Goal: Task Accomplishment & Management: Complete application form

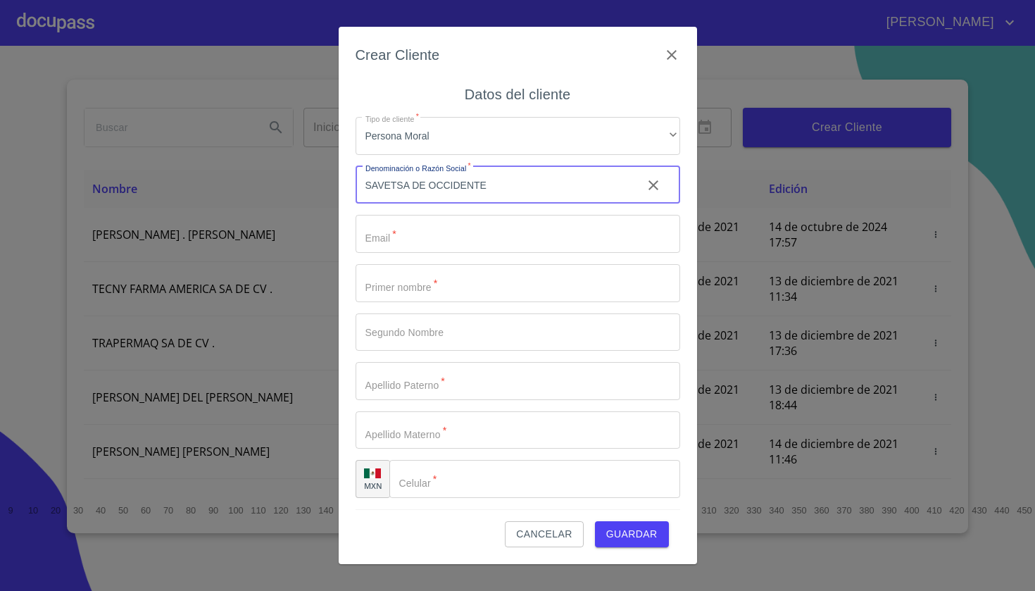
type input "SAVETSA DE OCCIDENTE"
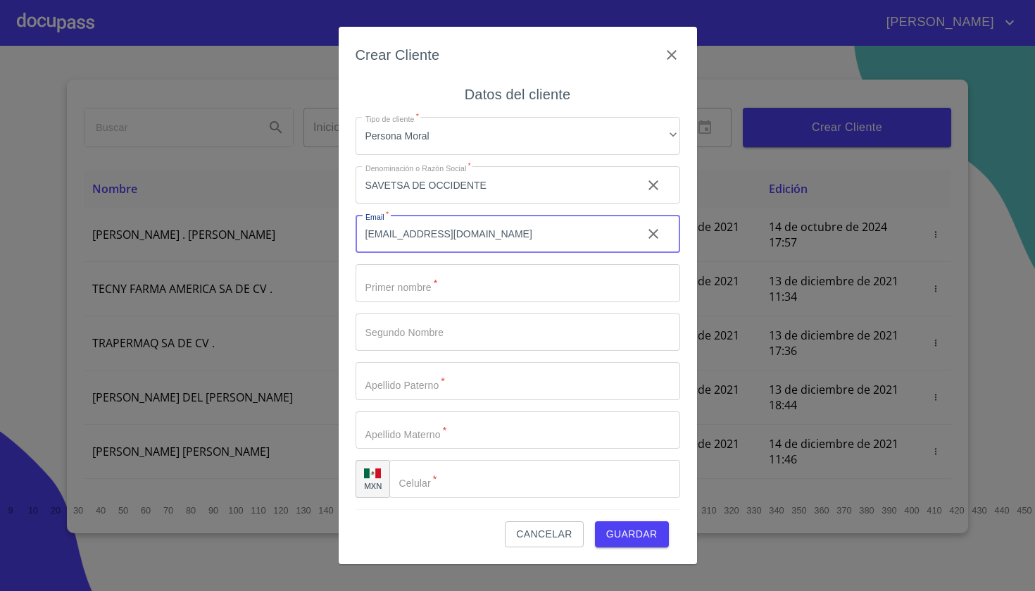
type input "[EMAIL_ADDRESS][DOMAIN_NAME]"
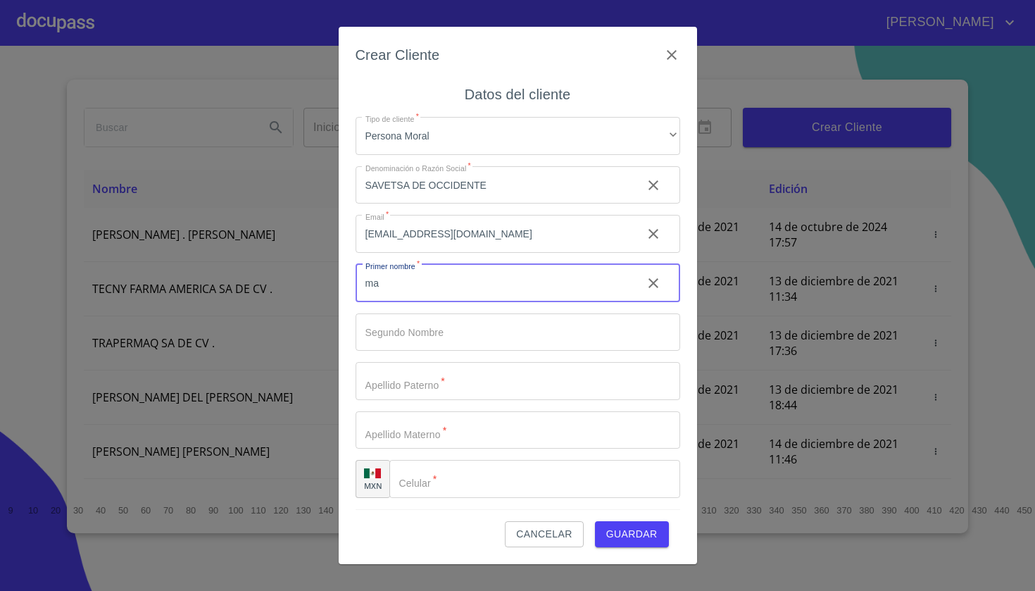
type input "m"
type input "[PERSON_NAME]"
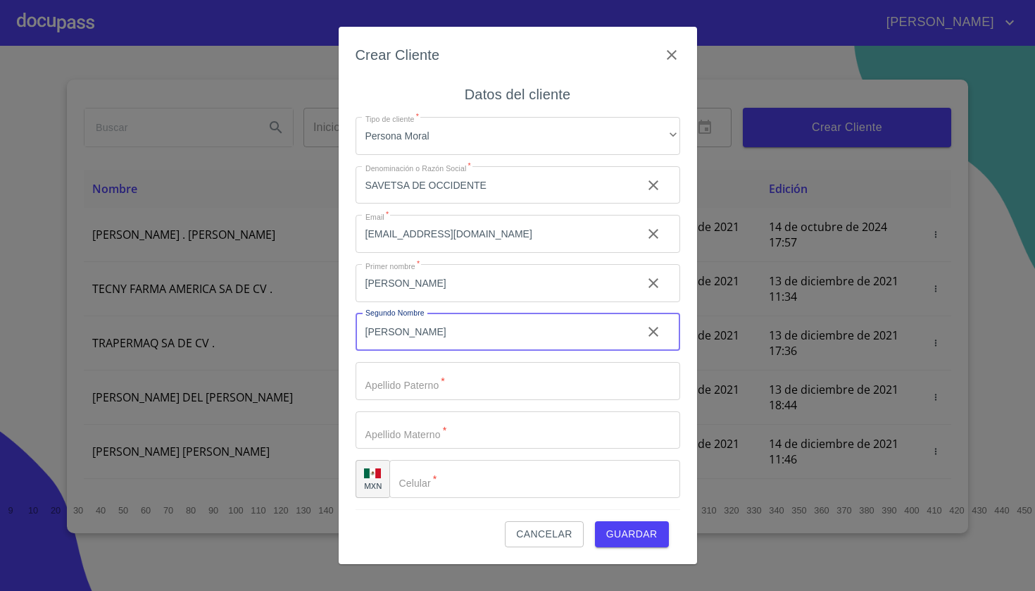
type input "[PERSON_NAME]"
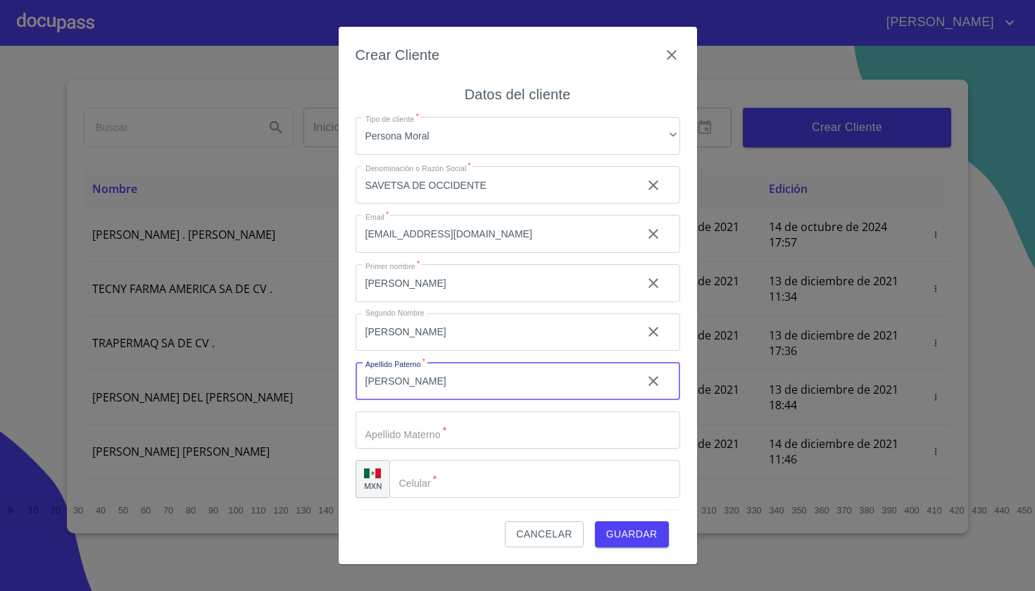
type input "[PERSON_NAME]"
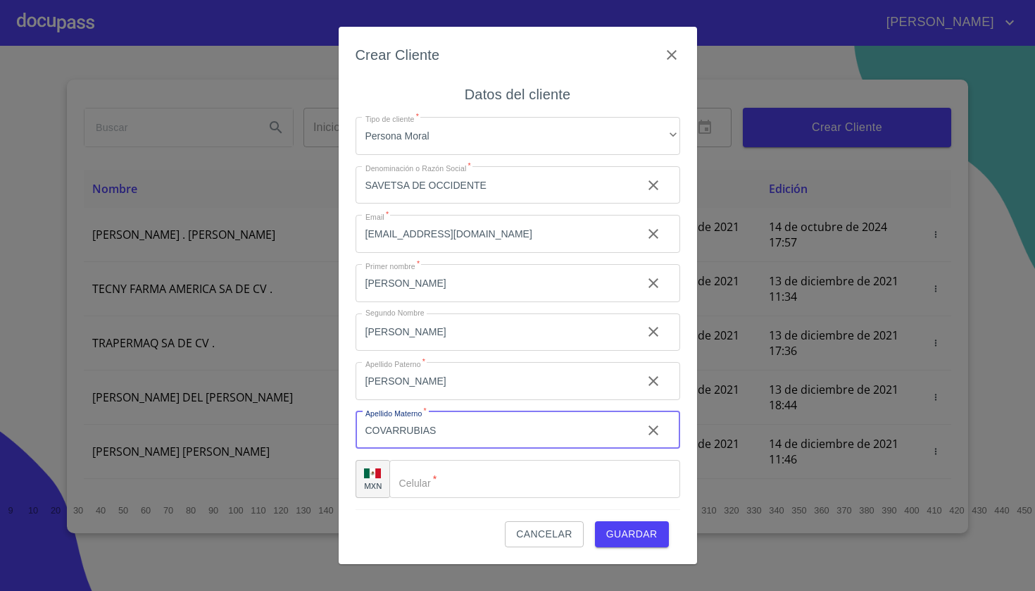
type input "COVARRUBIAS"
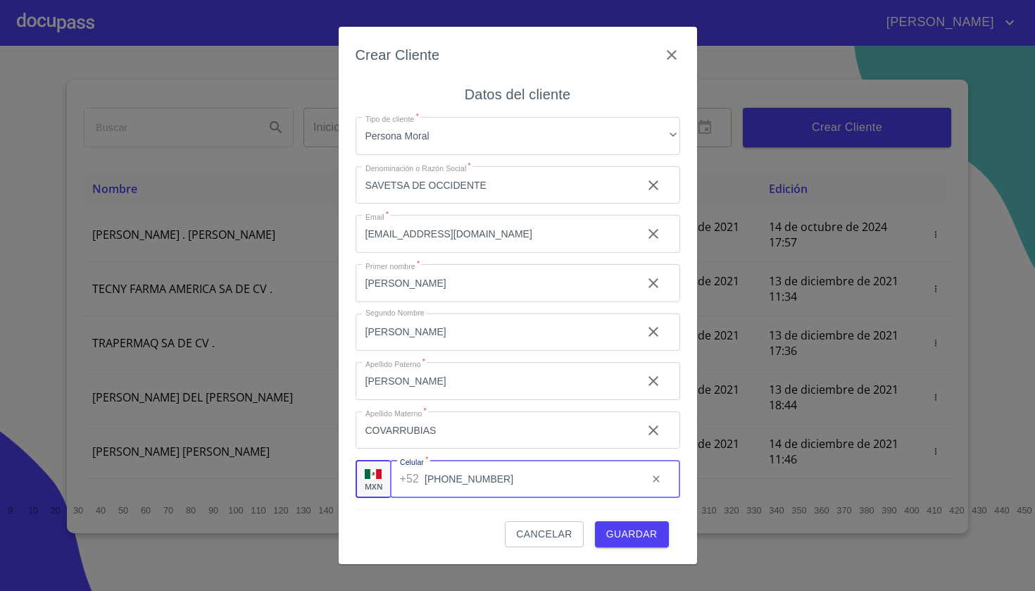
type input "[PHONE_NUMBER]"
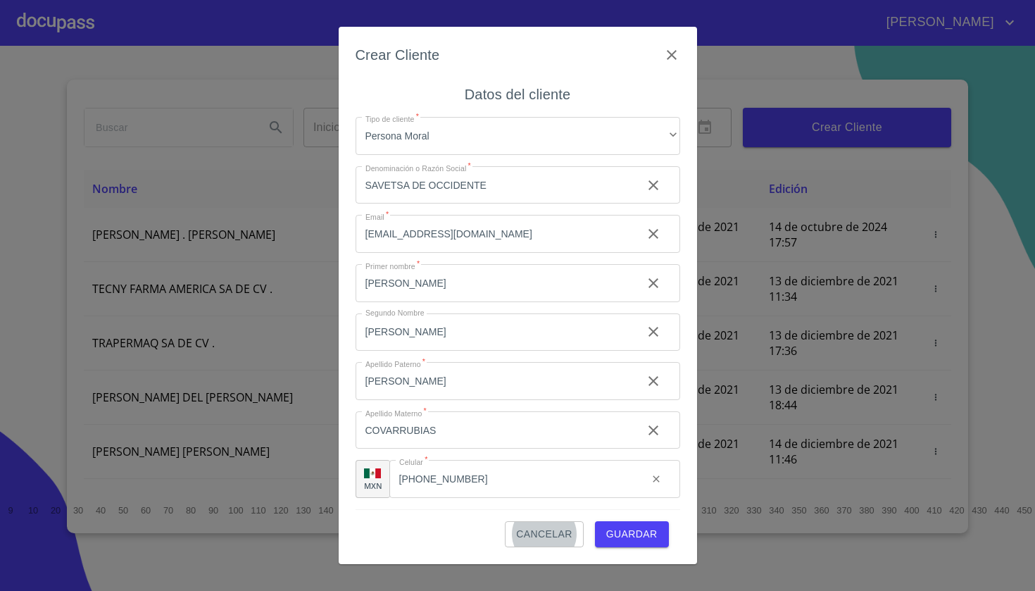
click at [632, 539] on span "Guardar" at bounding box center [631, 534] width 51 height 18
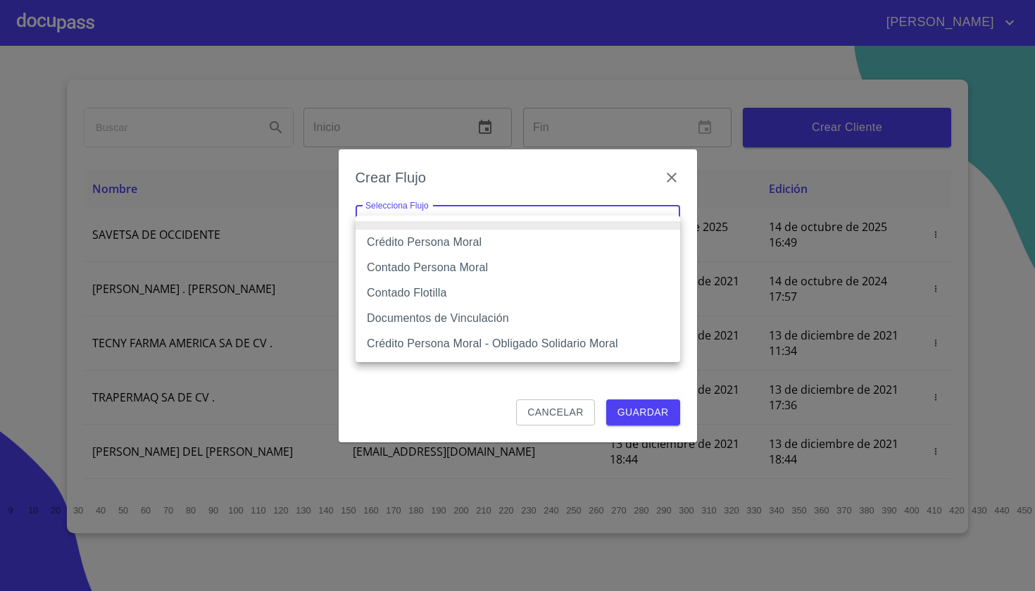
click at [606, 230] on body "[PERSON_NAME] ​ Fin ​ Crear Cliente Nombre Correo electrónico Registro Edición …" at bounding box center [517, 295] width 1035 height 591
click at [552, 243] on li "Crédito Persona Moral" at bounding box center [518, 242] width 325 height 25
type input "61b135e99b8c202ad5a10319"
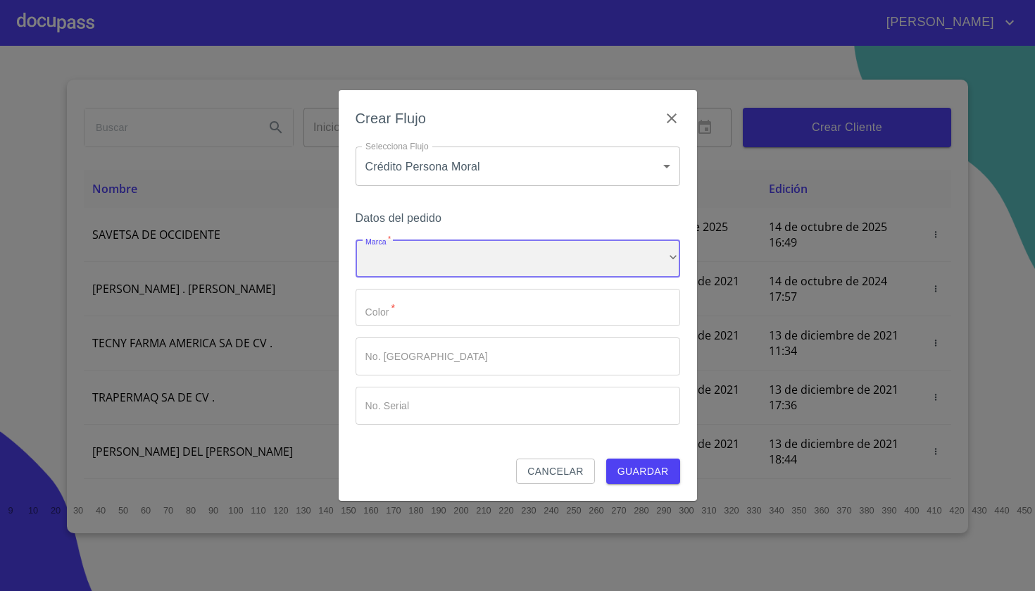
click at [531, 270] on div "​" at bounding box center [518, 258] width 325 height 38
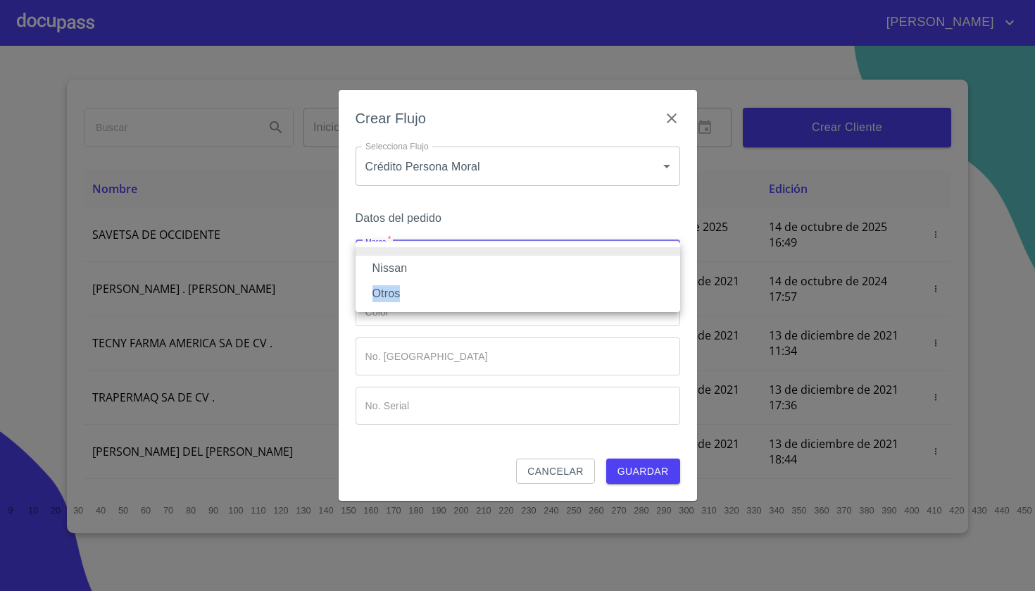
drag, startPoint x: 512, startPoint y: 285, endPoint x: 516, endPoint y: 262, distance: 23.5
click at [516, 262] on ul "Nissan Otros" at bounding box center [518, 277] width 325 height 70
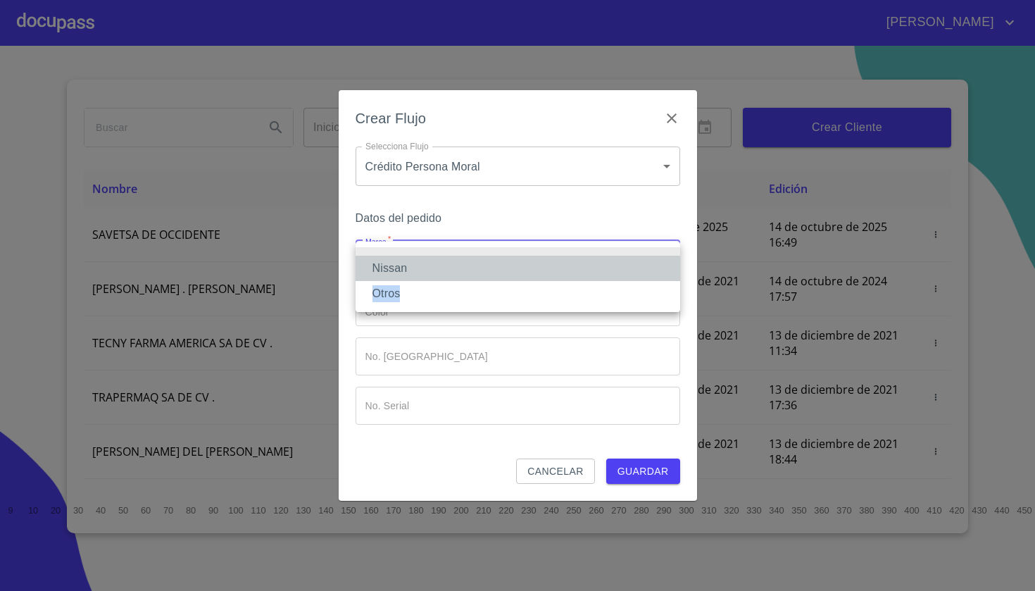
click at [516, 262] on li "Nissan" at bounding box center [518, 268] width 325 height 25
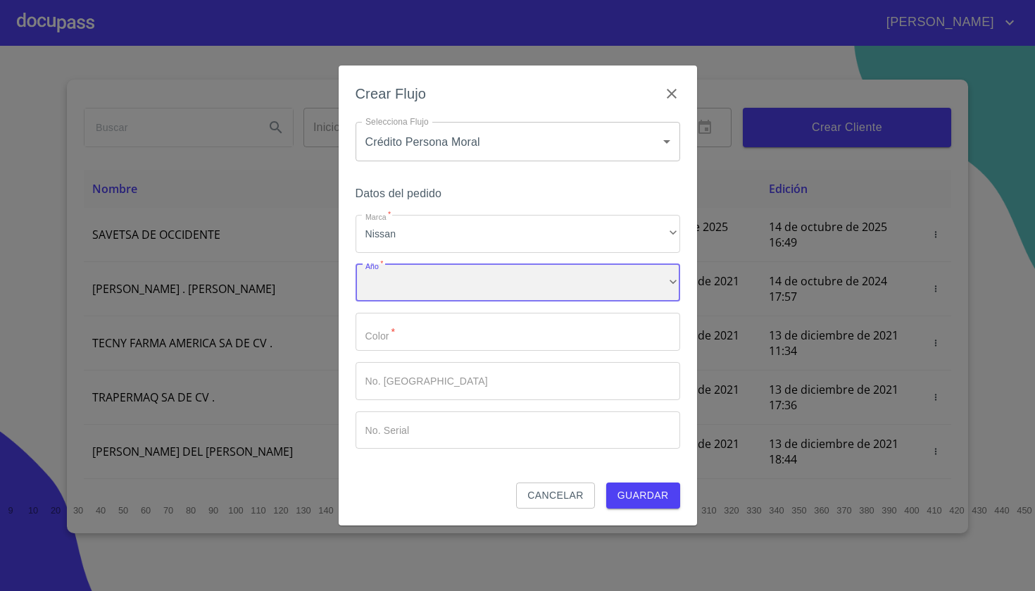
click at [499, 273] on div "​" at bounding box center [518, 283] width 325 height 38
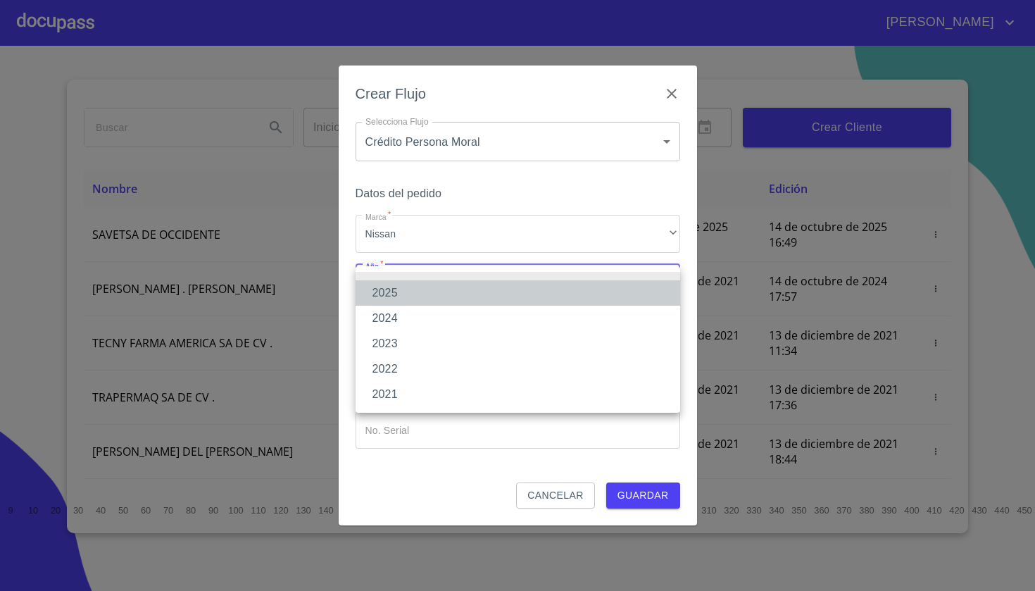
click at [478, 299] on li "2025" at bounding box center [518, 292] width 325 height 25
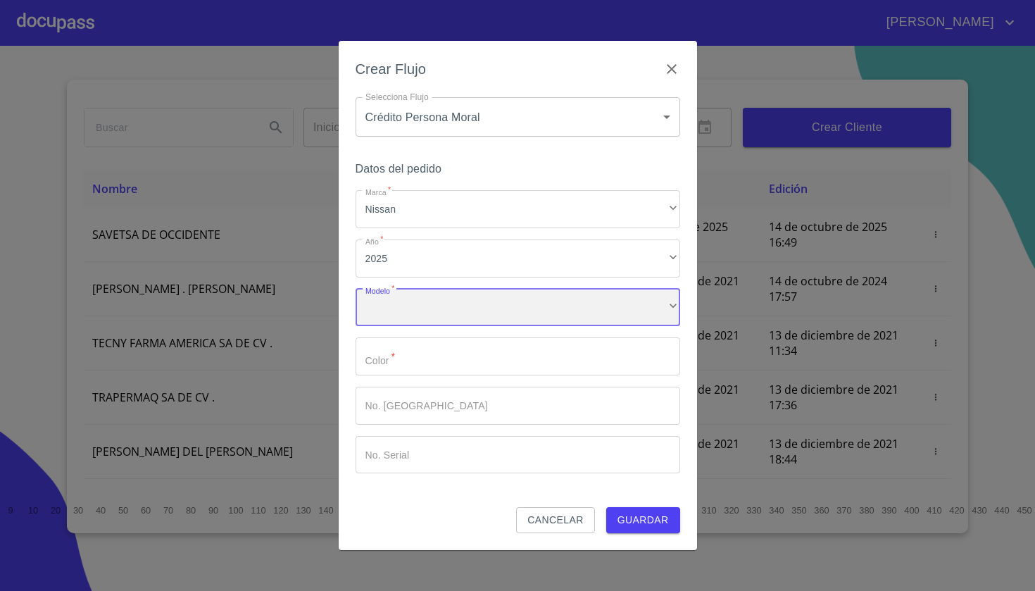
click at [475, 316] on div "​" at bounding box center [518, 308] width 325 height 38
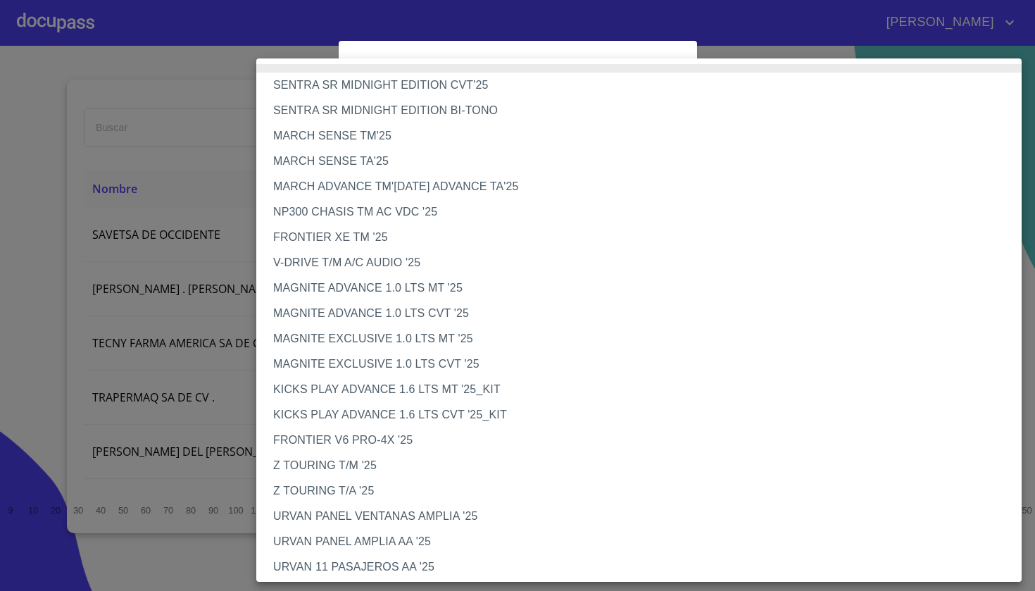
click at [469, 205] on li "NP300 CHASIS TM AC VDC '25" at bounding box center [639, 211] width 766 height 25
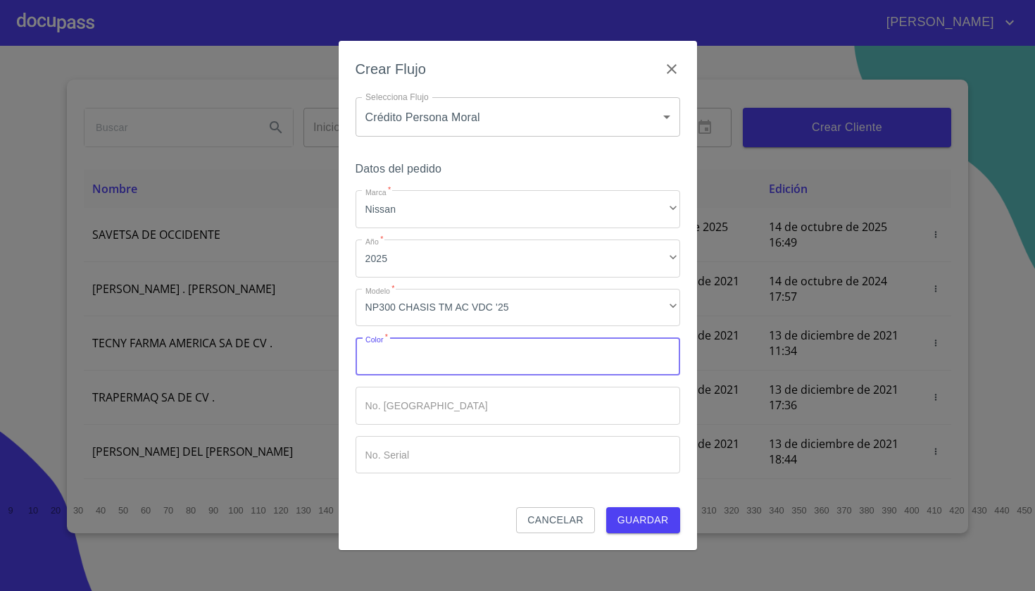
click at [394, 354] on input "Marca   *" at bounding box center [518, 356] width 325 height 38
type input "BLANCO"
click at [661, 516] on span "Guardar" at bounding box center [643, 520] width 51 height 18
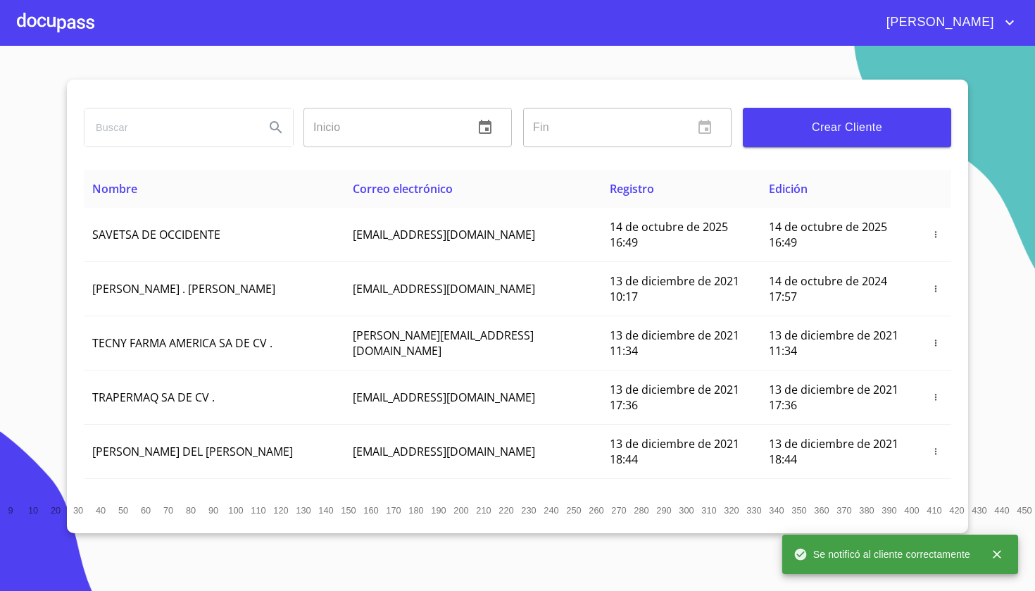
click at [72, 15] on div at bounding box center [55, 22] width 77 height 45
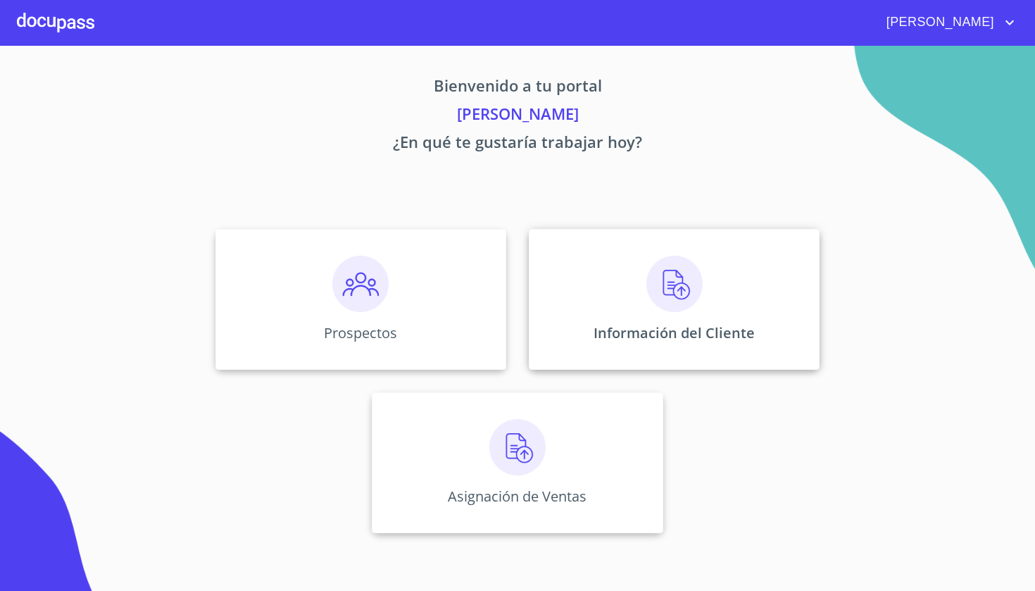
click at [625, 279] on div "Información del Cliente" at bounding box center [674, 299] width 291 height 141
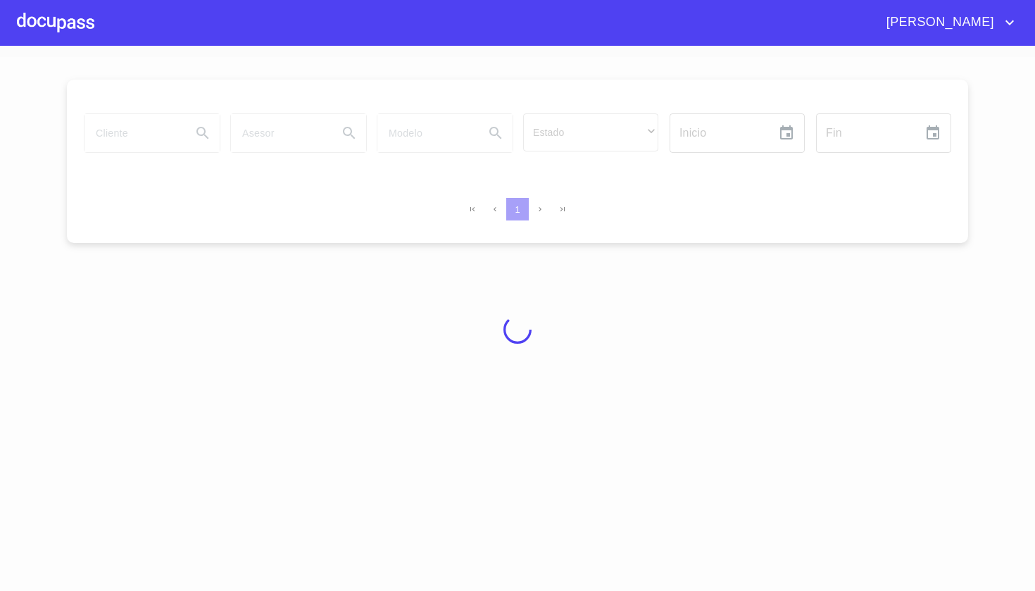
click at [625, 278] on div at bounding box center [517, 329] width 1035 height 545
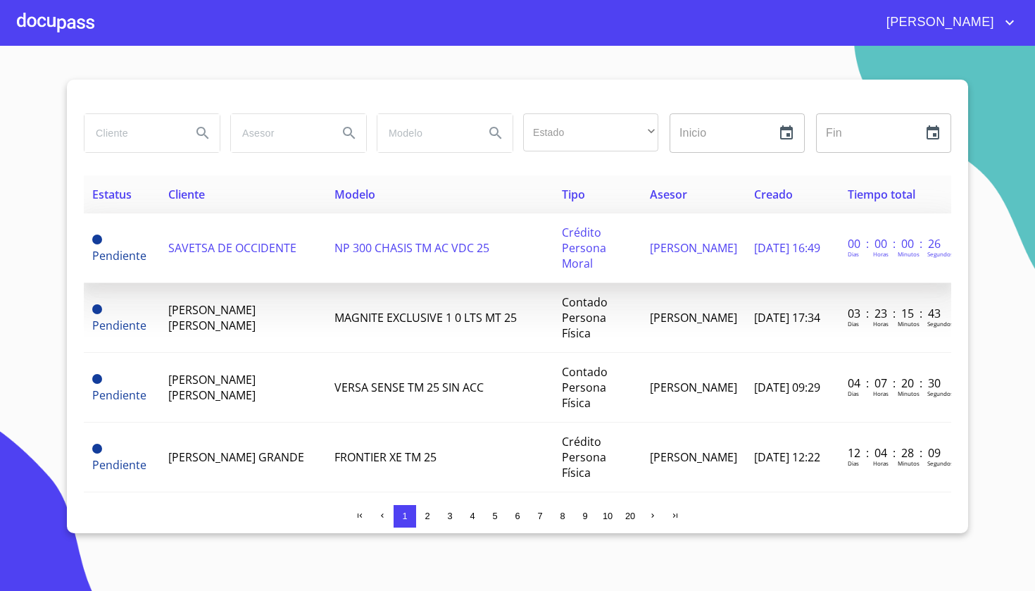
click at [273, 235] on td "SAVETSA DE OCCIDENTE" at bounding box center [243, 248] width 166 height 70
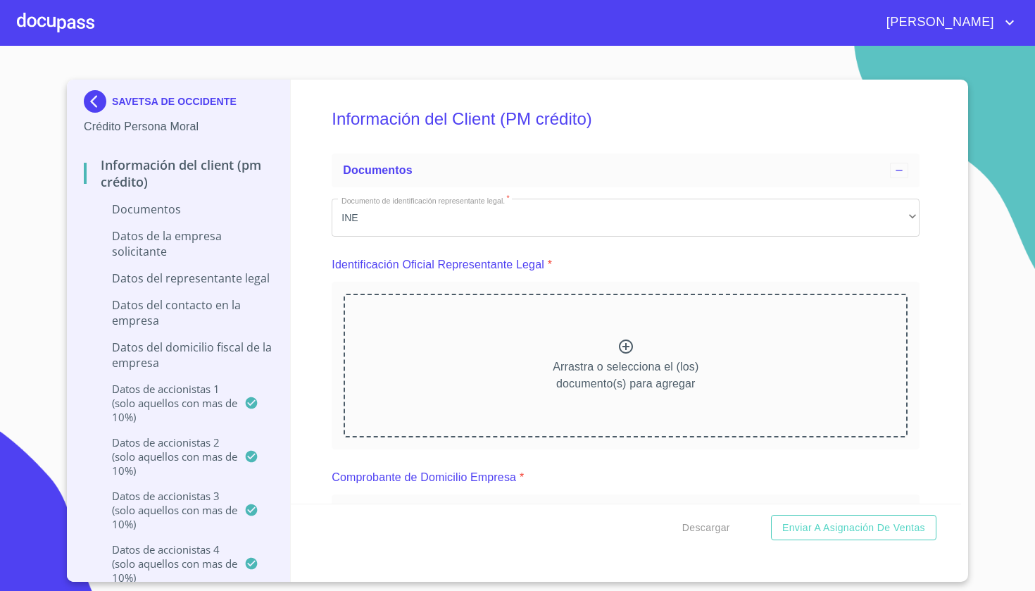
click at [626, 346] on icon at bounding box center [626, 346] width 14 height 14
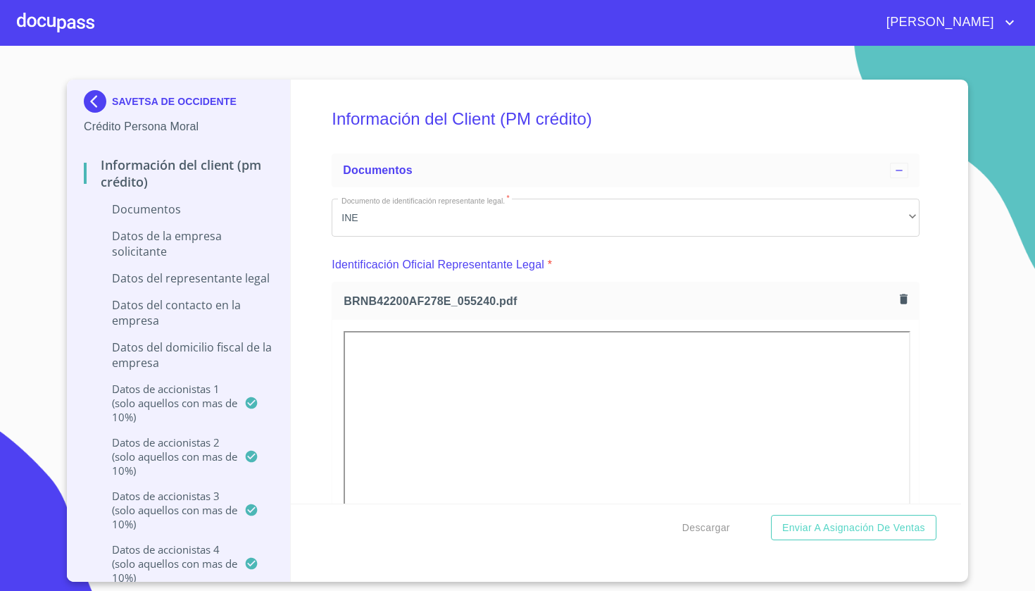
click at [945, 337] on div "Información del Client (PM crédito) Documentos Documento de identificación repr…" at bounding box center [626, 292] width 671 height 424
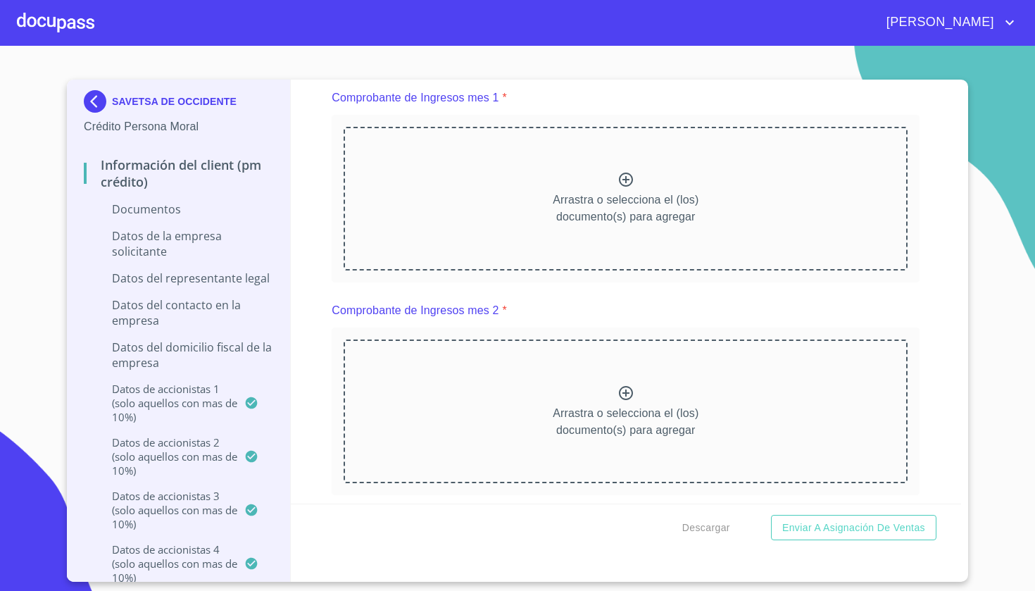
scroll to position [1043, 0]
click at [624, 180] on icon at bounding box center [626, 178] width 17 height 17
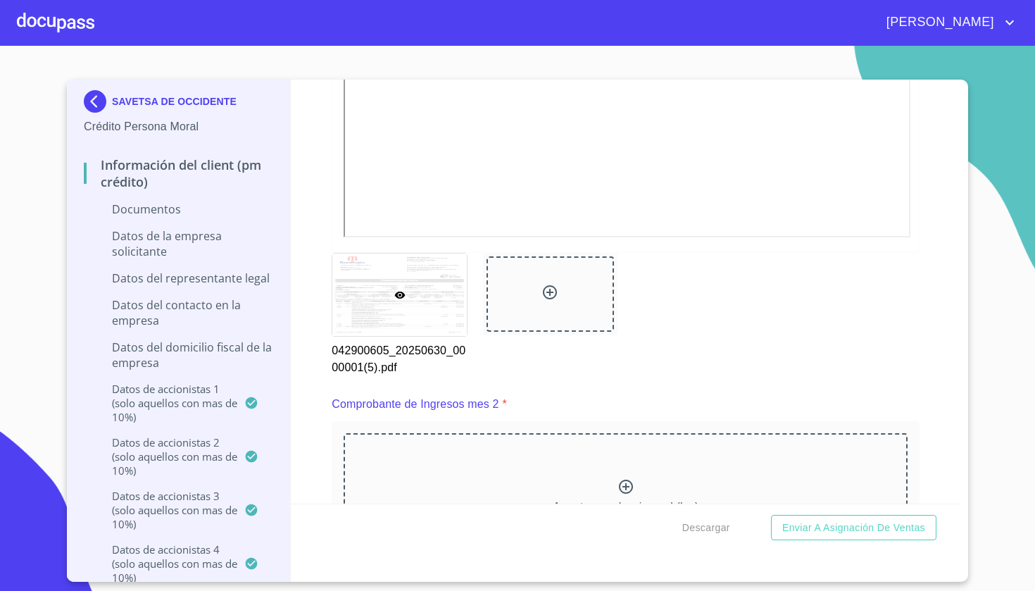
scroll to position [1366, 0]
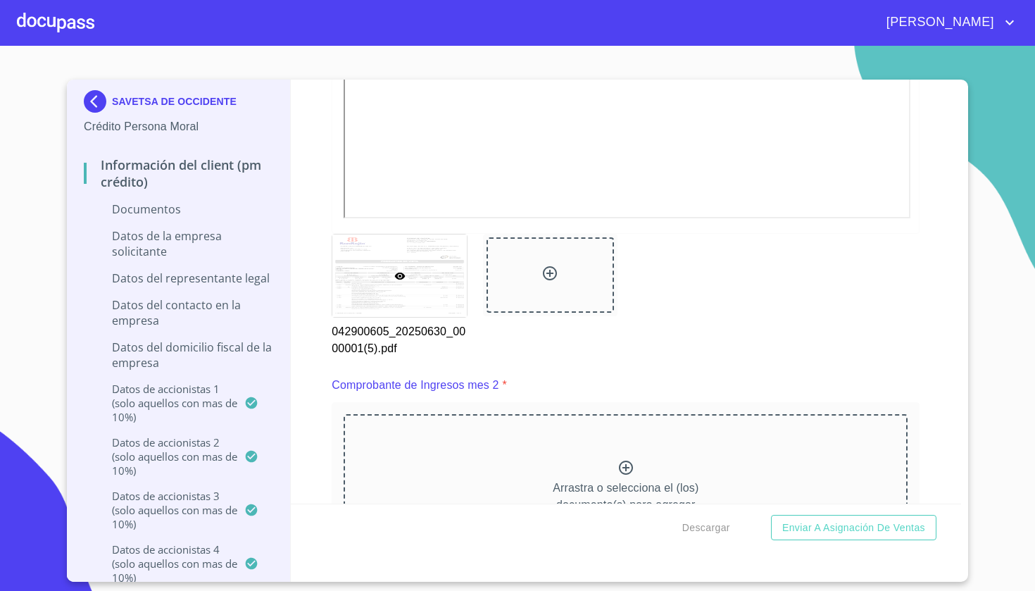
click at [628, 457] on div "Arrastra o selecciona el (los) documento(s) para agregar" at bounding box center [626, 486] width 564 height 144
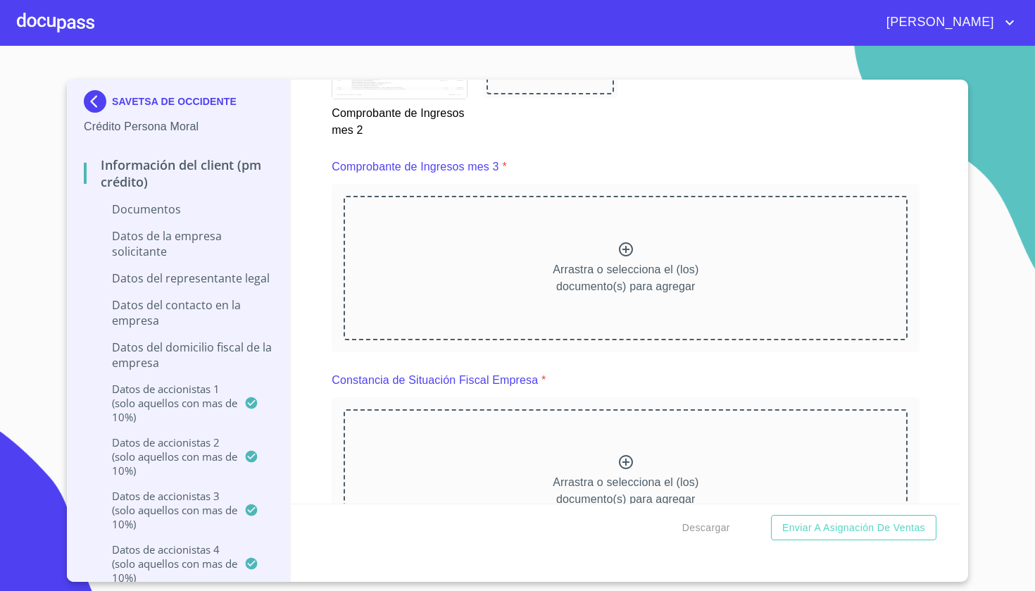
scroll to position [2269, 0]
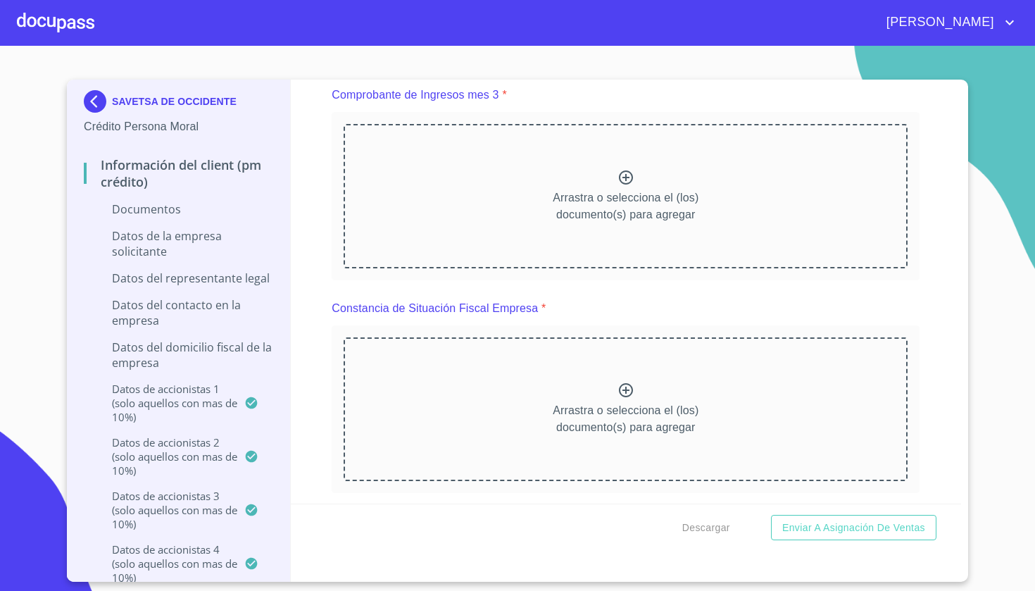
click at [624, 180] on icon at bounding box center [626, 177] width 17 height 17
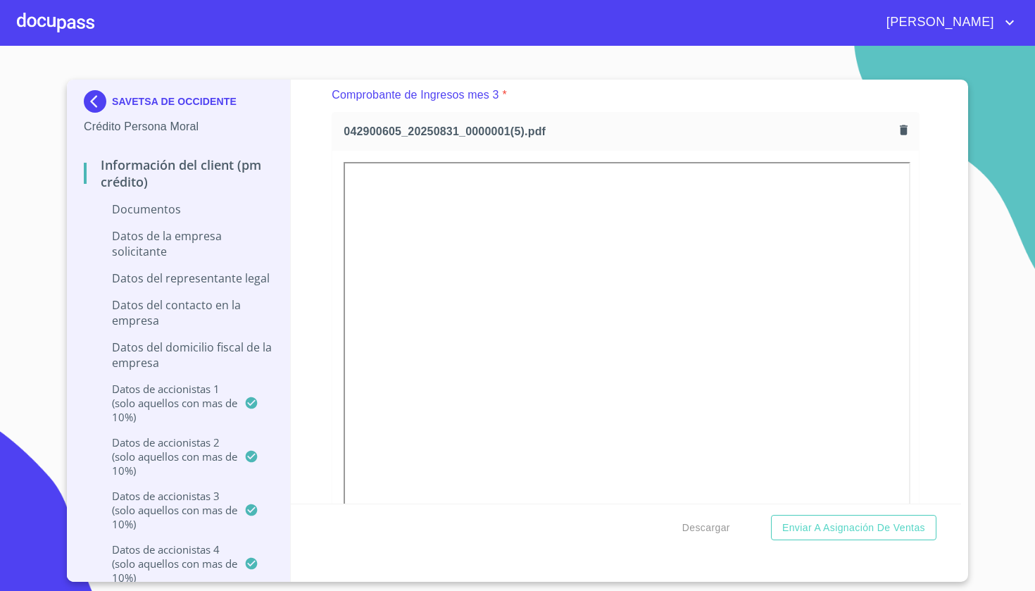
click at [968, 299] on section "SAVETSA DE OCCIDENTE Crédito Persona Moral Información del Client (PM crédito) …" at bounding box center [517, 318] width 1035 height 545
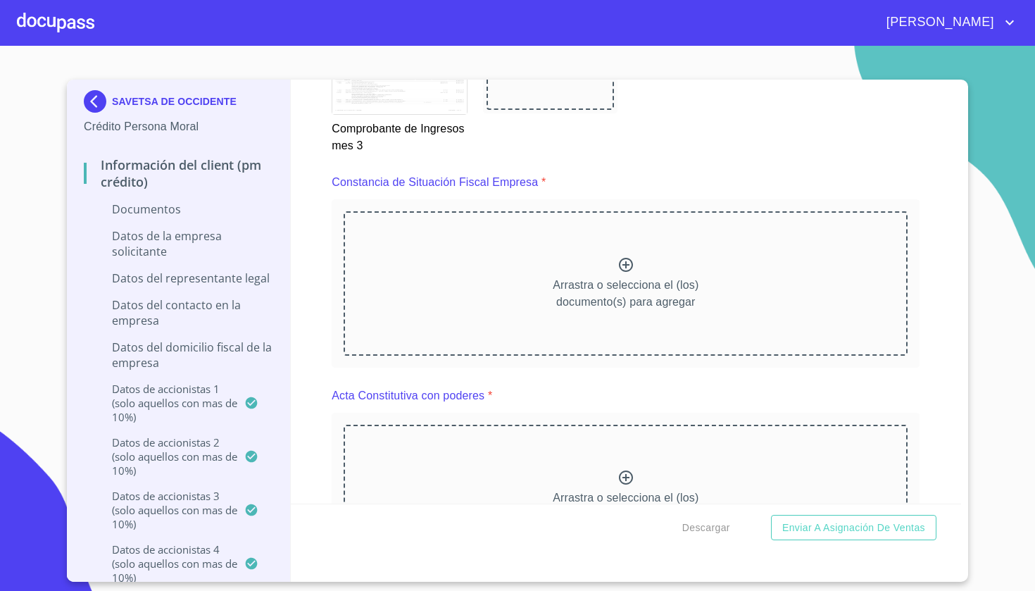
scroll to position [2795, 0]
click at [61, 1] on div at bounding box center [55, 22] width 77 height 45
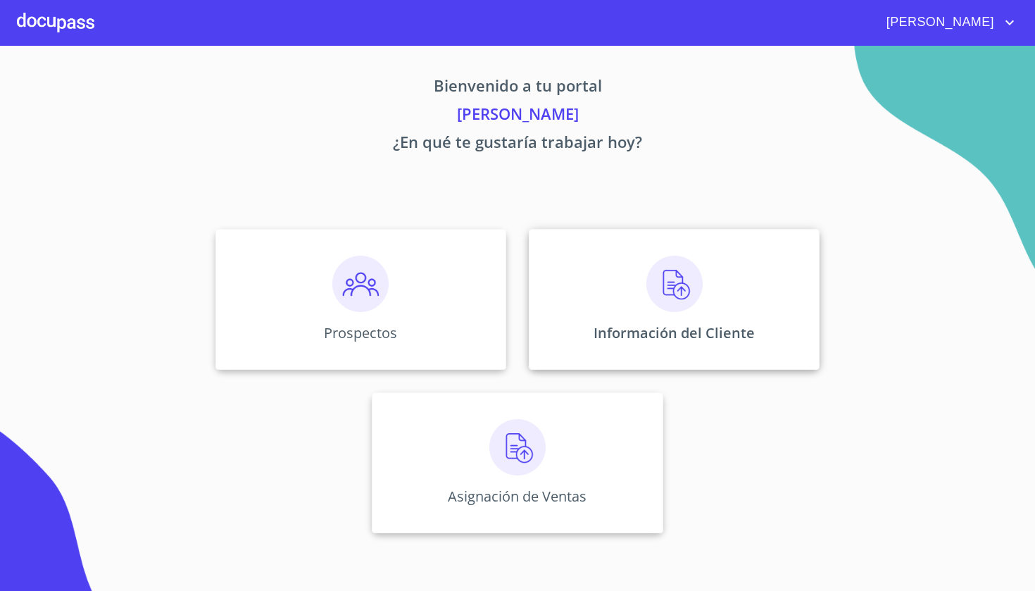
click at [626, 264] on div "Información del Cliente" at bounding box center [674, 299] width 291 height 141
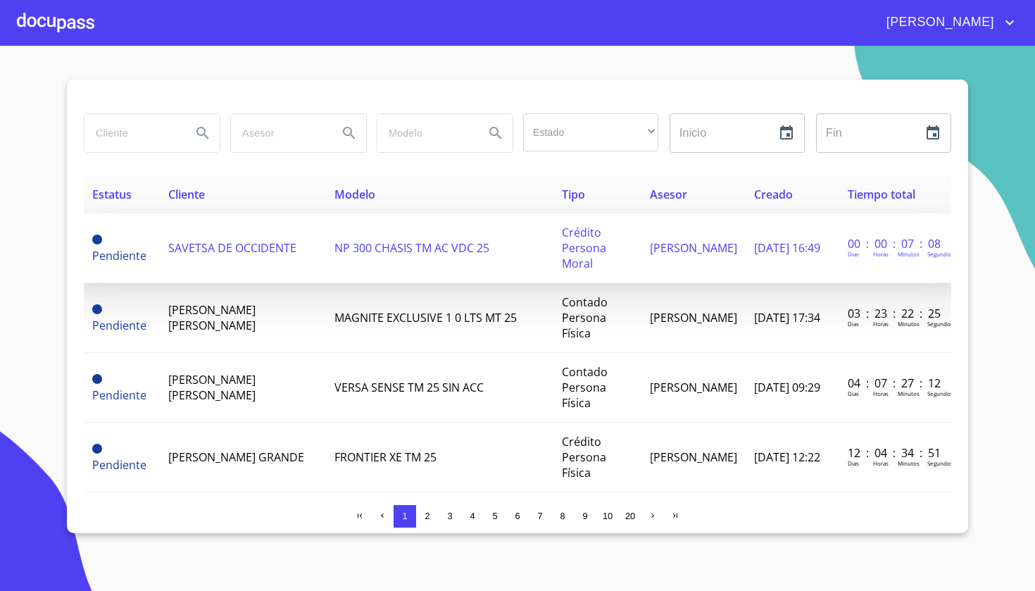
click at [378, 254] on span "NP 300 CHASIS TM AC VDC 25" at bounding box center [412, 247] width 155 height 15
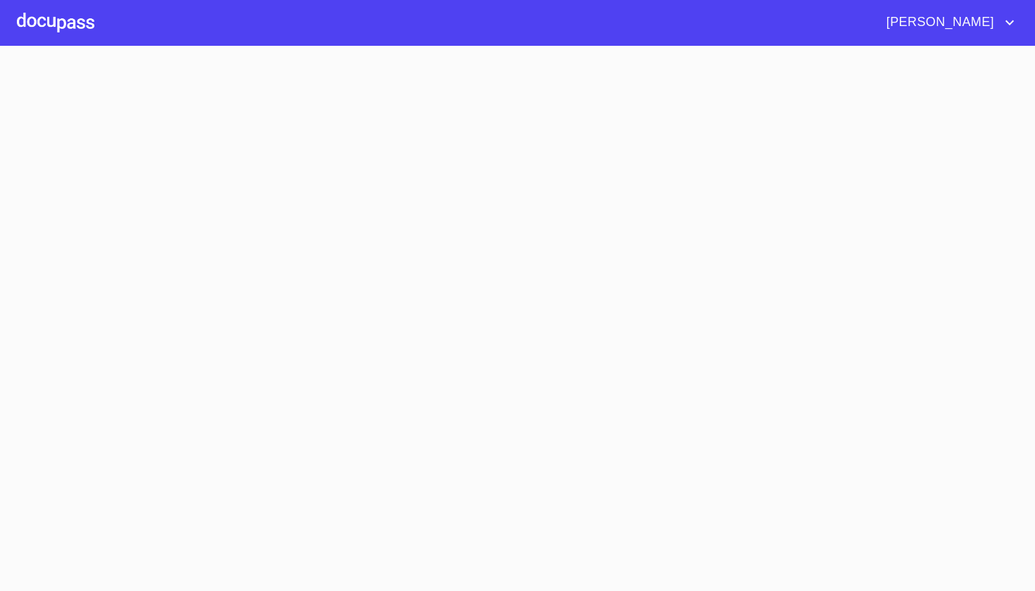
click at [378, 254] on section at bounding box center [517, 318] width 1035 height 545
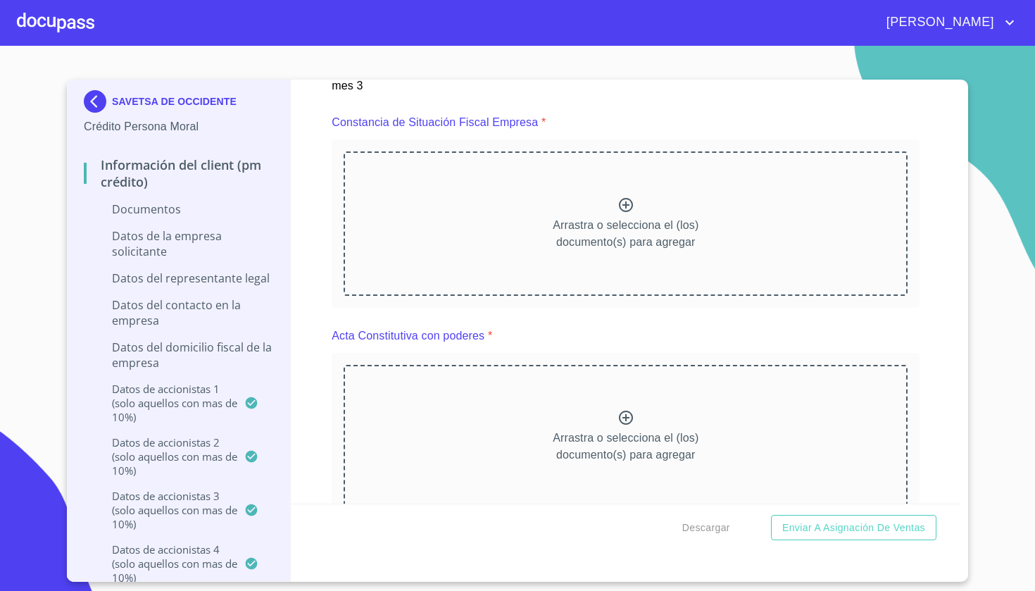
scroll to position [2853, 0]
click at [627, 207] on icon at bounding box center [626, 207] width 17 height 17
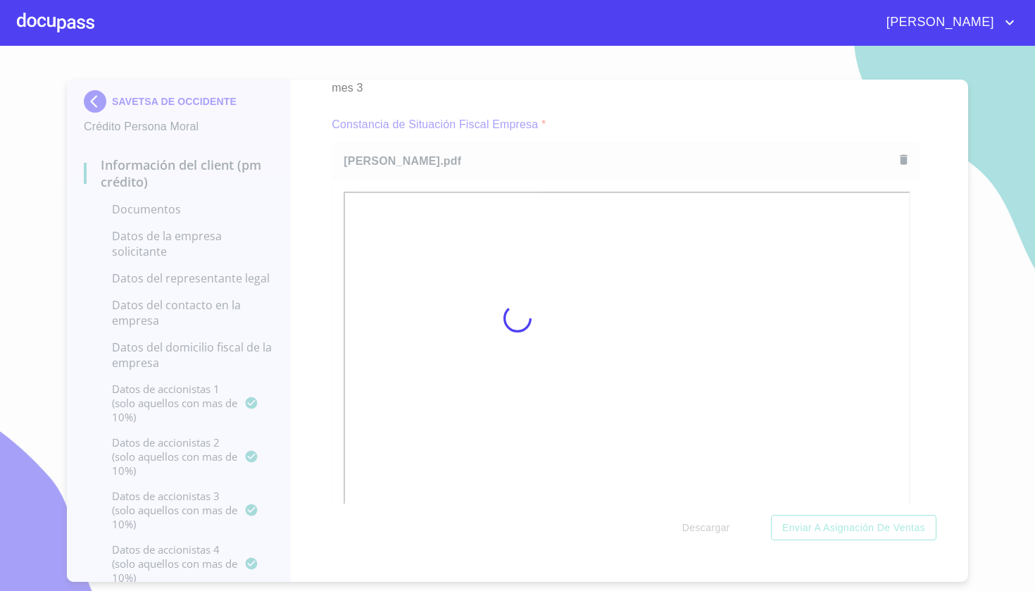
click at [949, 384] on div at bounding box center [517, 318] width 1035 height 545
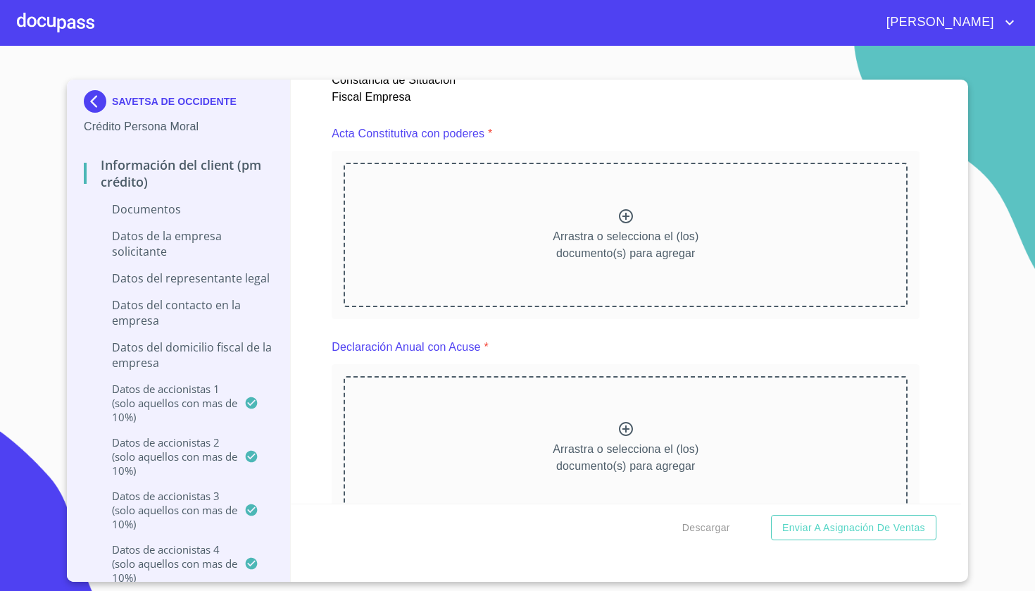
scroll to position [3504, 0]
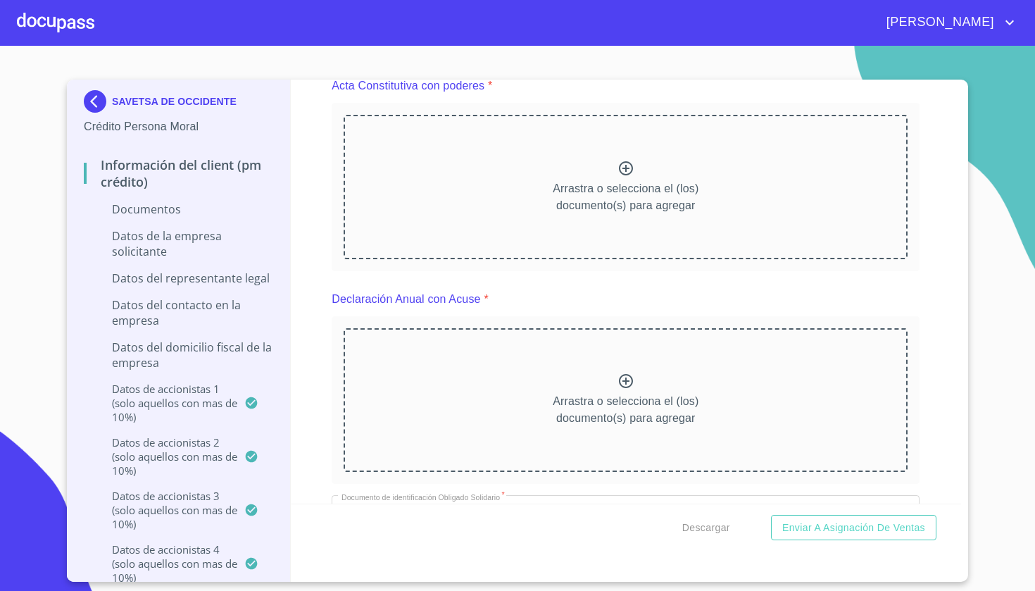
click at [632, 166] on icon at bounding box center [626, 168] width 14 height 14
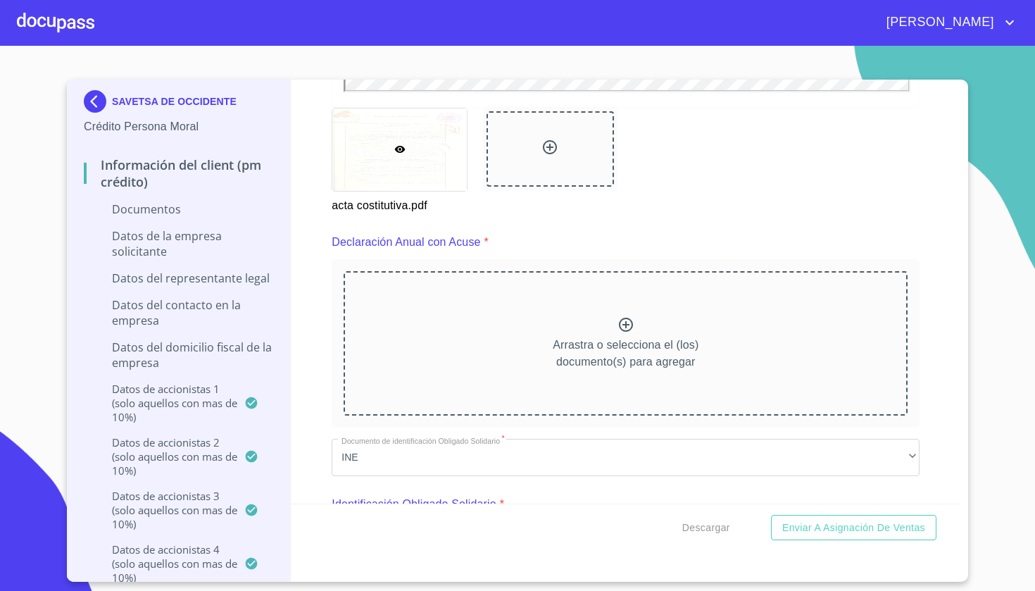
scroll to position [3960, 0]
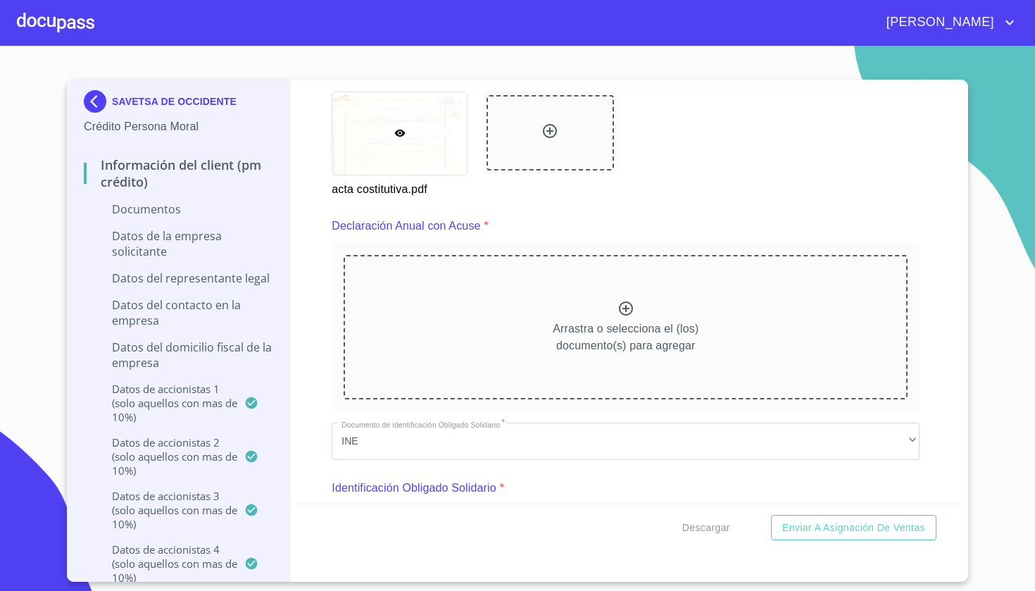
click at [544, 124] on icon at bounding box center [550, 131] width 17 height 17
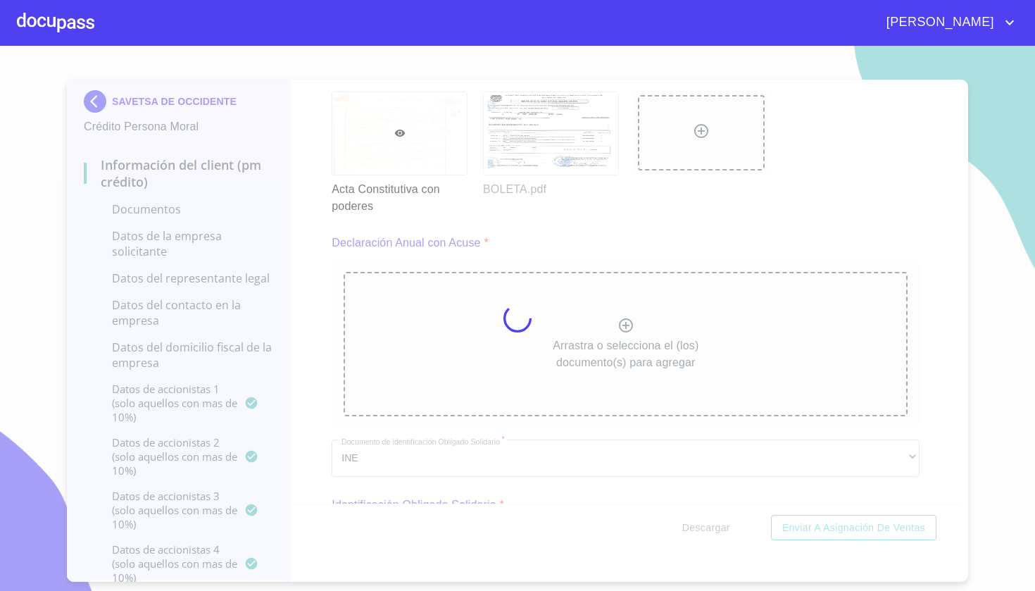
scroll to position [0, 0]
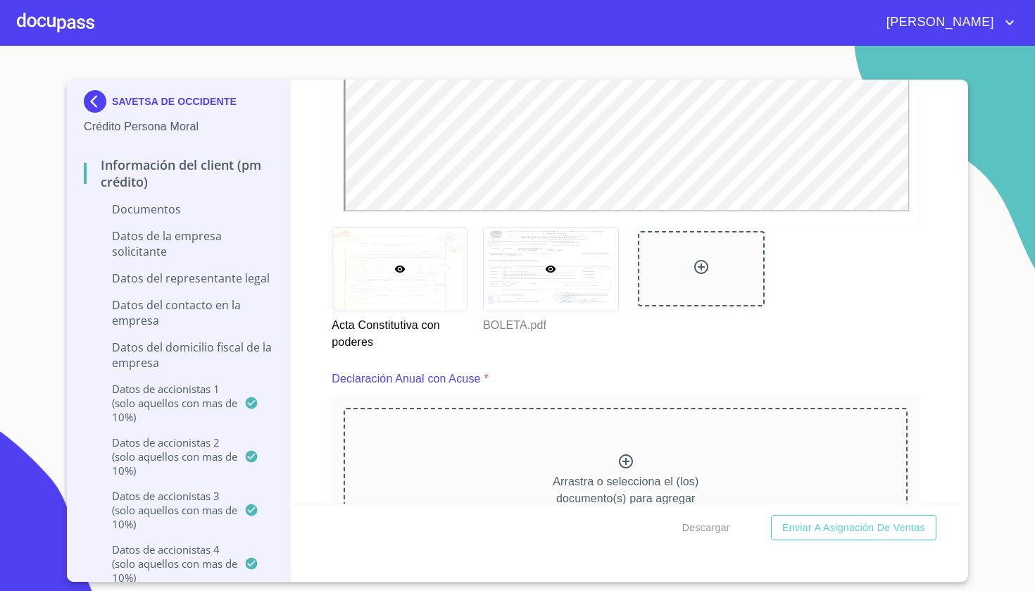
click at [566, 274] on div at bounding box center [551, 269] width 135 height 83
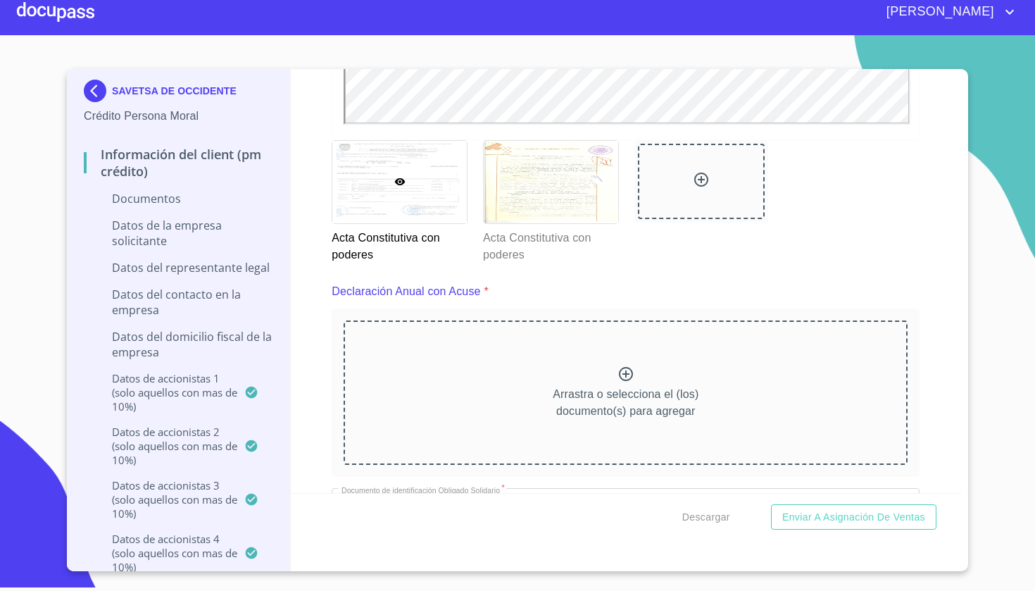
scroll to position [3905, 0]
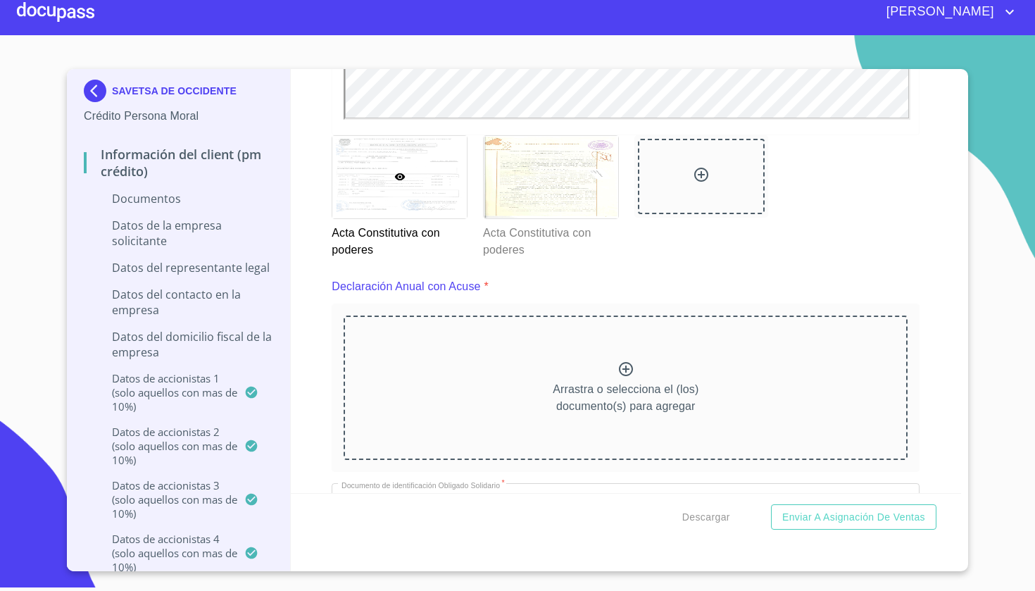
click at [701, 171] on icon at bounding box center [701, 174] width 17 height 17
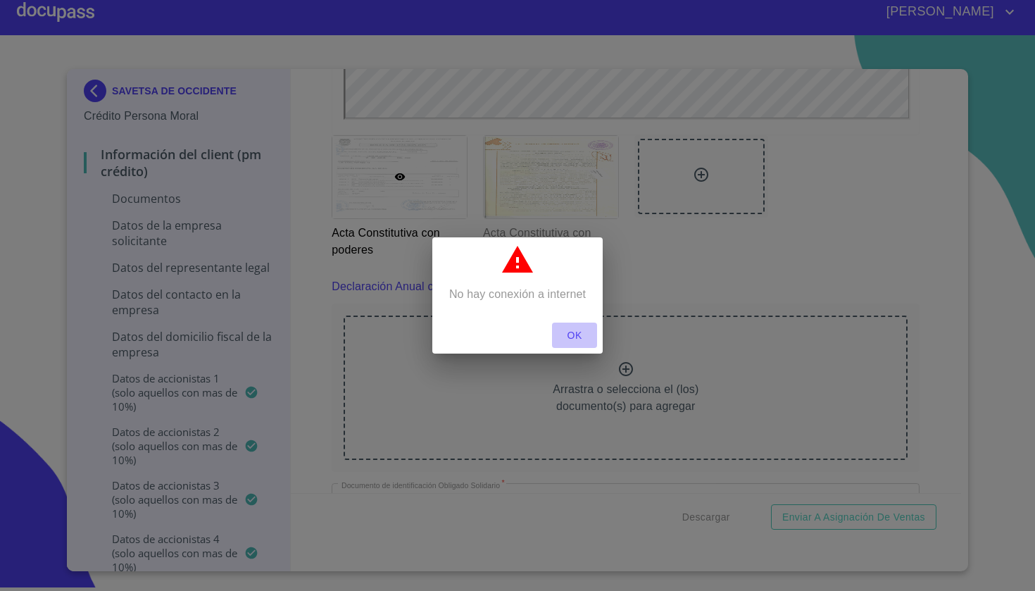
click at [573, 335] on span "OK" at bounding box center [575, 336] width 34 height 18
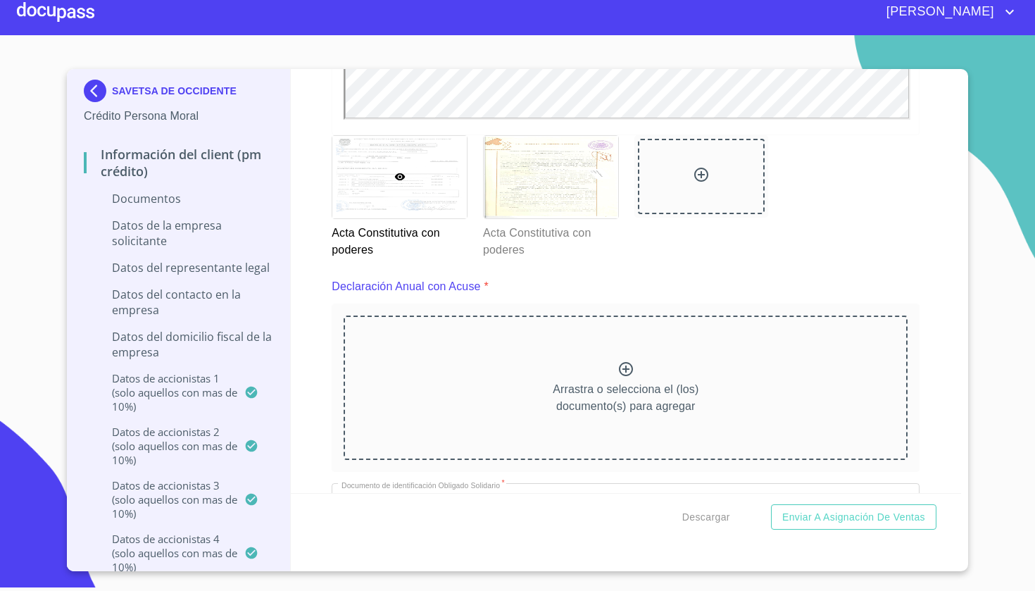
click at [673, 160] on div at bounding box center [701, 177] width 127 height 76
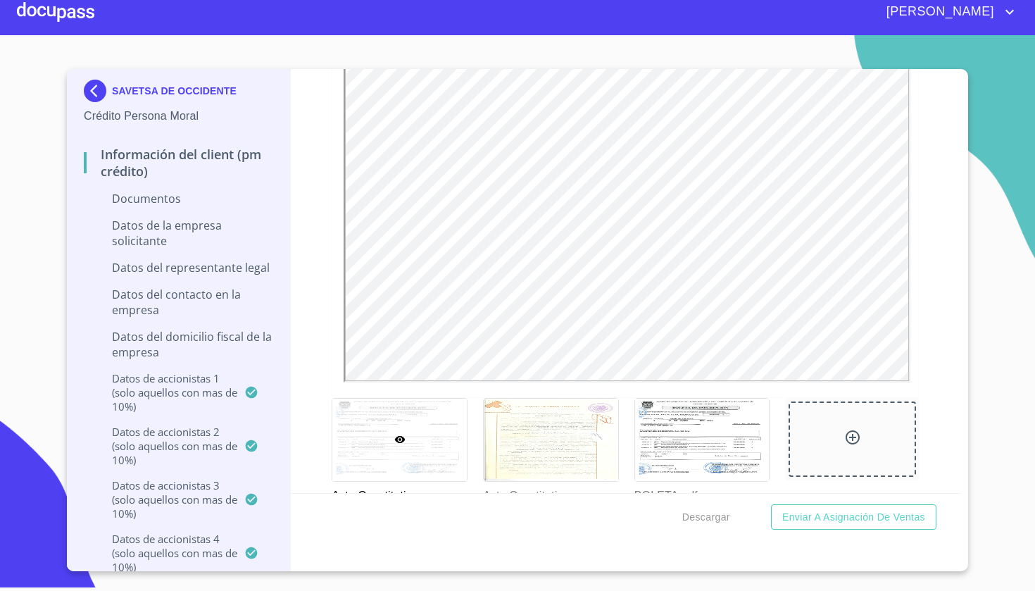
scroll to position [3647, 0]
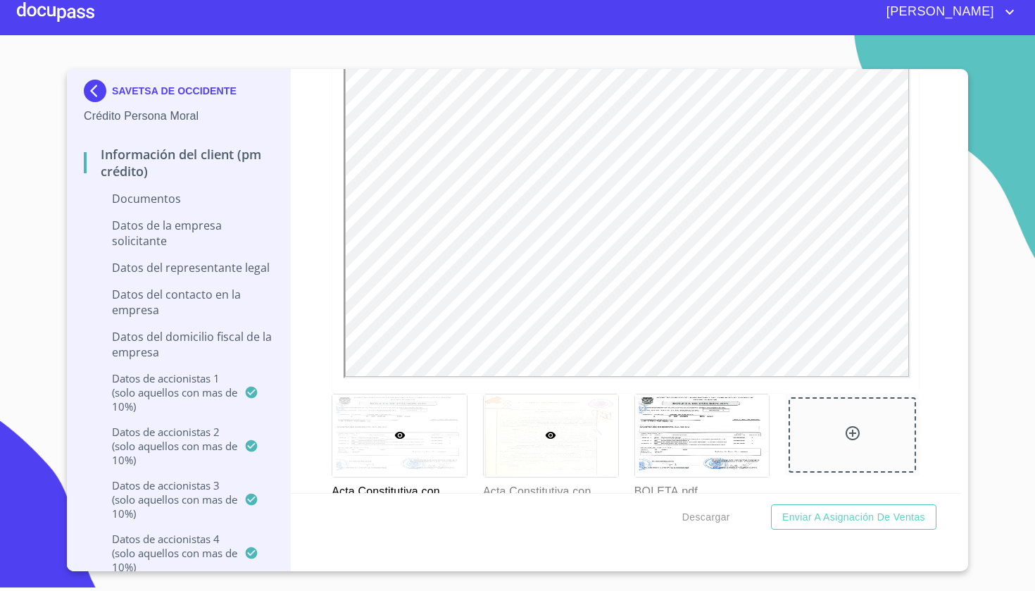
click at [563, 442] on div at bounding box center [551, 435] width 135 height 83
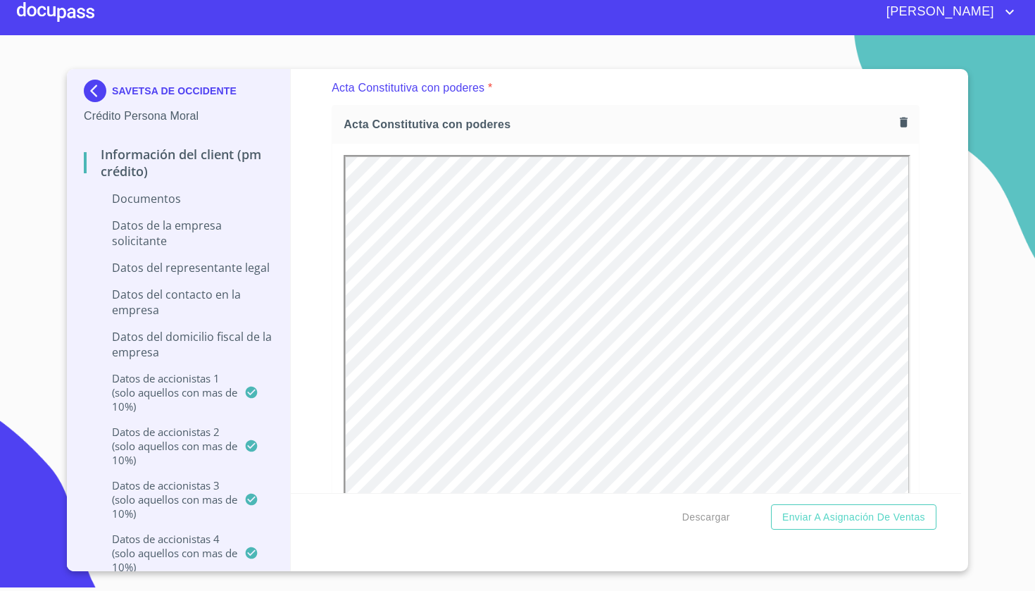
click at [932, 205] on div "Información del Client (PM crédito) Documentos Documento de identificación repr…" at bounding box center [626, 281] width 671 height 424
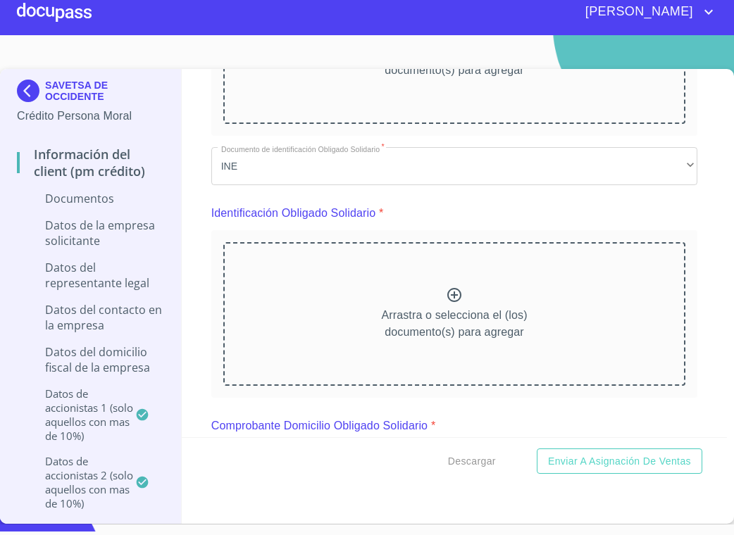
click at [456, 293] on icon at bounding box center [454, 295] width 14 height 14
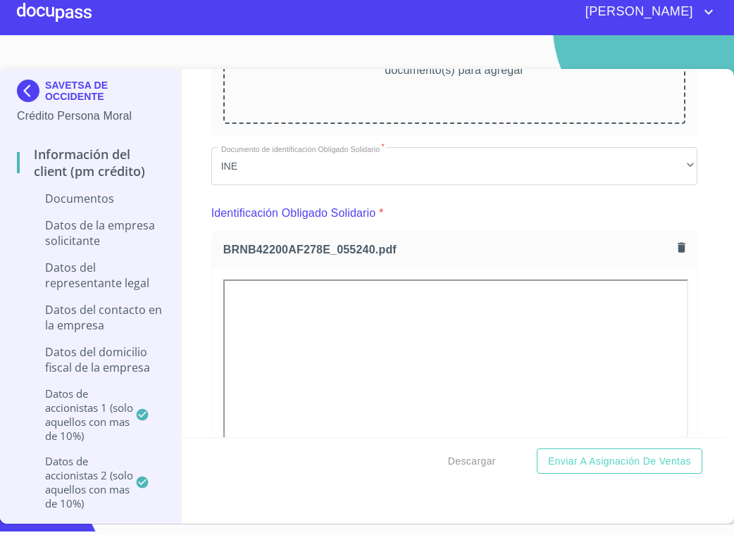
click at [709, 330] on div "Información del Client (PM crédito) Documentos Documento de identificación repr…" at bounding box center [454, 253] width 545 height 368
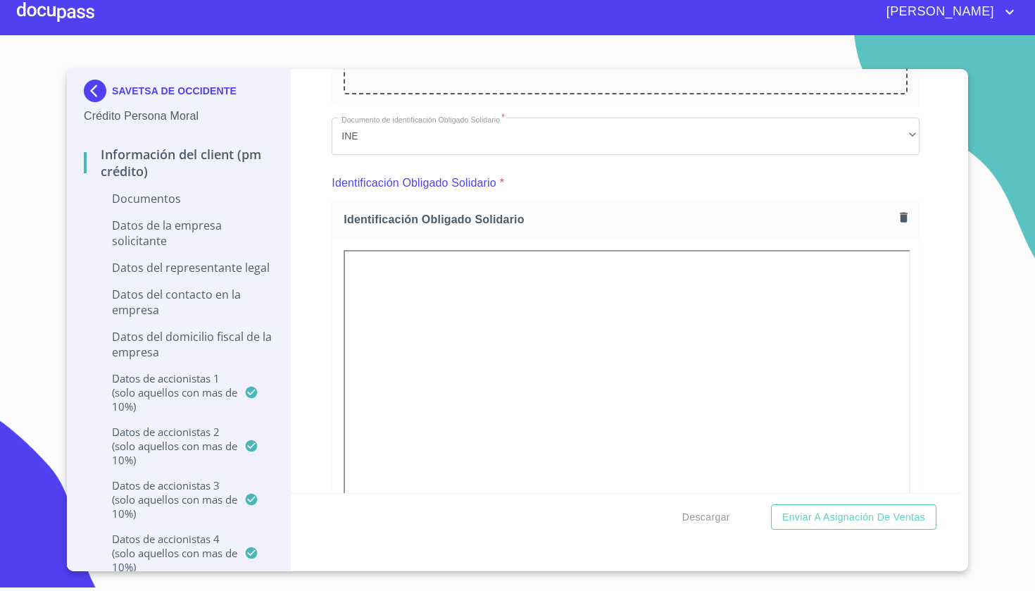
scroll to position [4322, 0]
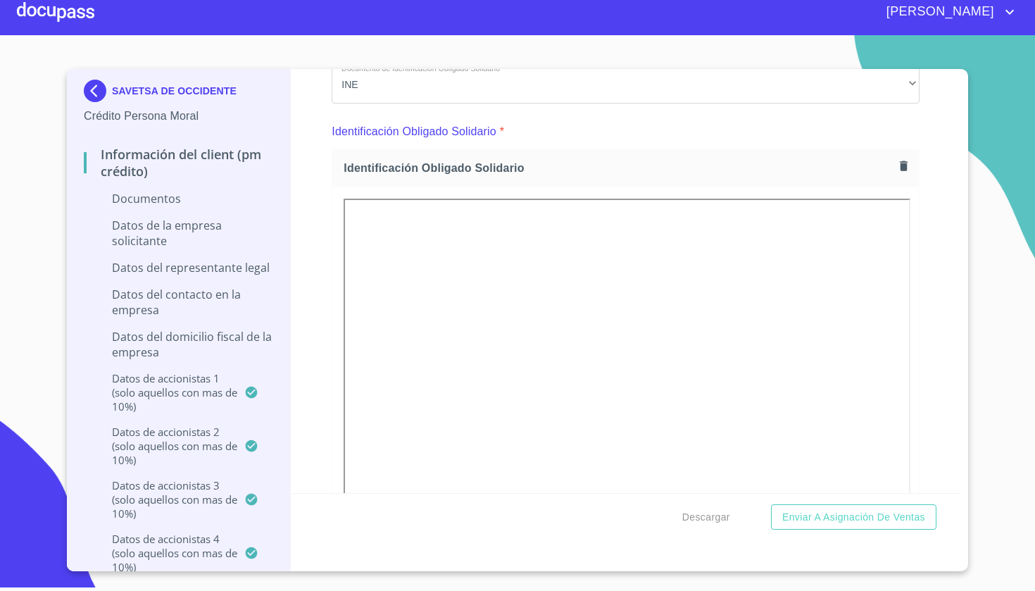
click at [926, 211] on div "Información del Client (PM crédito) Documentos Documento de identificación repr…" at bounding box center [626, 281] width 671 height 424
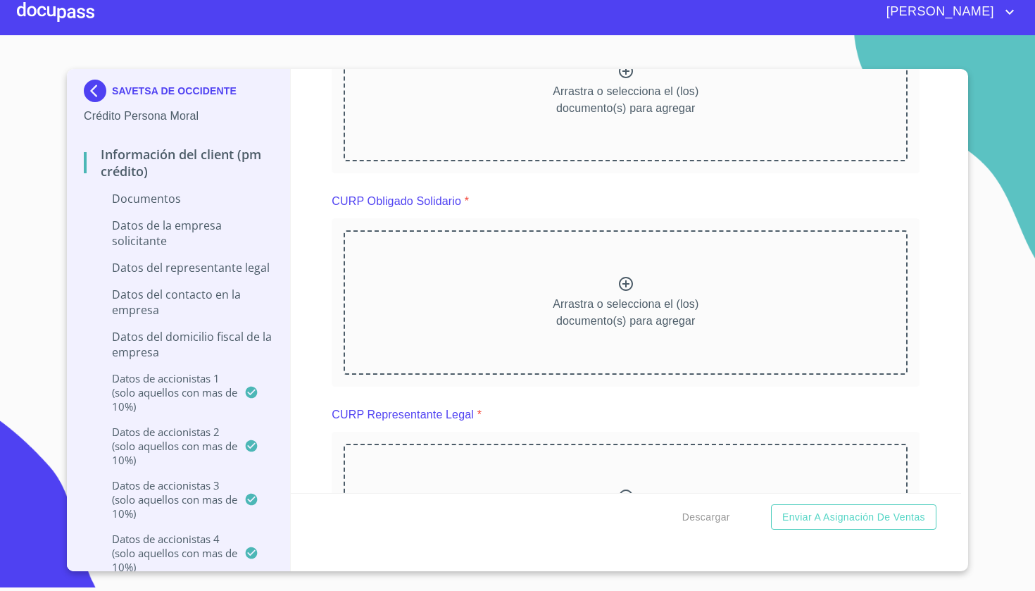
scroll to position [5111, 0]
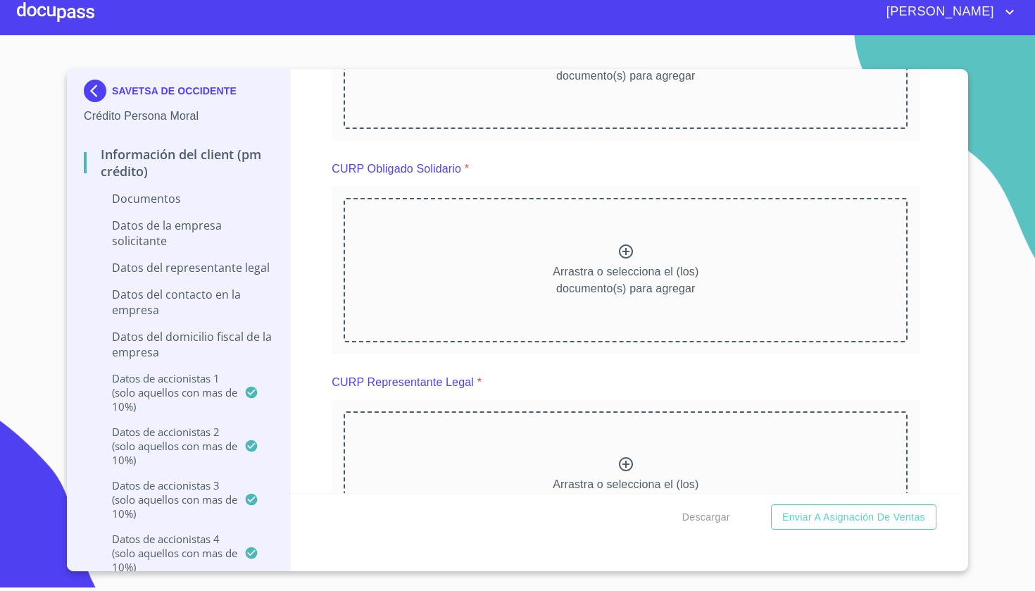
click at [632, 259] on div at bounding box center [626, 253] width 17 height 20
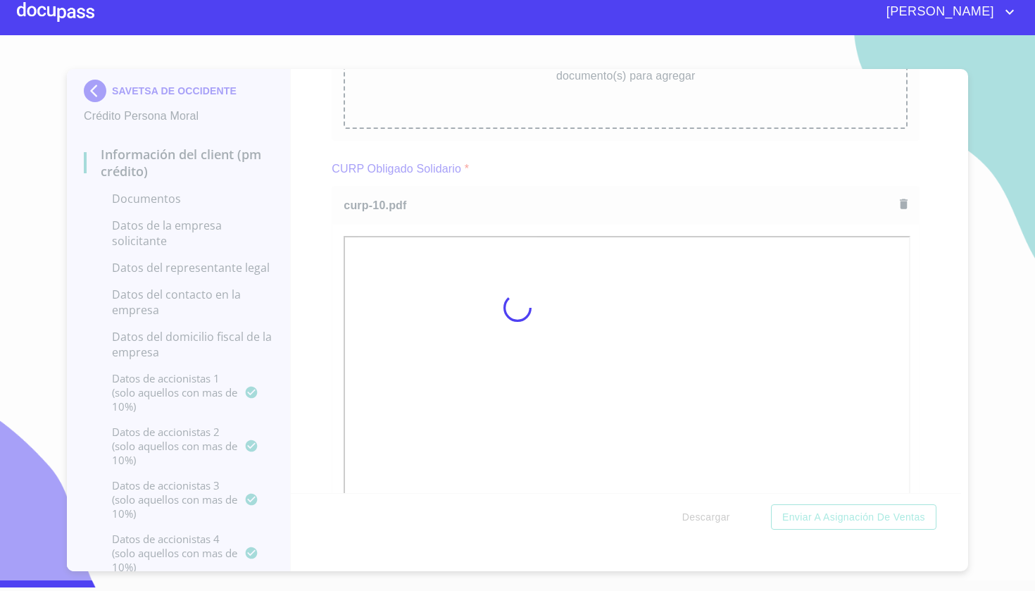
click at [941, 311] on div at bounding box center [517, 307] width 1035 height 545
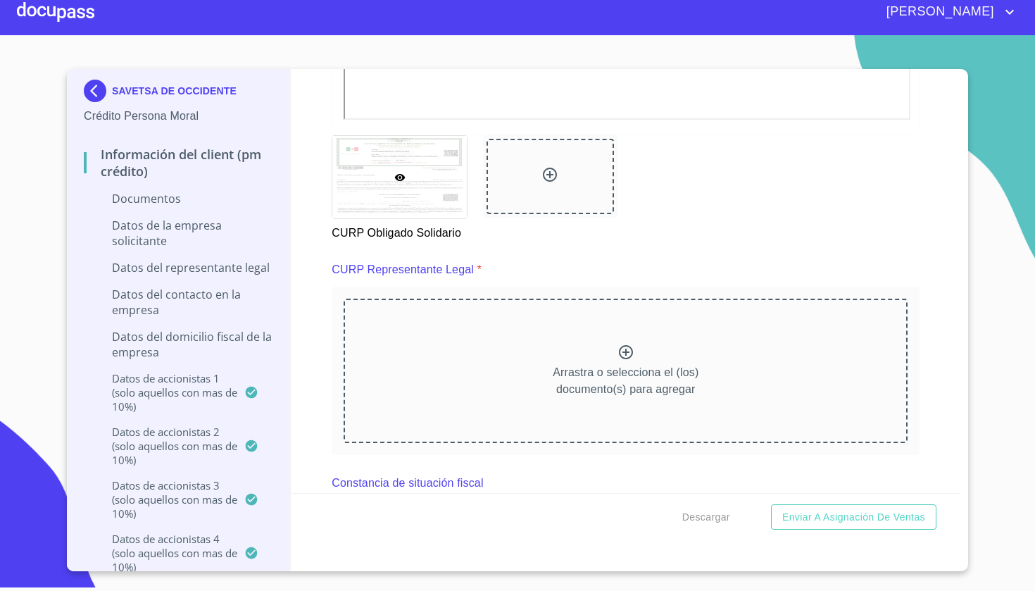
scroll to position [5607, 0]
click at [620, 347] on icon at bounding box center [626, 351] width 14 height 14
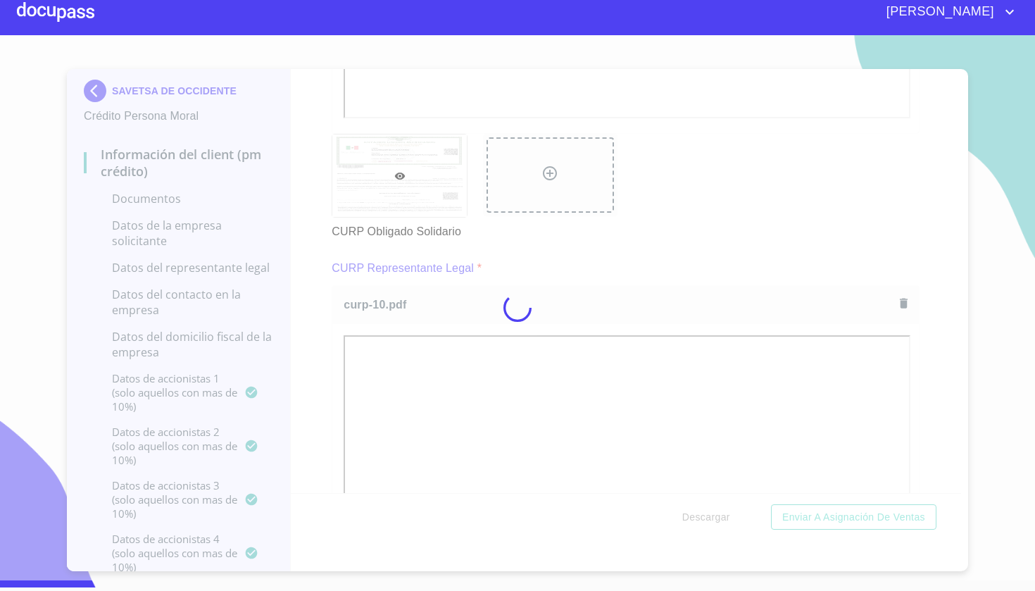
click at [923, 380] on div at bounding box center [517, 307] width 1035 height 545
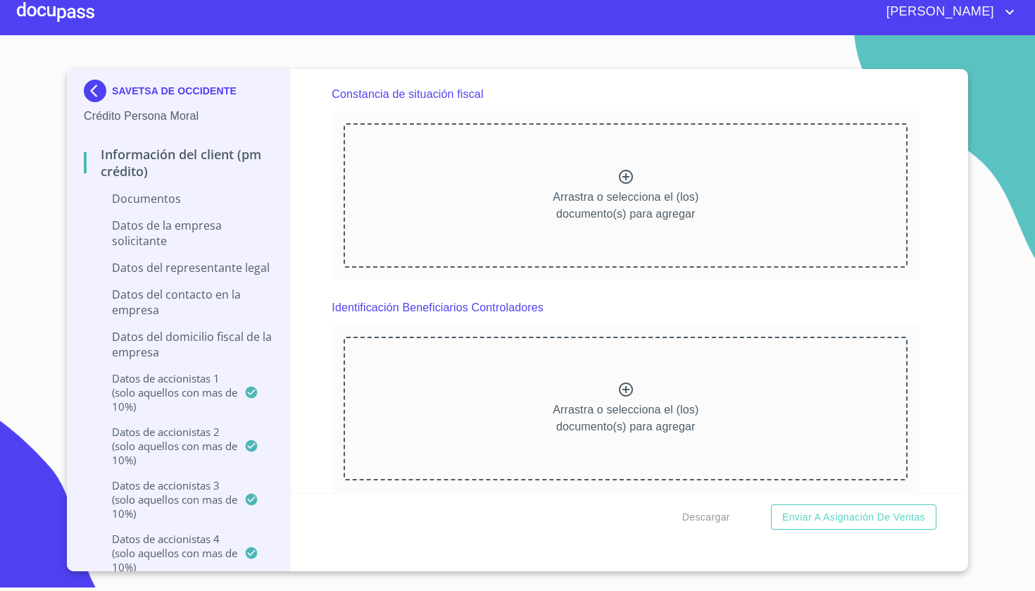
scroll to position [6395, 0]
click at [621, 170] on icon at bounding box center [626, 176] width 17 height 17
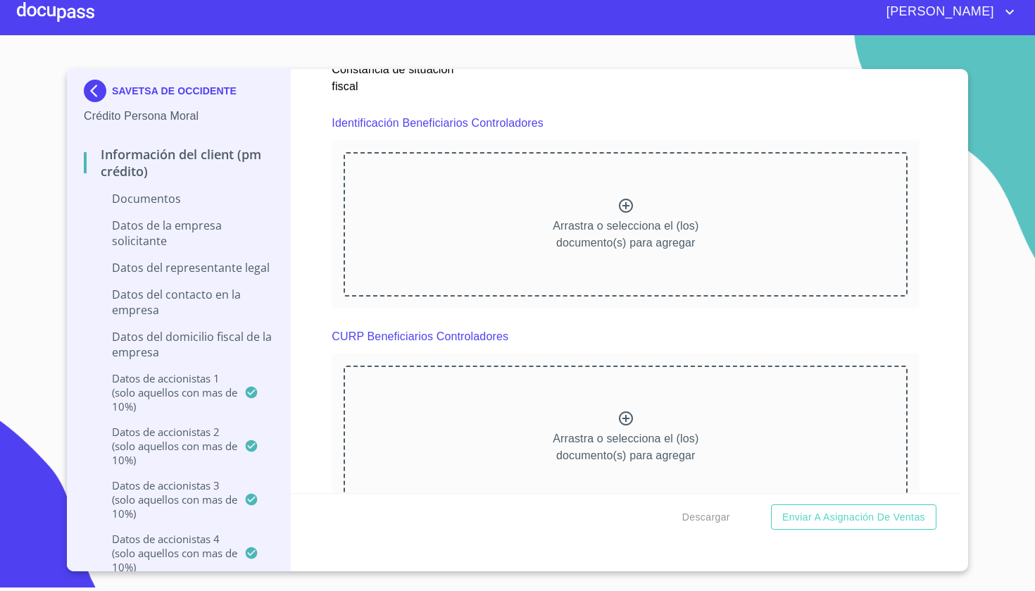
scroll to position [6981, 0]
click at [626, 204] on icon at bounding box center [626, 202] width 17 height 17
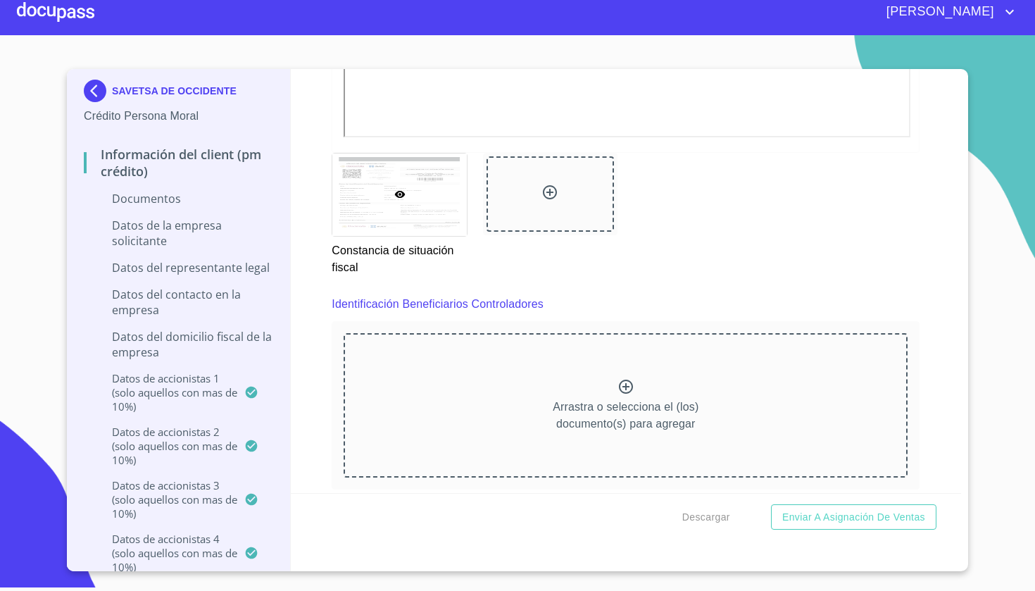
scroll to position [6797, 0]
click at [634, 378] on icon at bounding box center [626, 386] width 17 height 17
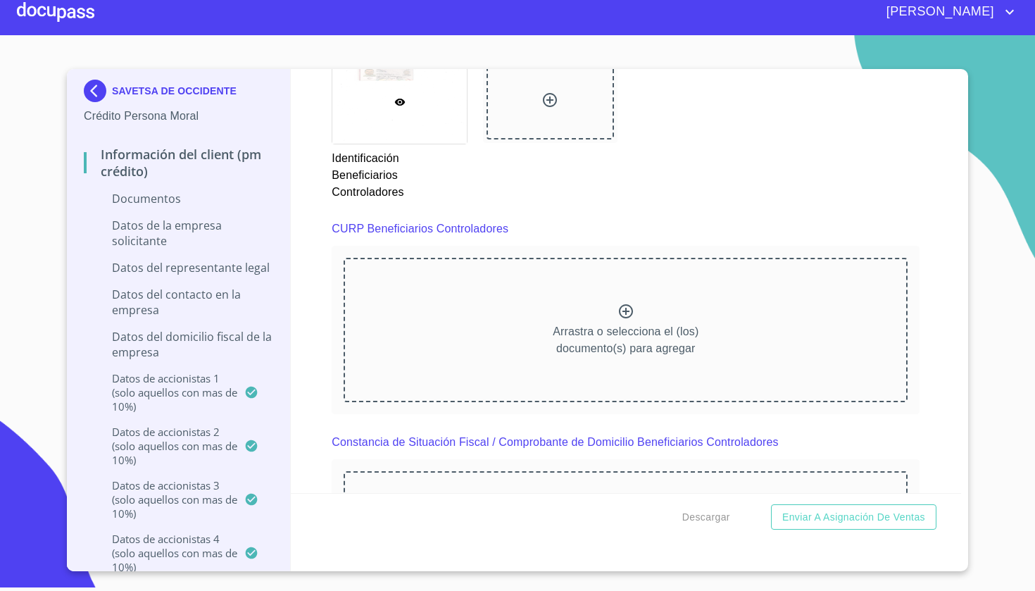
scroll to position [7508, 0]
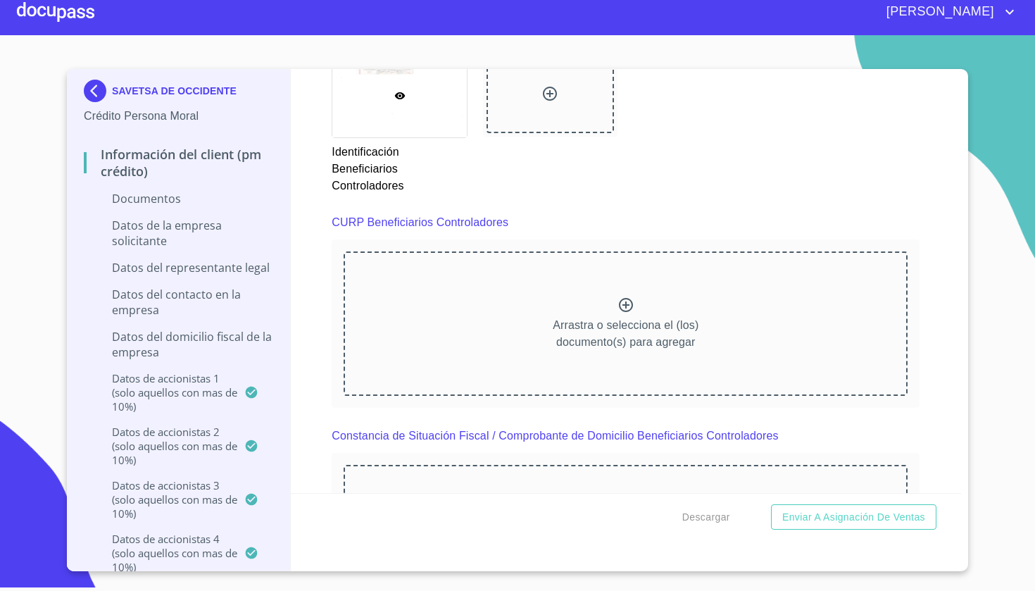
click at [623, 301] on icon at bounding box center [626, 305] width 14 height 14
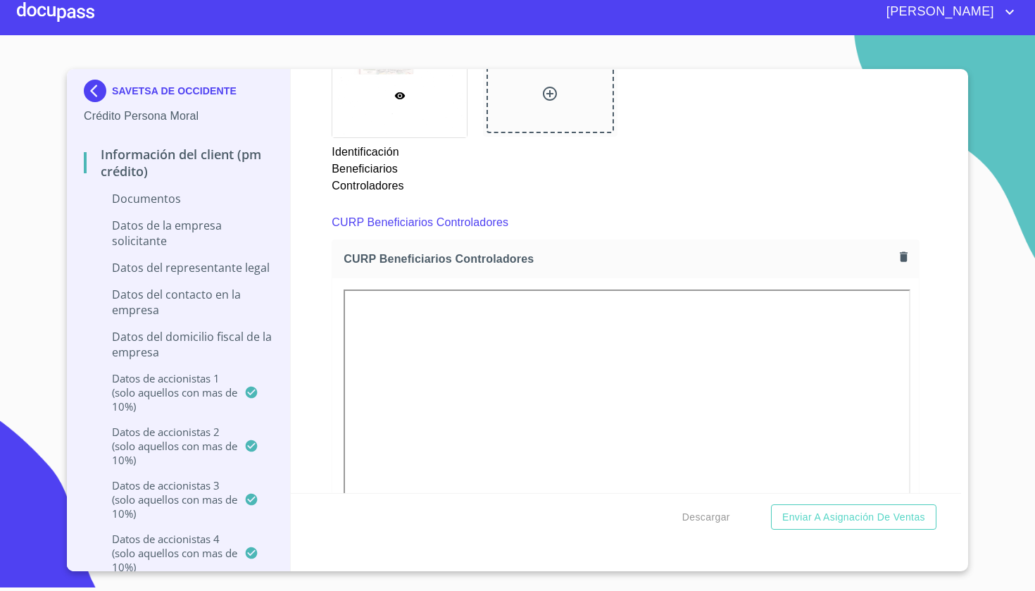
click at [946, 318] on div "Información del Client (PM crédito) Documentos Documento de identificación repr…" at bounding box center [626, 281] width 671 height 424
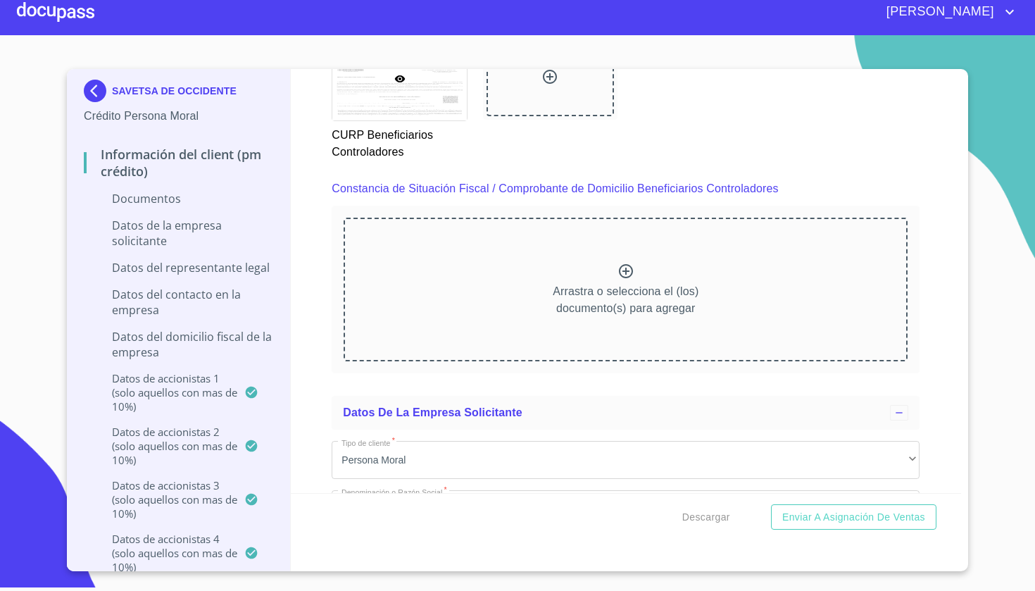
scroll to position [8155, 0]
click at [622, 263] on icon at bounding box center [626, 270] width 14 height 14
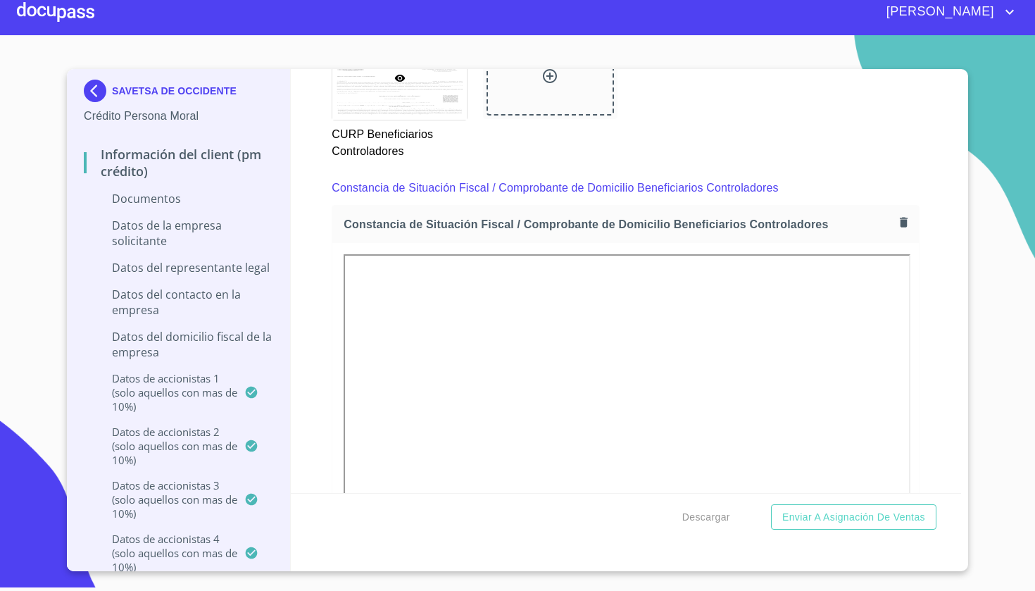
click at [931, 355] on div "Información del Client (PM crédito) Documentos Documento de identificación repr…" at bounding box center [626, 281] width 671 height 424
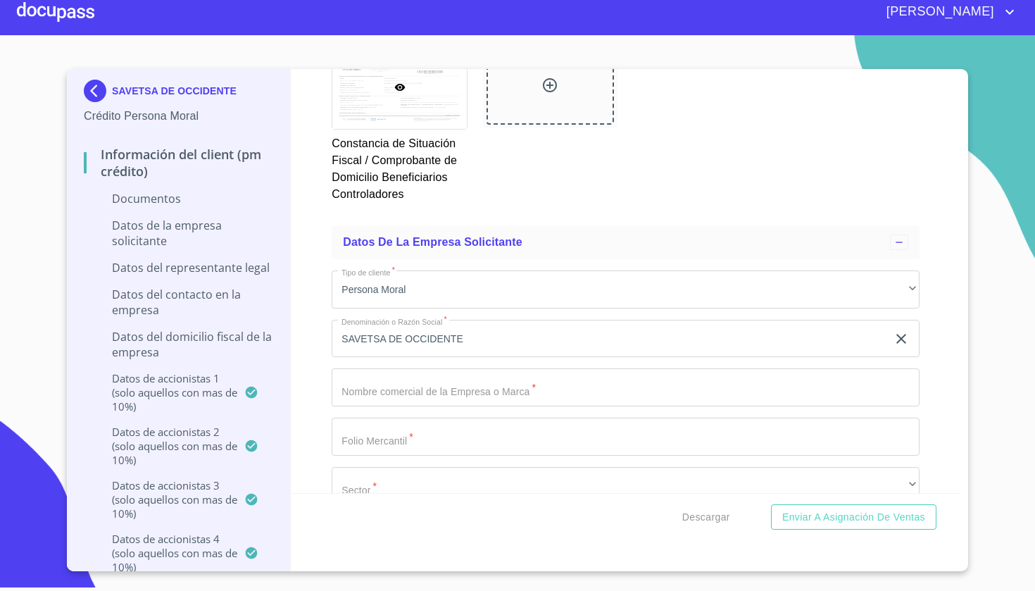
scroll to position [8798, 0]
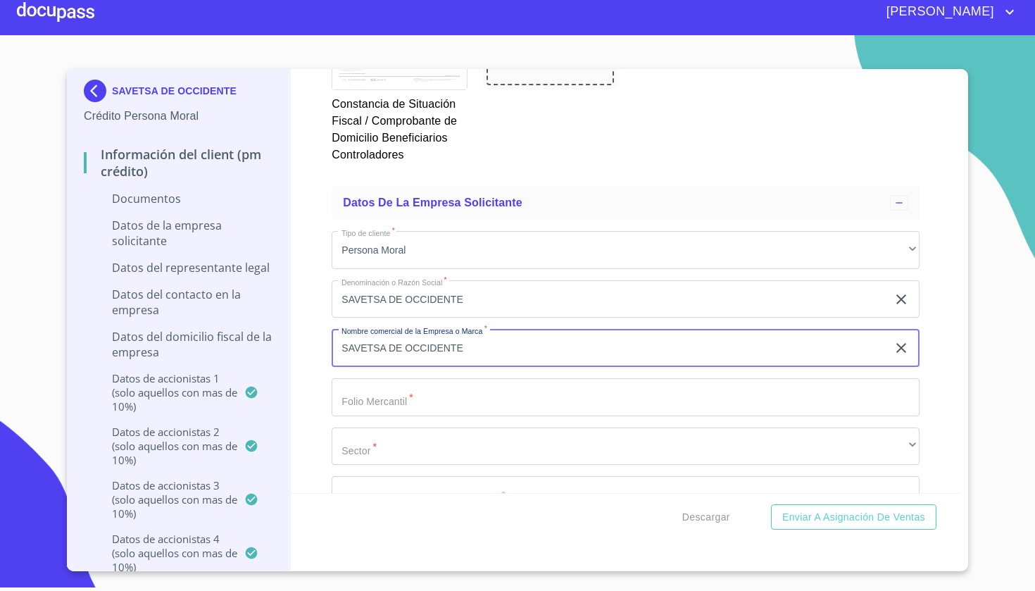
type input "SAVETSA DE OCCIDENTE"
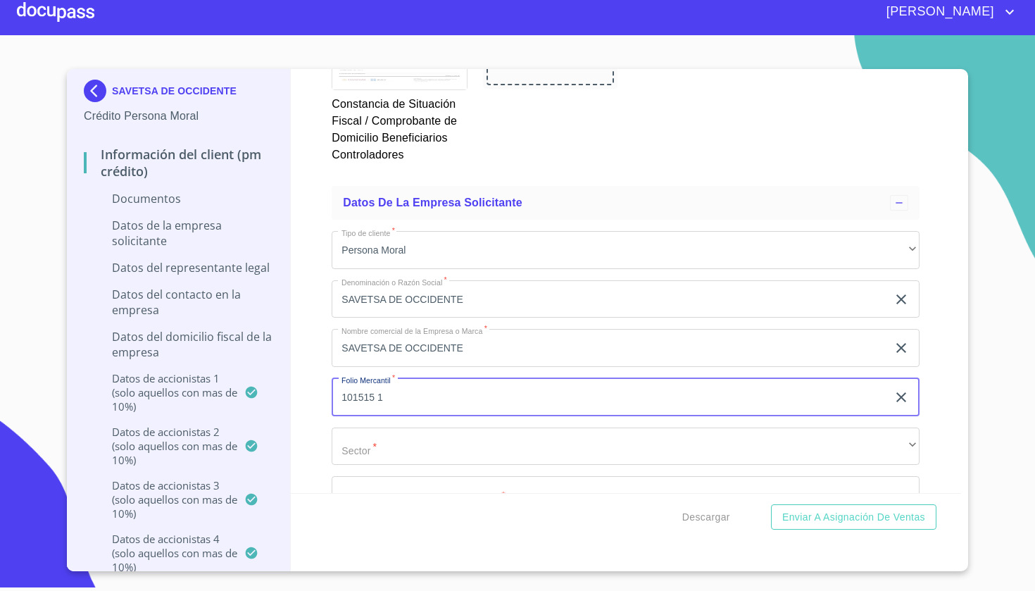
type input "101515 1"
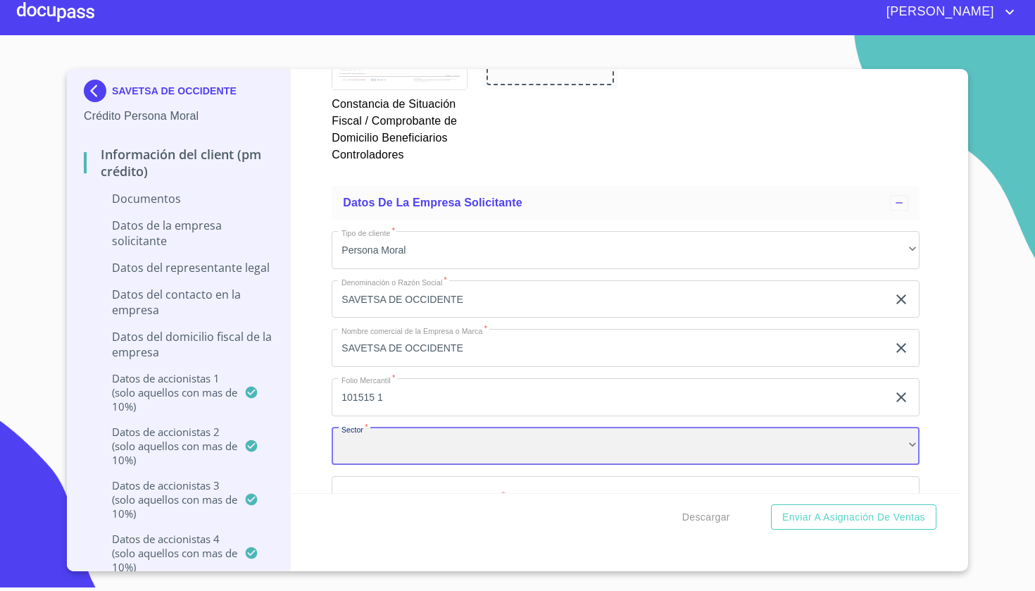
click at [444, 448] on div "​" at bounding box center [626, 447] width 588 height 38
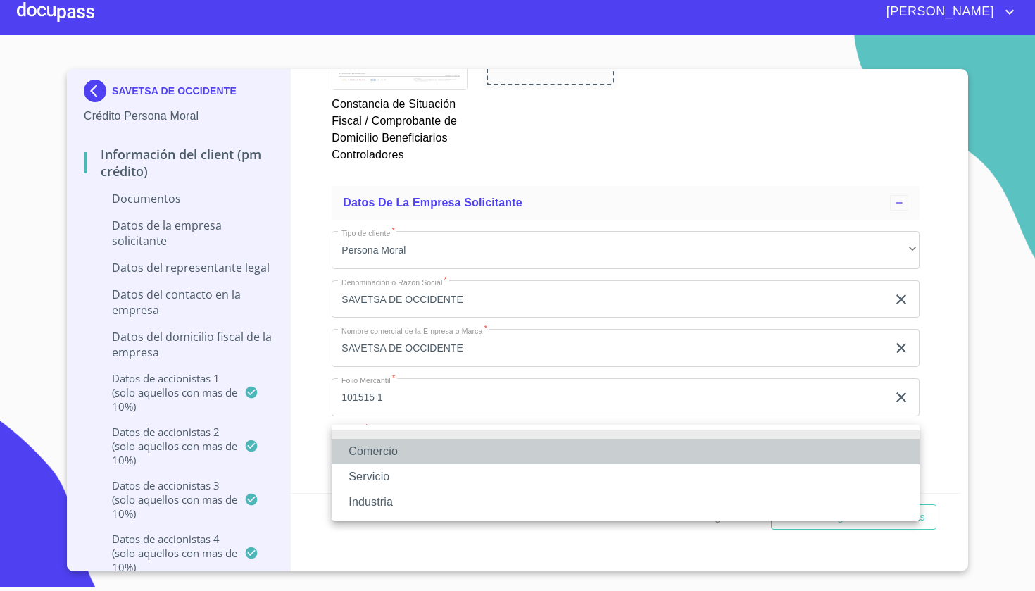
click at [445, 440] on li "Comercio" at bounding box center [626, 451] width 588 height 25
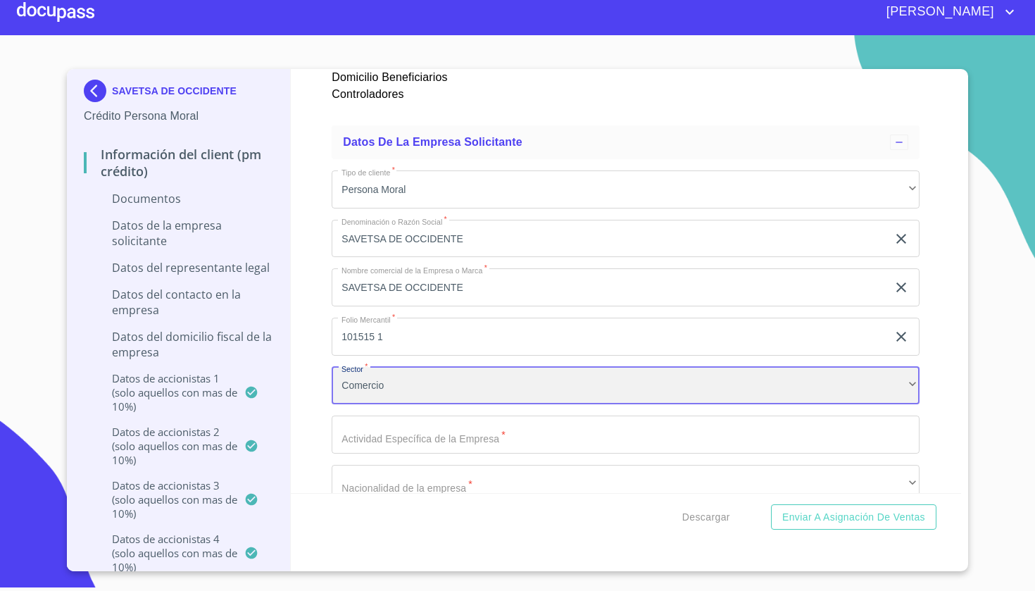
scroll to position [8863, 0]
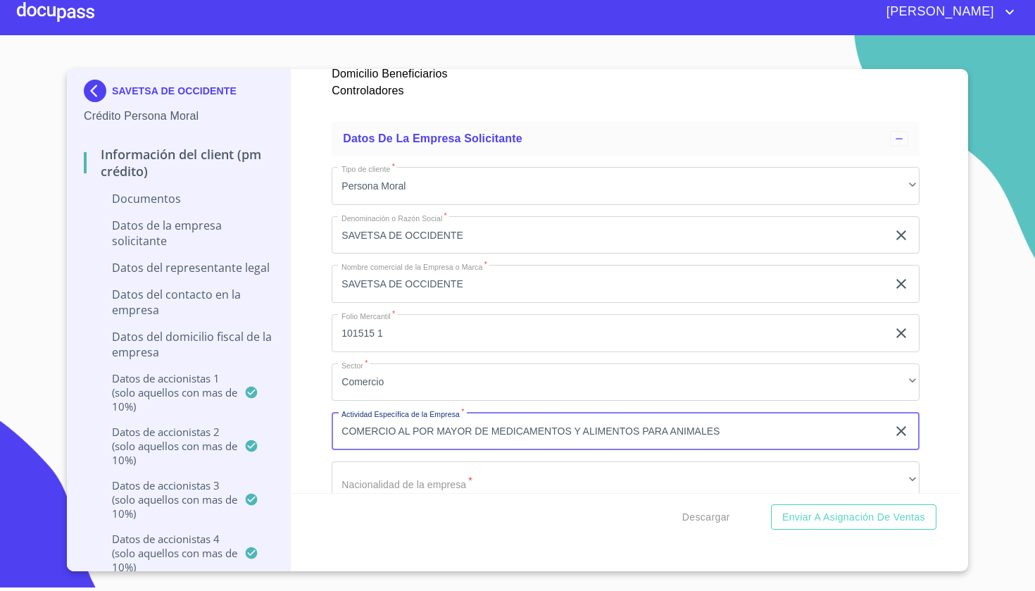
type input "COMERCIO AL POR MAYOR DE MEDICAMENTOS Y ALIMENTOS PARA ANIMALES"
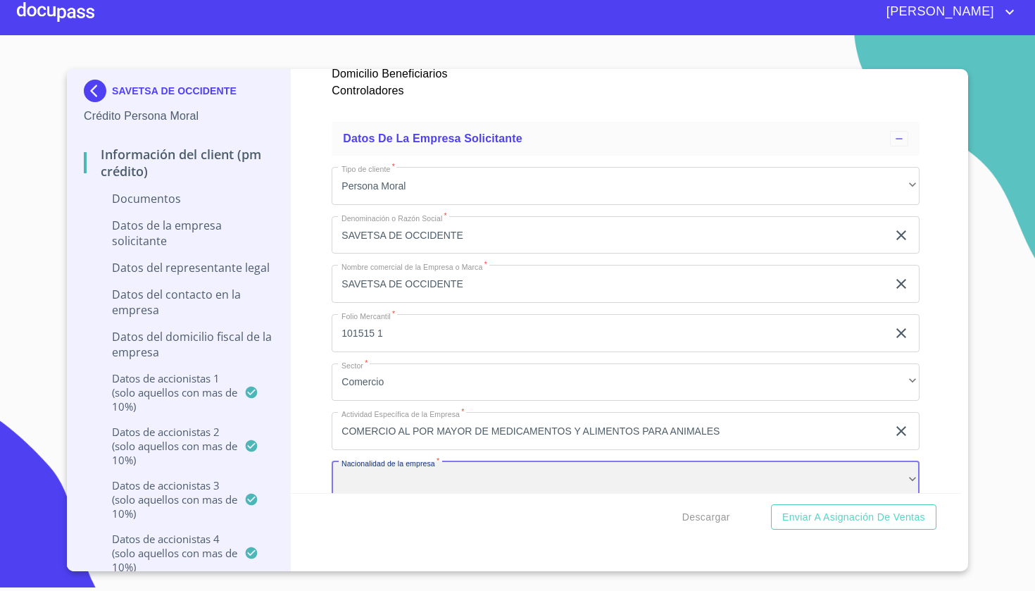
click at [434, 479] on div "​" at bounding box center [626, 480] width 588 height 38
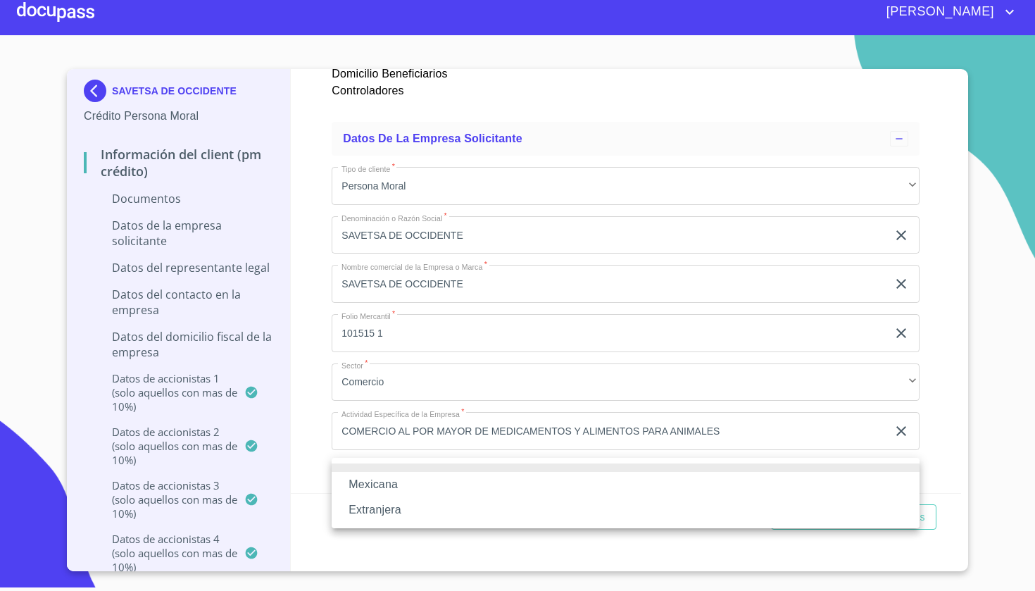
click at [435, 480] on li "Mexicana" at bounding box center [626, 484] width 588 height 25
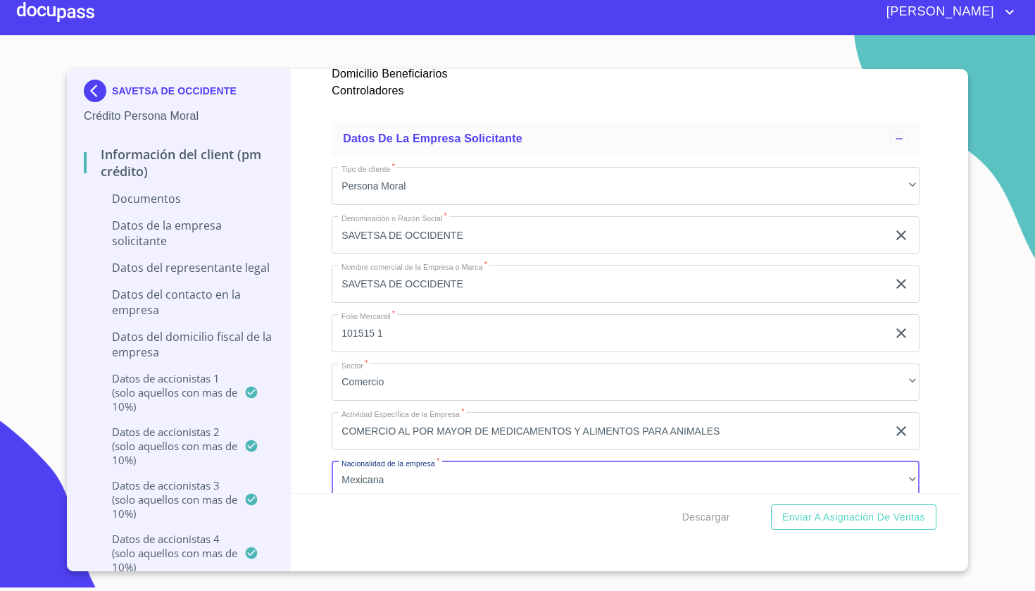
scroll to position [9106, 0]
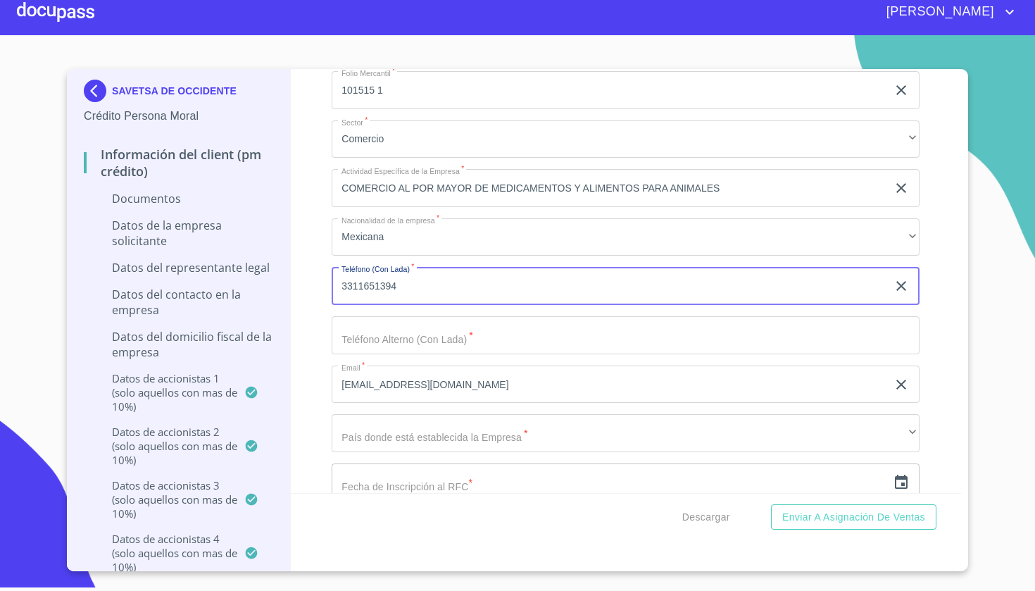
type input "3311651394"
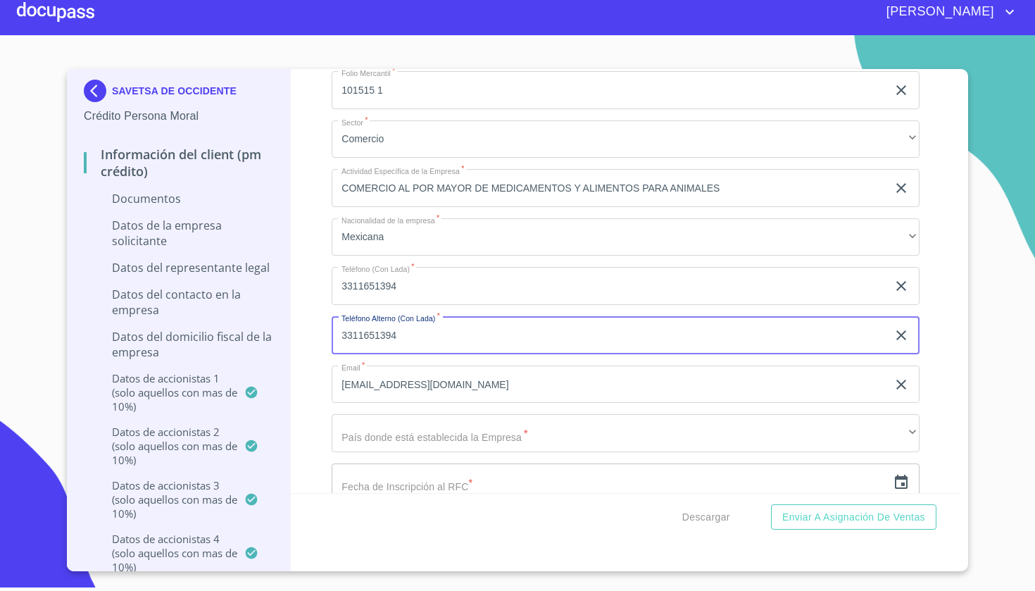
type input "3311651394"
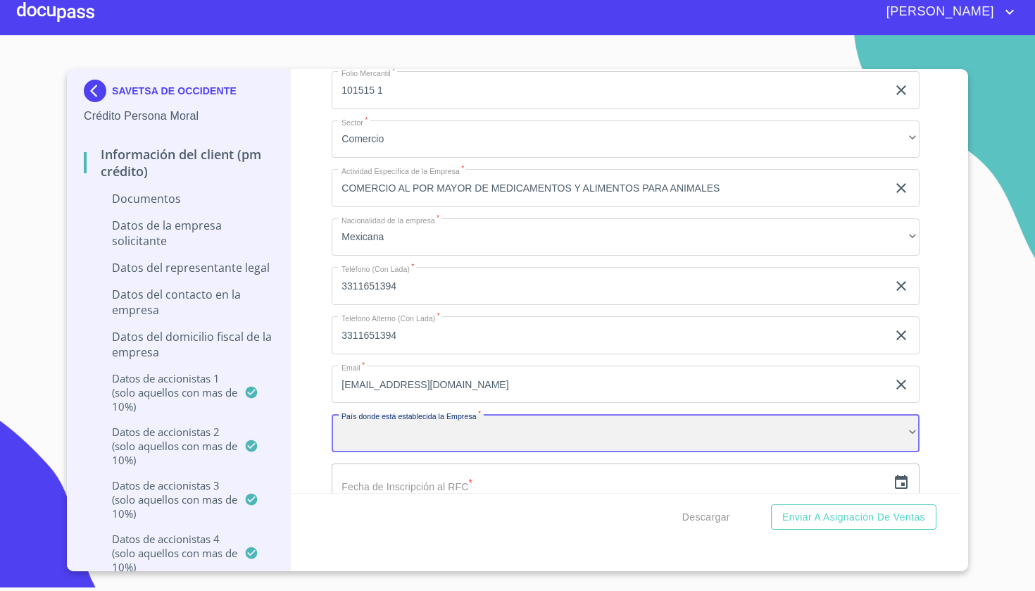
click at [609, 428] on div "​" at bounding box center [626, 433] width 588 height 38
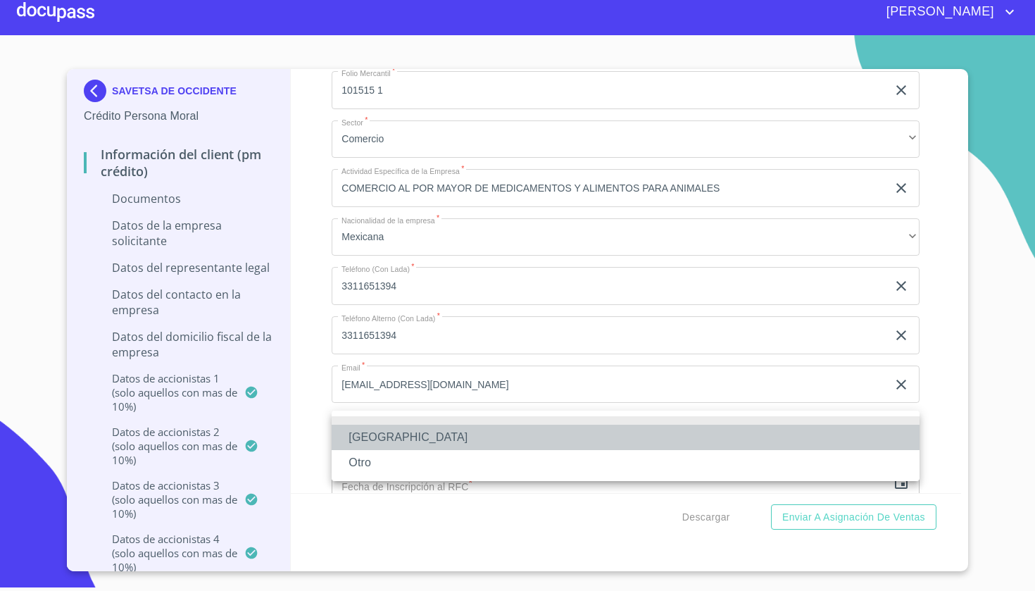
click at [594, 444] on li "[GEOGRAPHIC_DATA]" at bounding box center [626, 437] width 588 height 25
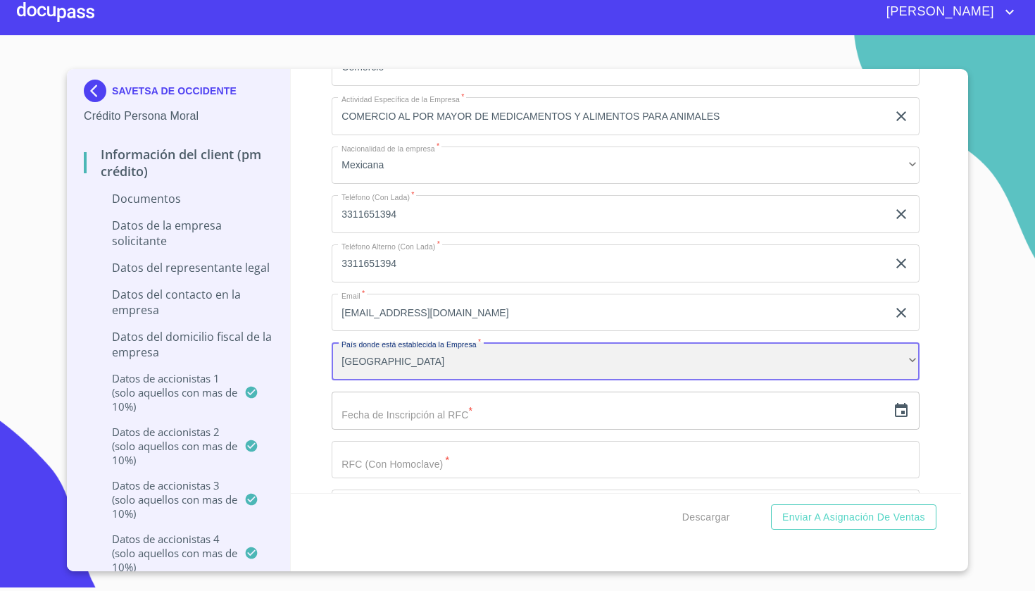
scroll to position [9221, 0]
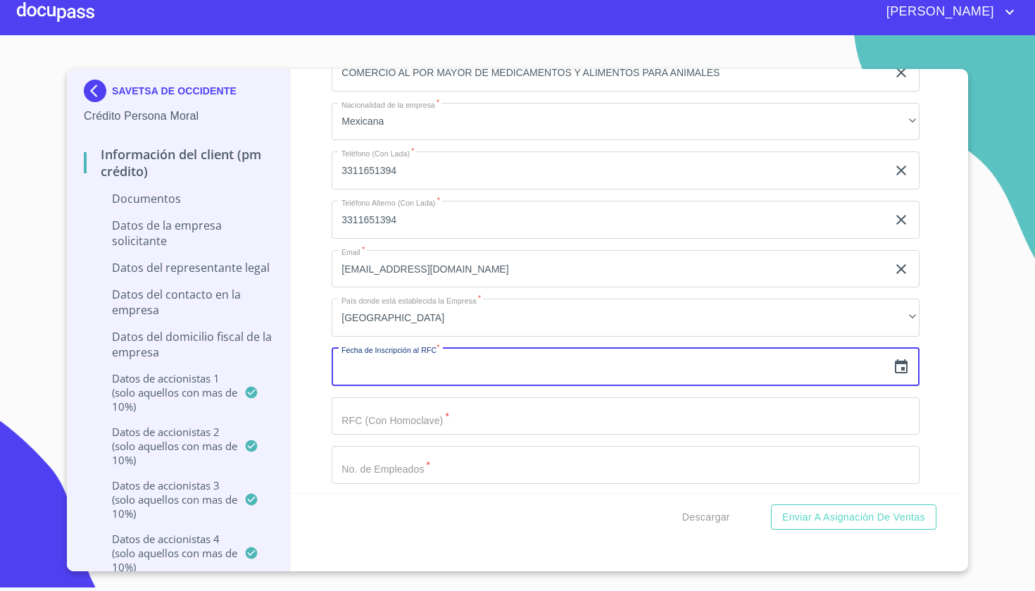
click at [597, 366] on input "text" at bounding box center [610, 367] width 556 height 38
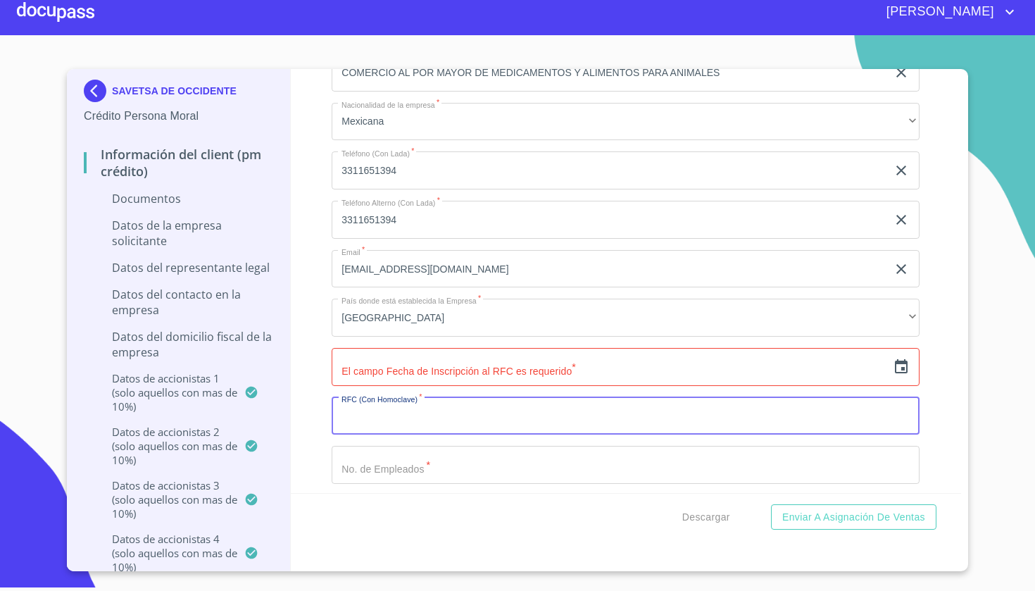
click at [576, 404] on input "Documento de identificación representante legal.   *" at bounding box center [626, 416] width 588 height 38
type input "SOC0402272I5"
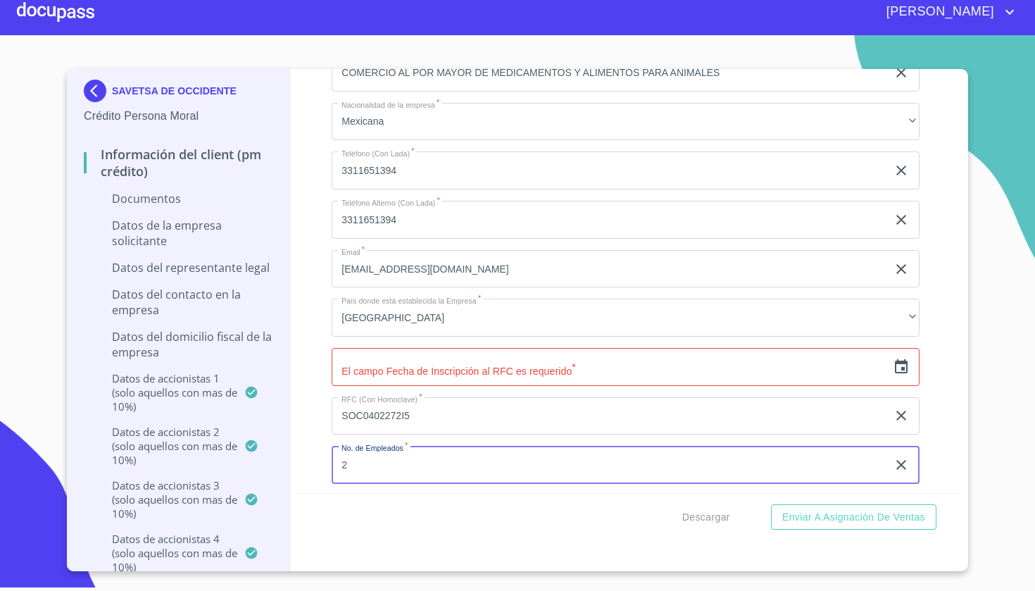
type input "2"
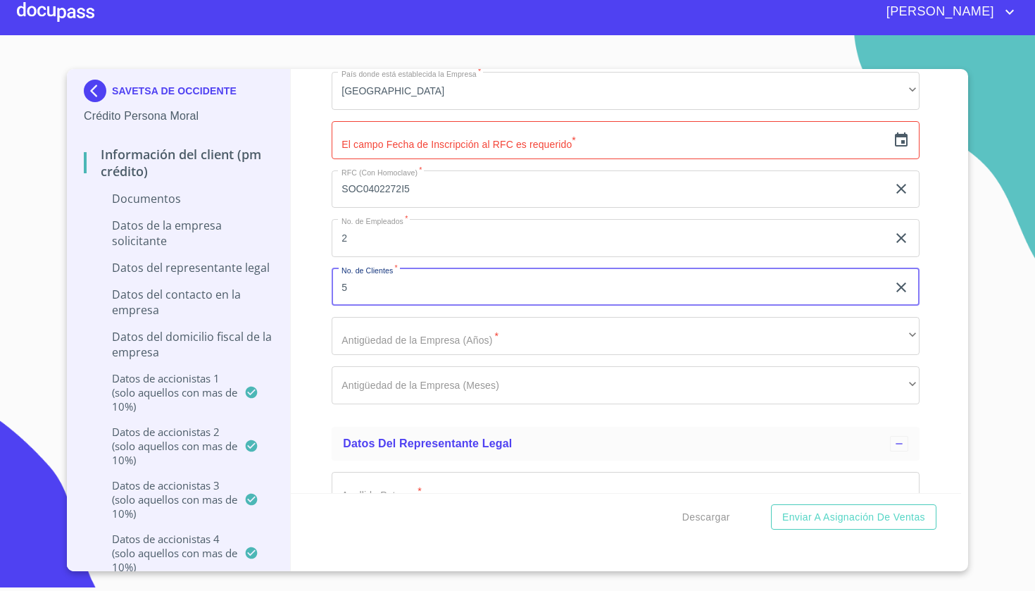
type input "5"
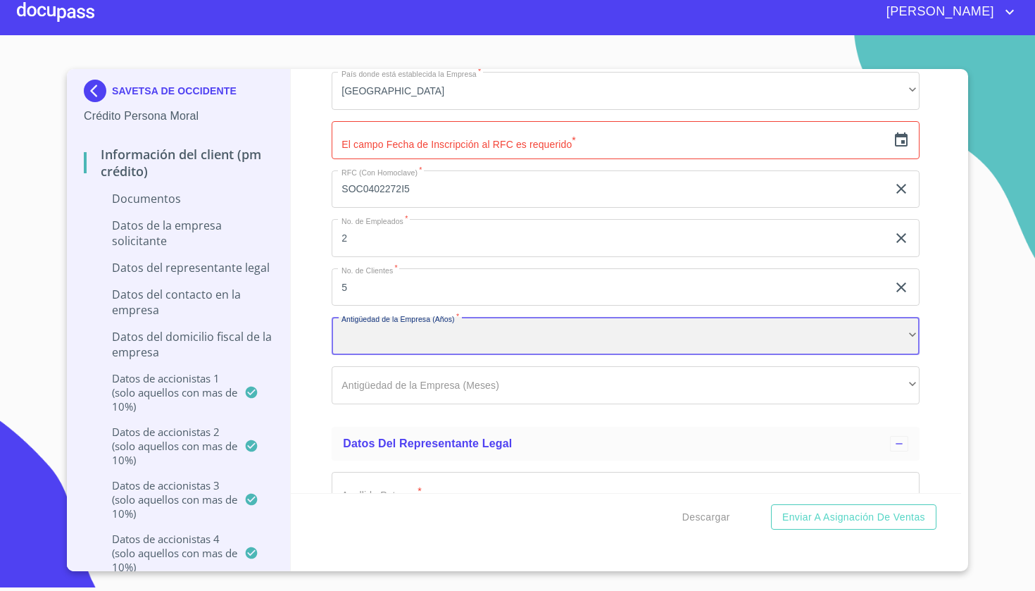
click at [520, 327] on div "​" at bounding box center [626, 336] width 588 height 38
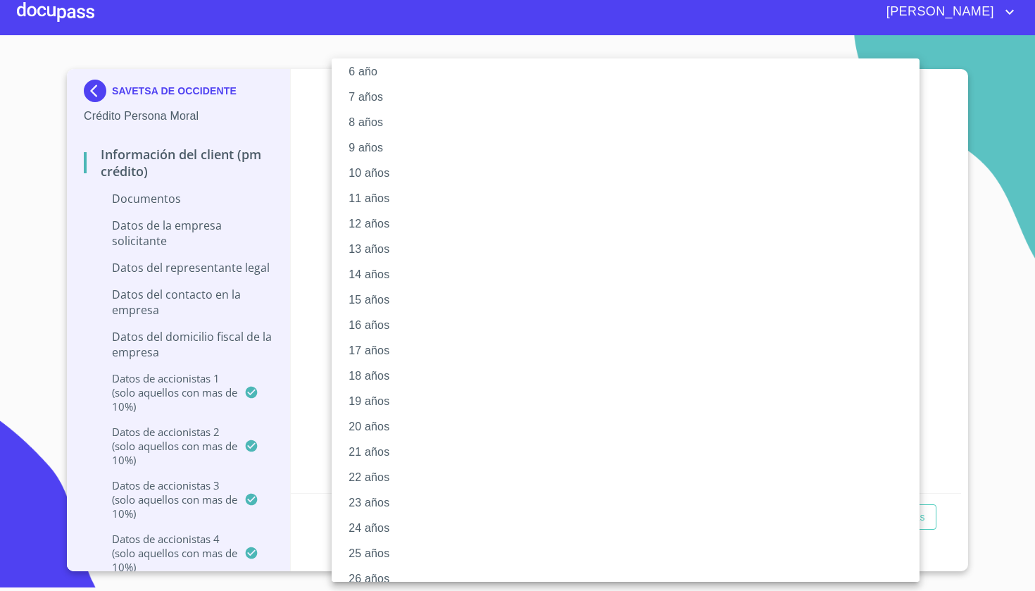
scroll to position [171, 0]
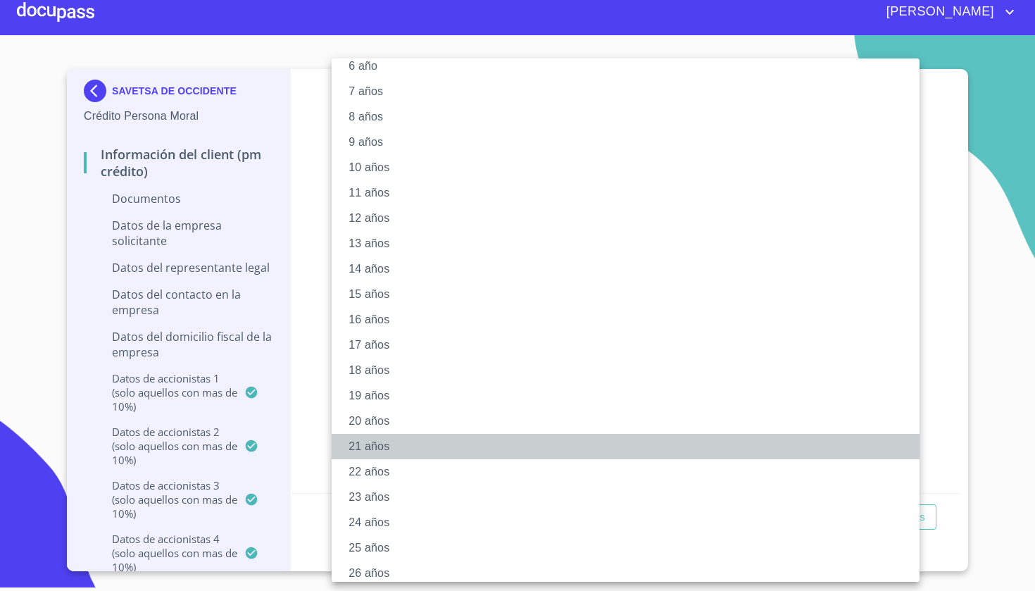
click at [399, 448] on li "21 años" at bounding box center [626, 446] width 588 height 25
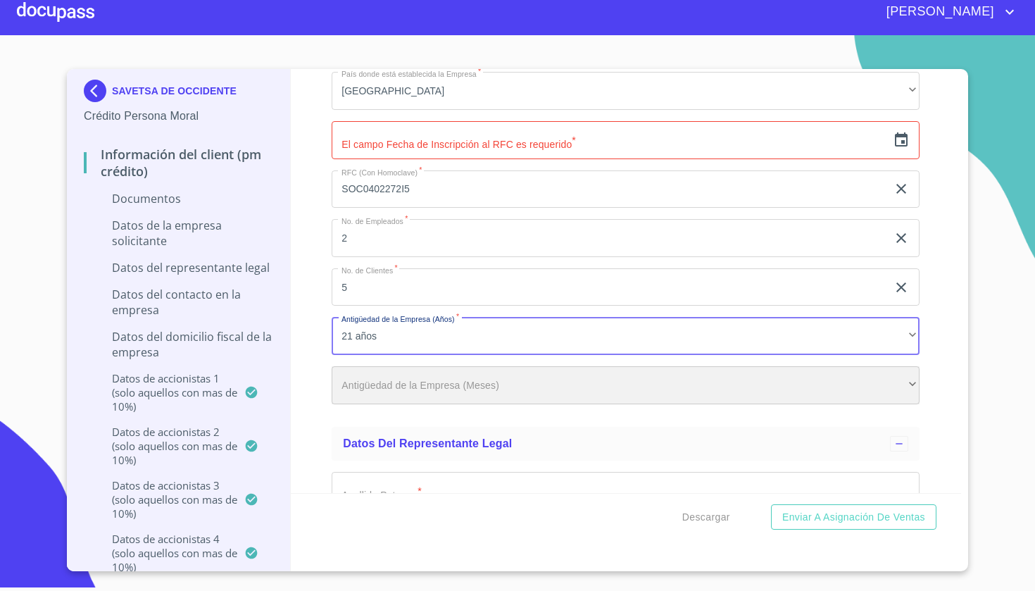
click at [423, 380] on div "​" at bounding box center [626, 385] width 588 height 38
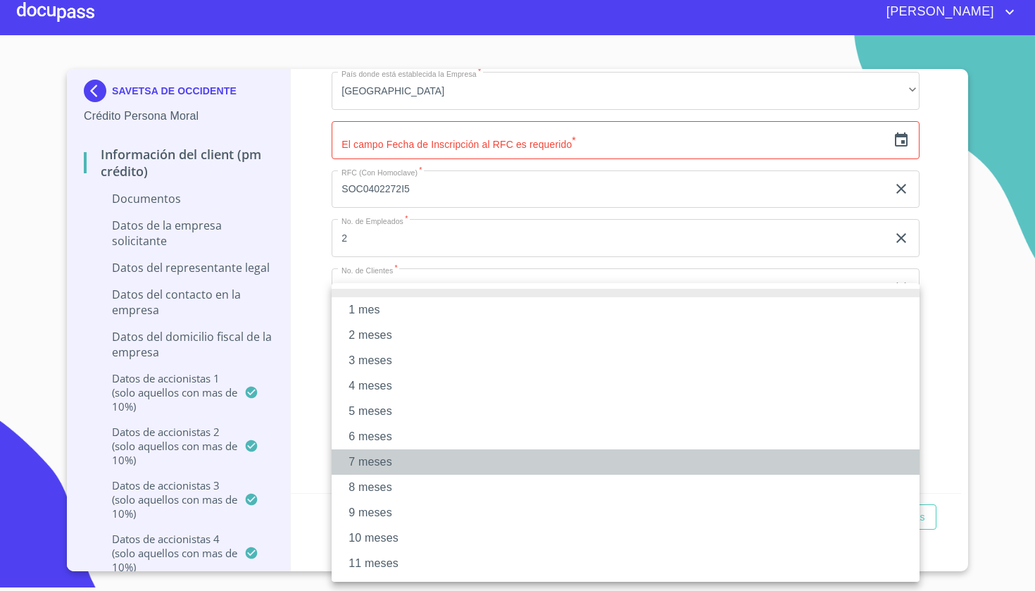
click at [383, 456] on li "7 meses" at bounding box center [626, 461] width 588 height 25
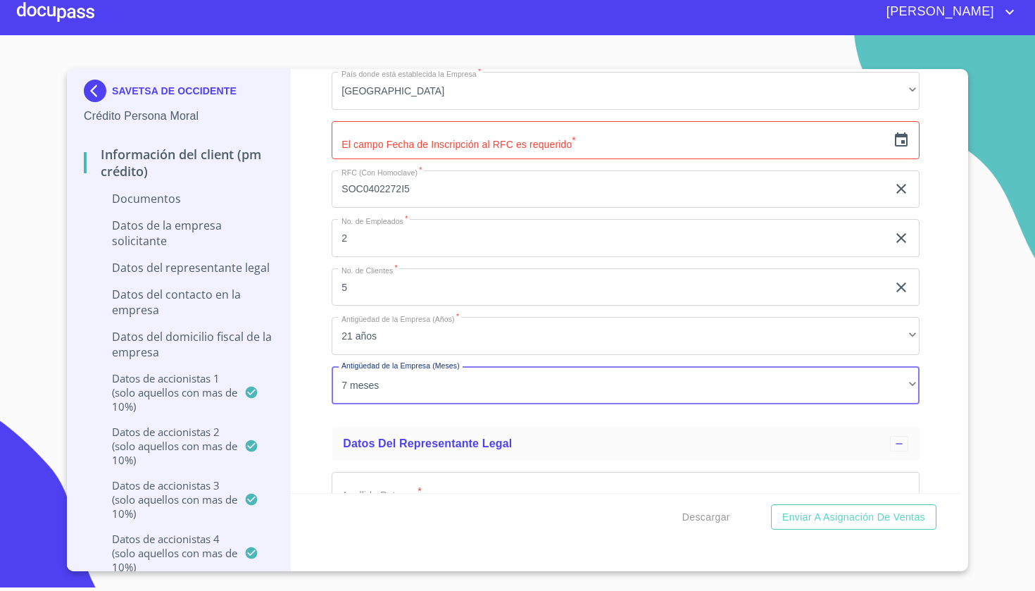
click at [426, 133] on input "text" at bounding box center [610, 140] width 556 height 38
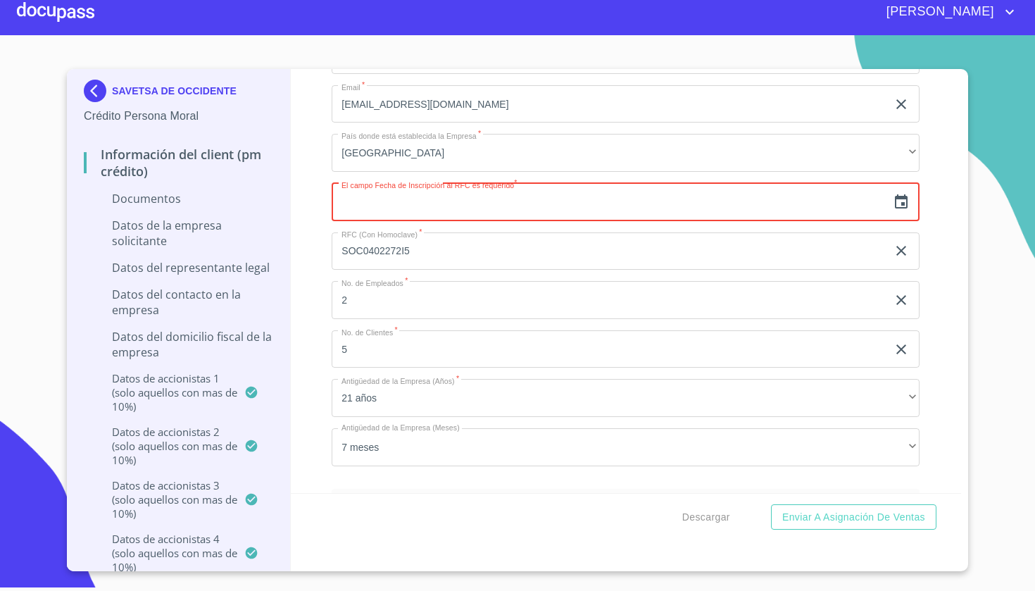
scroll to position [9384, 0]
click at [902, 199] on icon "button" at bounding box center [901, 204] width 13 height 14
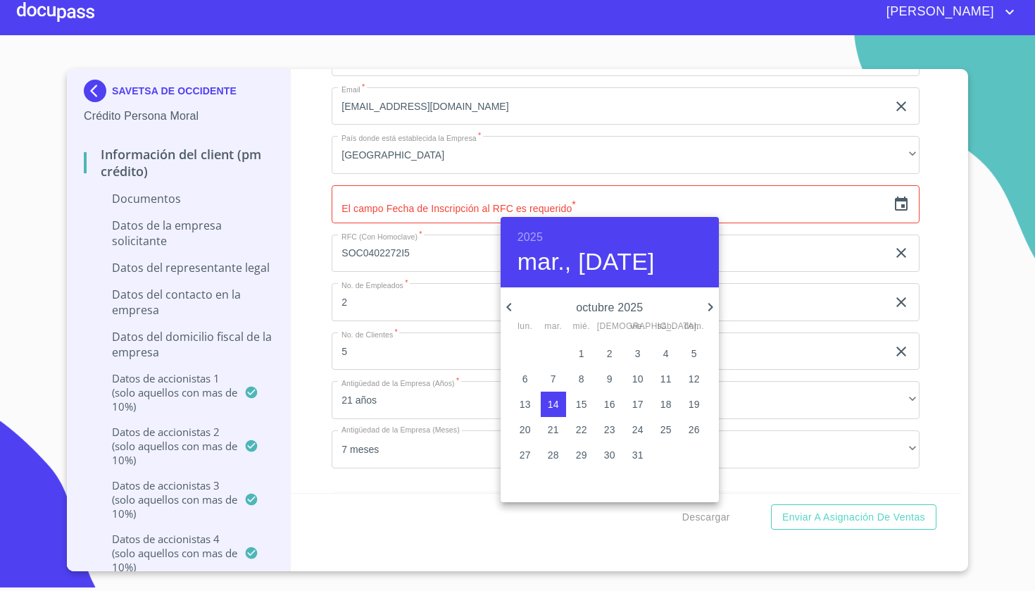
click at [528, 231] on h6 "2025" at bounding box center [530, 237] width 25 height 20
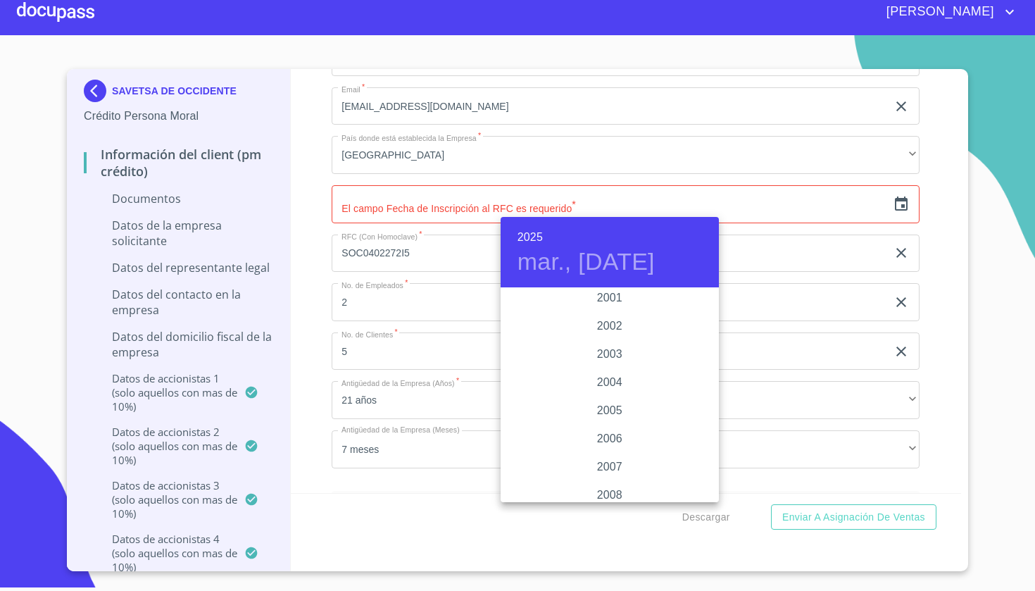
scroll to position [2145, 0]
click at [611, 380] on div "2004" at bounding box center [610, 383] width 218 height 28
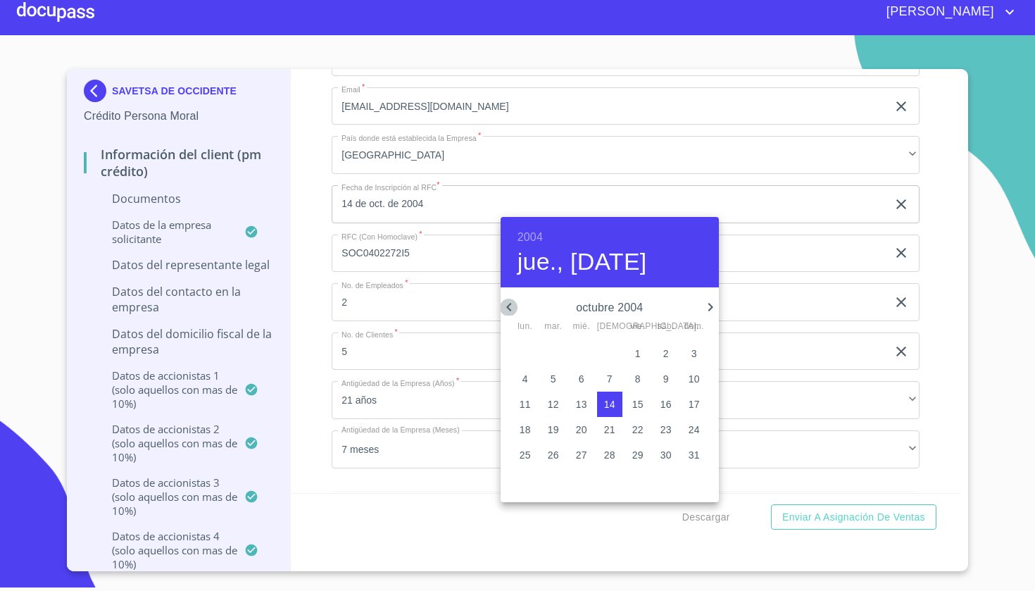
click at [509, 308] on icon "button" at bounding box center [509, 307] width 17 height 17
click at [508, 311] on icon "button" at bounding box center [509, 307] width 17 height 17
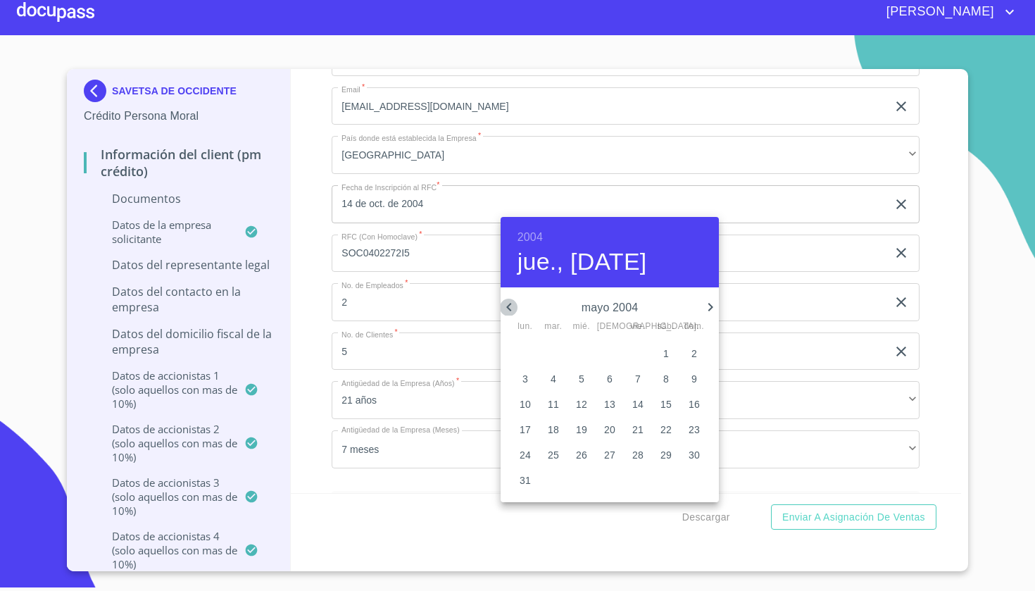
click at [508, 311] on icon "button" at bounding box center [509, 307] width 17 height 17
click at [637, 457] on p "27" at bounding box center [637, 455] width 11 height 14
type input "27 de feb. de 2004"
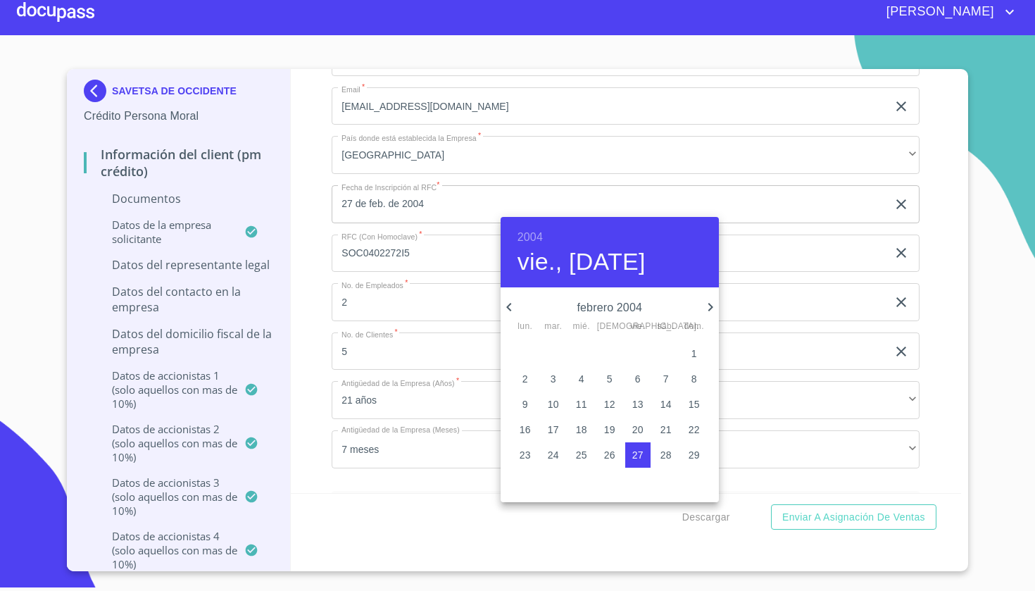
click at [752, 368] on div at bounding box center [517, 295] width 1035 height 591
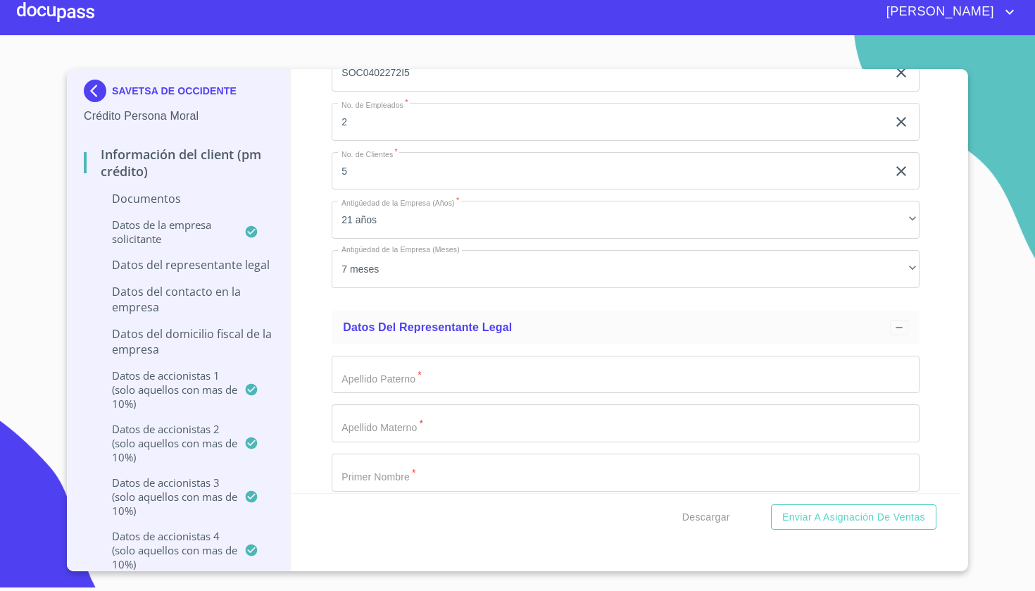
scroll to position [9578, 0]
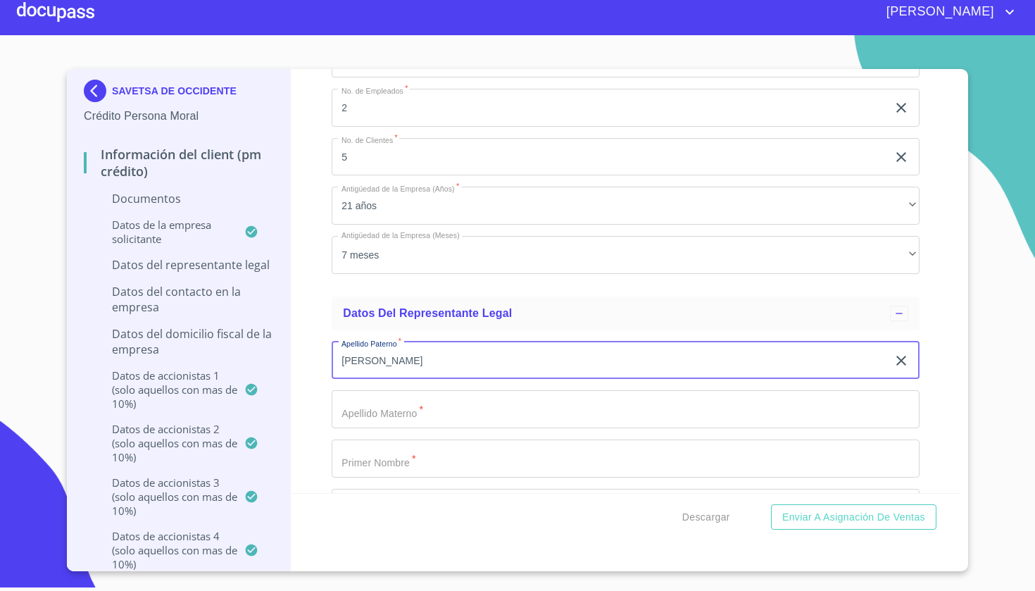
type input "[PERSON_NAME]"
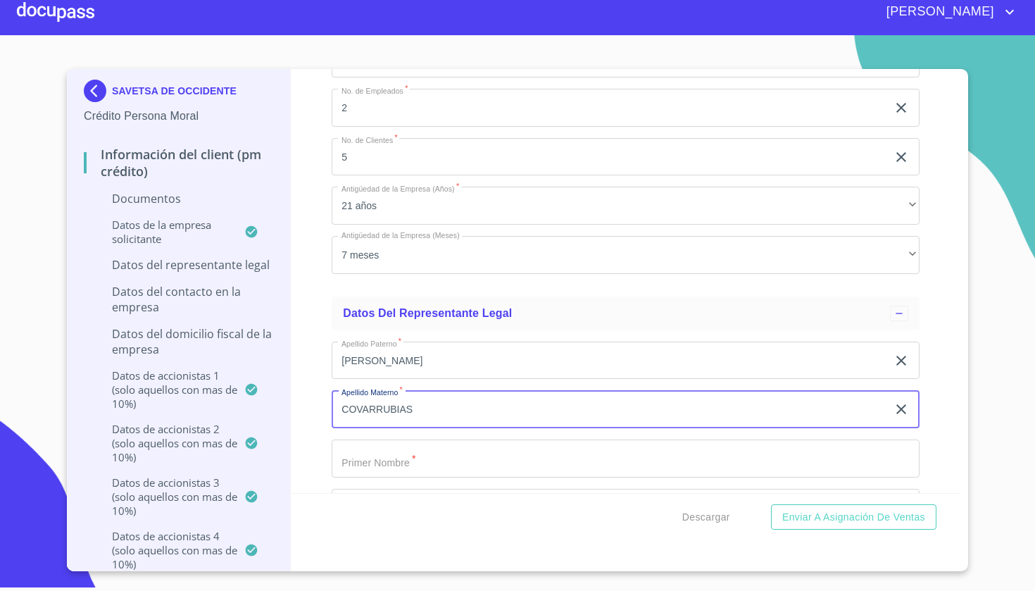
type input "COVARRUBIAS"
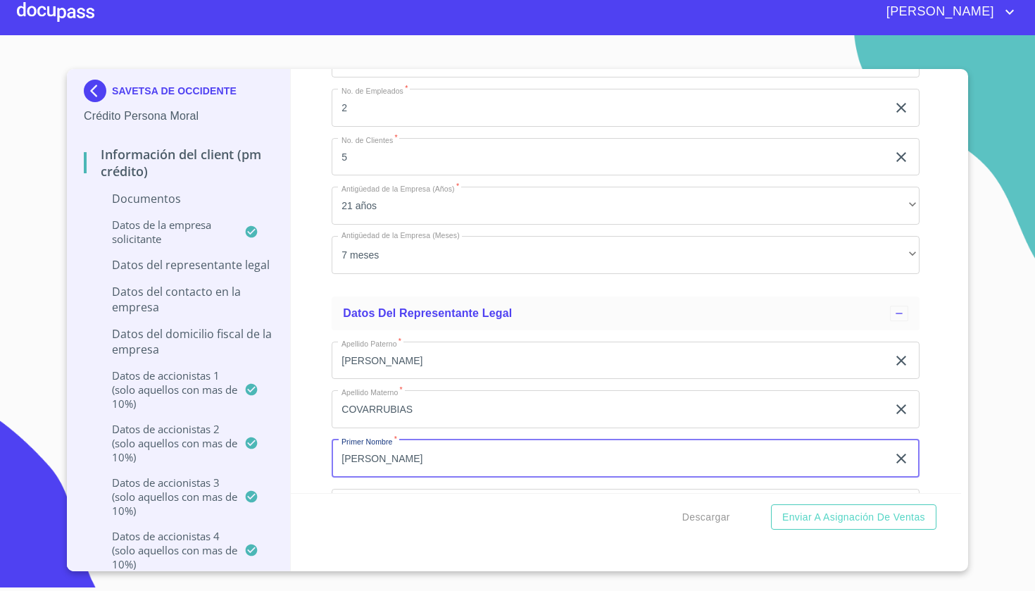
type input "[PERSON_NAME]"
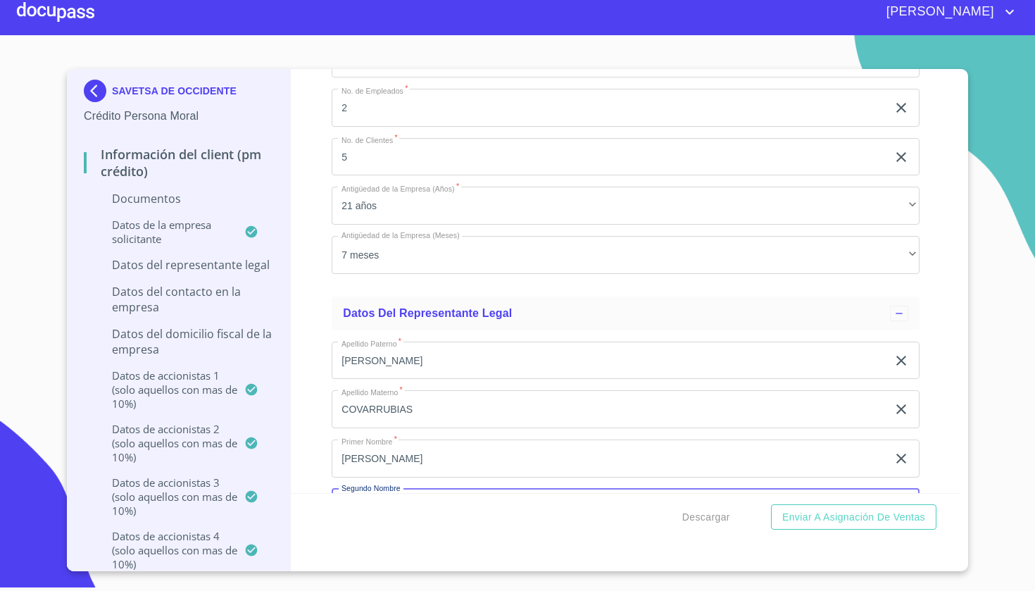
scroll to position [9798, 0]
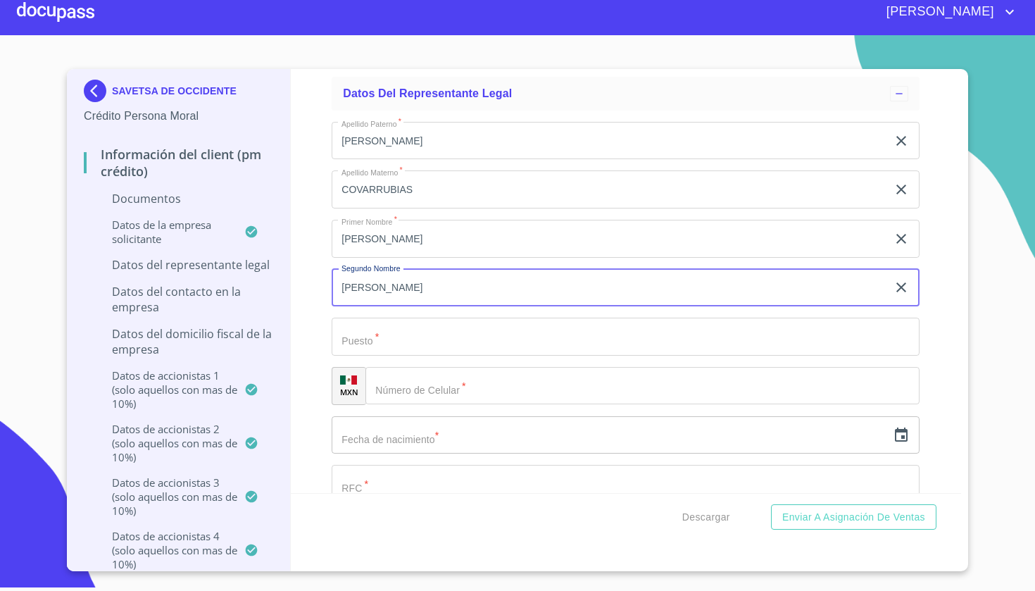
type input "[PERSON_NAME]"
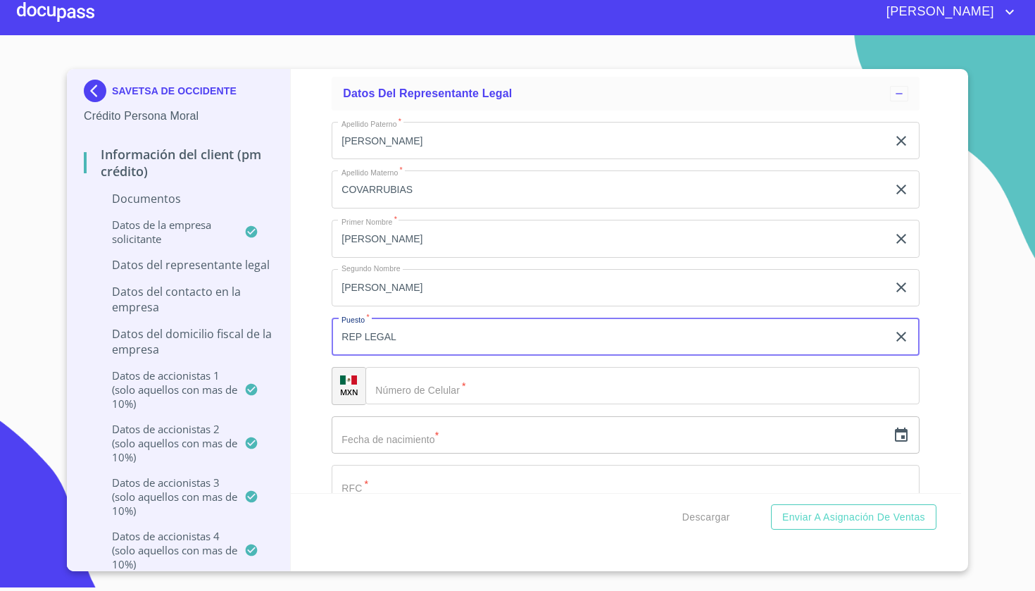
type input "REP LEGAL"
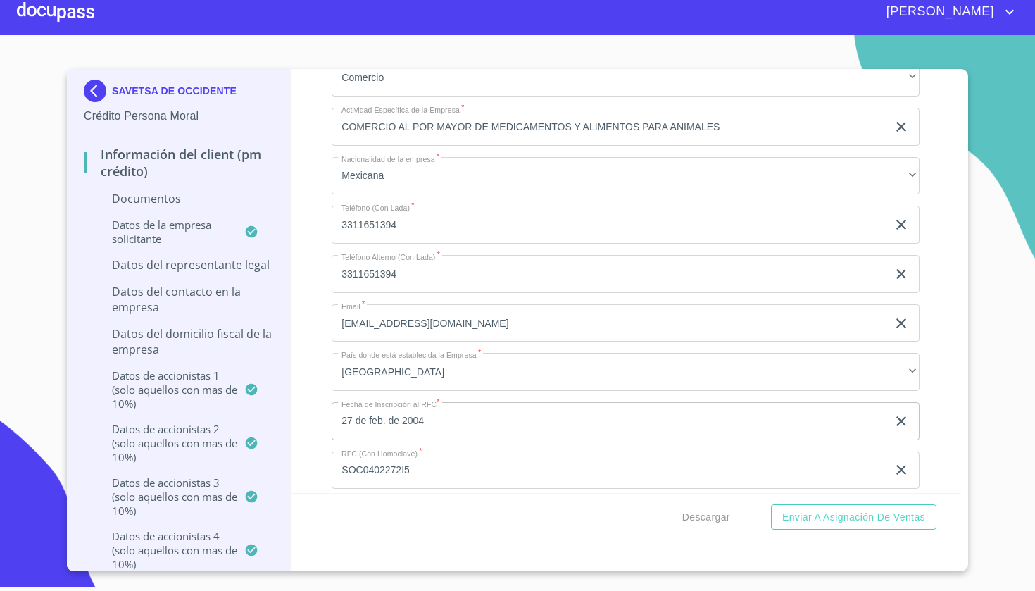
scroll to position [9896, 0]
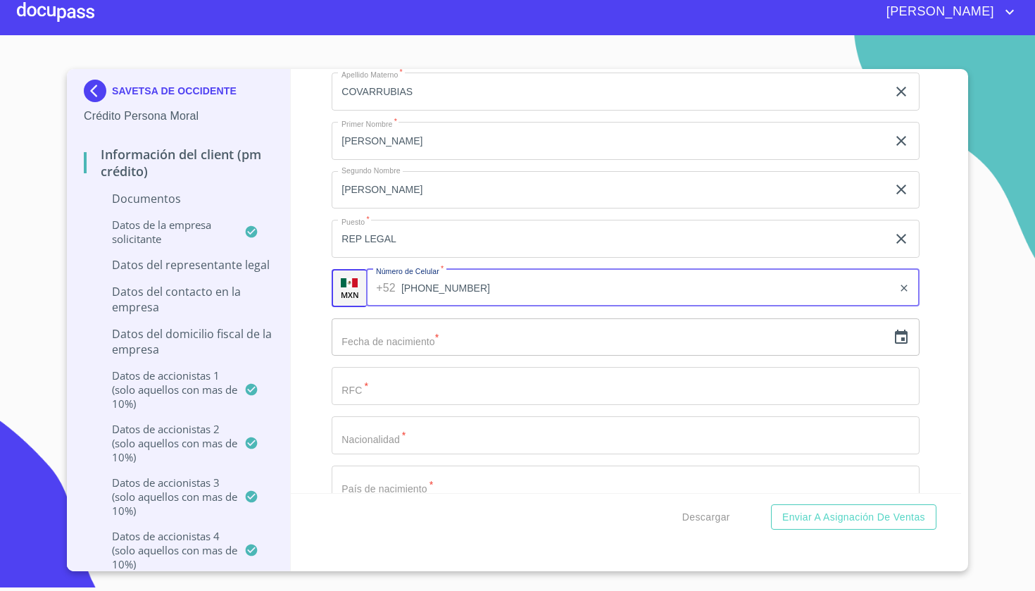
type input "[PHONE_NUMBER]"
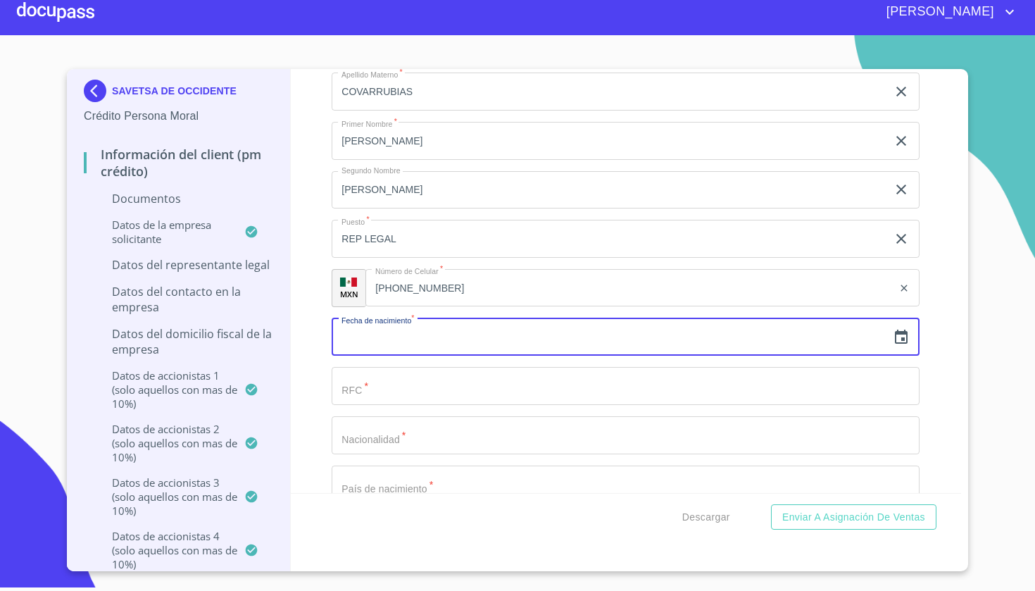
click at [902, 329] on icon "button" at bounding box center [901, 337] width 17 height 17
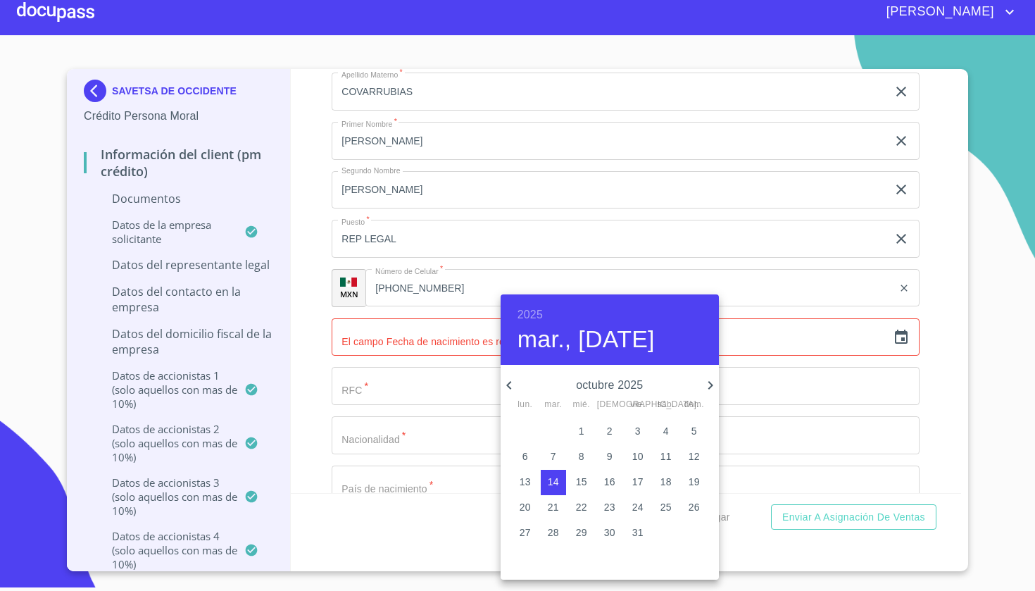
click at [539, 313] on h6 "2025" at bounding box center [530, 315] width 25 height 20
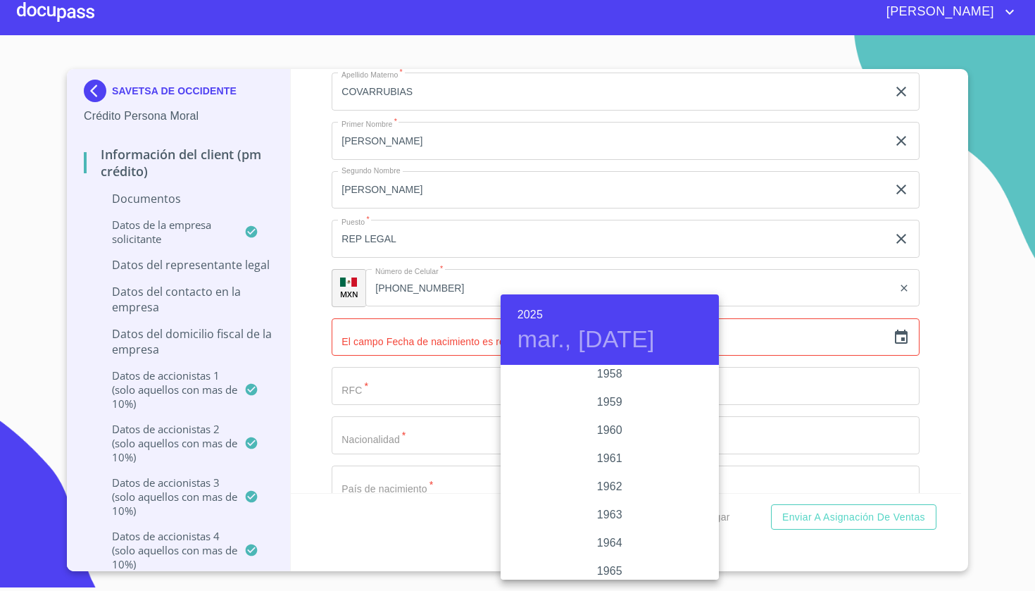
scroll to position [938, 0]
click at [614, 488] on div "1962" at bounding box center [610, 485] width 218 height 28
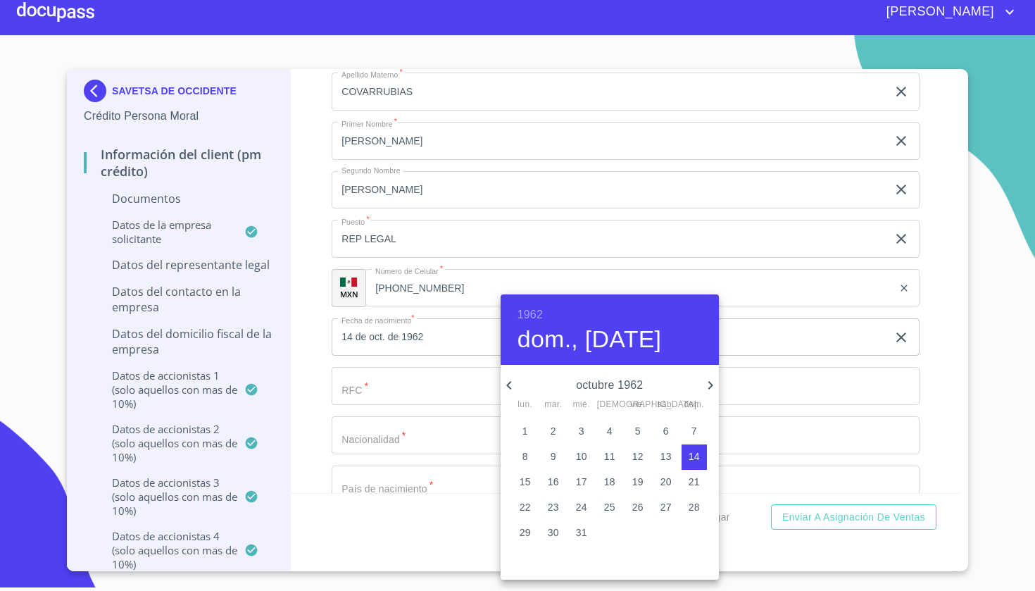
click at [528, 310] on h6 "1962" at bounding box center [530, 315] width 25 height 20
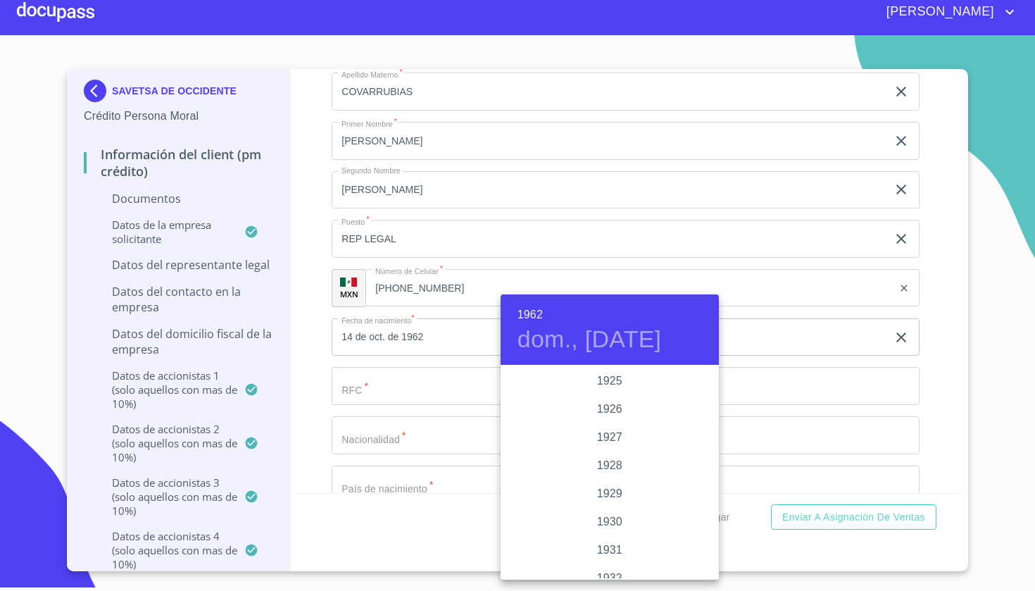
scroll to position [958, 0]
click at [615, 470] on div "1962" at bounding box center [610, 473] width 218 height 28
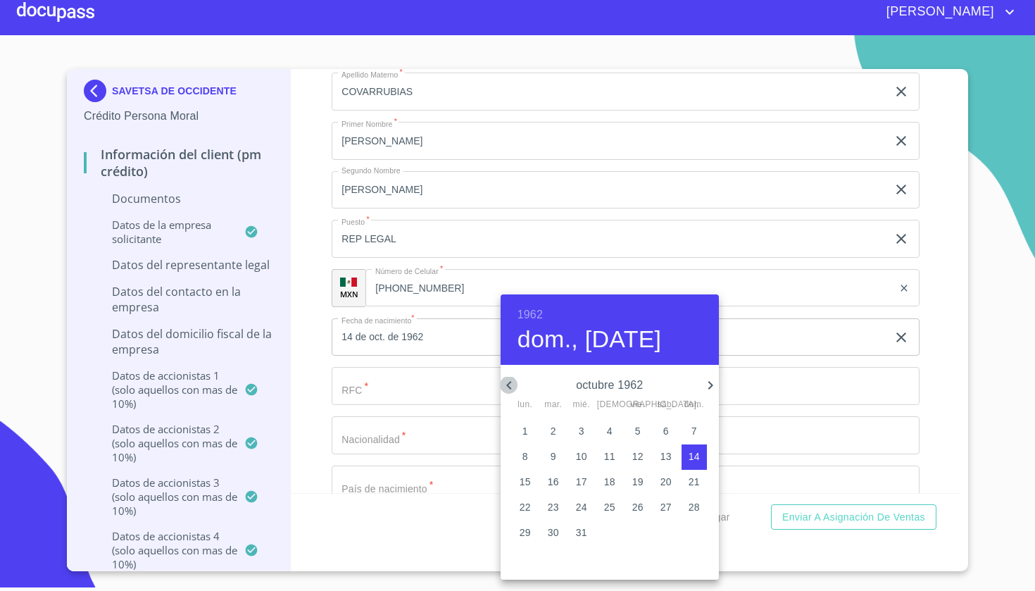
click at [511, 383] on icon "button" at bounding box center [509, 385] width 17 height 17
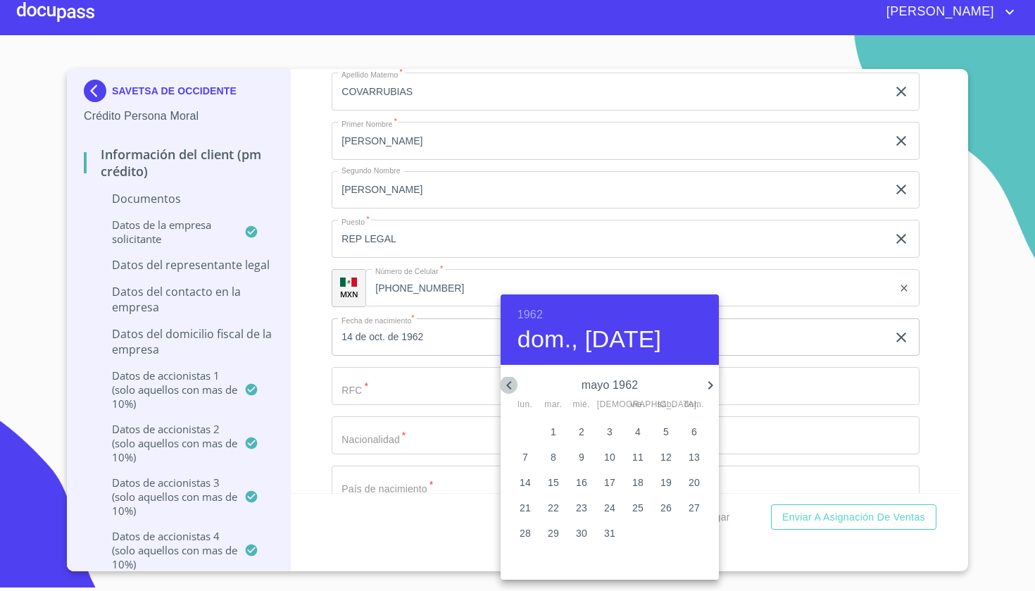
click at [511, 383] on icon "button" at bounding box center [509, 385] width 17 height 17
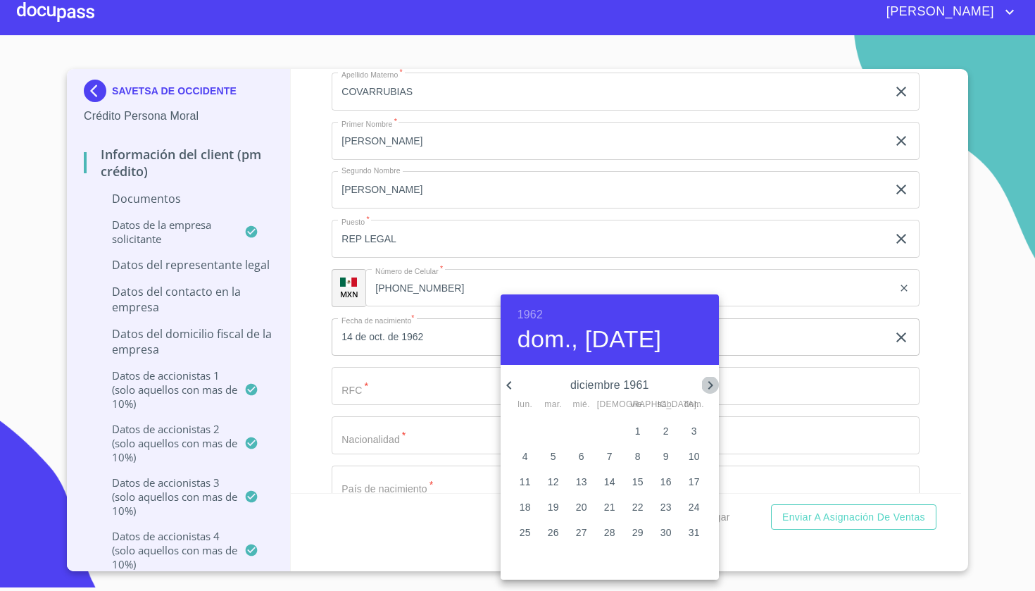
click at [709, 385] on icon "button" at bounding box center [710, 385] width 17 height 17
click at [637, 430] on p "5" at bounding box center [638, 431] width 6 height 14
type input "5 de ene. de 1962"
click at [750, 384] on div at bounding box center [517, 295] width 1035 height 591
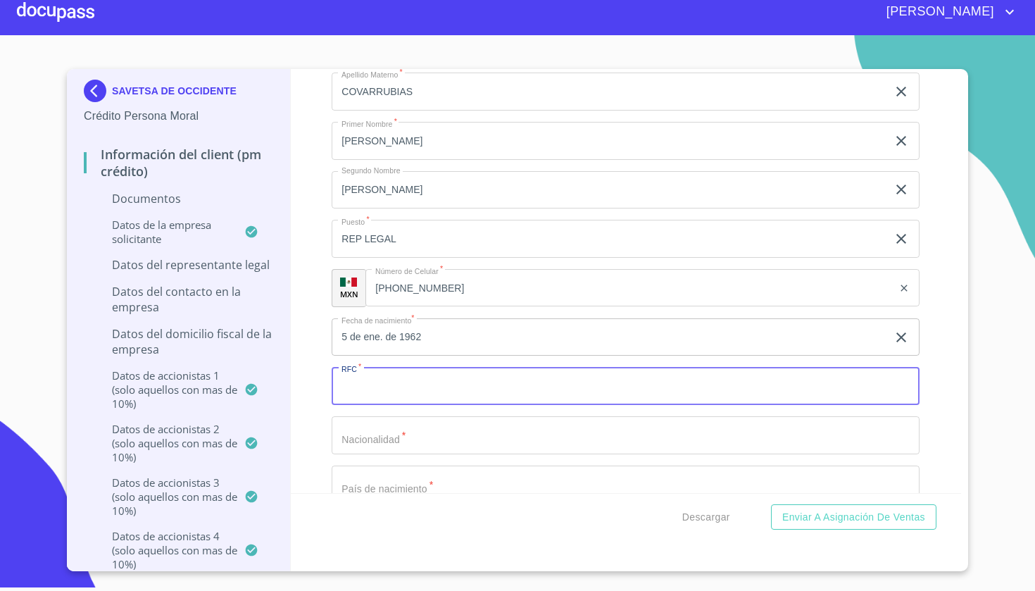
click at [546, 385] on input "Documento de identificación representante legal.   *" at bounding box center [626, 386] width 588 height 38
type input "SACM6201059PA"
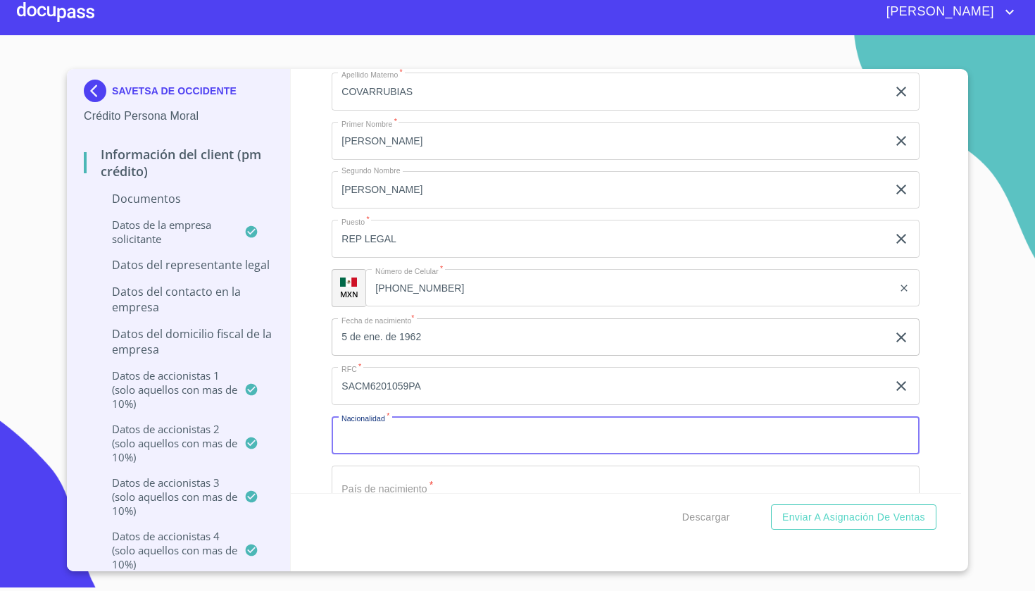
click at [513, 429] on input "Documento de identificación representante legal.   *" at bounding box center [626, 435] width 588 height 38
type input "MEXICANA"
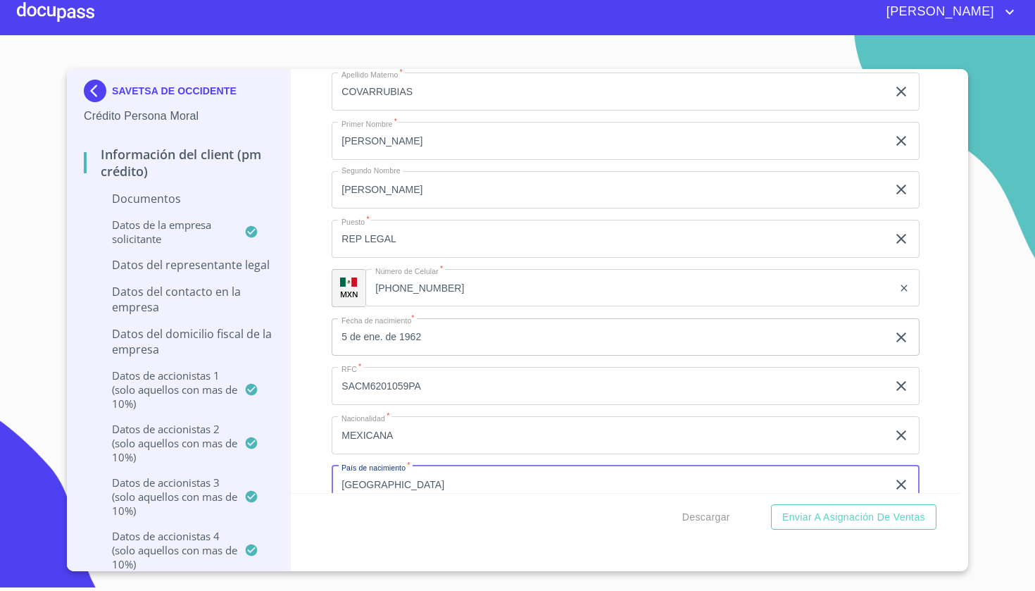
type input "[GEOGRAPHIC_DATA]"
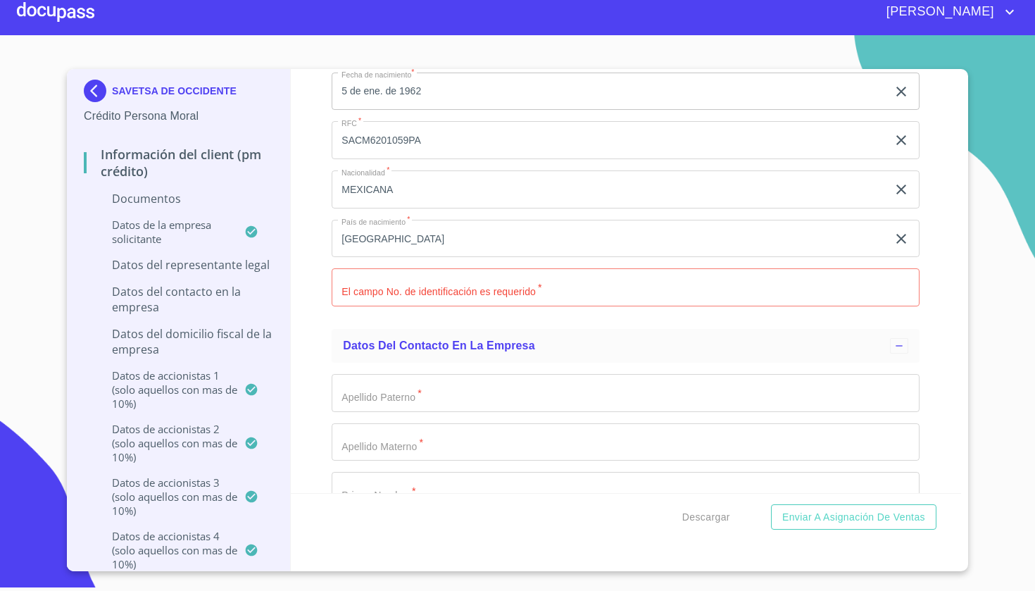
click at [939, 273] on div "Información del Client (PM crédito) Documentos Documento de identificación repr…" at bounding box center [626, 281] width 671 height 424
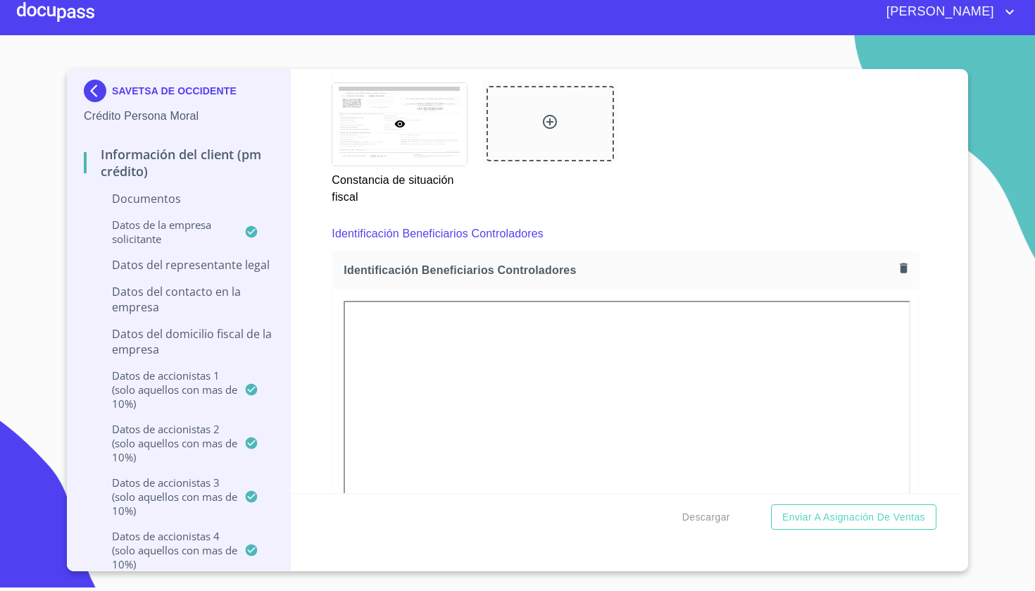
scroll to position [6898, 0]
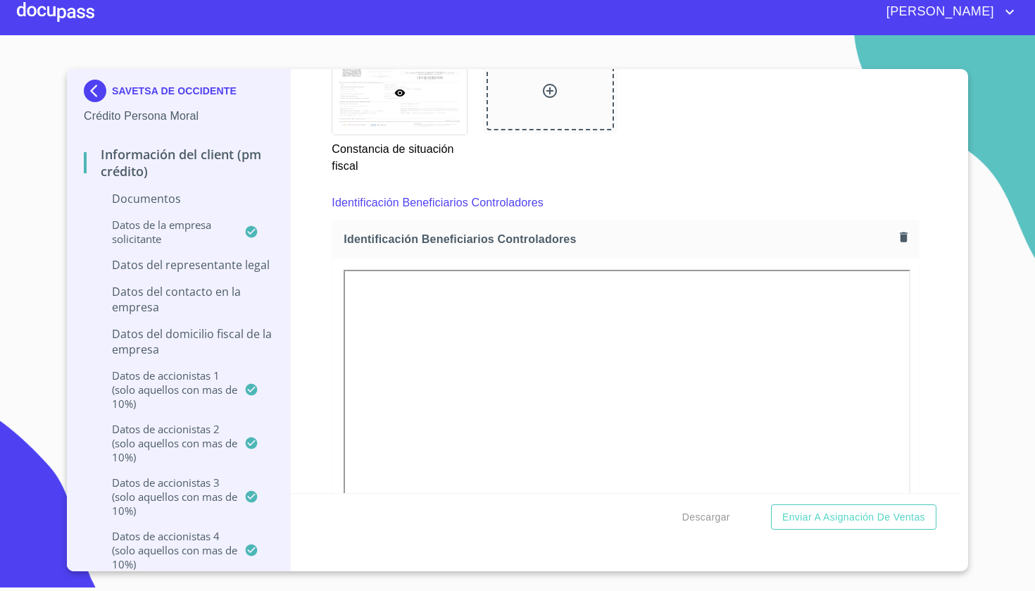
click at [944, 346] on div "Información del Client (PM crédito) Documentos Documento de identificación repr…" at bounding box center [626, 281] width 671 height 424
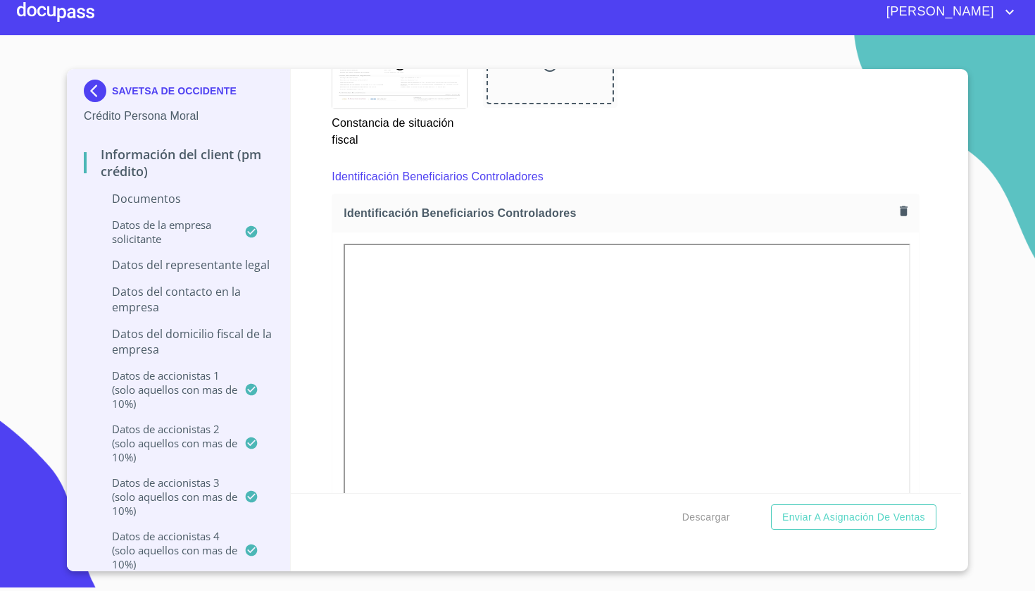
scroll to position [6926, 0]
click at [945, 240] on div "Información del Client (PM crédito) Documentos Documento de identificación repr…" at bounding box center [626, 281] width 671 height 424
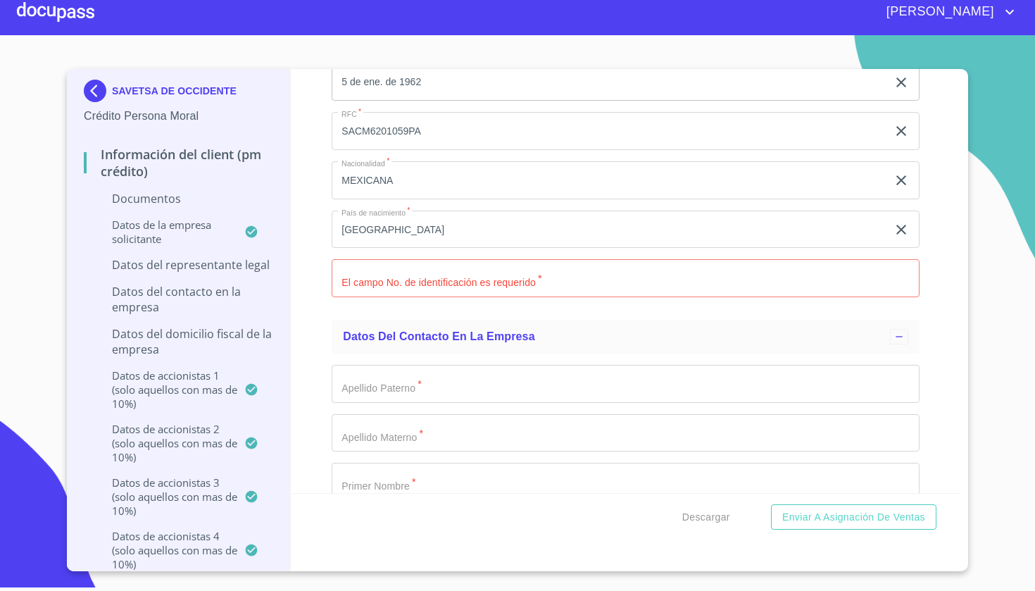
scroll to position [10155, 0]
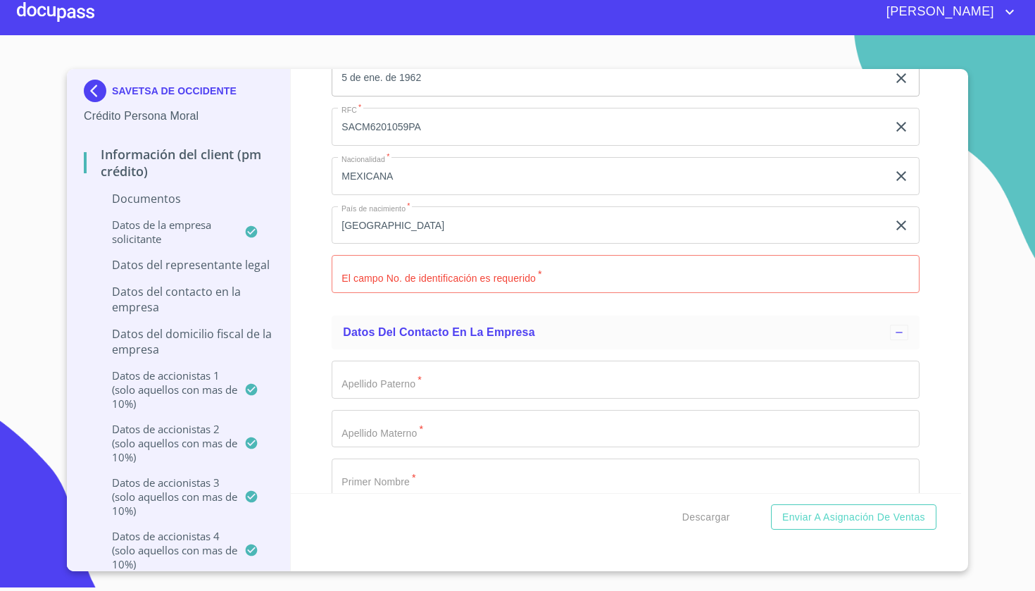
click at [662, 260] on input "Documento de identificación representante legal.   *" at bounding box center [626, 274] width 588 height 38
type input "2294288742"
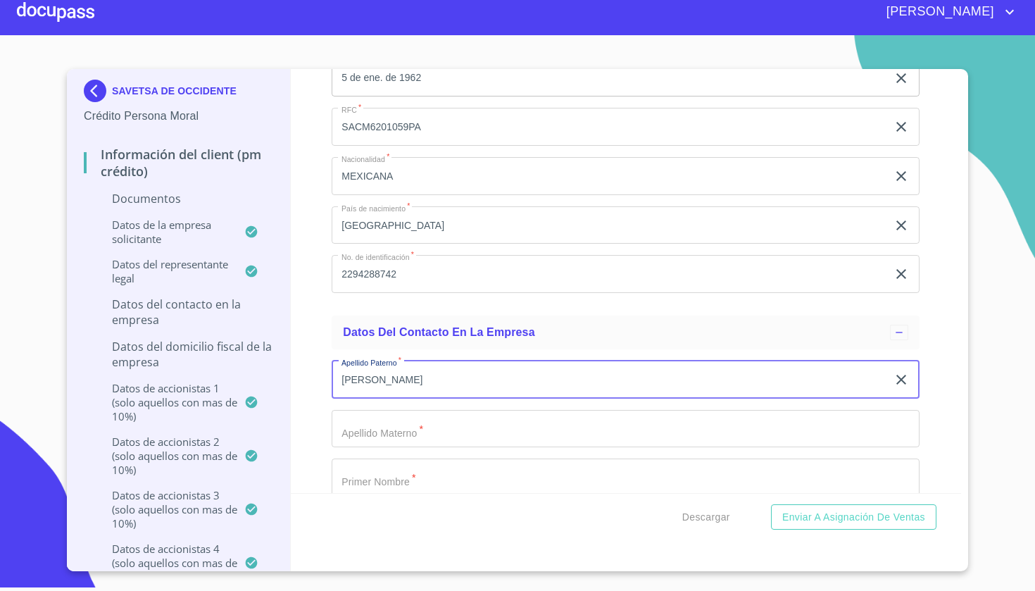
type input "[PERSON_NAME]"
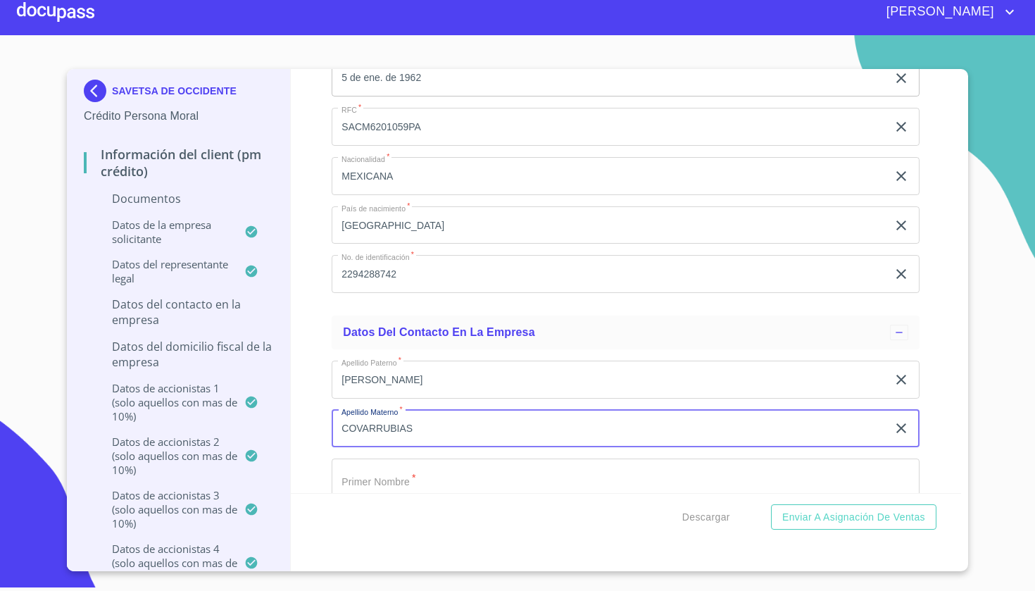
type input "COVARRUBIAS"
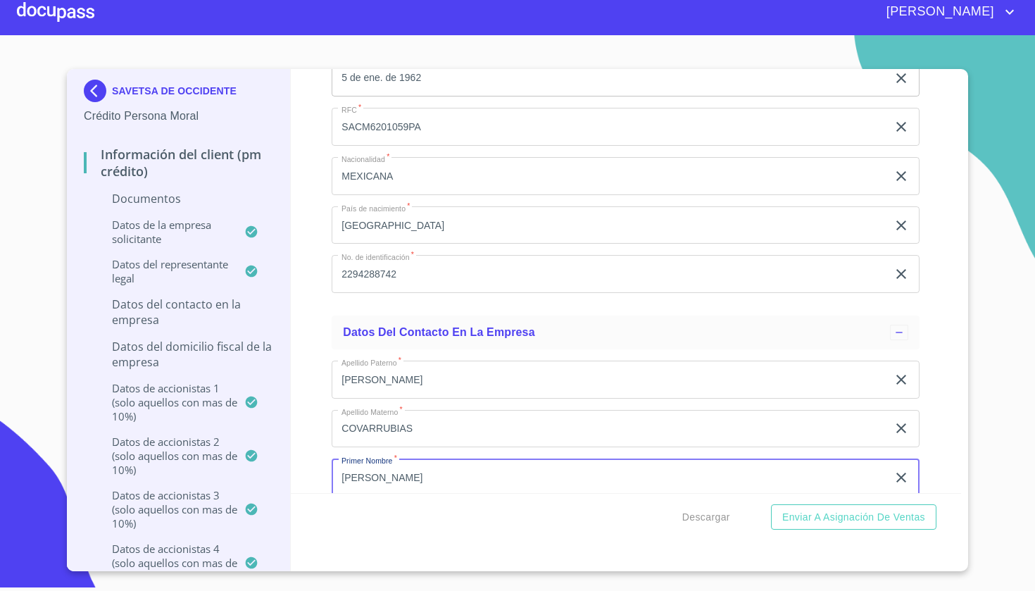
type input "[PERSON_NAME]"
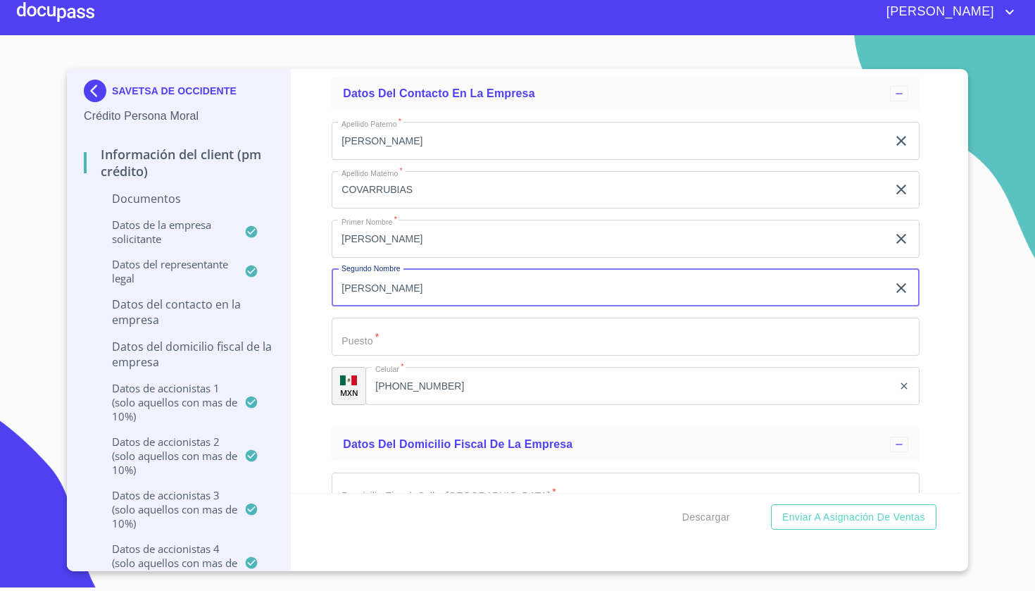
type input "[PERSON_NAME]"
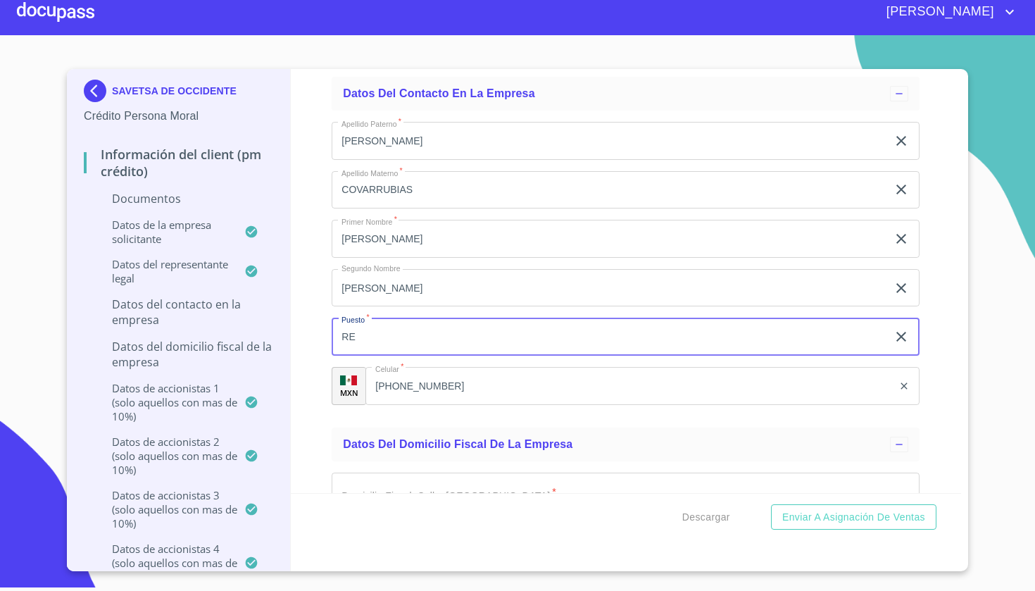
type input "R"
type input "GERENTE GENERAL"
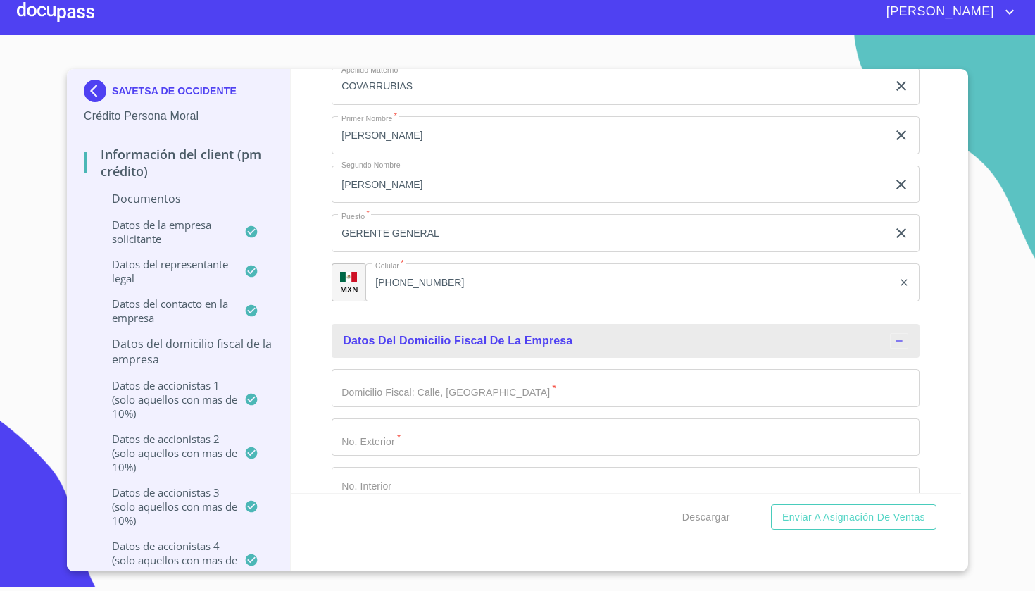
scroll to position [10554, 0]
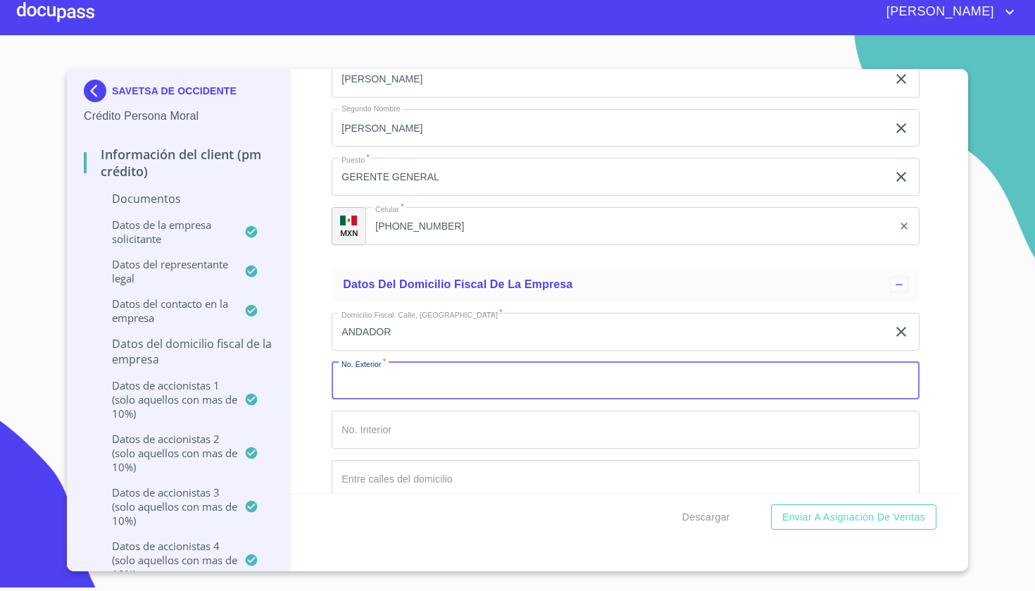
click at [522, 313] on input "ANDADOR" at bounding box center [610, 332] width 556 height 38
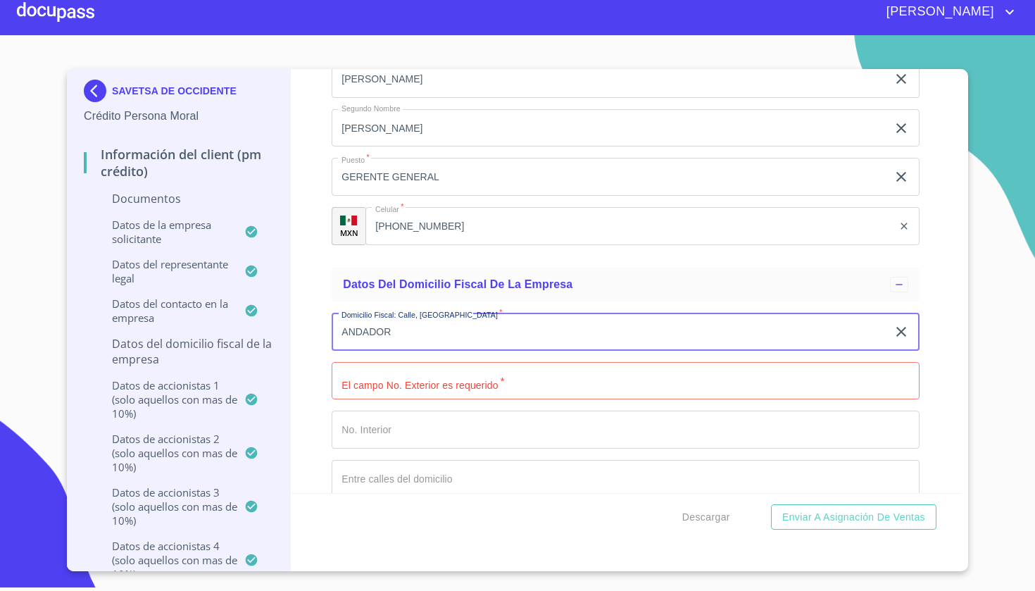
click at [513, 333] on input "ANDADOR" at bounding box center [610, 332] width 556 height 38
type input "ANDADOR 1"
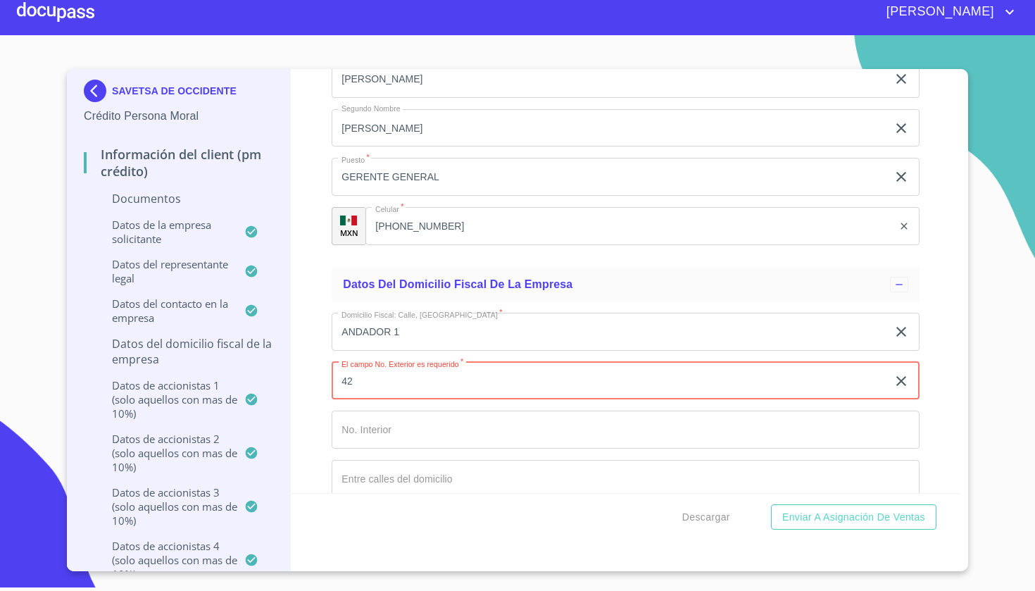
type input "42"
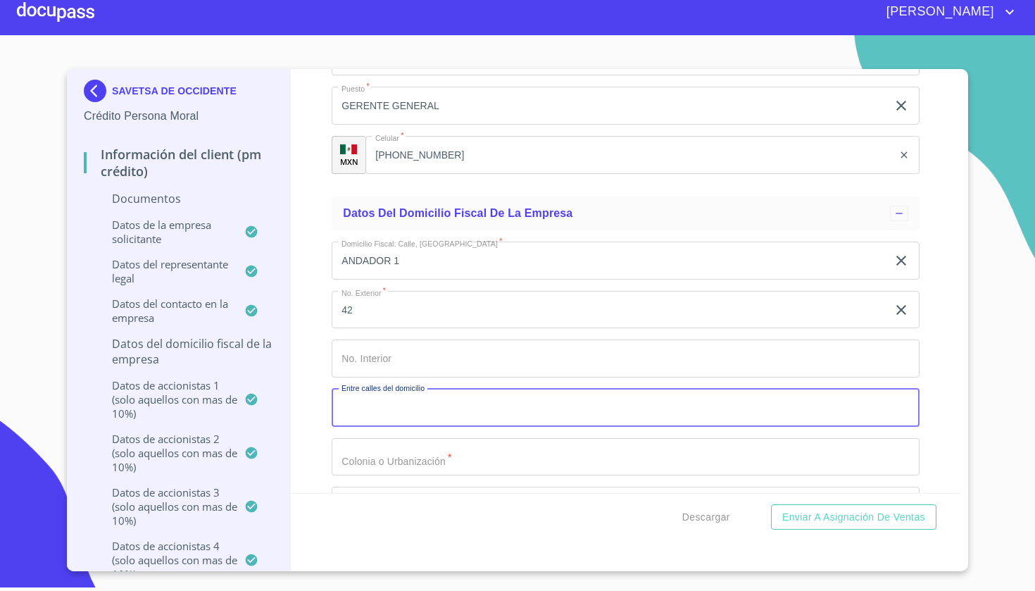
scroll to position [10627, 0]
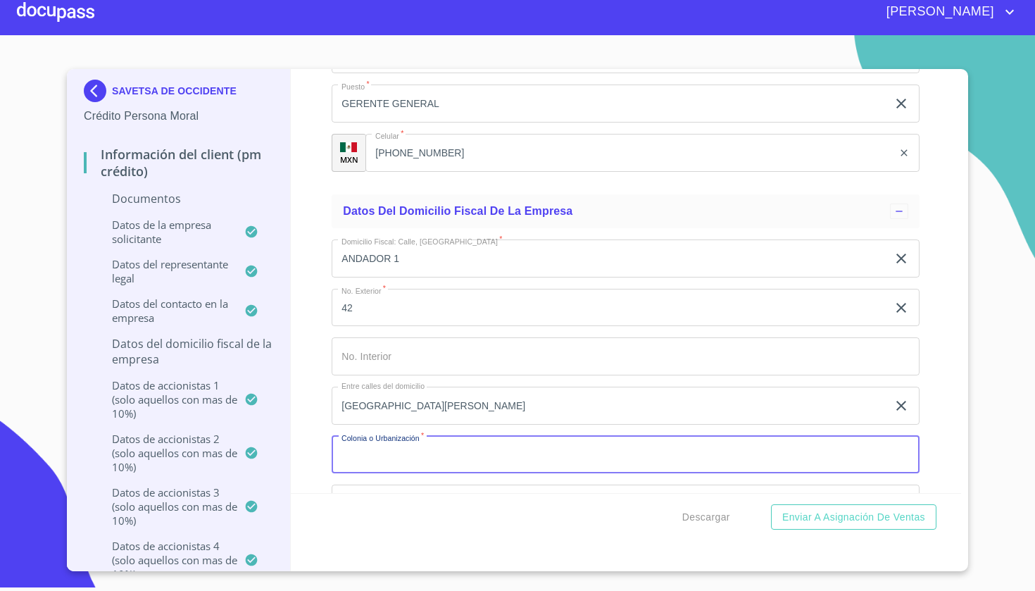
click at [571, 399] on input "[GEOGRAPHIC_DATA][PERSON_NAME]" at bounding box center [610, 406] width 556 height 38
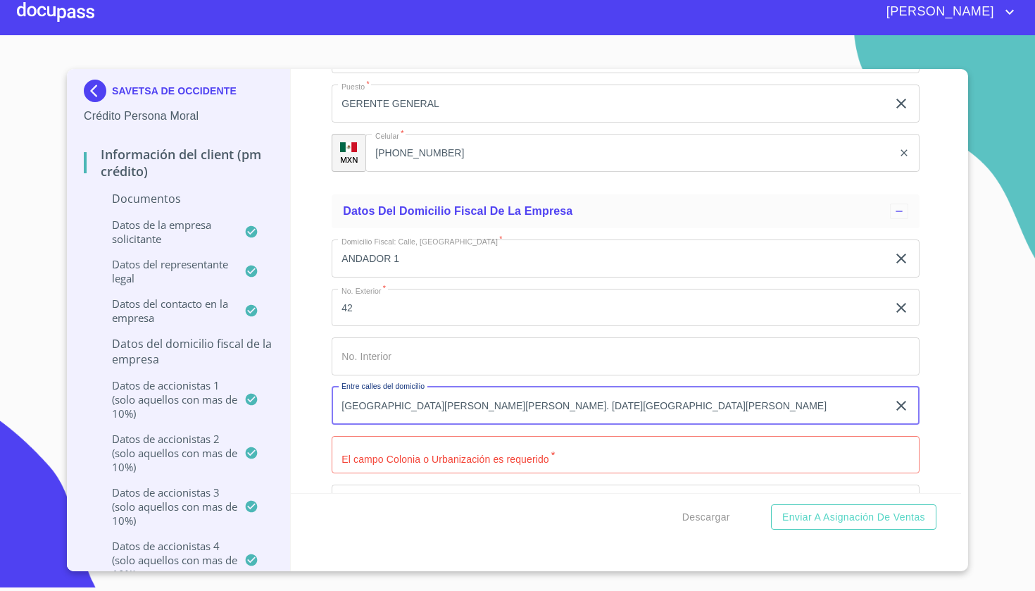
type input "[GEOGRAPHIC_DATA][PERSON_NAME][PERSON_NAME]. [DATE][GEOGRAPHIC_DATA][PERSON_NAM…"
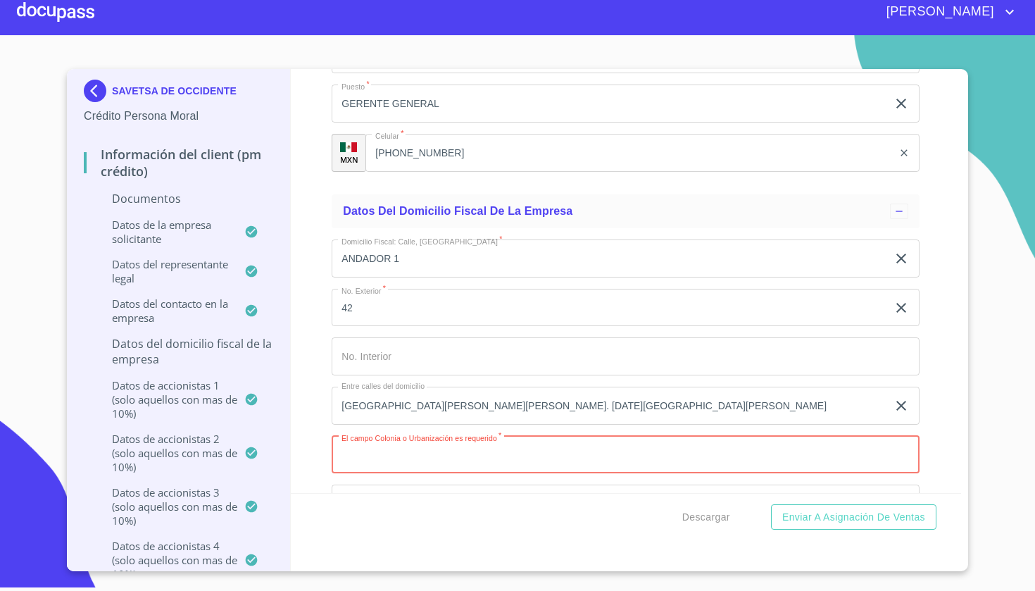
click at [518, 456] on input "Documento de identificación representante legal.   *" at bounding box center [626, 455] width 588 height 38
type input "MIRADOR DEL [PERSON_NAME]"
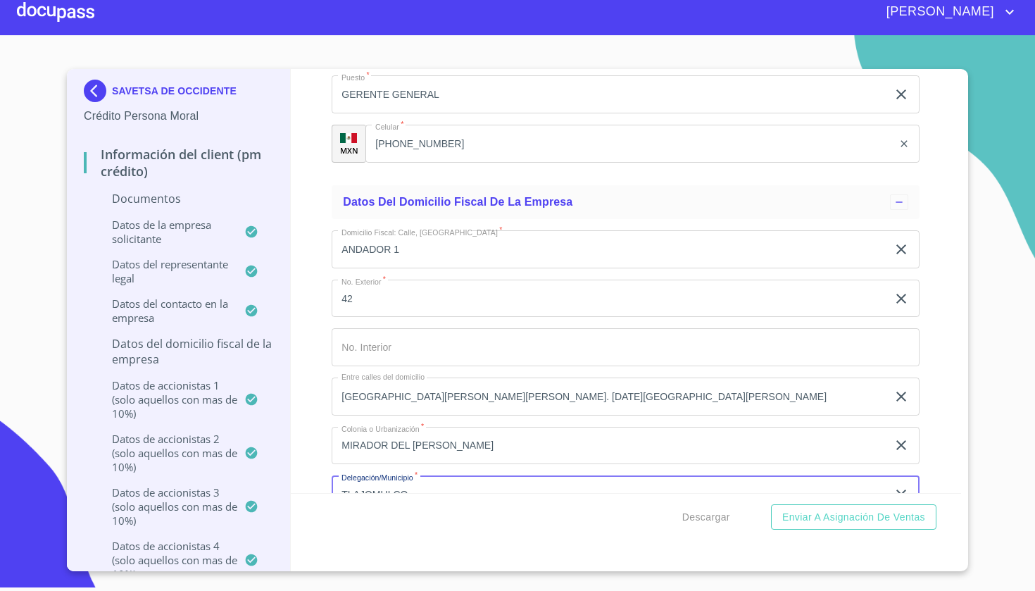
type input "TLAJOMULCO"
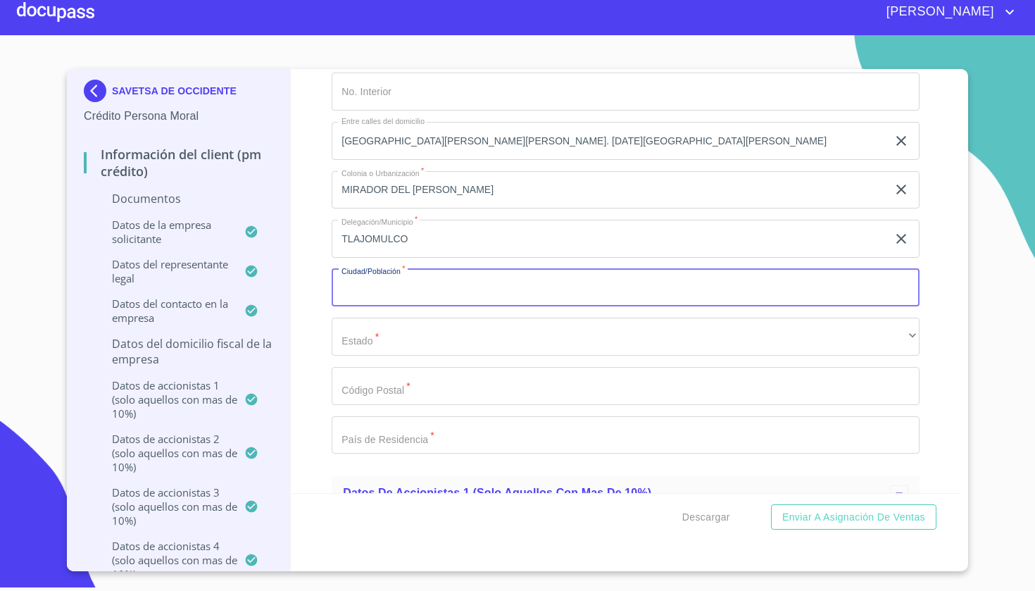
click at [498, 280] on input "Documento de identificación representante legal.   *" at bounding box center [626, 288] width 588 height 38
type input "TLAJOMULCO"
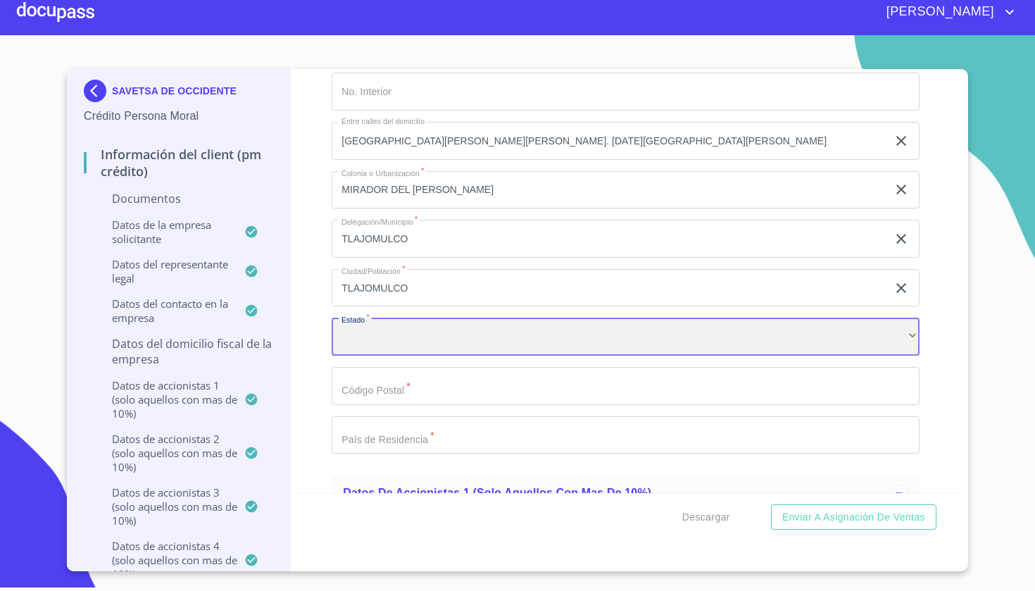
click at [490, 325] on div "​" at bounding box center [626, 337] width 588 height 38
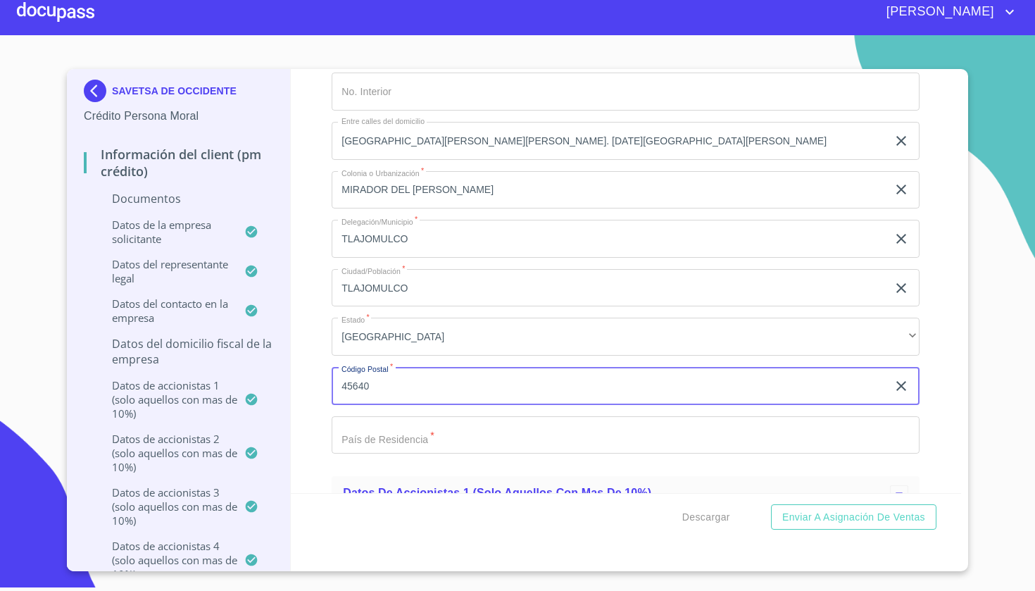
type input "45640"
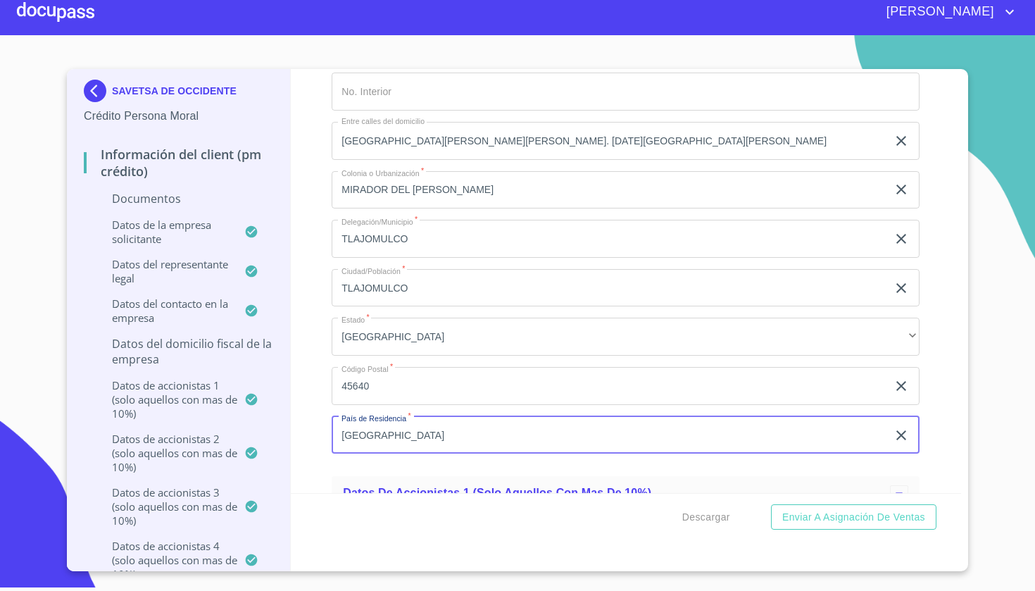
type input "[GEOGRAPHIC_DATA]"
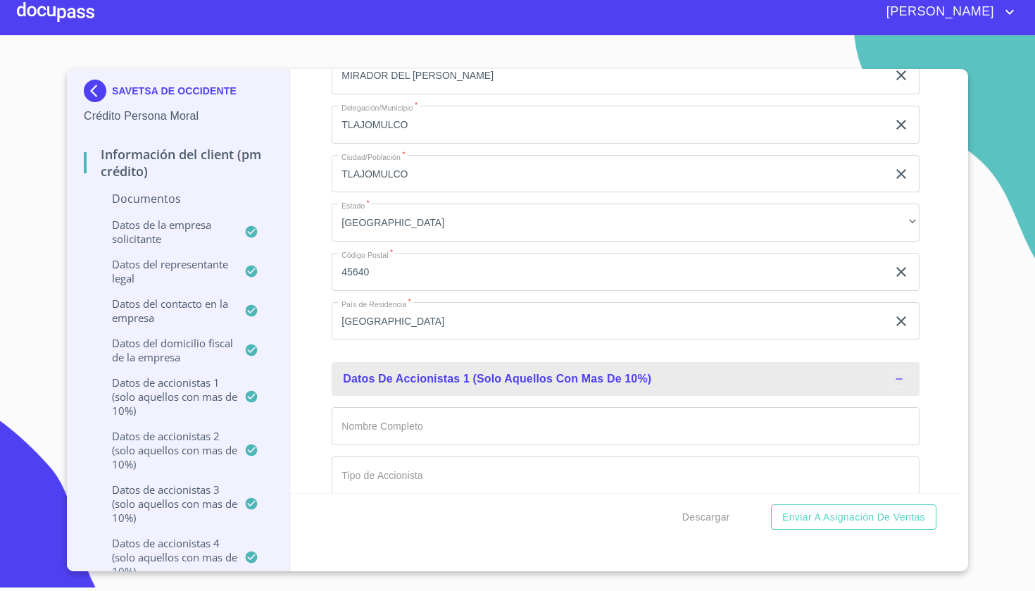
scroll to position [11008, 0]
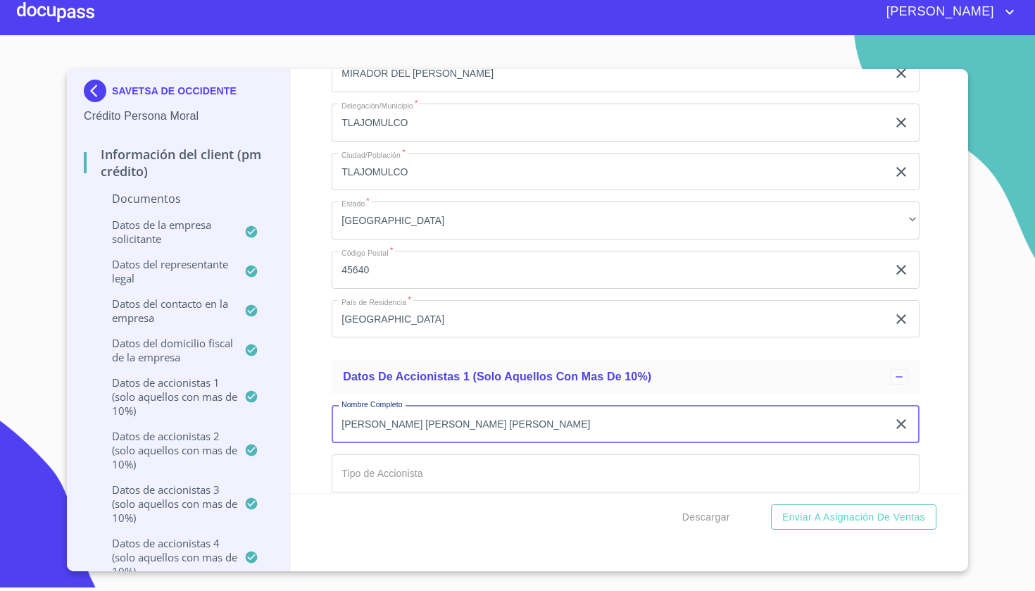
type input "[PERSON_NAME] [PERSON_NAME] [PERSON_NAME]"
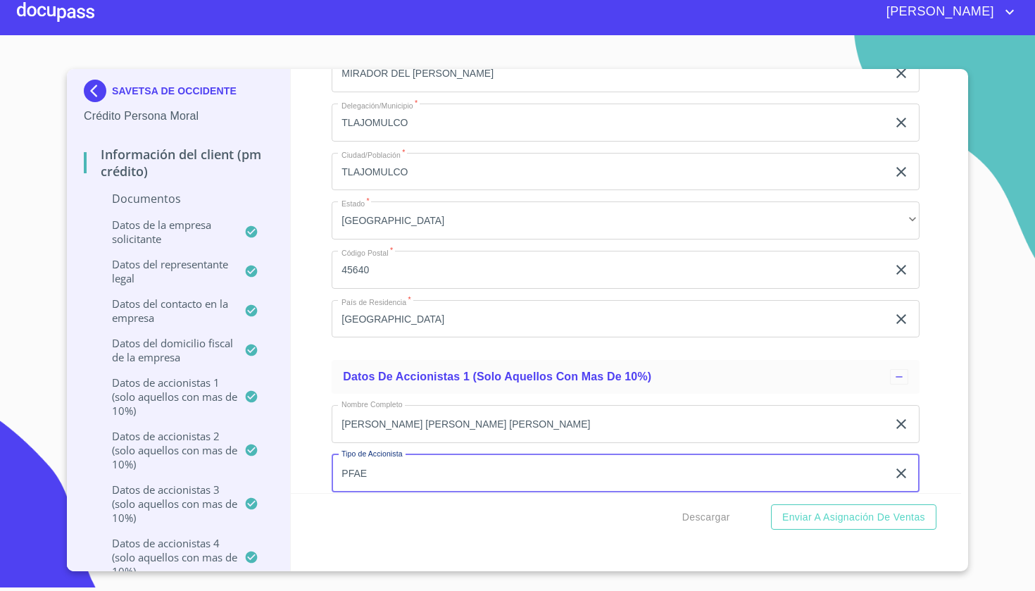
type input "PFAE"
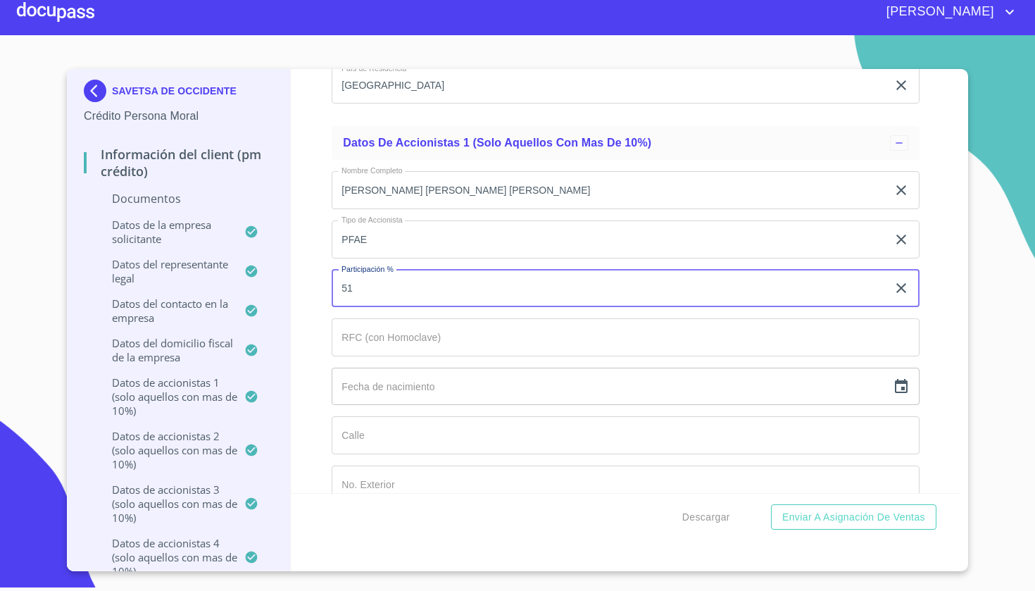
type input "51"
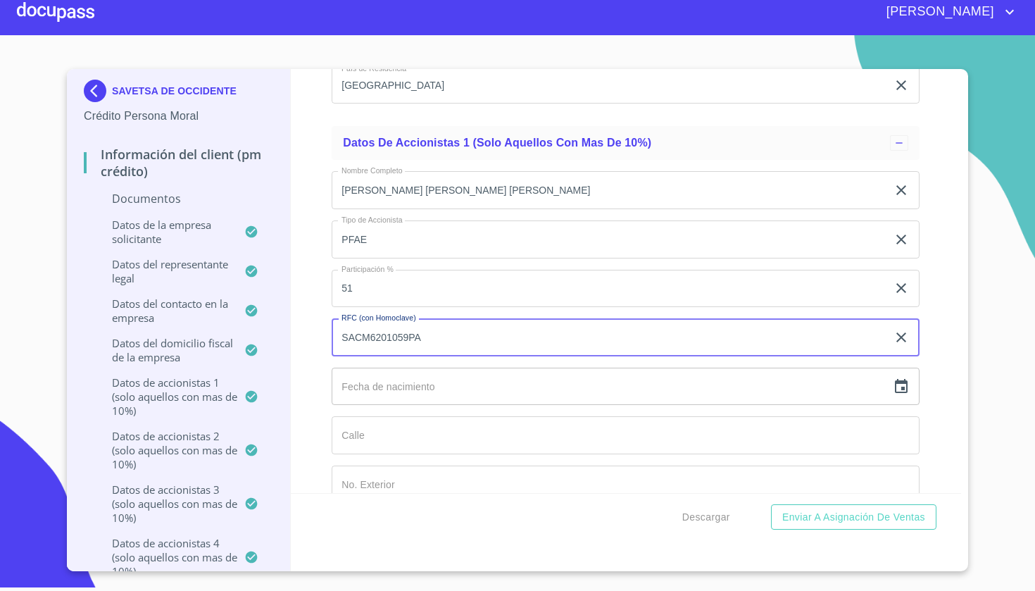
type input "SACM6201059PA"
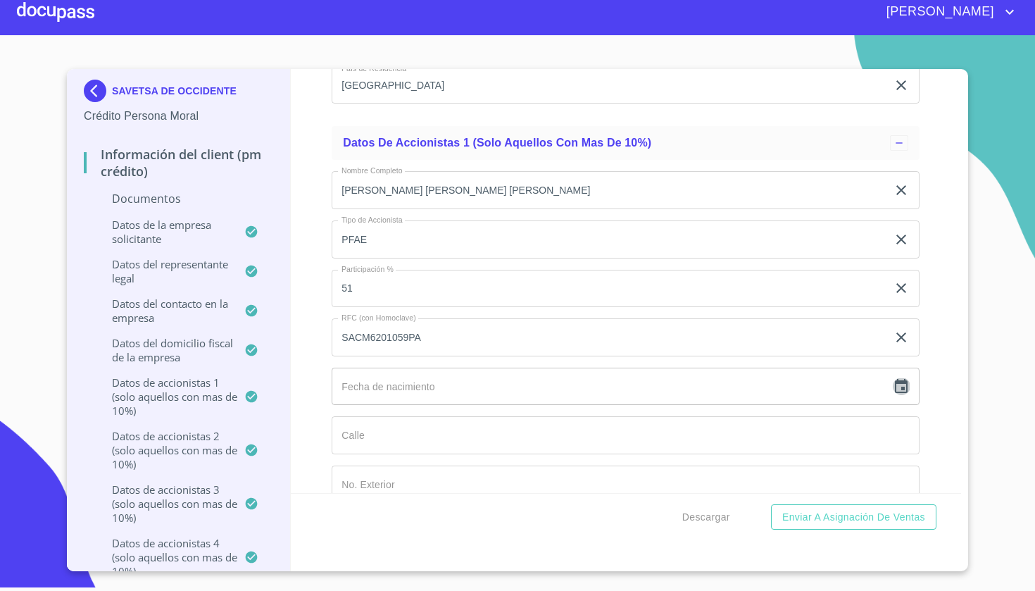
click at [897, 383] on icon "button" at bounding box center [901, 386] width 13 height 14
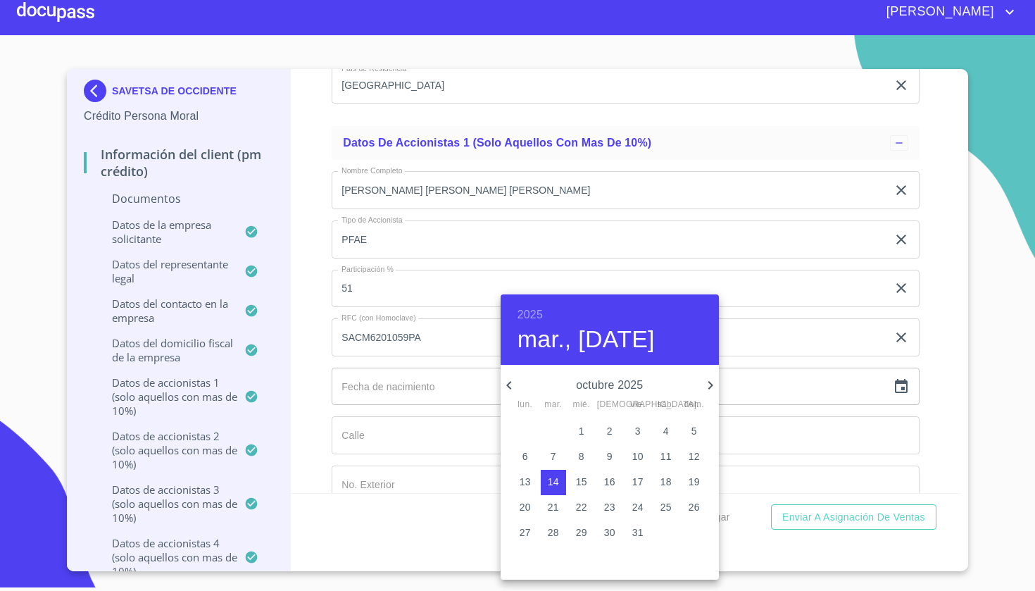
click at [528, 319] on h6 "2025" at bounding box center [530, 315] width 25 height 20
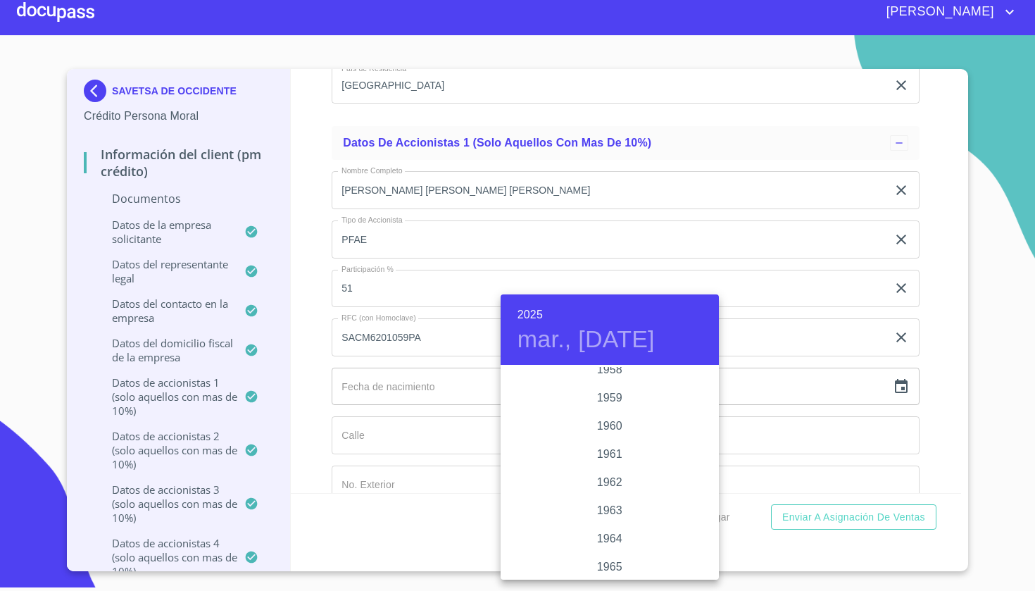
scroll to position [950, 0]
click at [617, 447] on div "1961" at bounding box center [610, 445] width 218 height 28
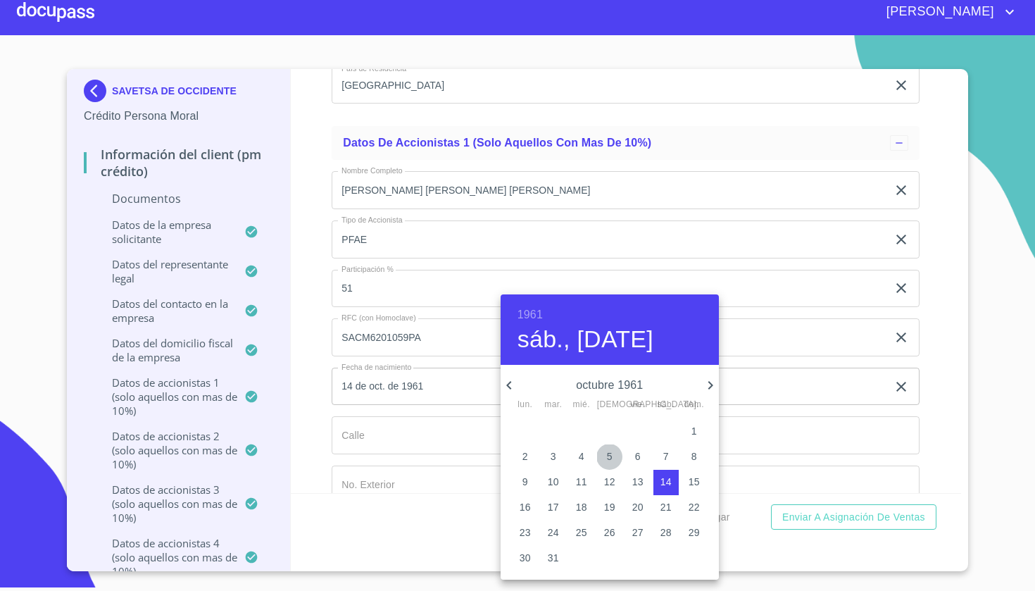
click at [617, 447] on button "5" at bounding box center [609, 456] width 25 height 25
click at [710, 381] on icon "button" at bounding box center [710, 385] width 17 height 17
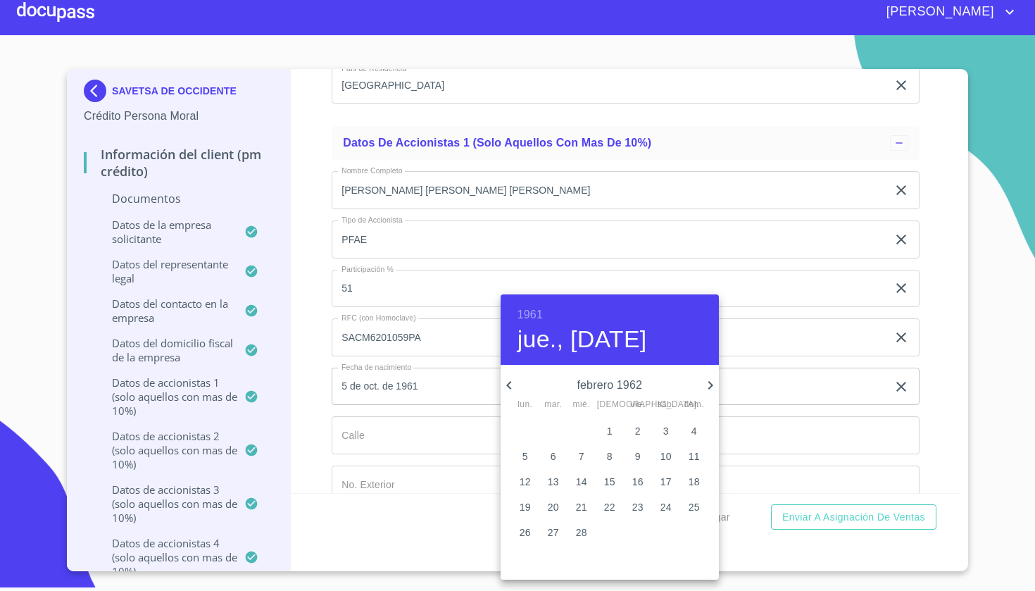
click at [505, 385] on icon "button" at bounding box center [509, 385] width 17 height 17
click at [638, 431] on p "5" at bounding box center [638, 431] width 6 height 14
type input "5 de ene. de 1962"
click at [744, 399] on div at bounding box center [517, 295] width 1035 height 591
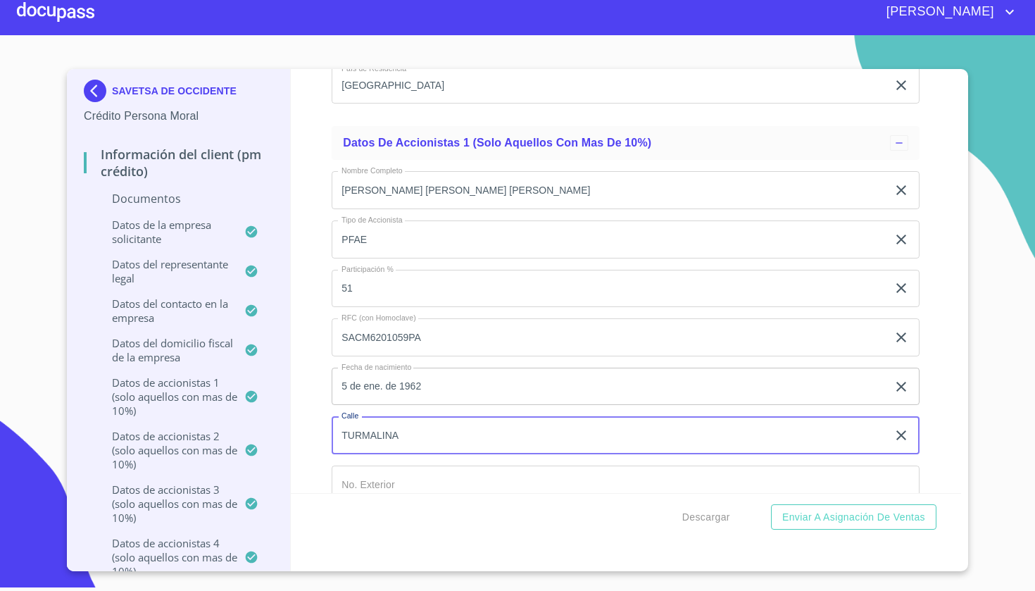
type input "TURMALINA"
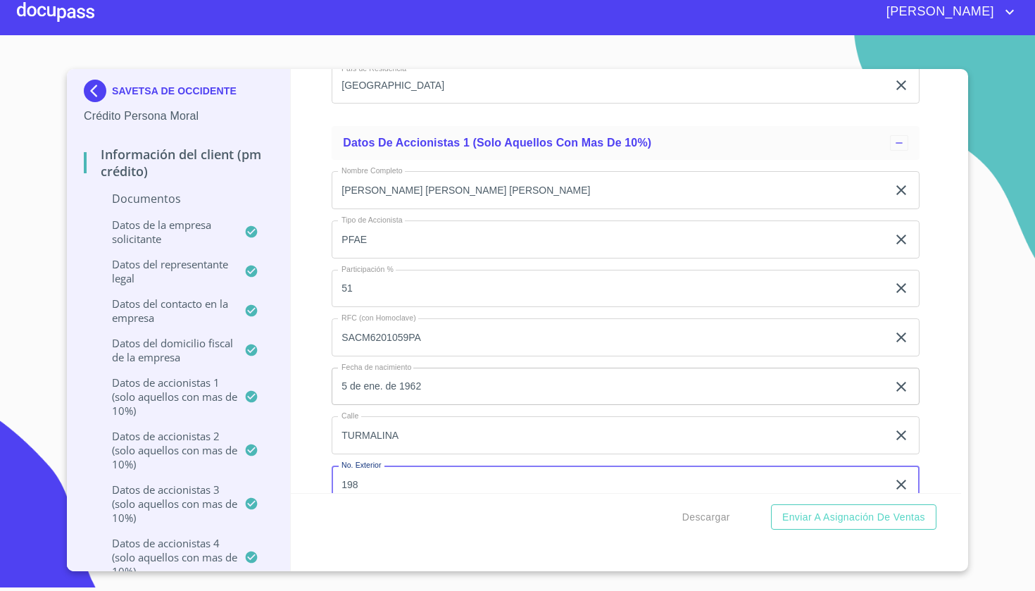
type input "198"
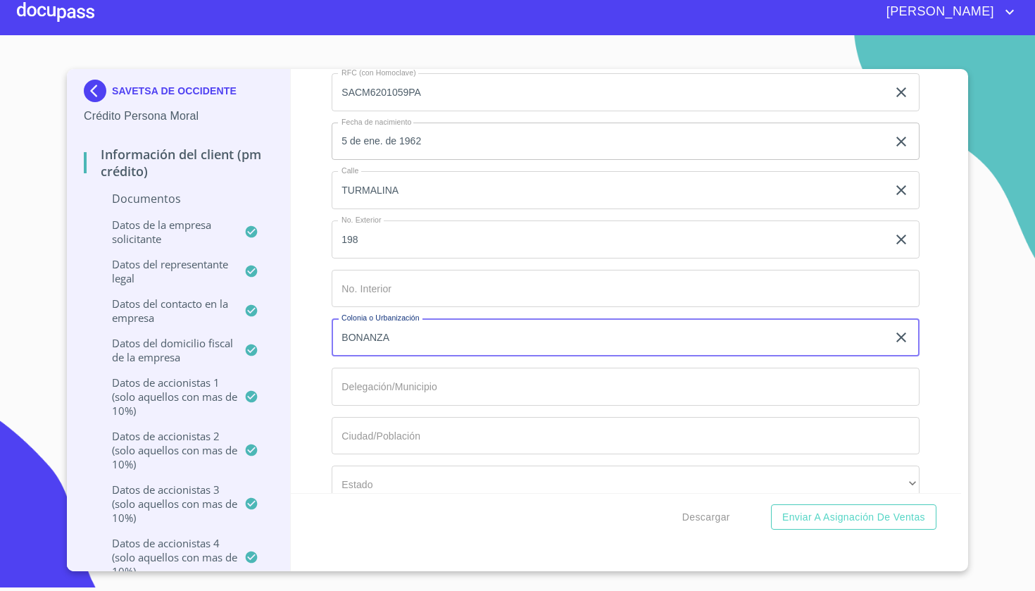
type input "BONANZA"
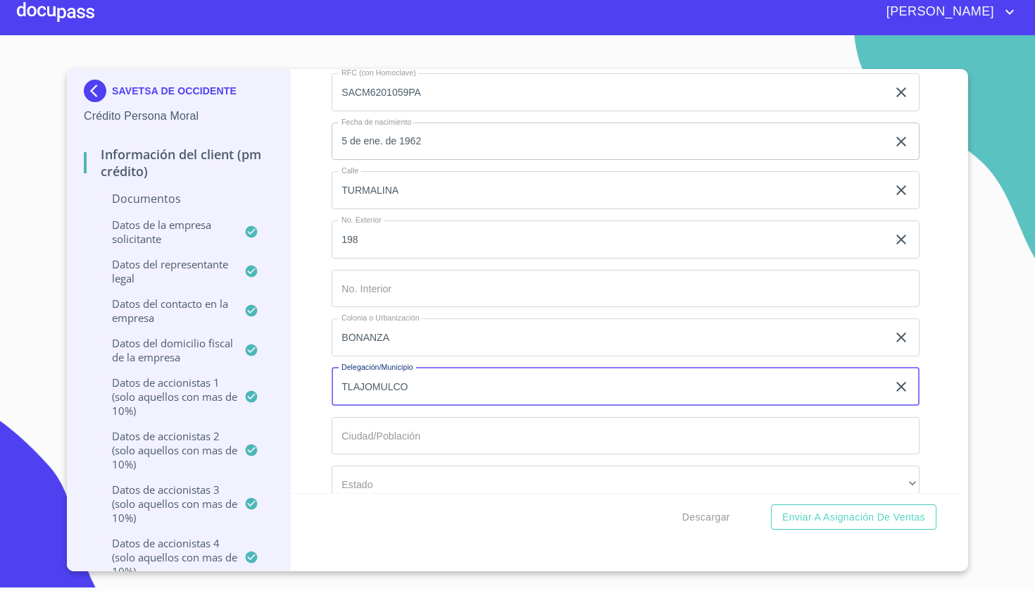
type input "TLAJOMULCO"
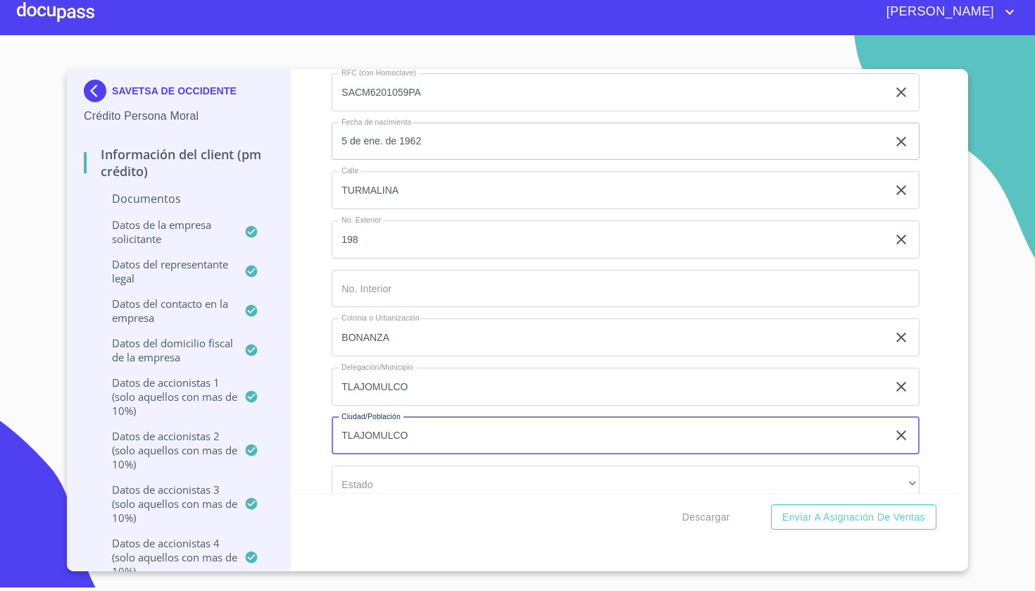
type input "TLAJOMULCO"
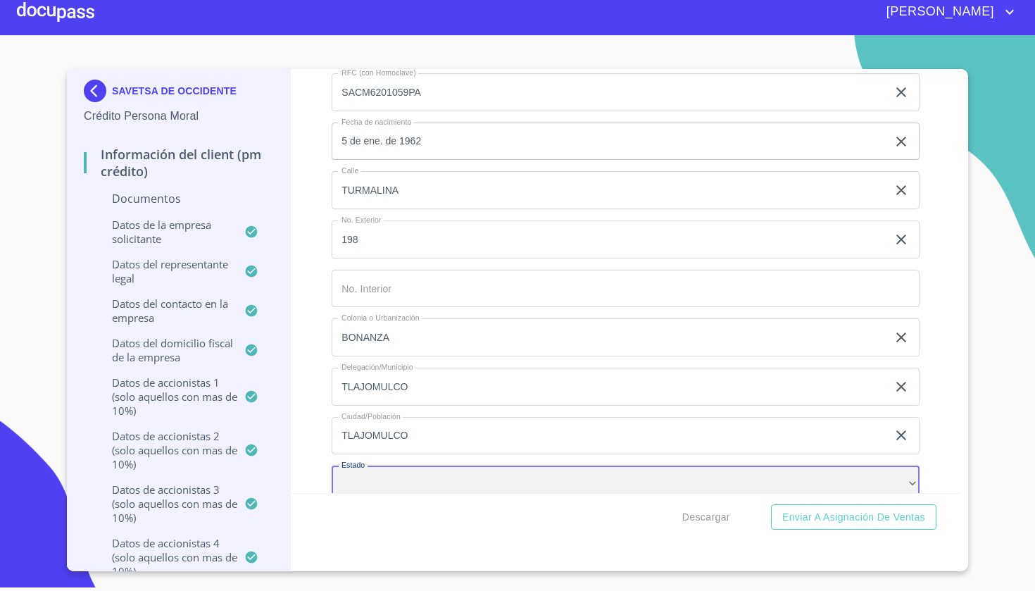
scroll to position [11489, 0]
click at [699, 485] on div "​" at bounding box center [626, 482] width 588 height 38
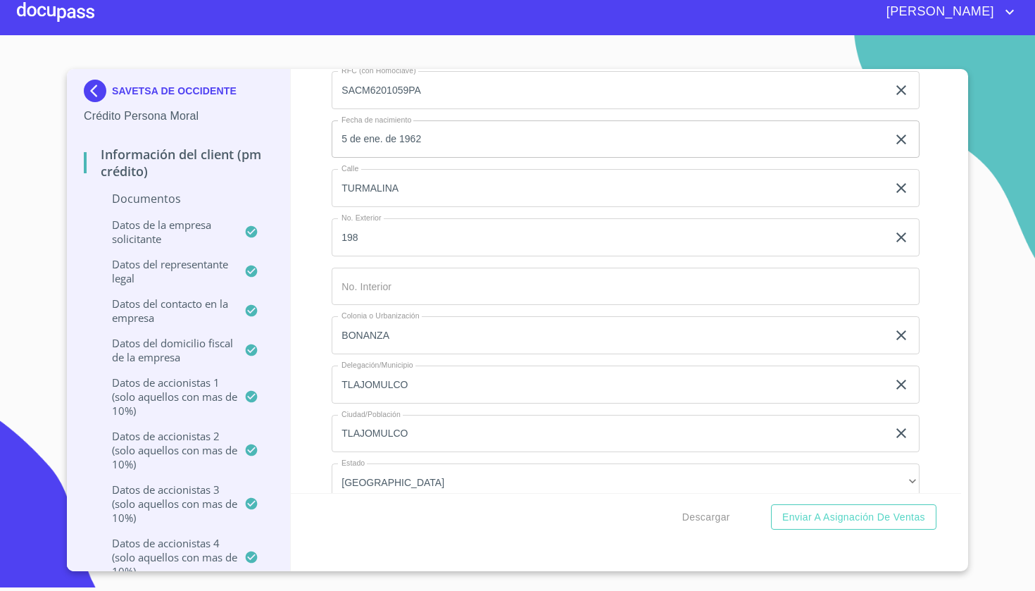
scroll to position [11732, 0]
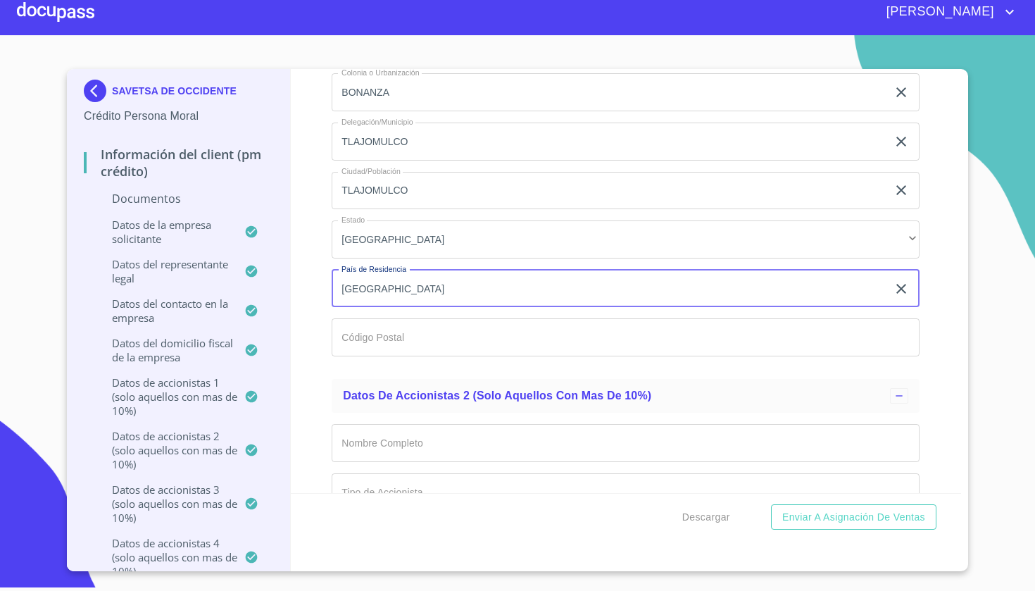
type input "[GEOGRAPHIC_DATA]"
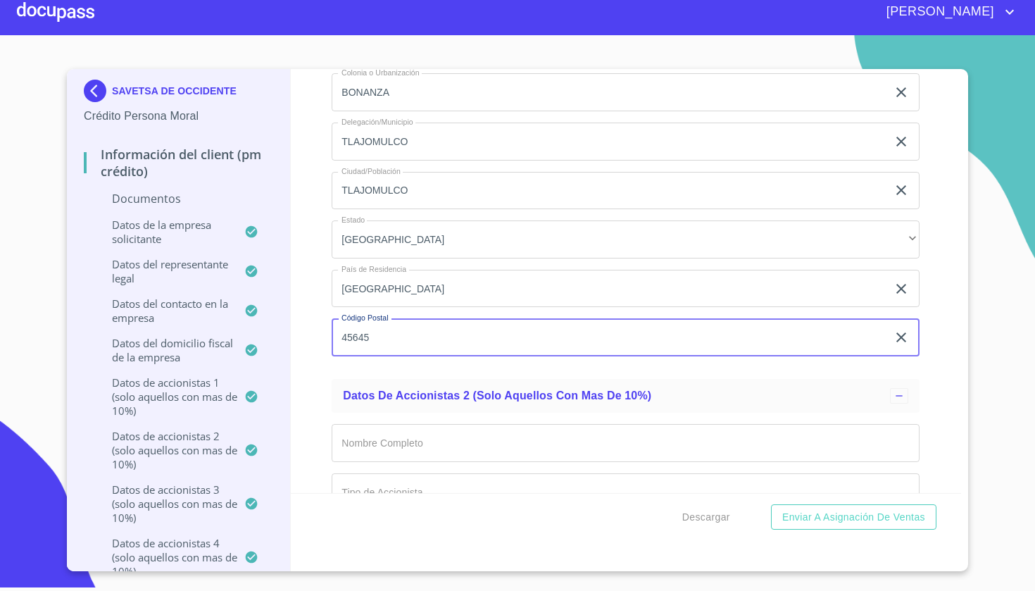
type input "45645"
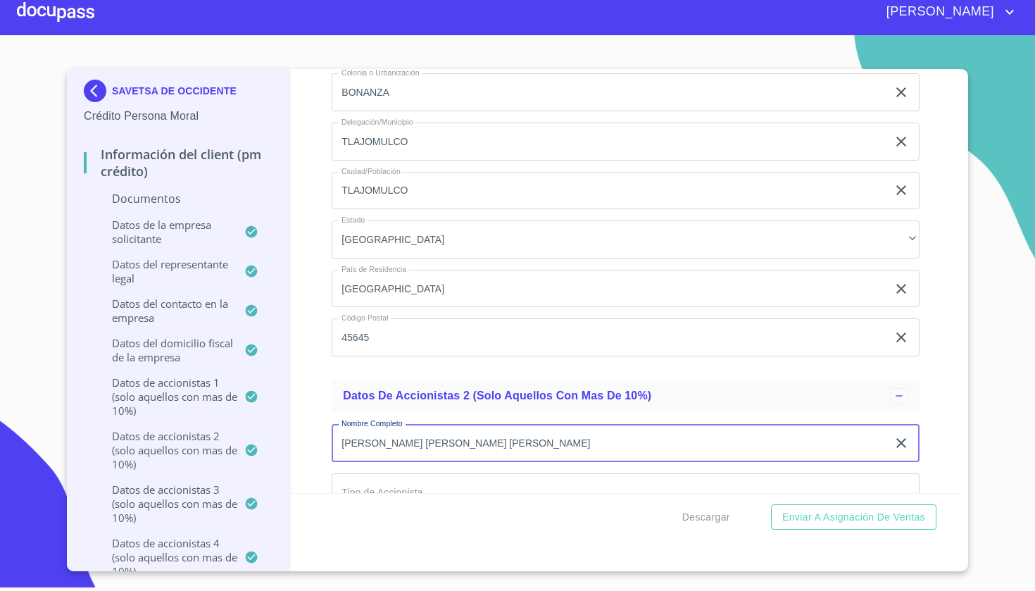
type input "[PERSON_NAME] [PERSON_NAME] [PERSON_NAME]"
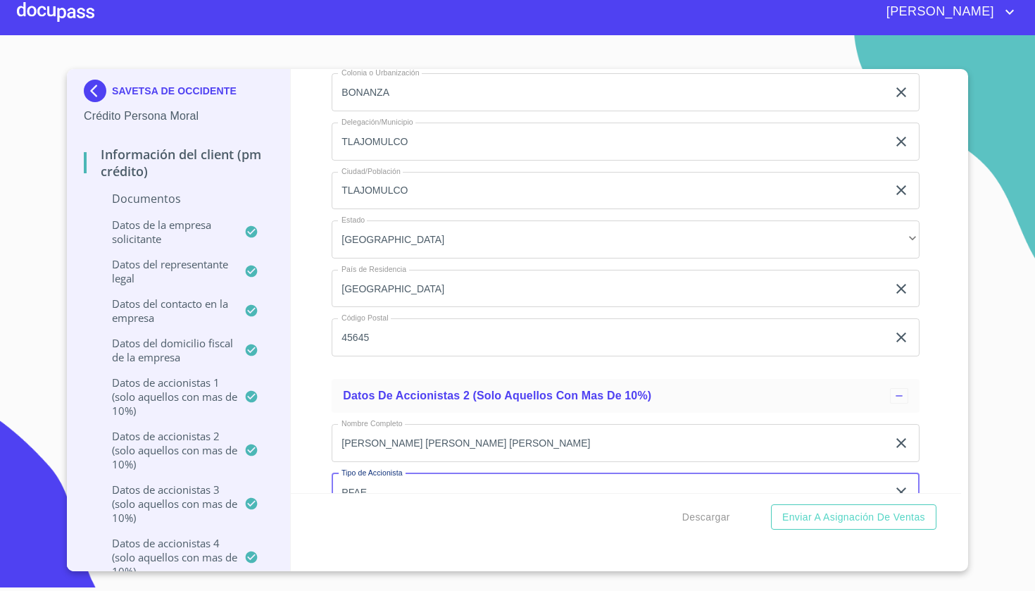
type input "PFAE"
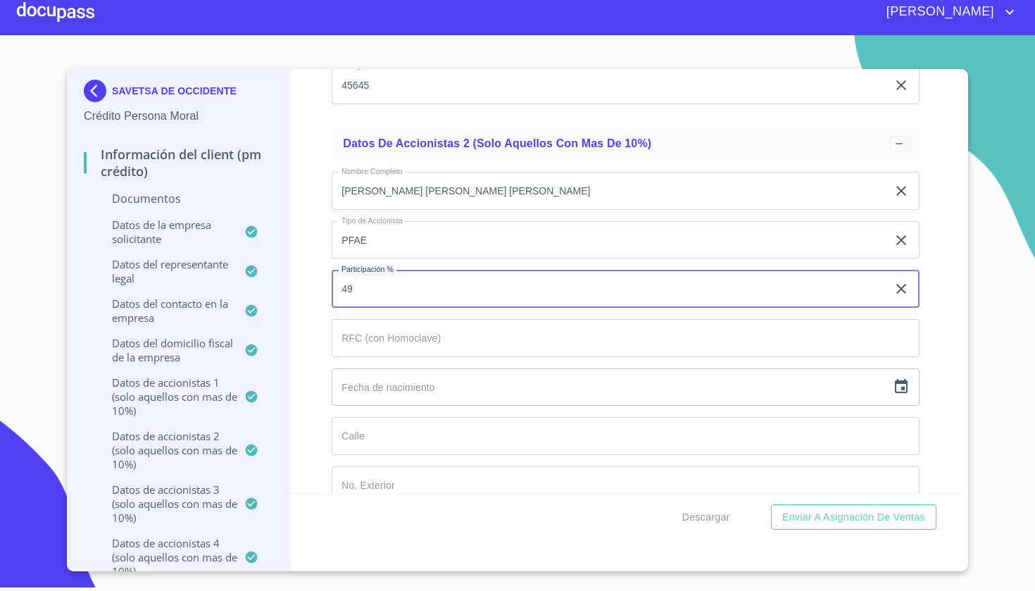
type input "49"
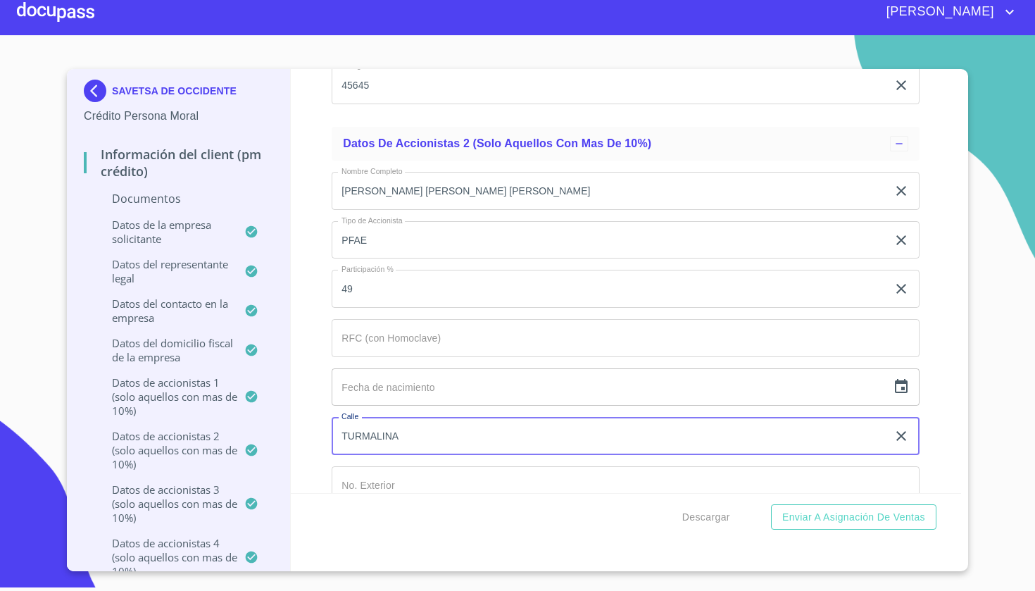
type input "TURMALINA"
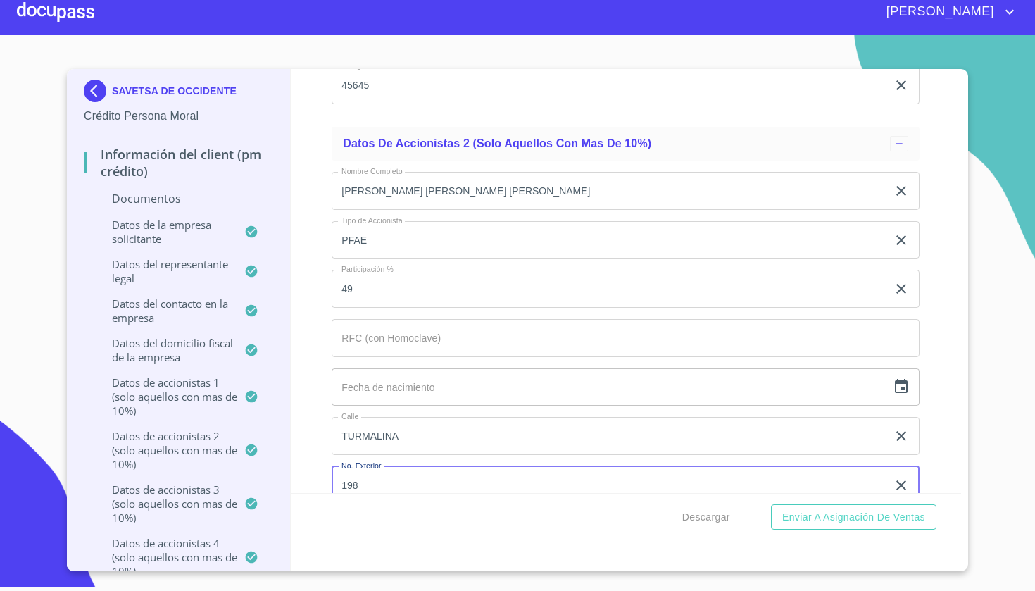
type input "198"
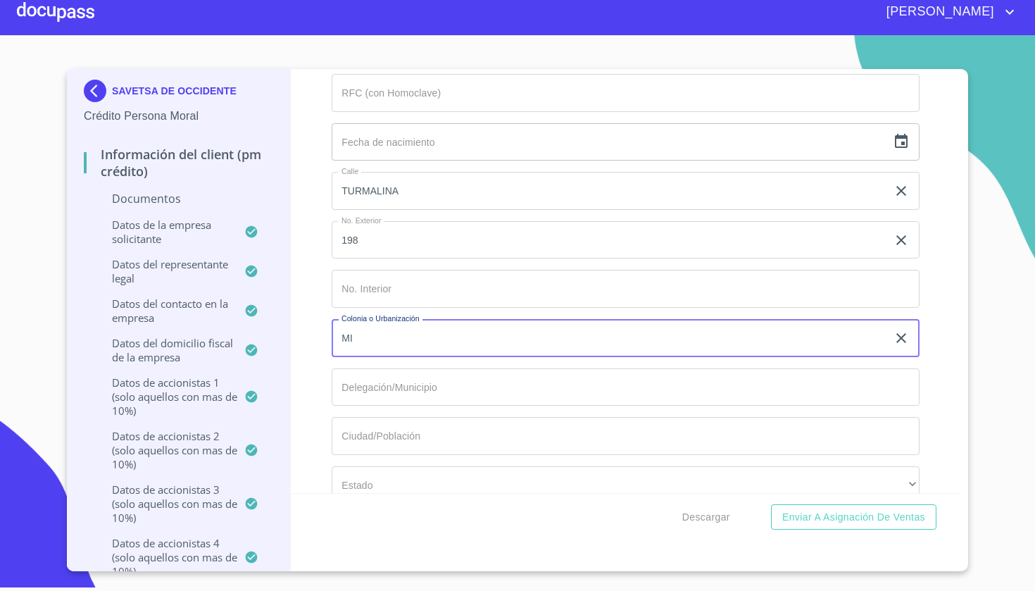
type input "M"
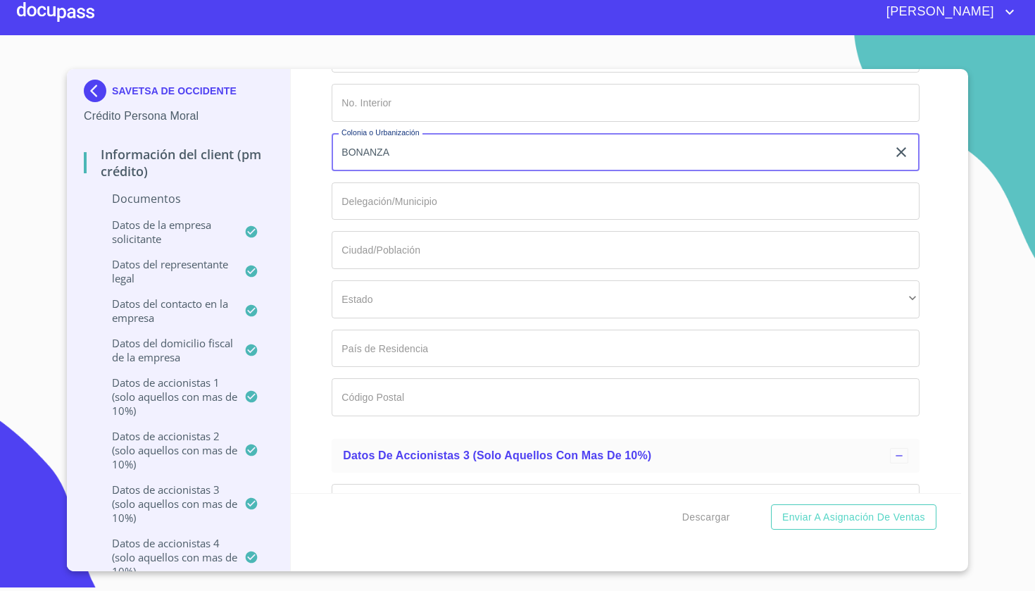
scroll to position [12417, 0]
type input "BONANZA"
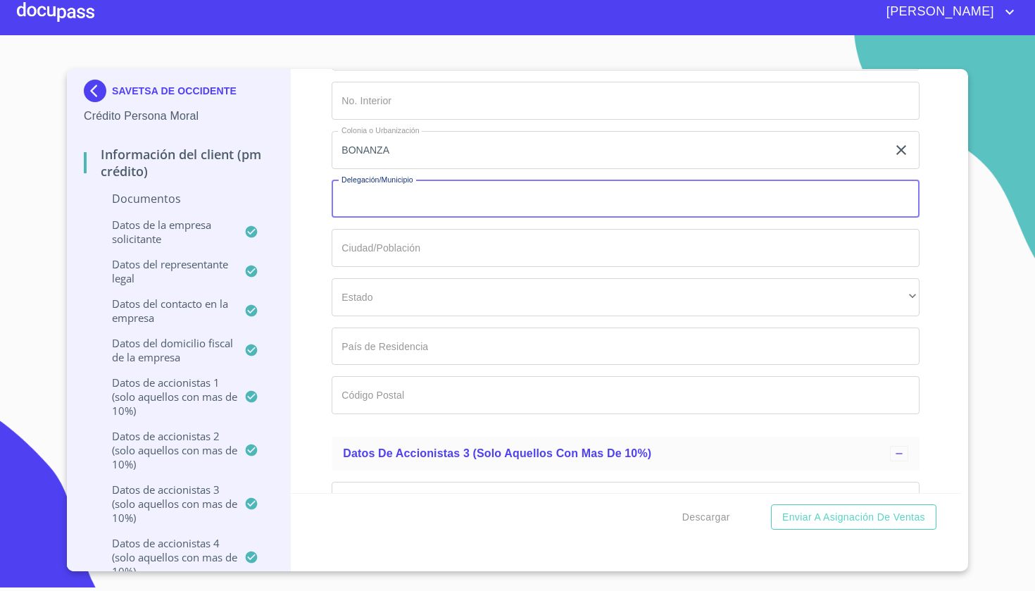
click at [573, 180] on input "Documento de identificación representante legal.   *" at bounding box center [626, 199] width 588 height 38
type input "TLAJOMULCO"
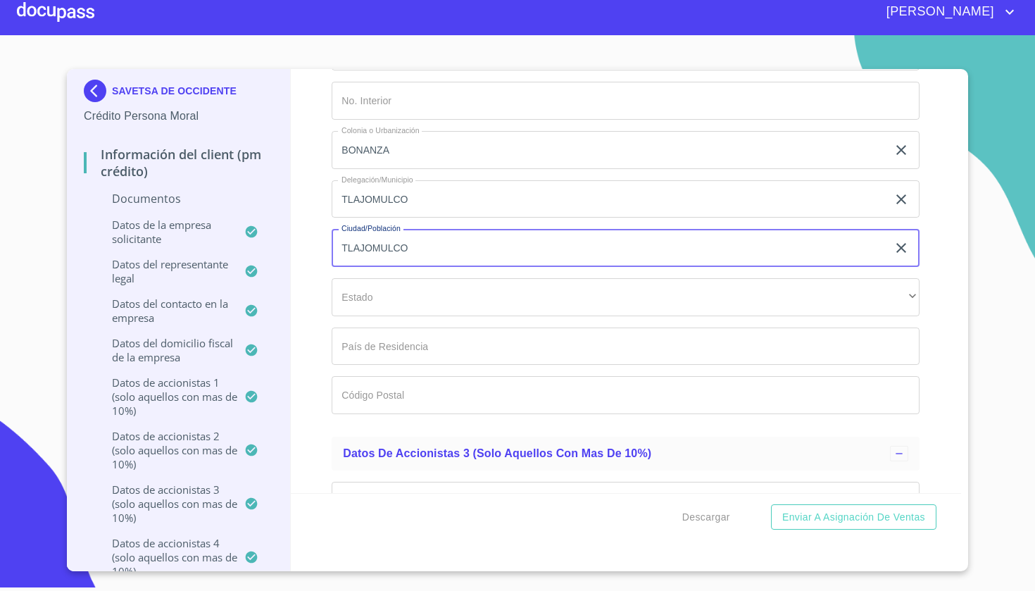
type input "TLAJOMULCO"
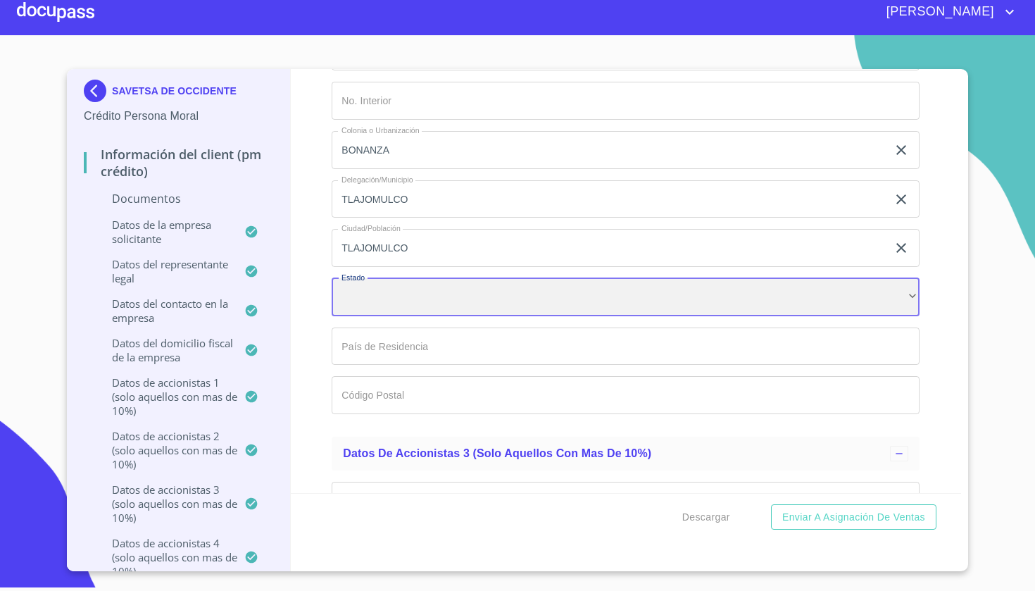
click at [535, 287] on div "​" at bounding box center [626, 297] width 588 height 38
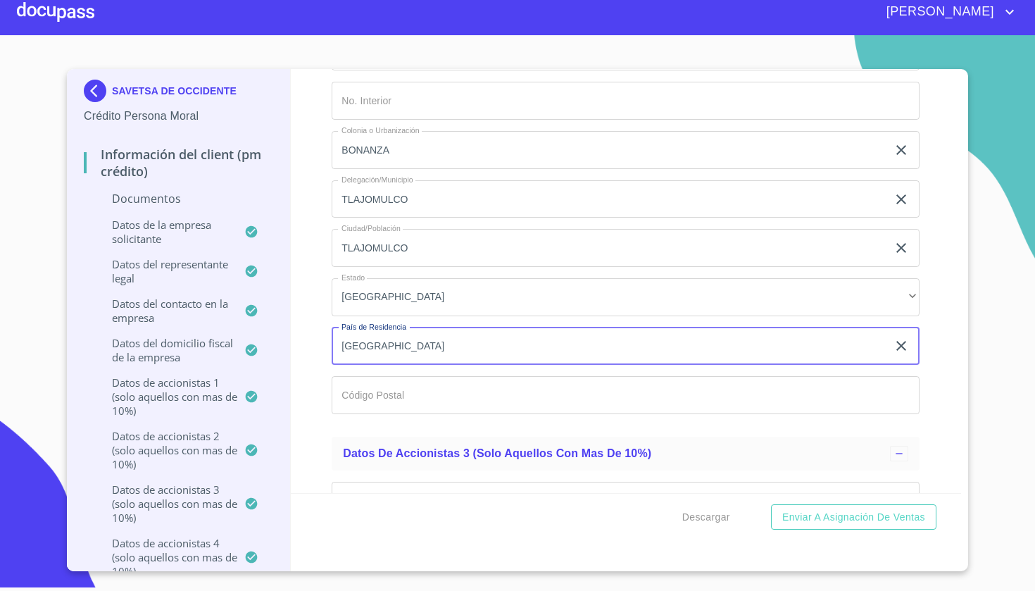
type input "[GEOGRAPHIC_DATA]"
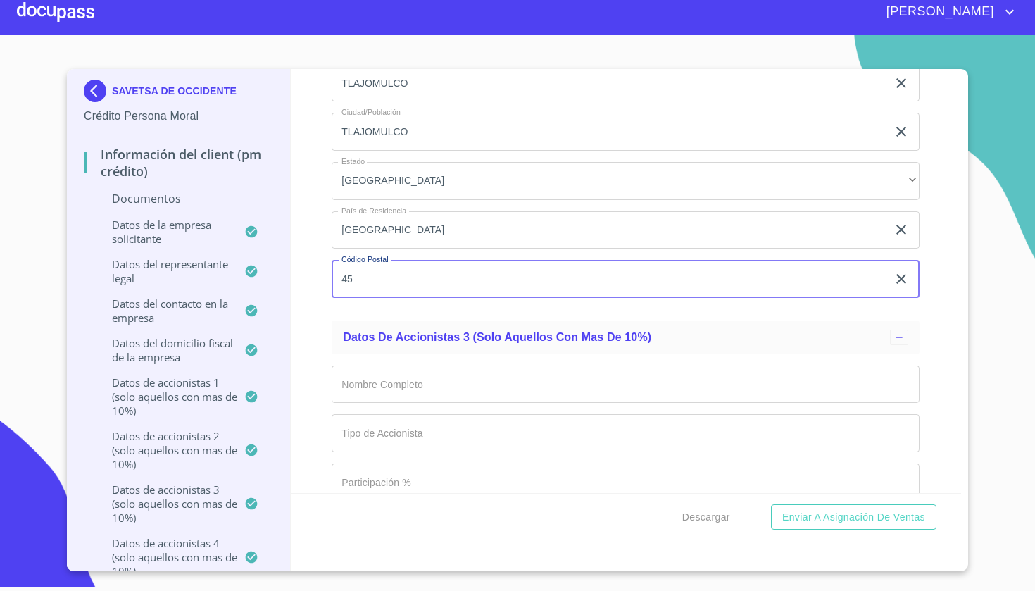
scroll to position [12535, 0]
type input "45645"
click at [892, 328] on div at bounding box center [899, 335] width 18 height 15
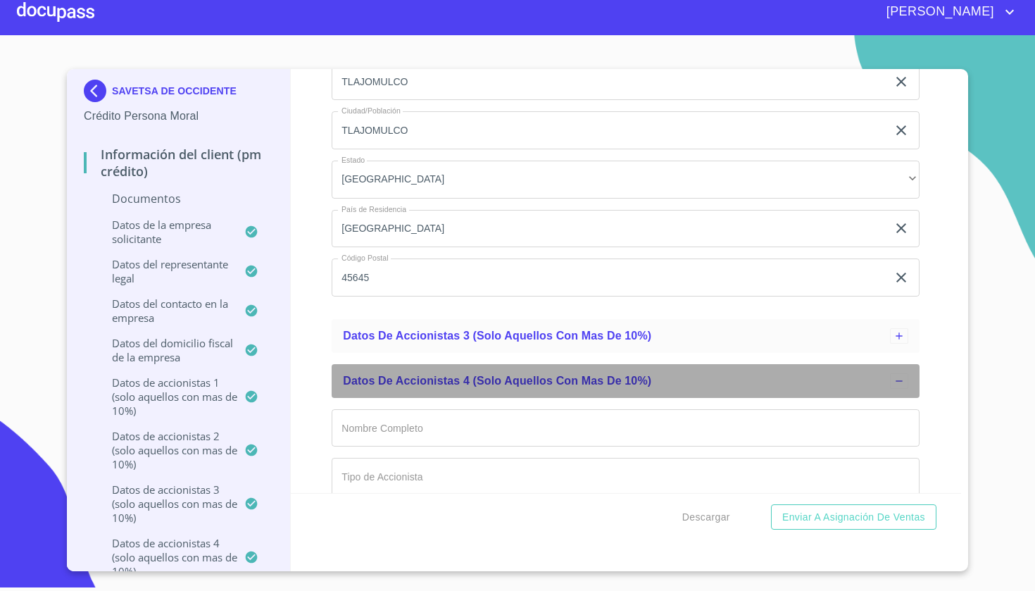
click at [906, 373] on div at bounding box center [899, 380] width 18 height 15
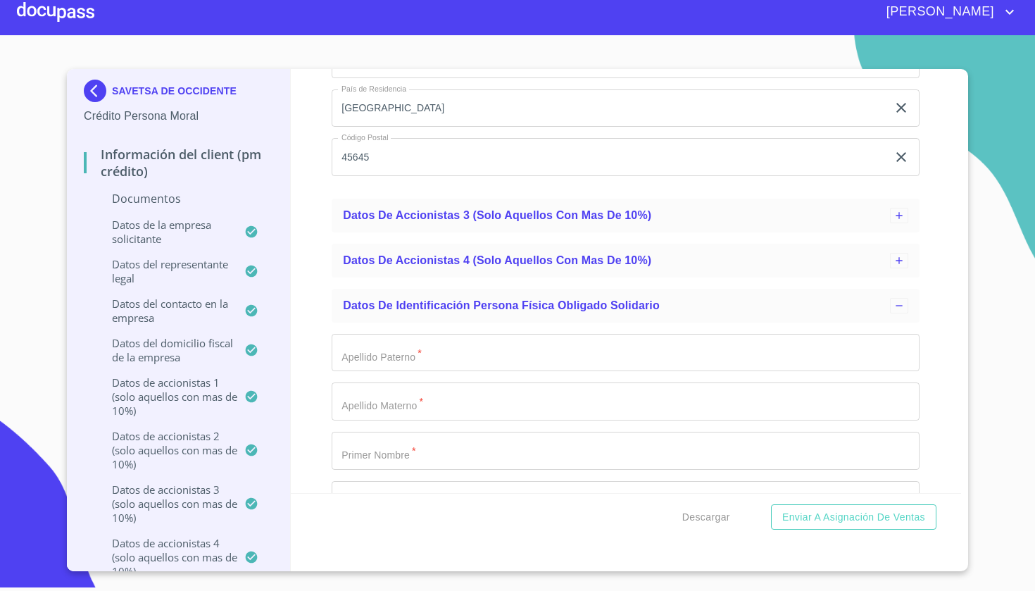
scroll to position [12697, 0]
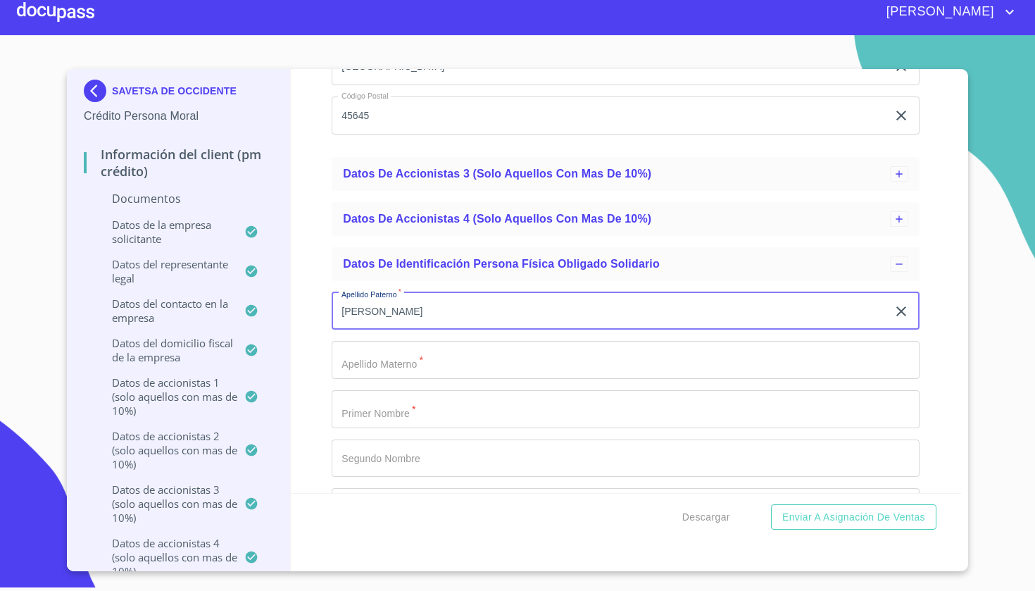
type input "[PERSON_NAME]"
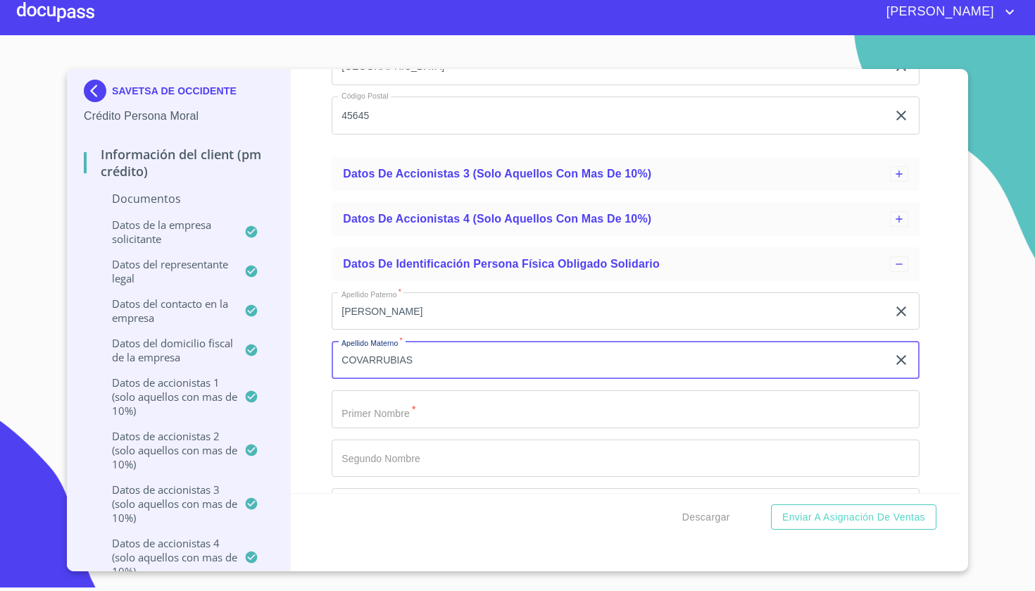
type input "COVARRUBIAS"
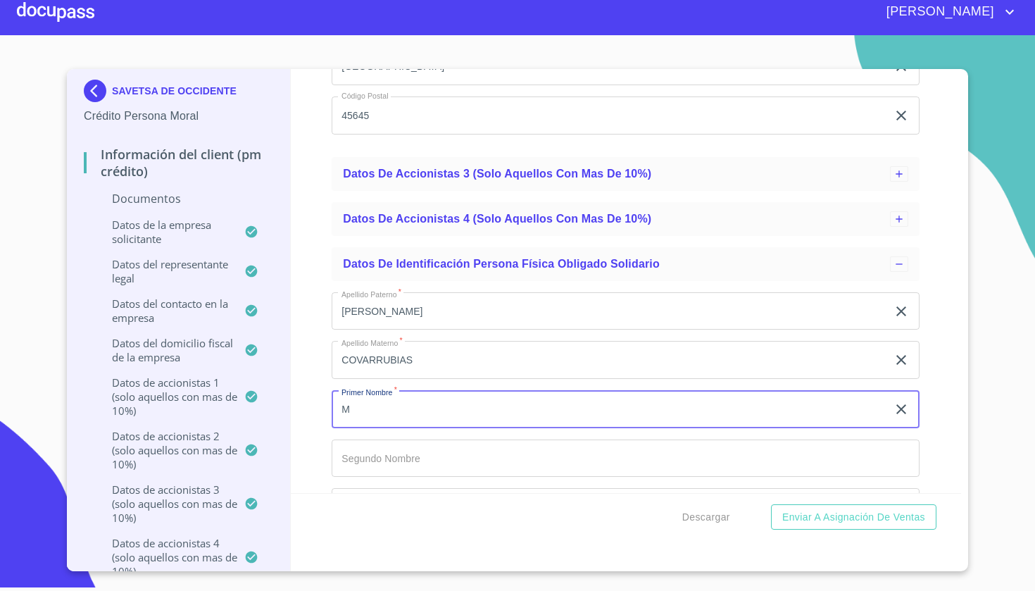
click at [679, 390] on input "M" at bounding box center [610, 409] width 556 height 38
type input "M"
type input "[PERSON_NAME]"
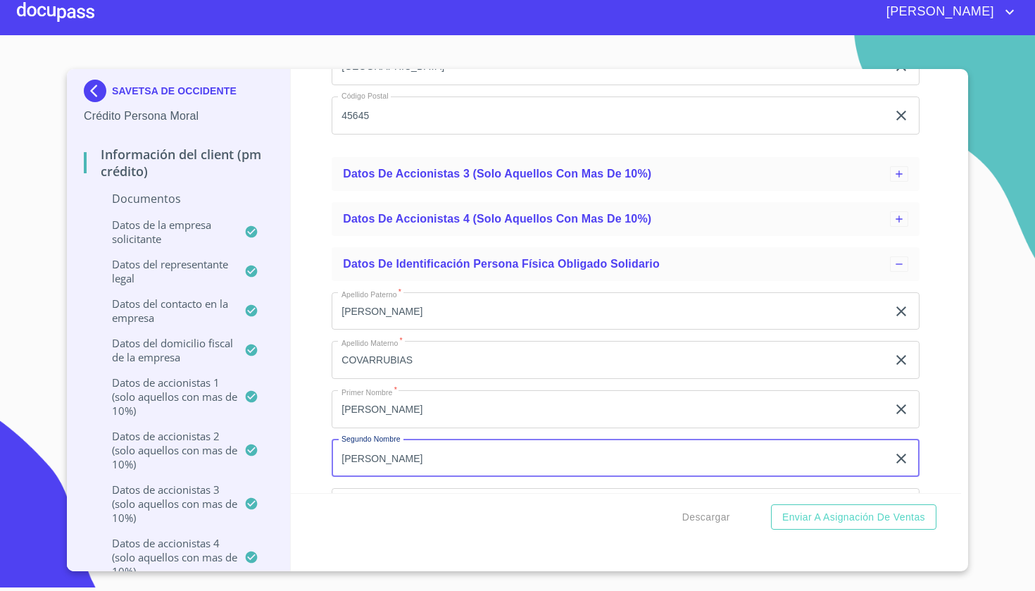
type input "[PERSON_NAME]"
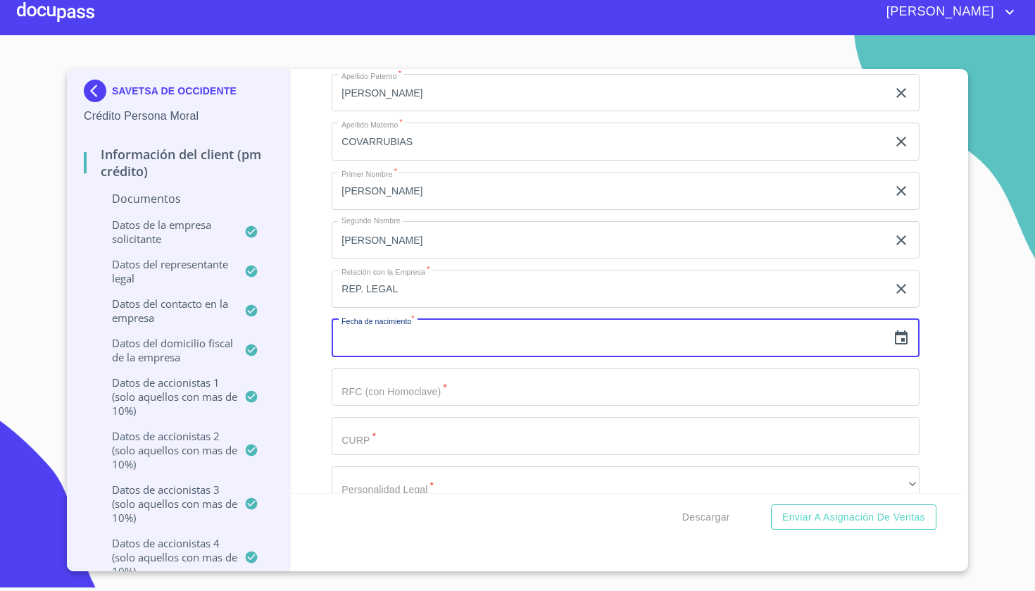
click at [759, 287] on input "REP. LEGAL" at bounding box center [610, 289] width 556 height 38
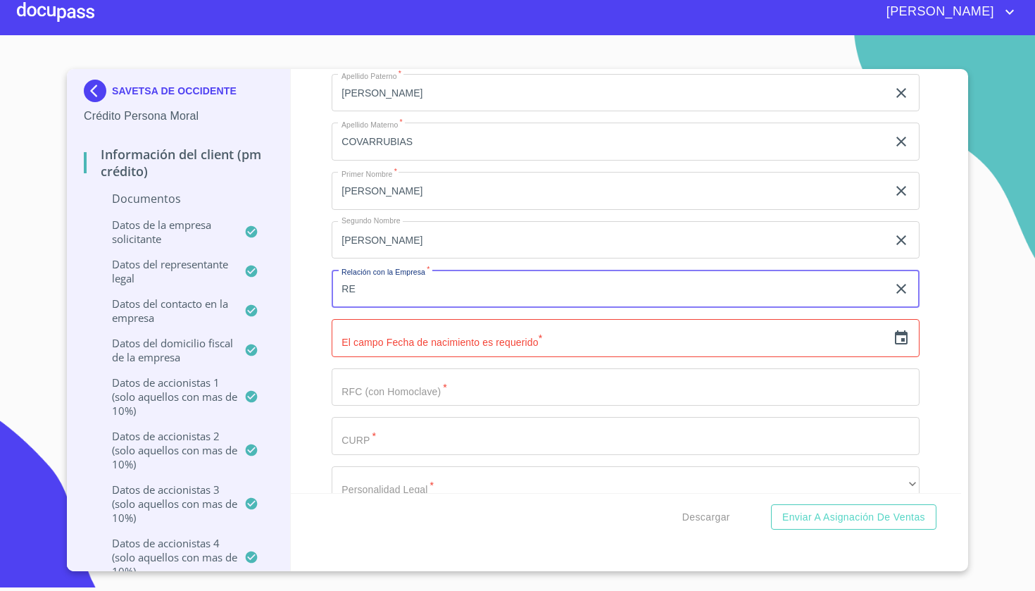
type input "R"
type input "ACCIONISTA"
click at [898, 330] on icon "button" at bounding box center [901, 338] width 17 height 17
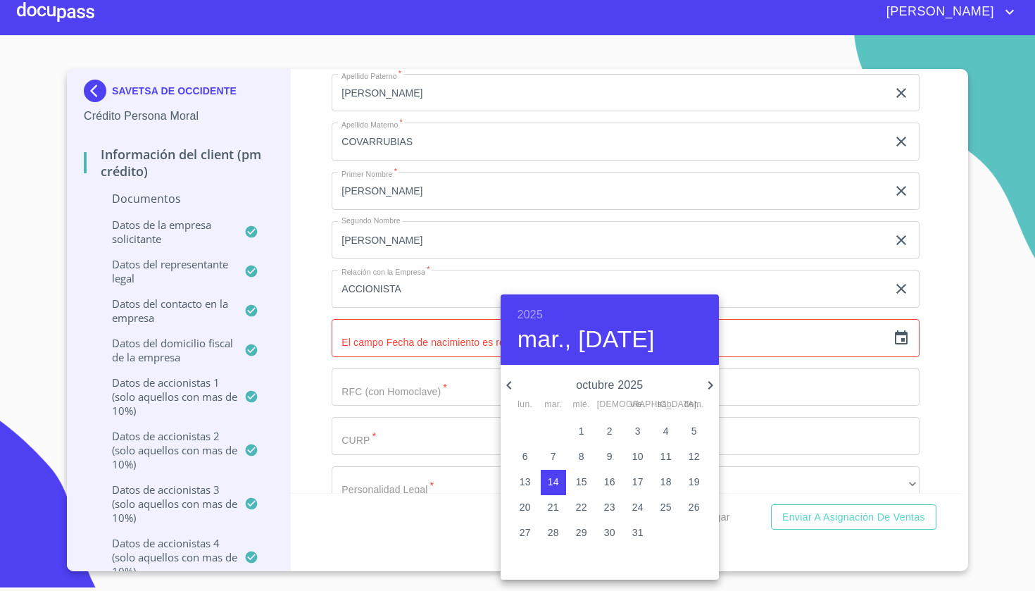
click at [545, 306] on div "[DATE], [DATE]" at bounding box center [610, 329] width 218 height 70
click at [535, 319] on h6 "2025" at bounding box center [530, 315] width 25 height 20
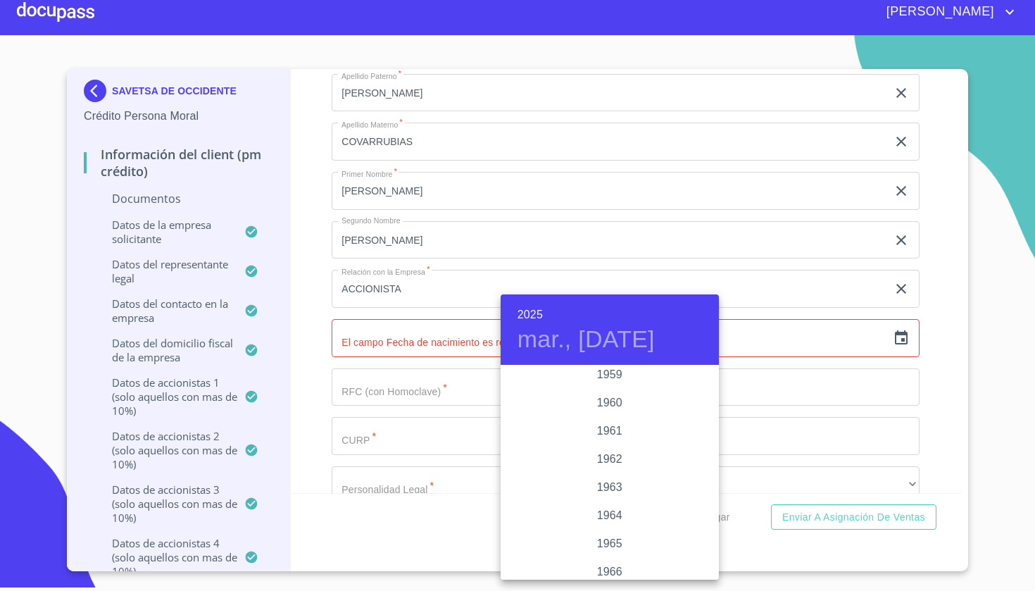
scroll to position [966, 0]
click at [612, 456] on div "1962" at bounding box center [610, 458] width 218 height 28
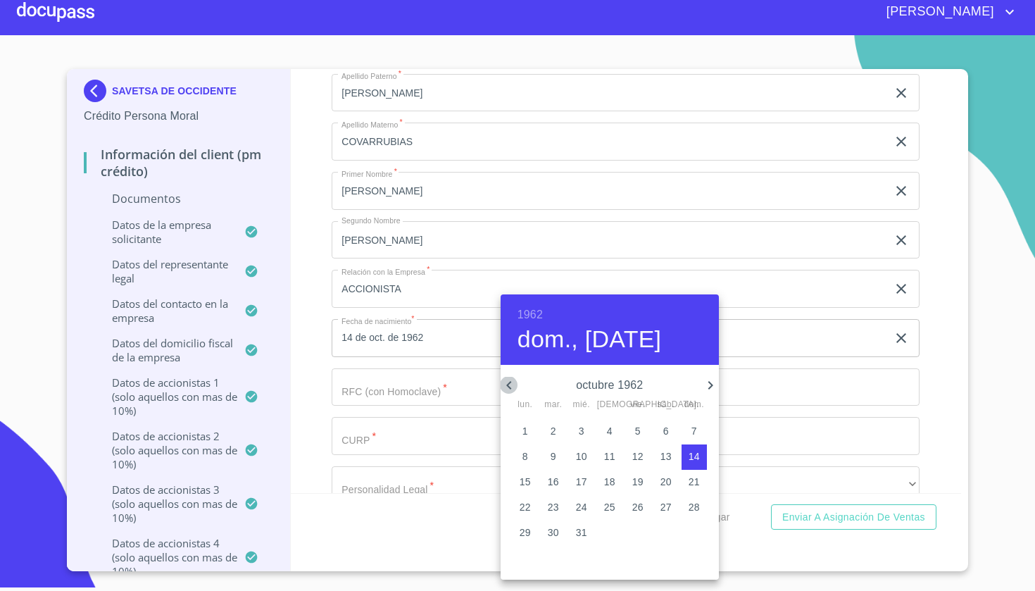
click at [508, 378] on icon "button" at bounding box center [509, 385] width 17 height 17
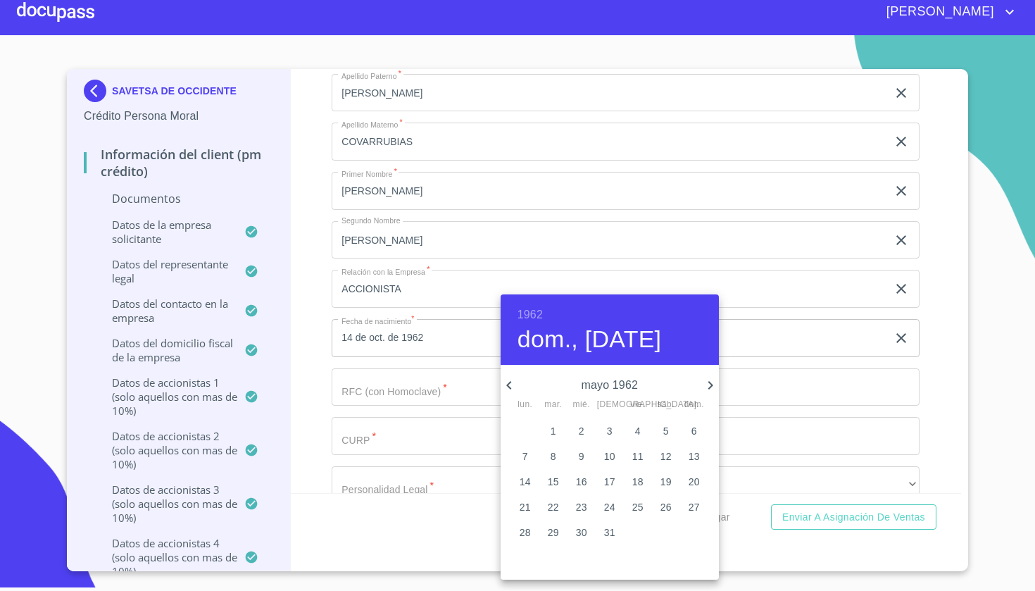
click at [509, 378] on icon "button" at bounding box center [509, 385] width 17 height 17
click at [634, 429] on span "5" at bounding box center [637, 431] width 25 height 14
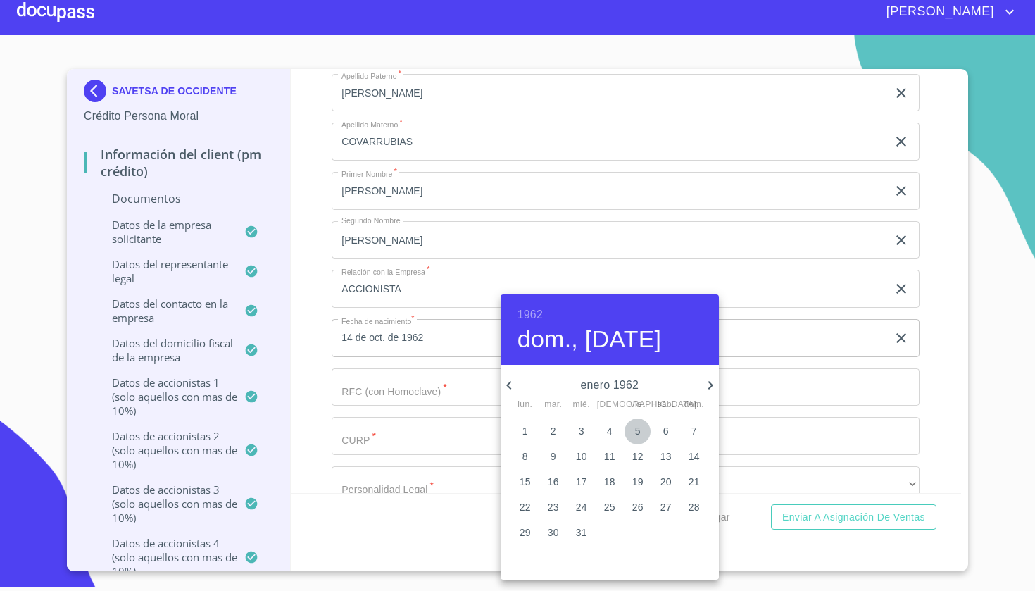
type input "5 de ene. de 1962"
click at [757, 380] on div at bounding box center [517, 295] width 1035 height 591
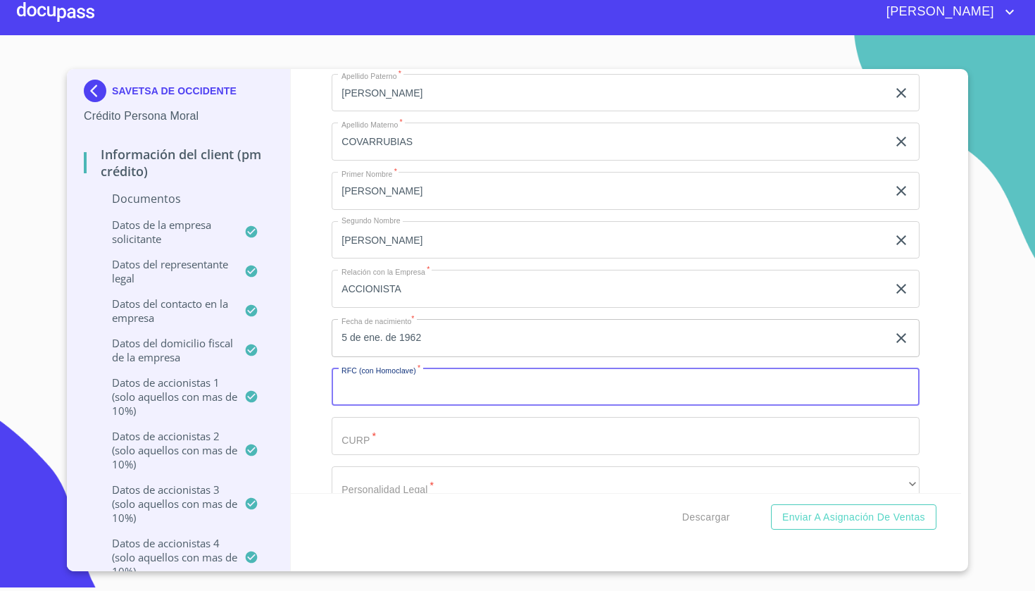
click at [737, 380] on input "Documento de identificación representante legal.   *" at bounding box center [626, 387] width 588 height 38
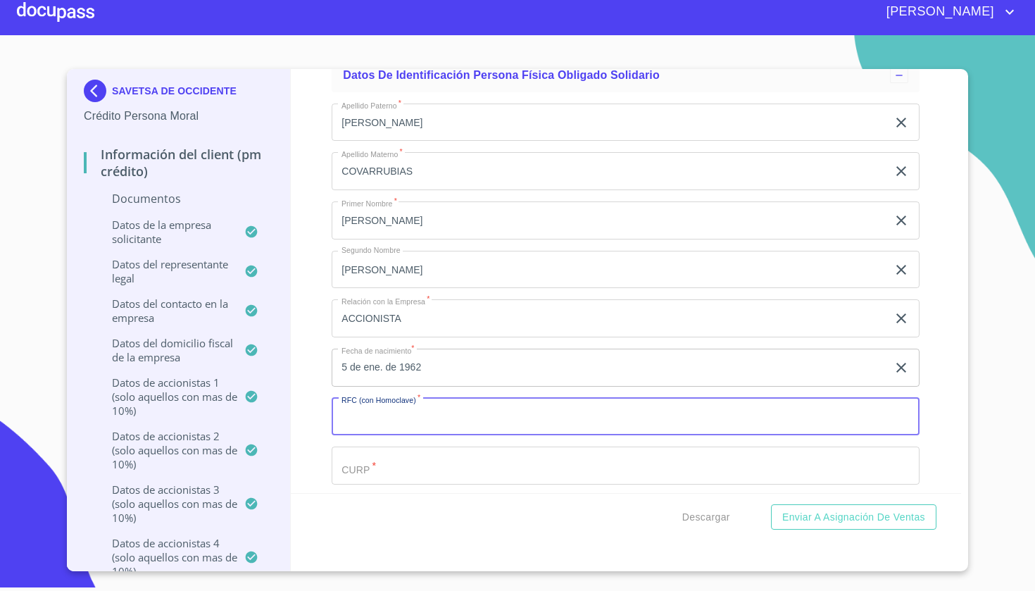
scroll to position [12872, 0]
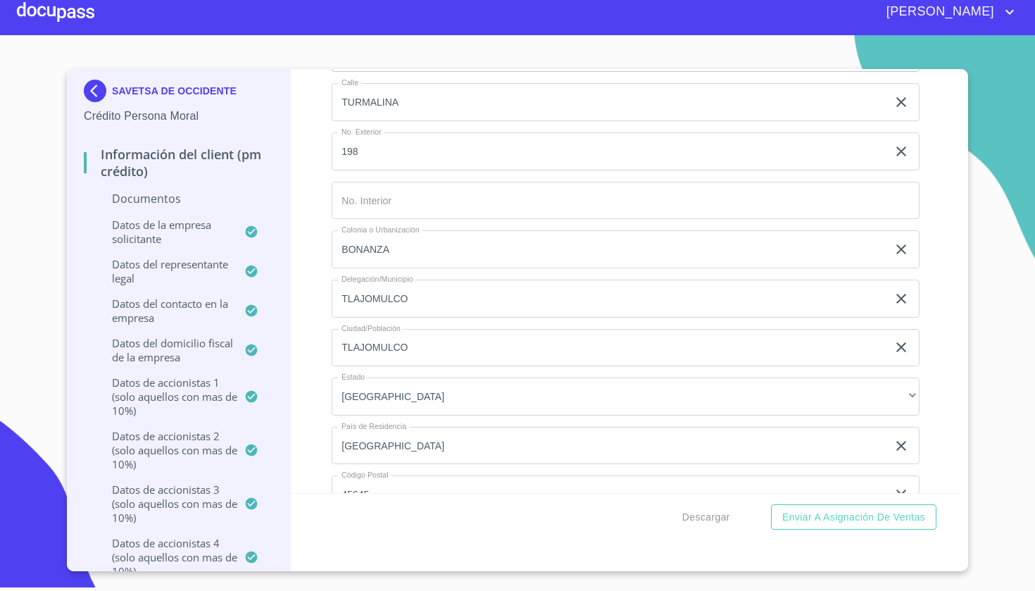
click at [530, 244] on input "BONANZA" at bounding box center [610, 249] width 556 height 38
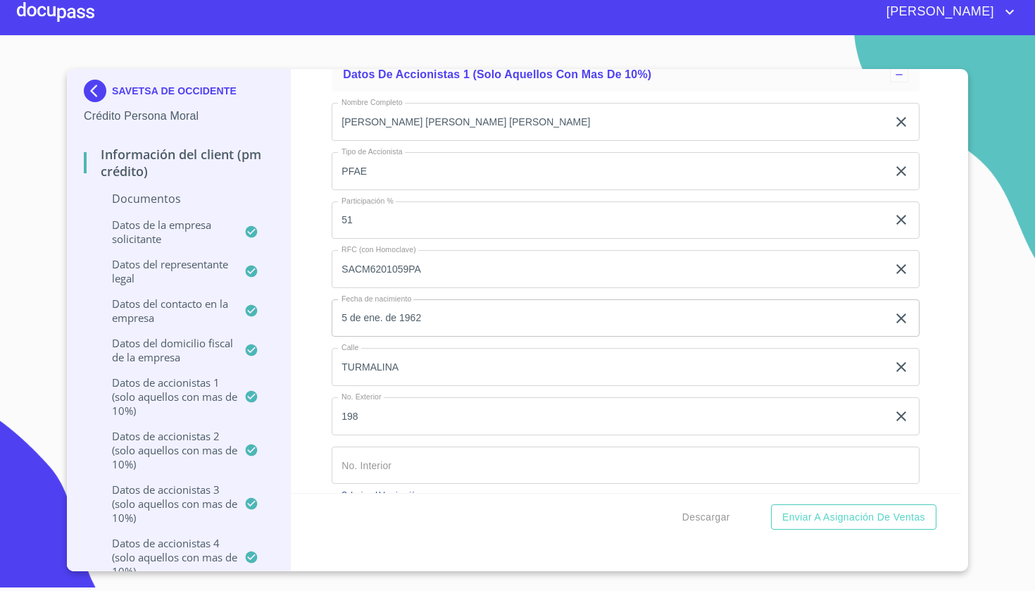
scroll to position [11312, 0]
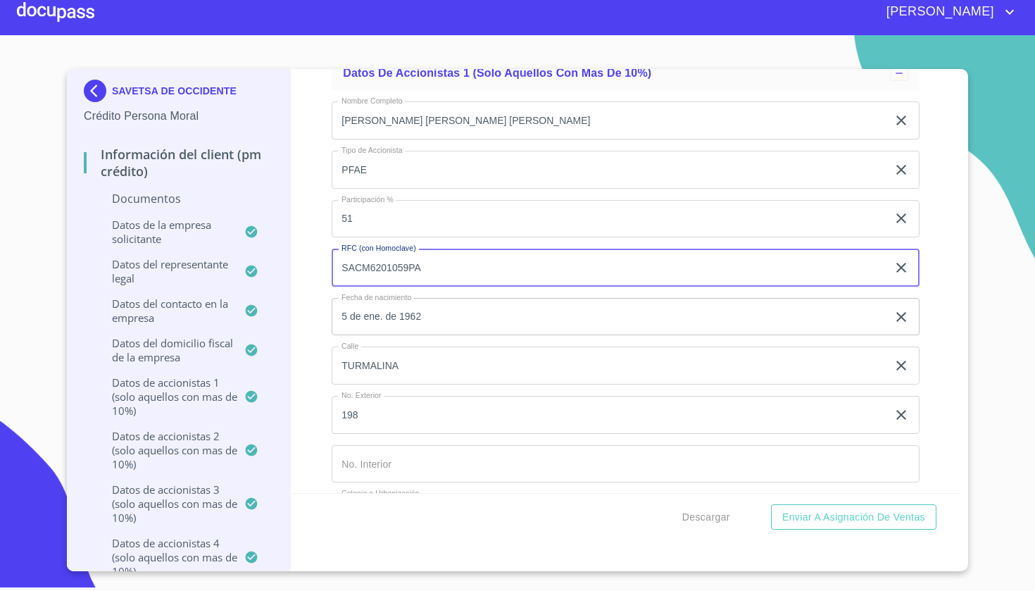
drag, startPoint x: 485, startPoint y: 256, endPoint x: 262, endPoint y: 263, distance: 222.7
click at [262, 263] on div "SAVETSA DE OCCIDENTE Crédito Persona Moral Información del Client (PM crédito) …" at bounding box center [514, 320] width 894 height 502
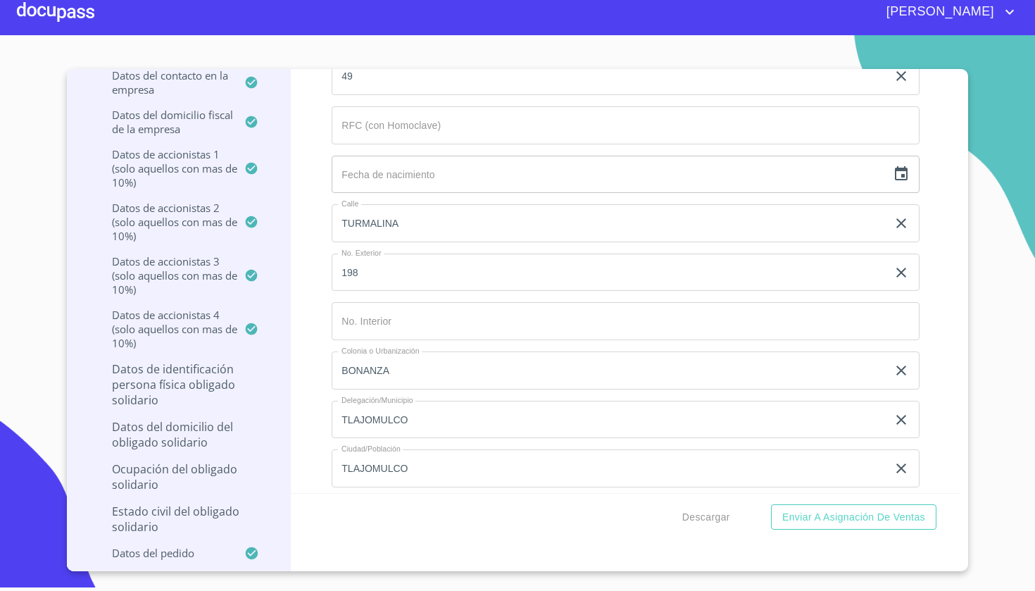
scroll to position [12200, 0]
click at [429, 120] on input "Documento de identificación representante legal.   *" at bounding box center [626, 123] width 588 height 38
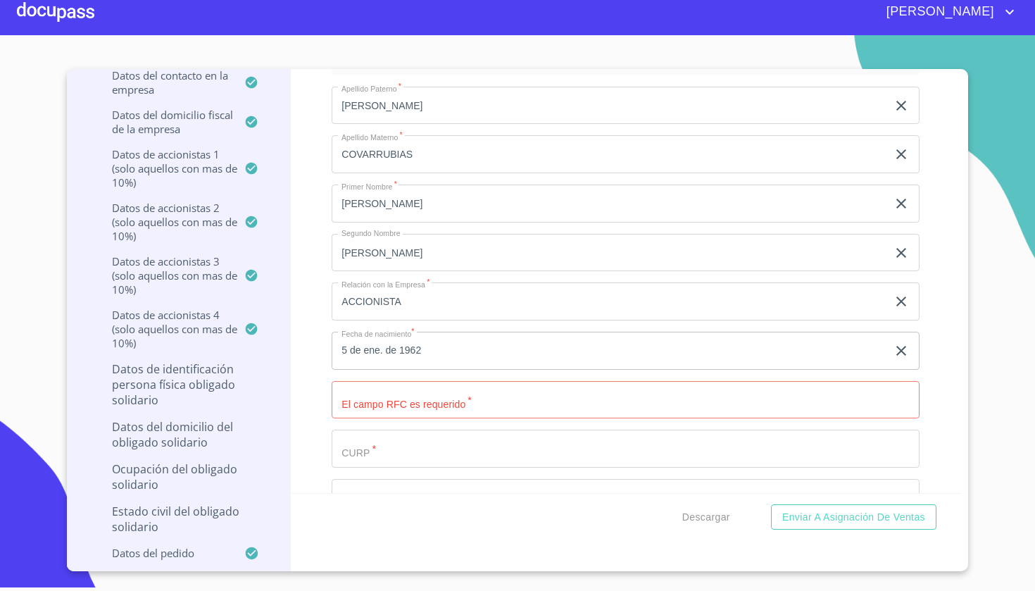
scroll to position [12913, 0]
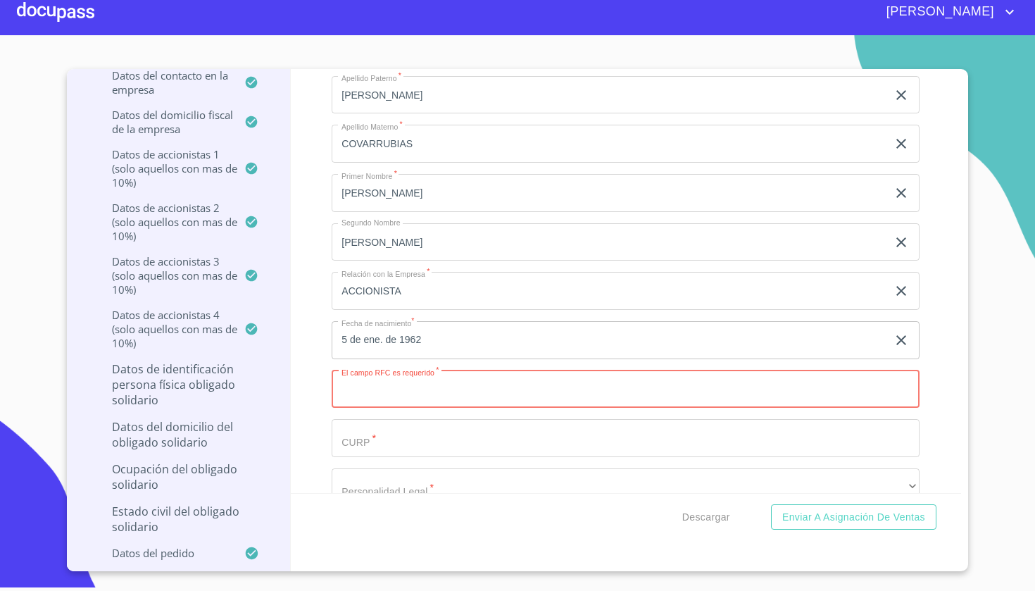
click at [389, 381] on input "Documento de identificación representante legal.   *" at bounding box center [626, 389] width 588 height 38
paste input "SACM6201059PA"
type input "SACM6201059PA"
click at [386, 429] on input "Documento de identificación representante legal.   *" at bounding box center [626, 438] width 588 height 38
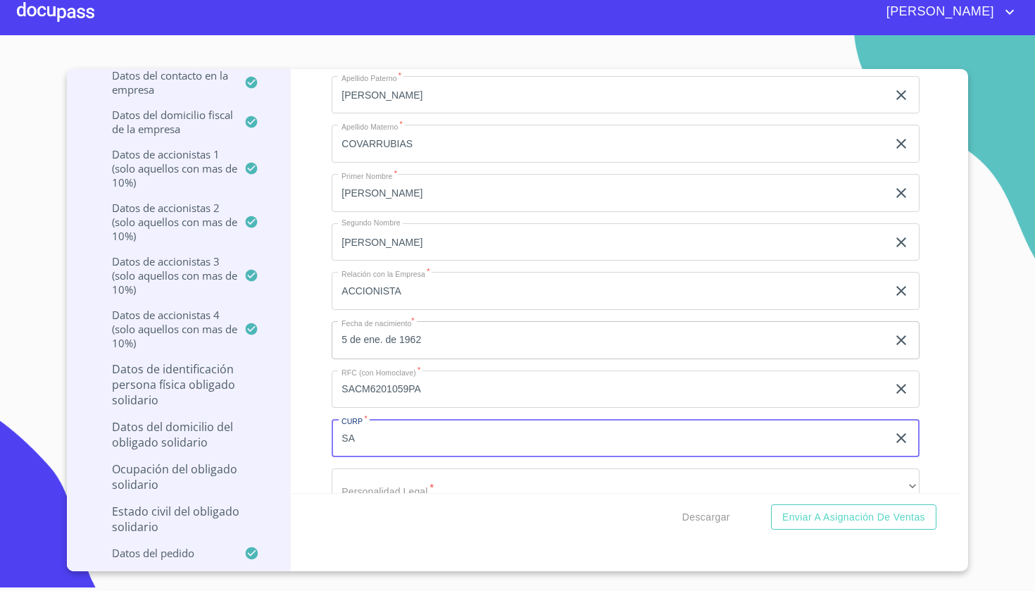
type input "S"
paste input "SACM6201059PA"
type input "SACM620105HJCNVR02"
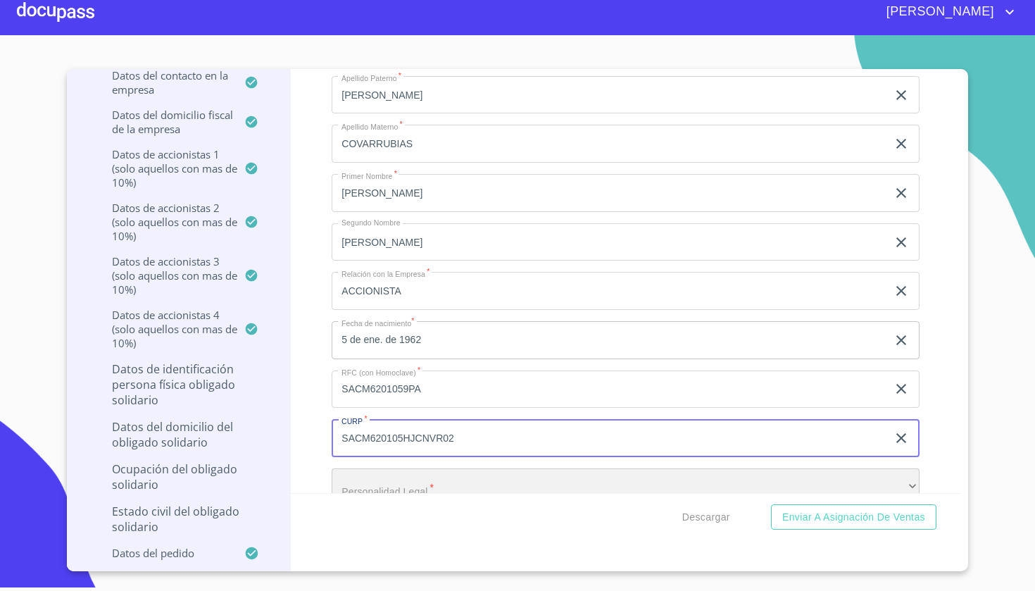
scroll to position [12917, 0]
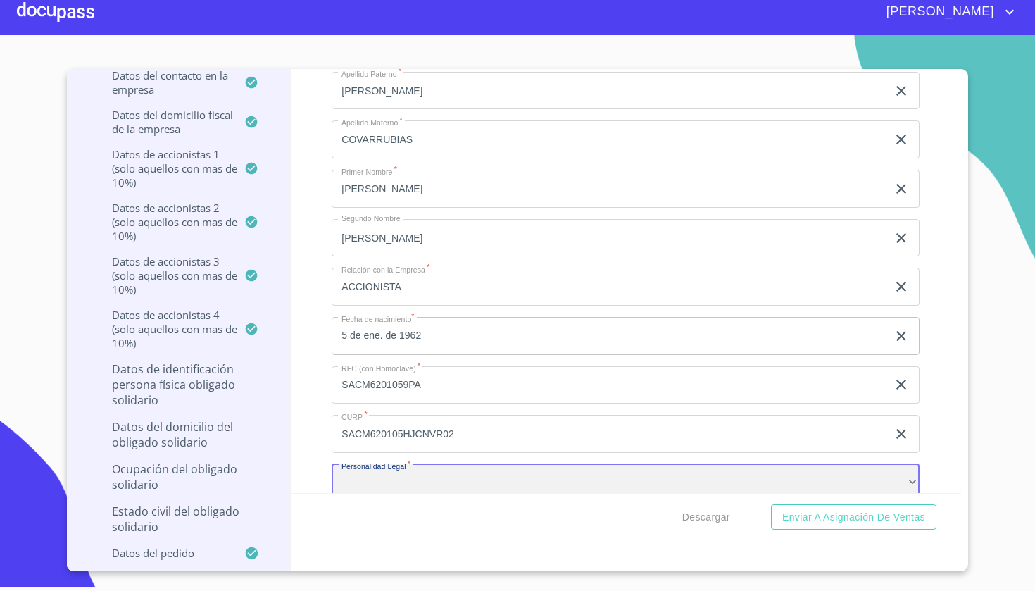
click at [414, 487] on div "​" at bounding box center [626, 483] width 588 height 38
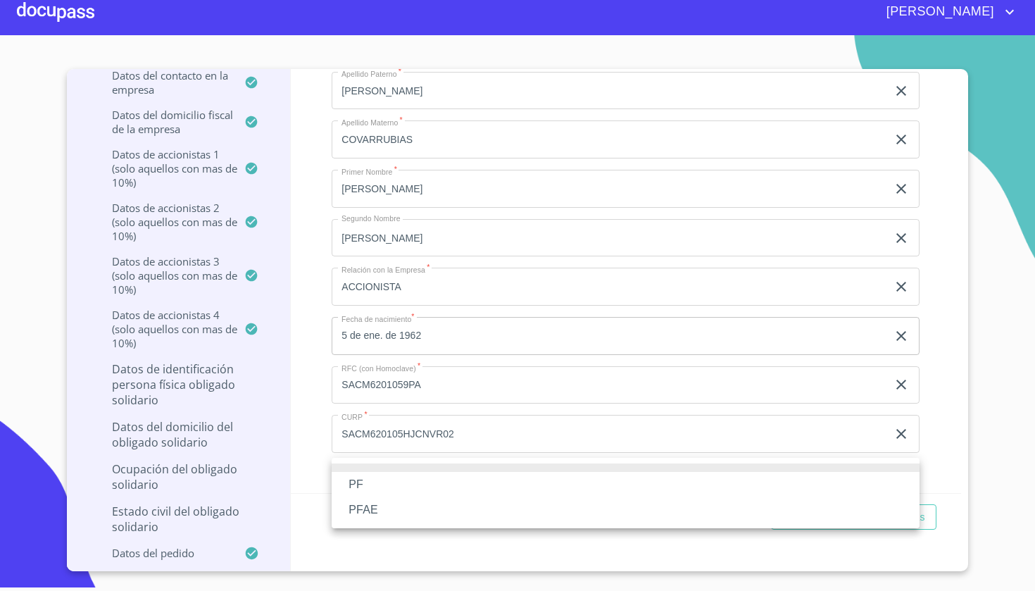
click at [396, 504] on li "PFAE" at bounding box center [626, 509] width 588 height 25
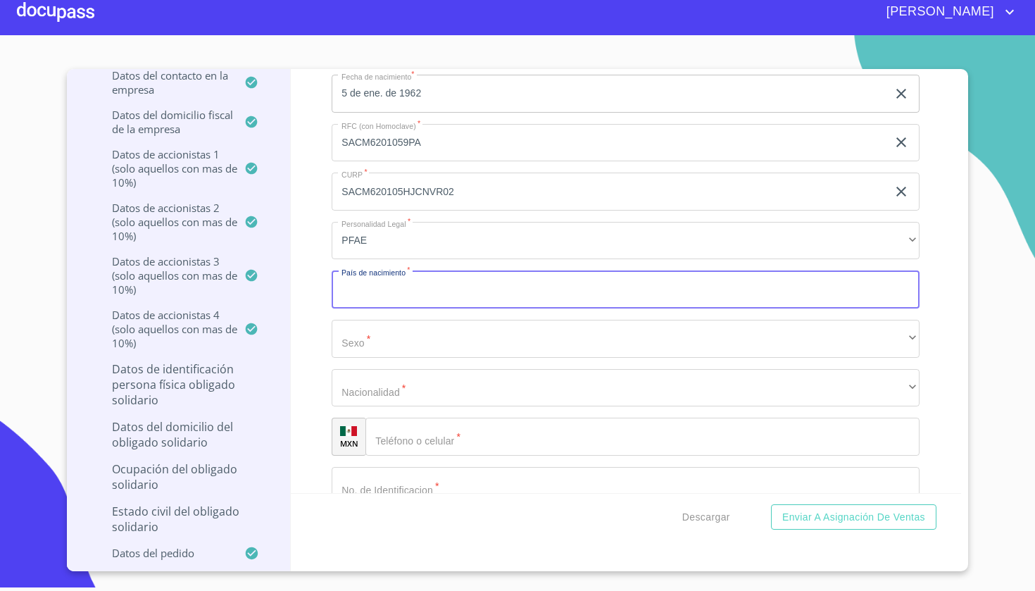
scroll to position [0, 0]
click at [440, 287] on input "[GEOGRAPHIC_DATA]" at bounding box center [610, 289] width 556 height 38
type input "m"
type input "[GEOGRAPHIC_DATA]"
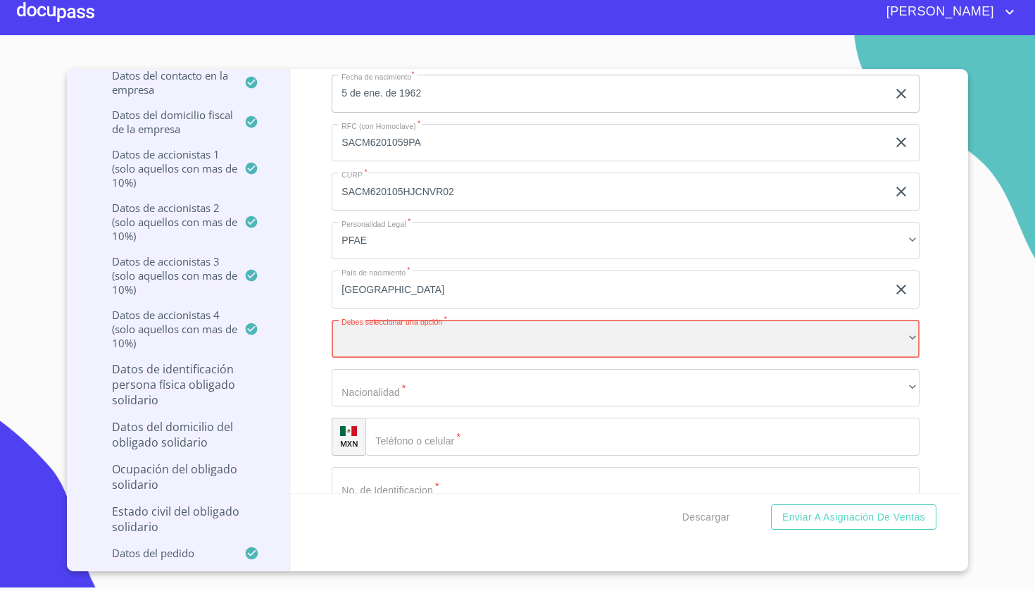
click at [432, 339] on div "​" at bounding box center [626, 339] width 588 height 38
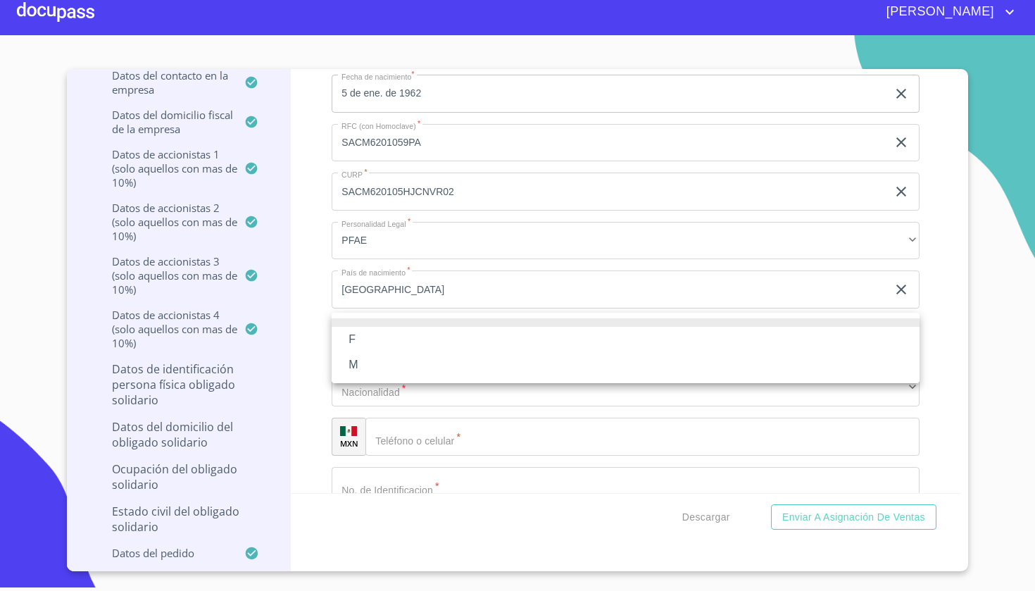
click at [422, 354] on li "M" at bounding box center [626, 364] width 588 height 25
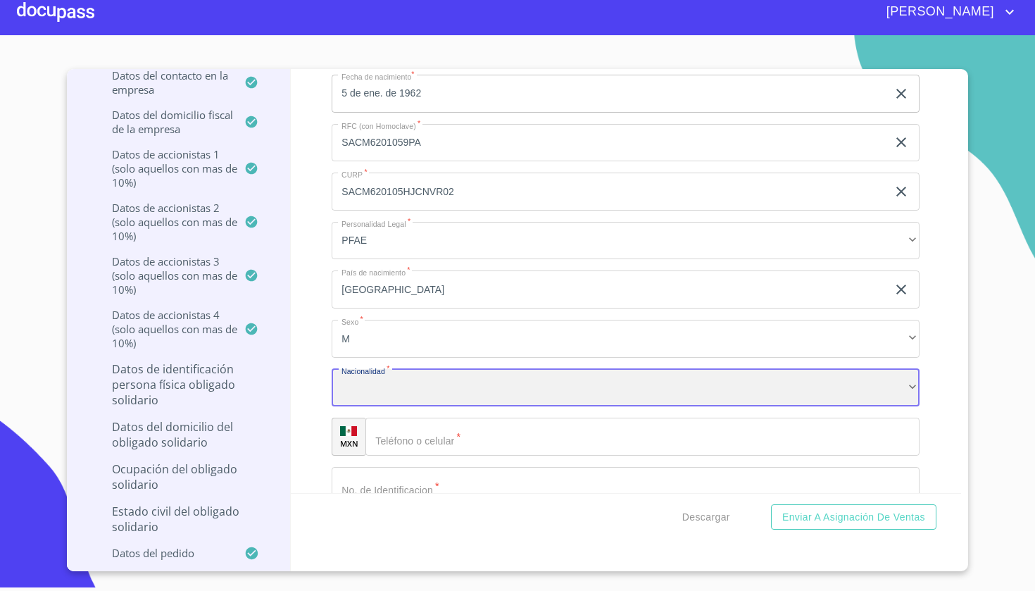
click at [417, 385] on div "​" at bounding box center [626, 388] width 588 height 38
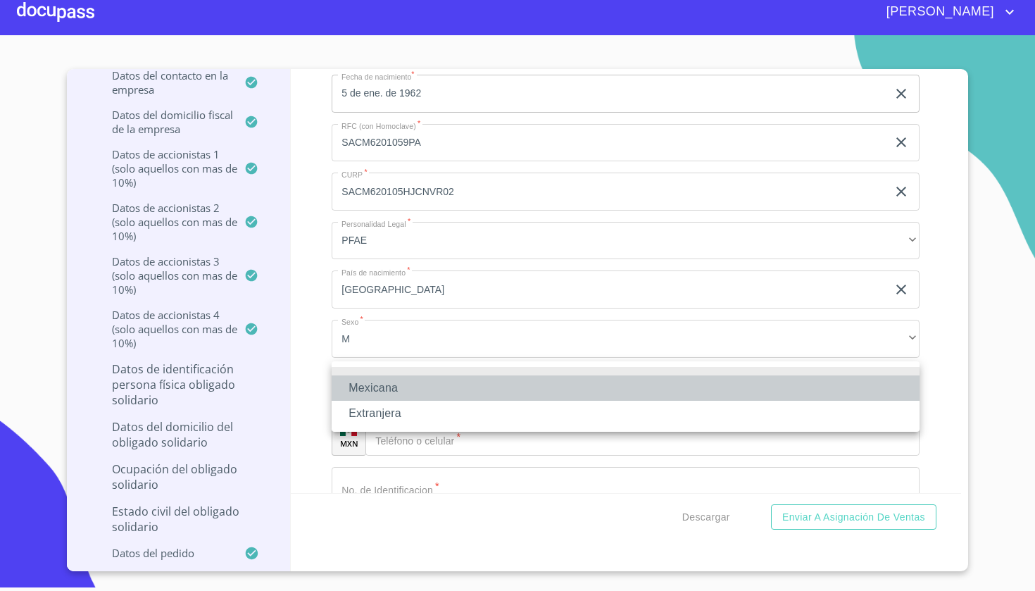
click at [415, 385] on li "Mexicana" at bounding box center [626, 387] width 588 height 25
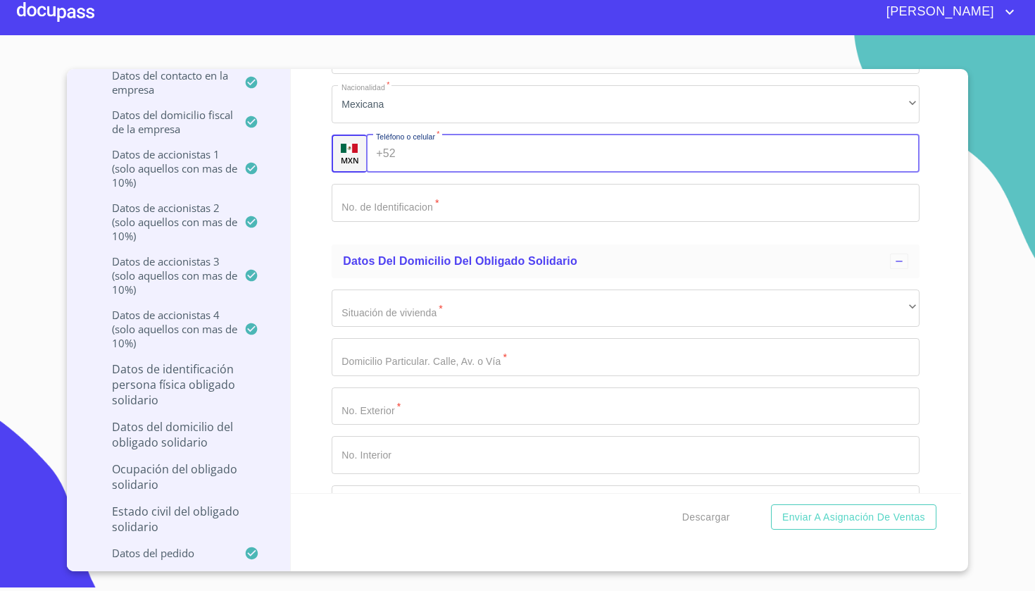
scroll to position [13493, 0]
type input "[PHONE_NUMBER]"
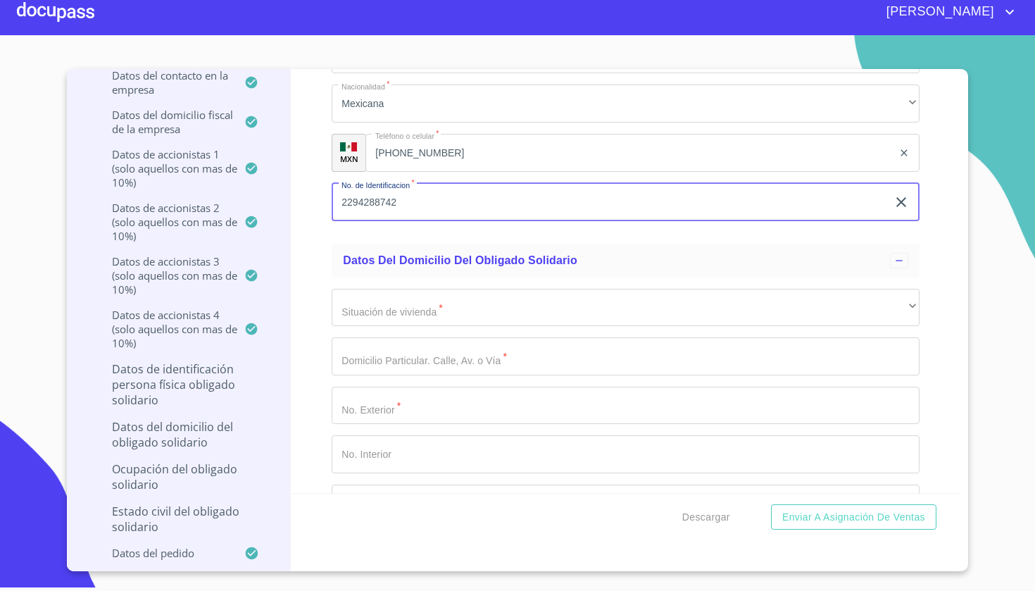
type input "2294288742"
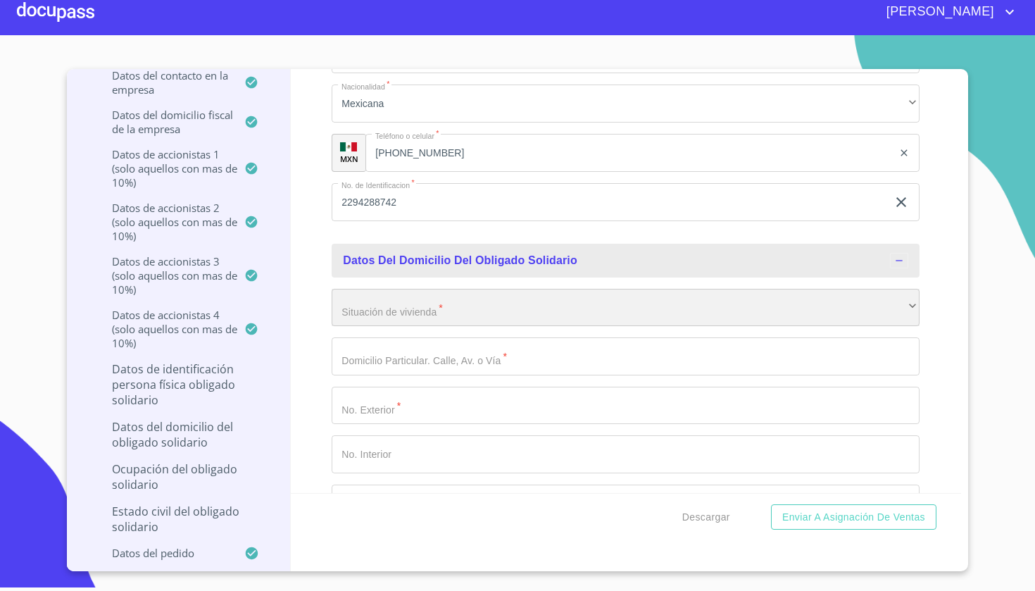
click at [466, 290] on div "​" at bounding box center [626, 308] width 588 height 38
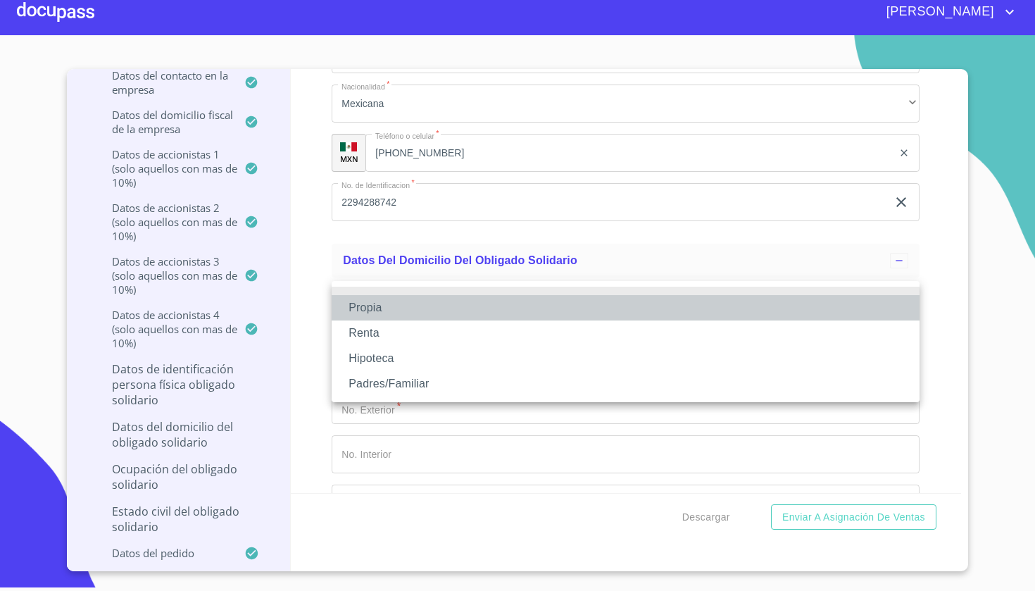
click at [449, 304] on li "Propia" at bounding box center [626, 307] width 588 height 25
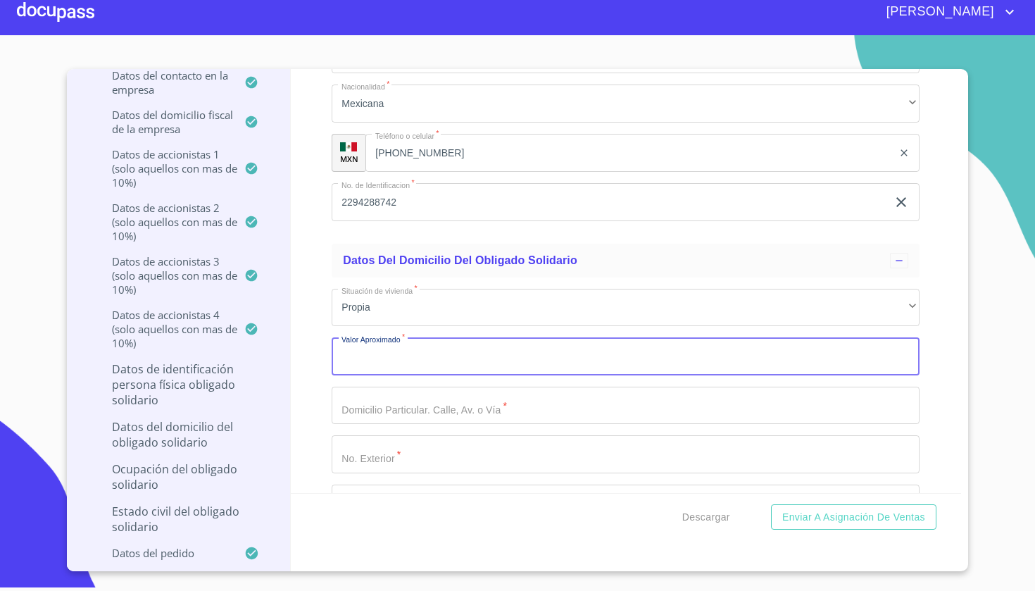
click at [416, 343] on input "Documento de identificación representante legal.   *" at bounding box center [626, 356] width 588 height 38
type input "$3,000,000"
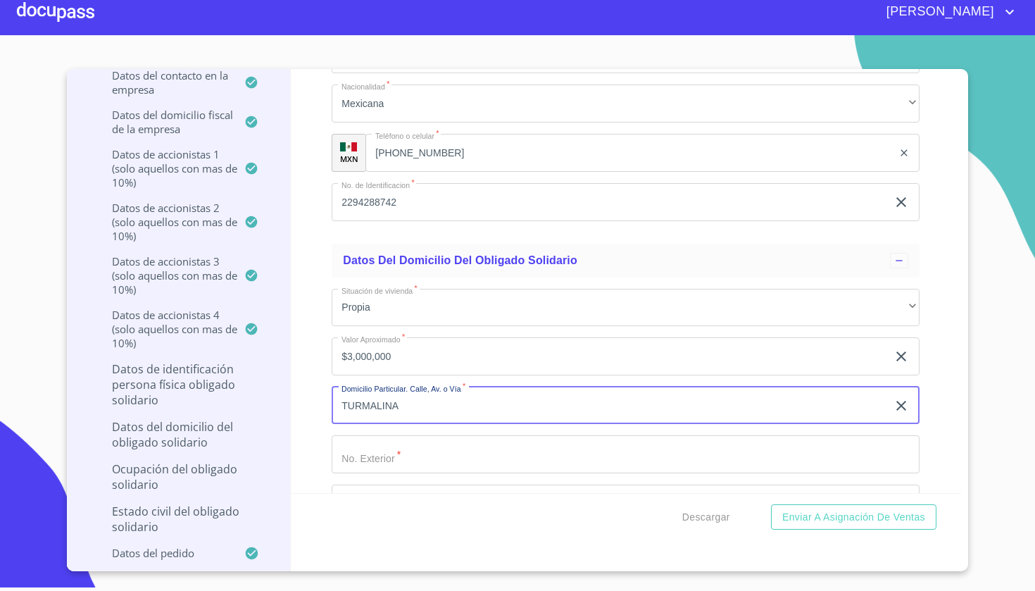
type input "TURMALINA"
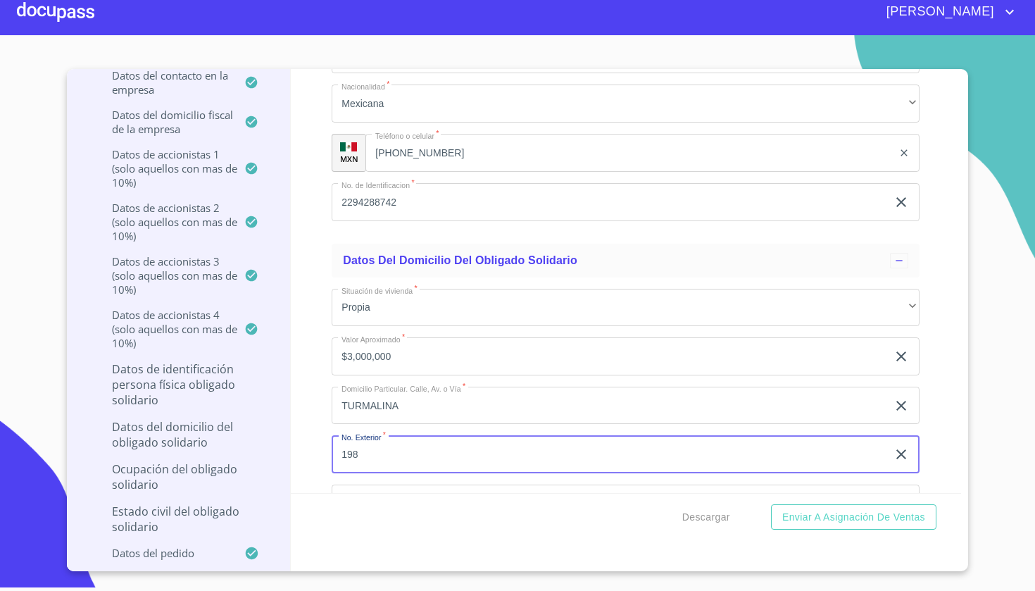
type input "198"
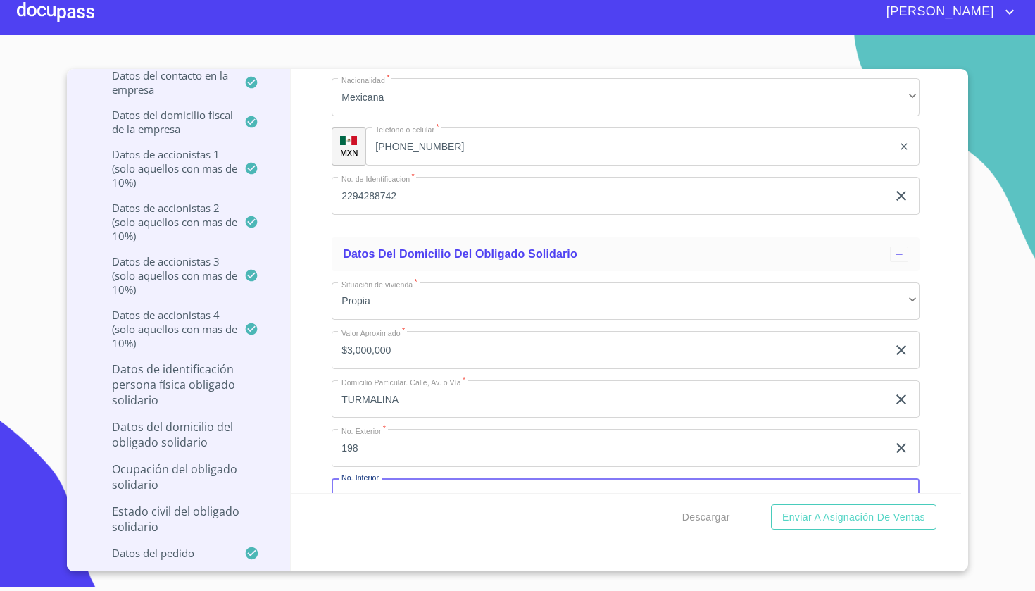
scroll to position [13755, 0]
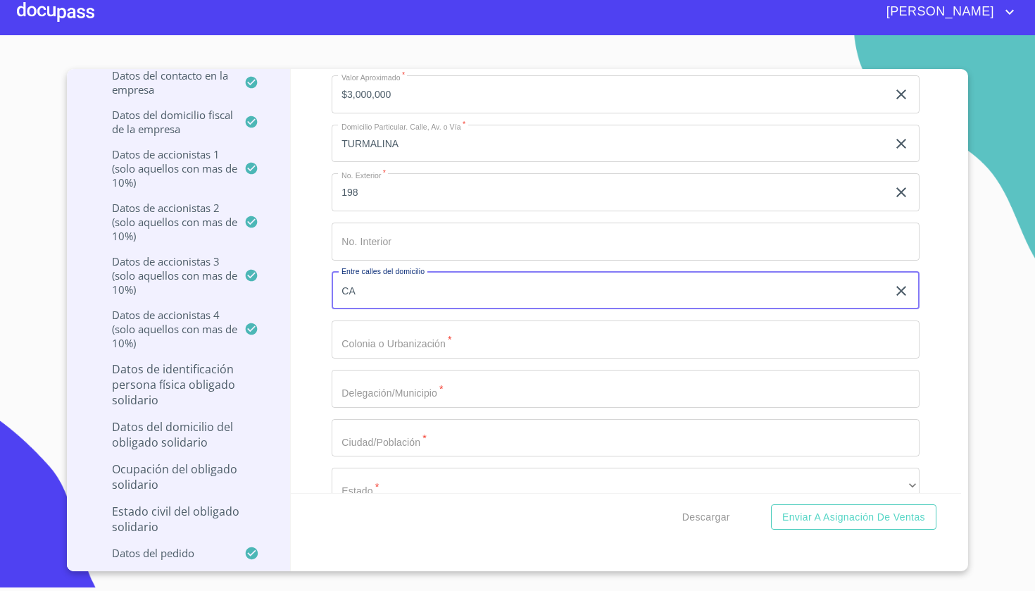
type input "C"
type input "AV. [PERSON_NAME] Y CAMINO REAL"
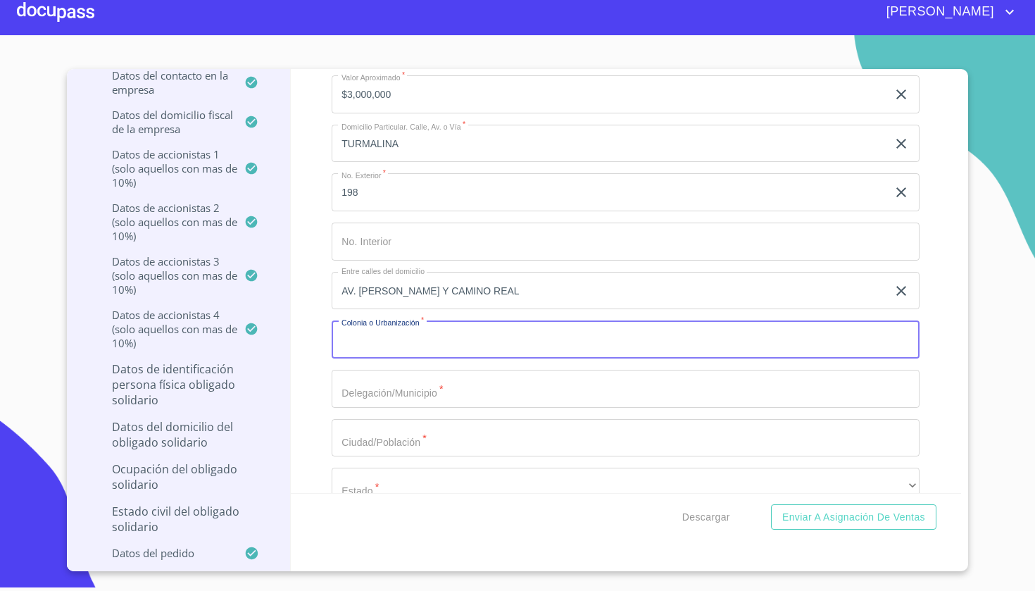
type input "N"
type input "BONANZA"
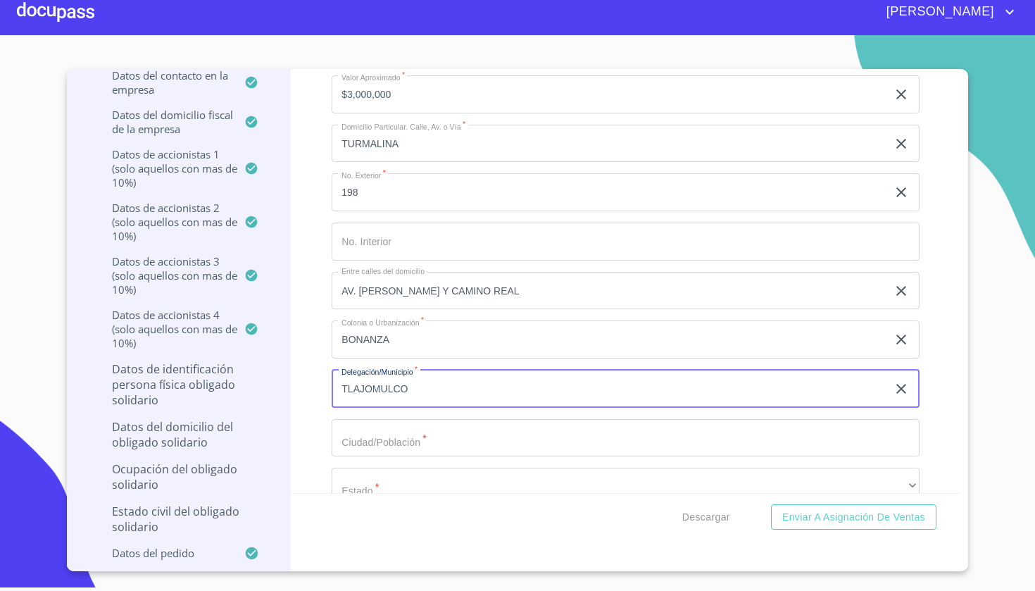
type input "TLAJOMULCO"
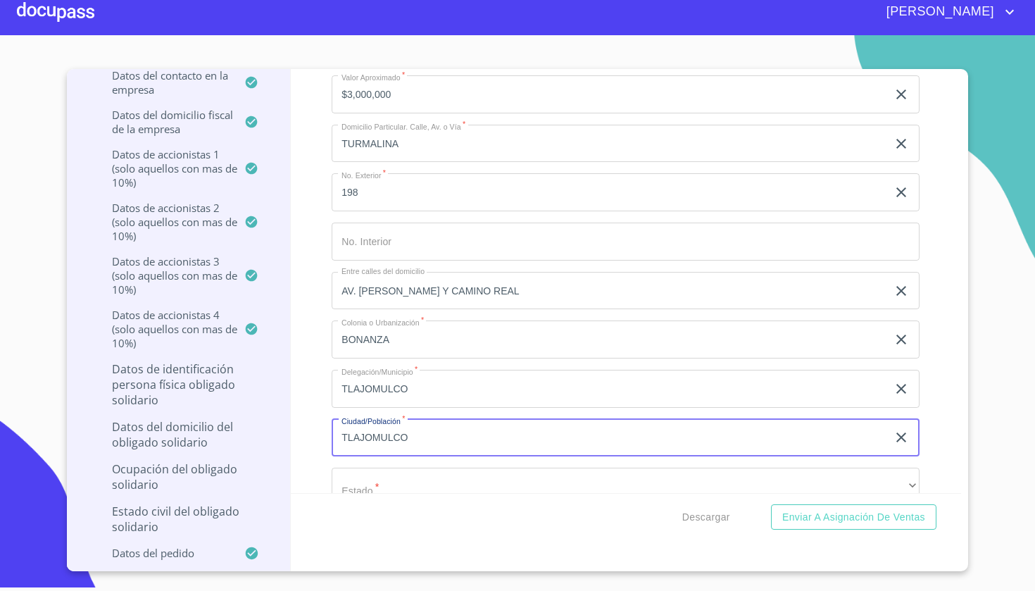
type input "TLAJOMULCO"
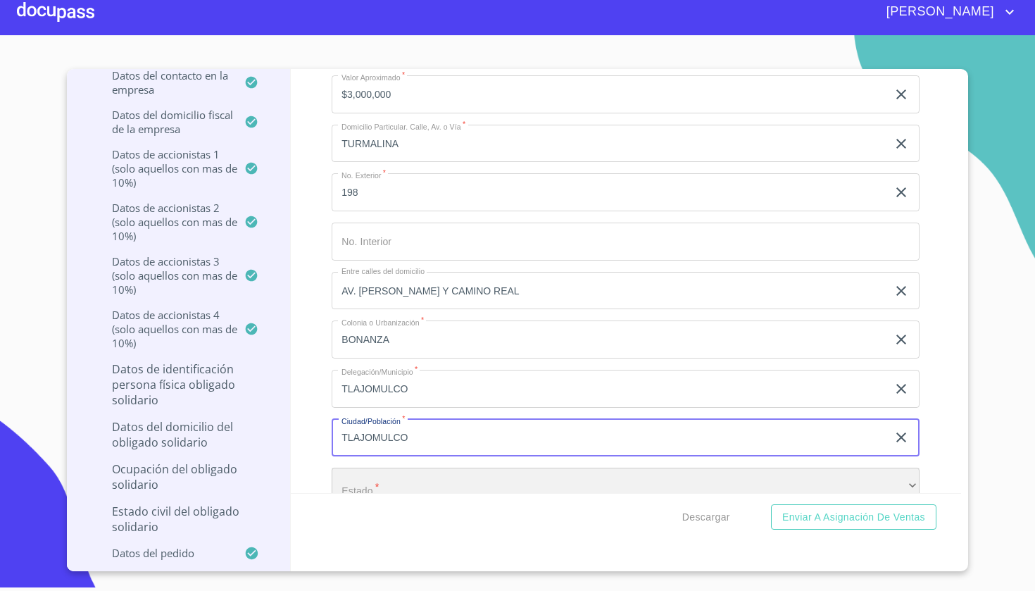
scroll to position [13757, 0]
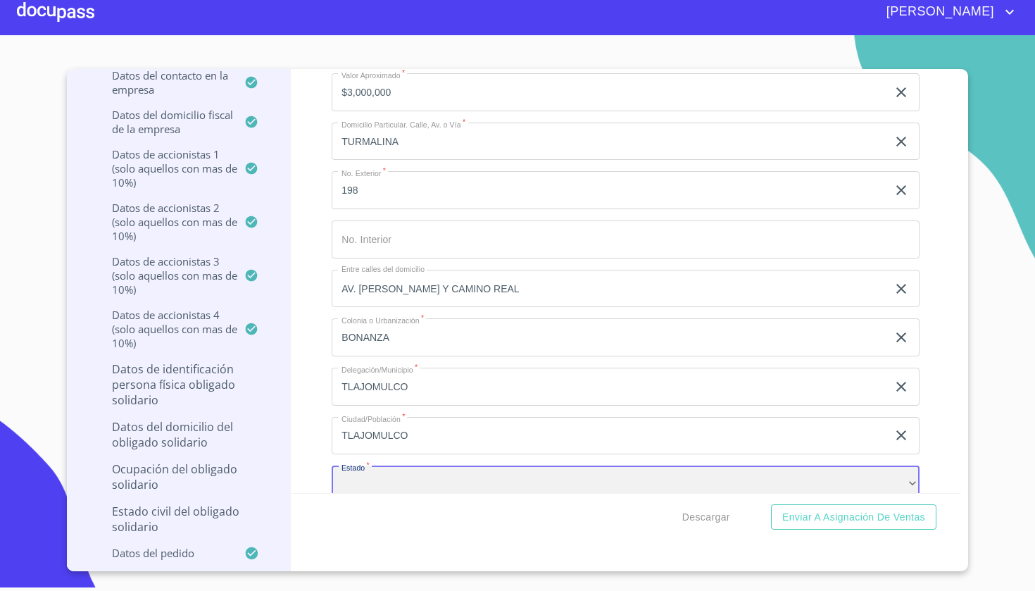
click at [364, 467] on div "​" at bounding box center [626, 485] width 588 height 38
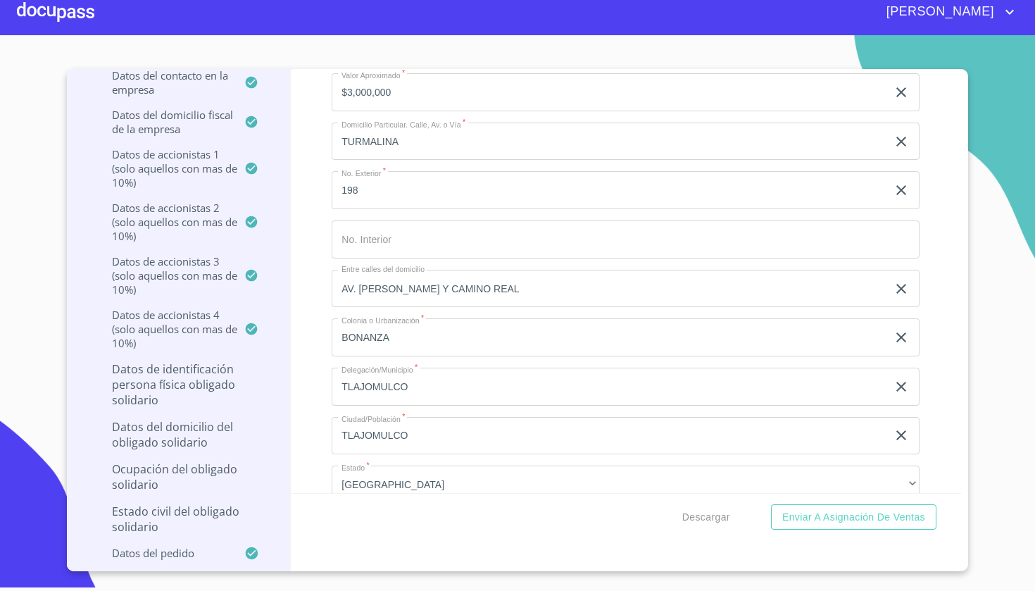
scroll to position [13999, 0]
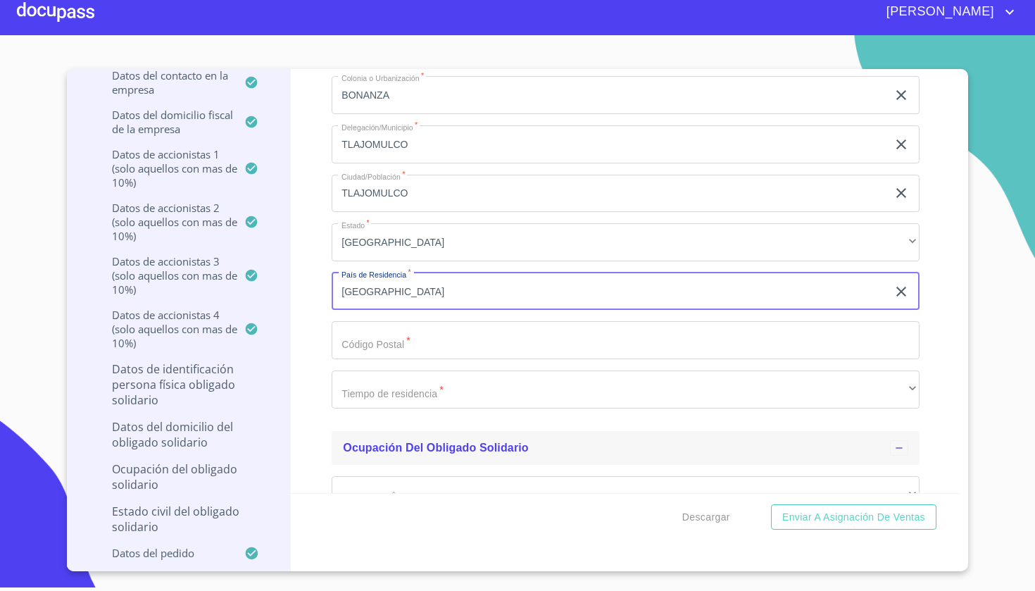
type input "[GEOGRAPHIC_DATA]"
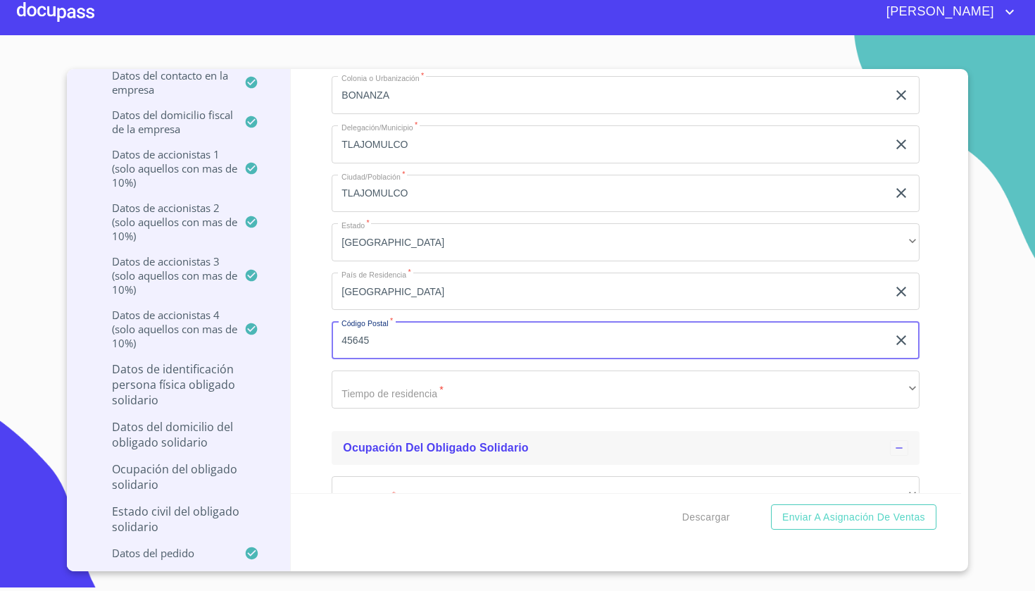
type input "45645"
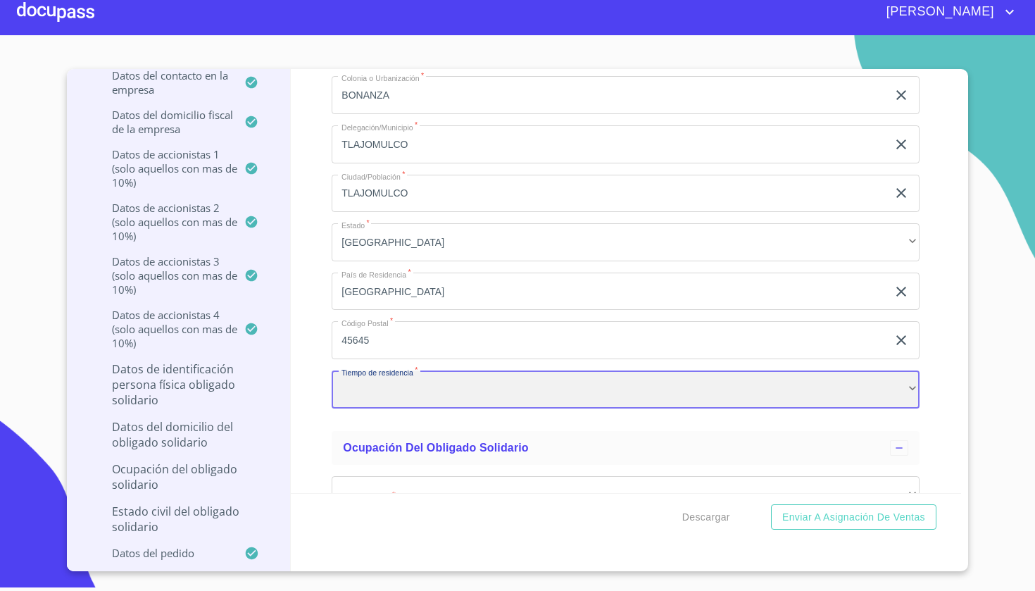
click at [423, 370] on div "​" at bounding box center [626, 389] width 588 height 38
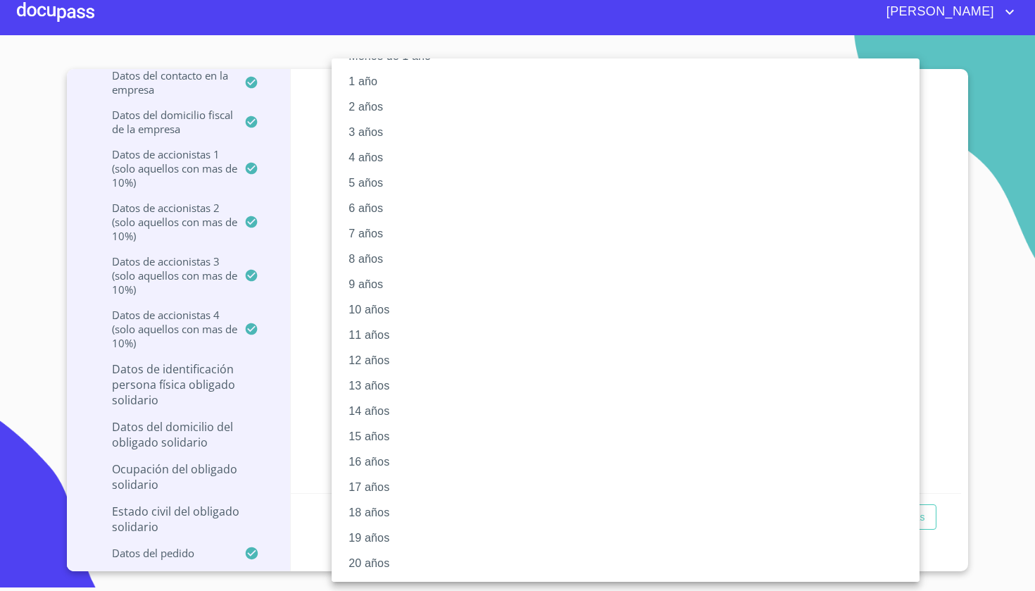
scroll to position [29, 0]
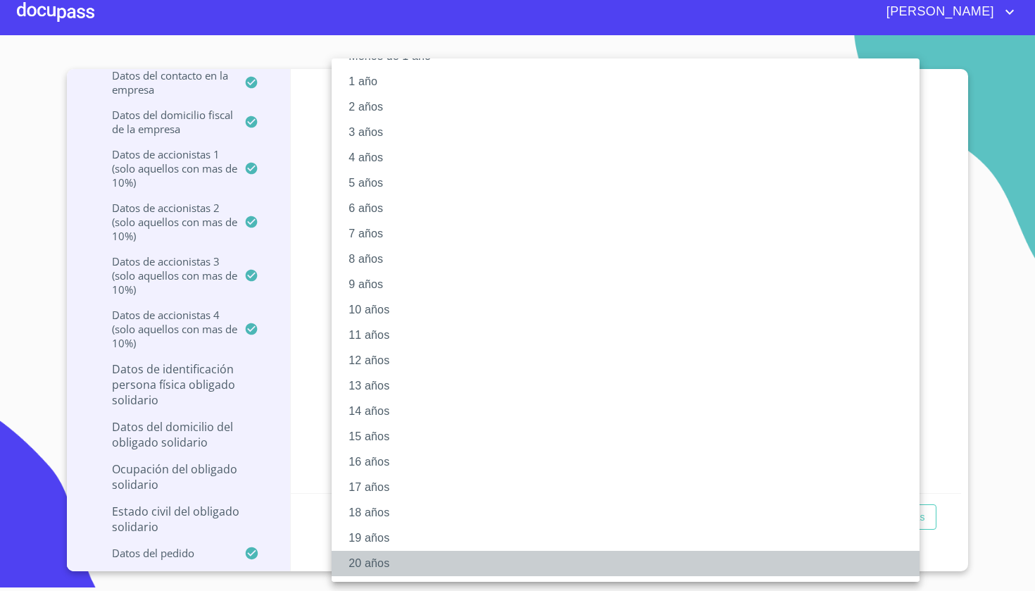
click at [369, 555] on li "20 años" at bounding box center [626, 563] width 588 height 25
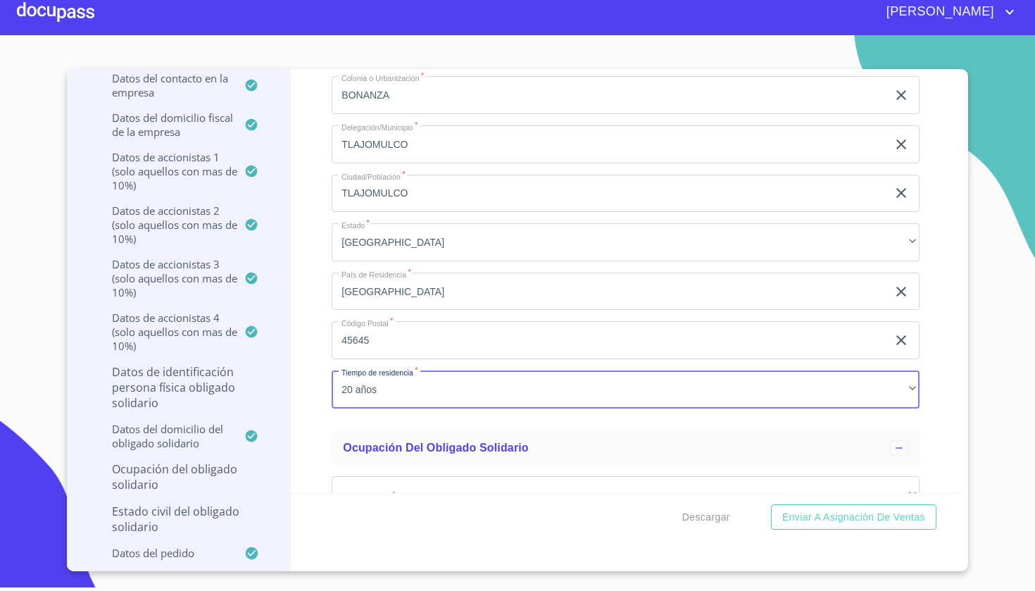
click at [314, 427] on div "Información del Client (PM crédito) Documentos Documento de identificación repr…" at bounding box center [626, 281] width 671 height 424
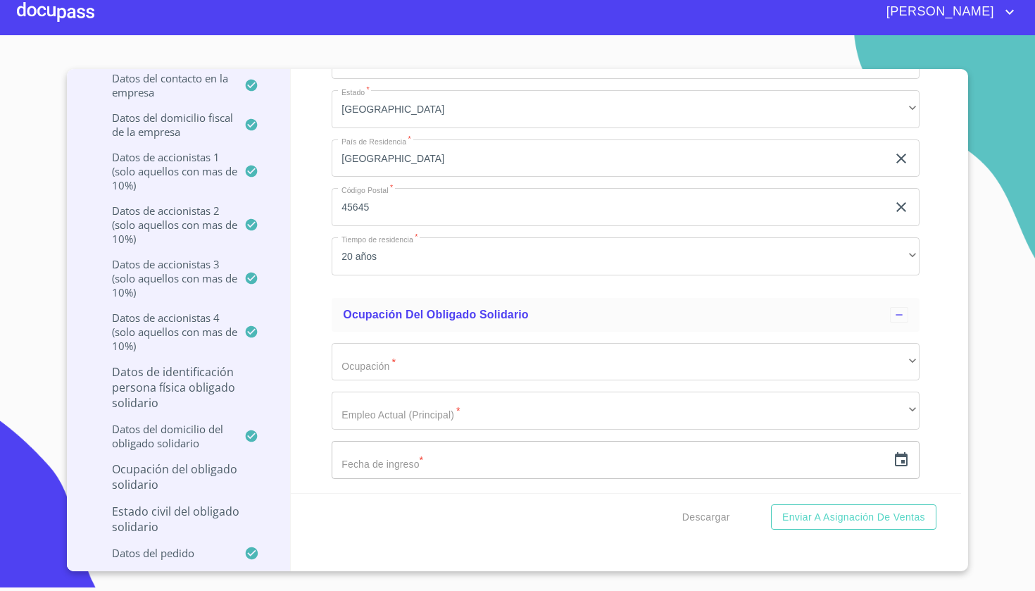
scroll to position [14141, 0]
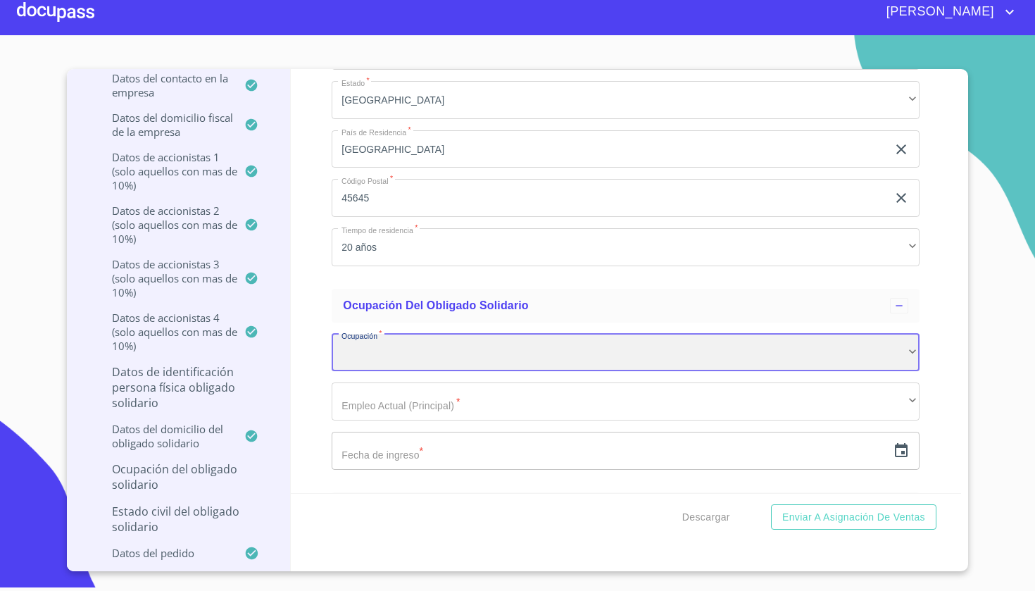
click at [410, 359] on div "​" at bounding box center [626, 353] width 588 height 38
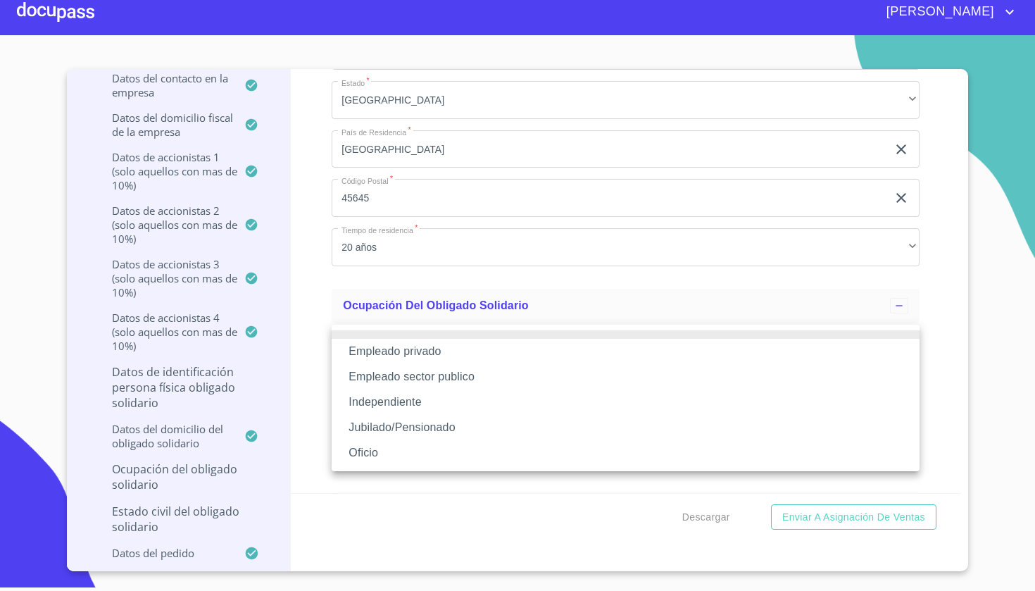
click at [403, 405] on li "Independiente" at bounding box center [626, 401] width 588 height 25
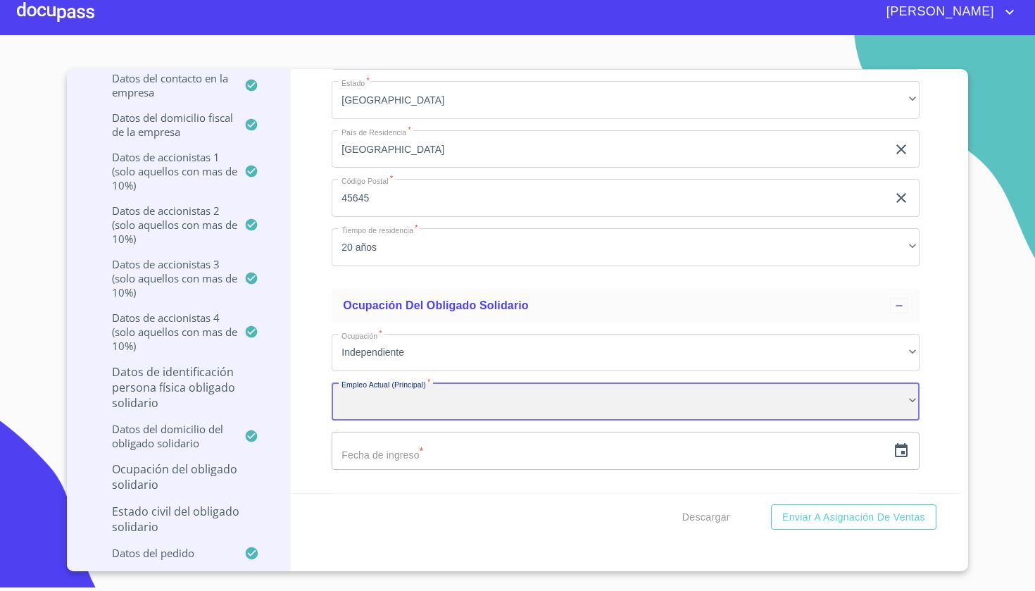
click at [397, 384] on div "​" at bounding box center [626, 401] width 588 height 38
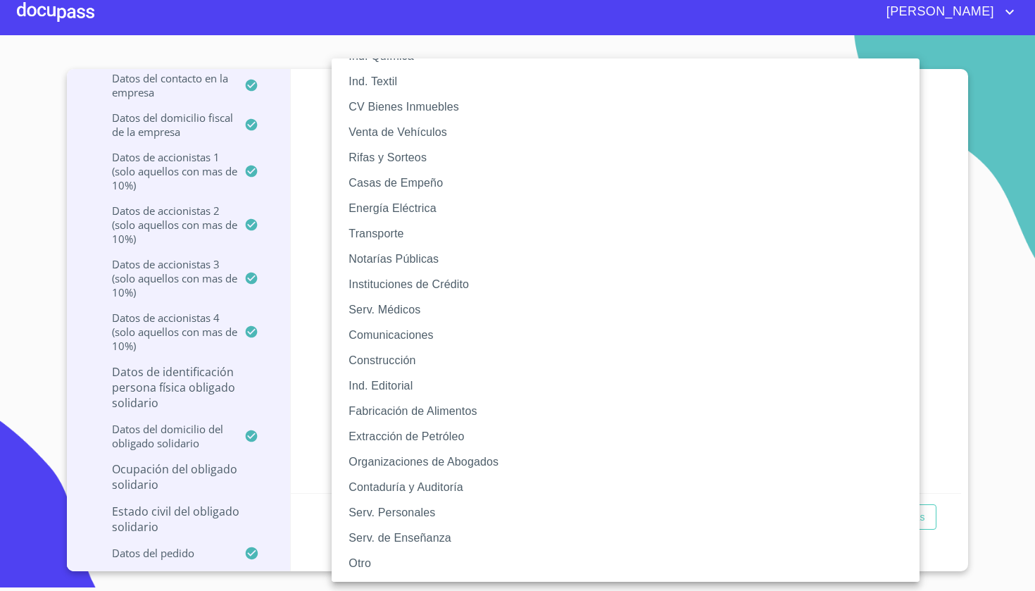
scroll to position [80, 0]
click at [357, 562] on li "Otro" at bounding box center [626, 563] width 588 height 25
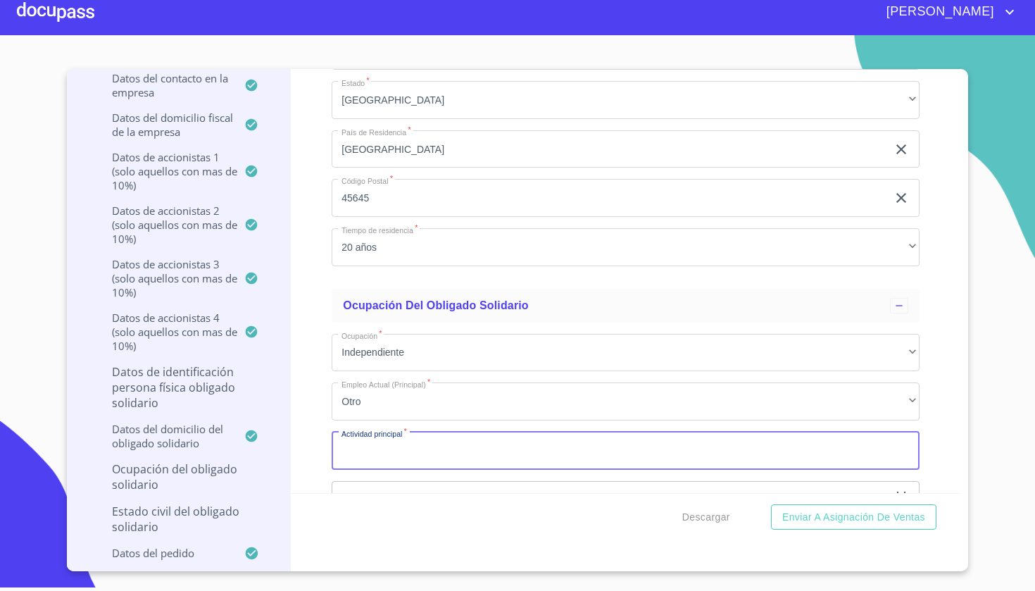
click at [399, 452] on input "Documento de identificación representante legal.   *" at bounding box center [626, 451] width 588 height 38
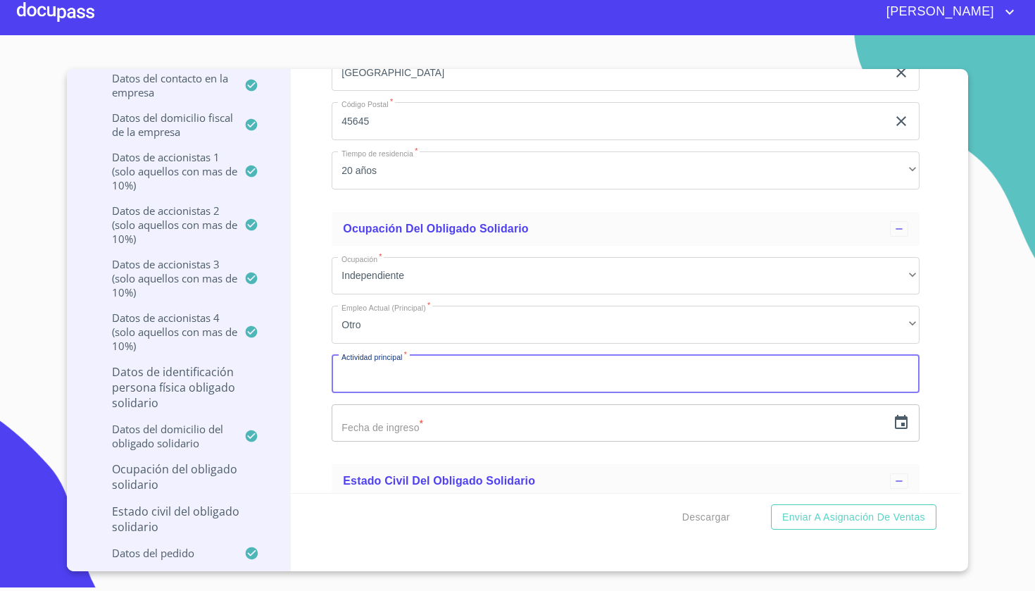
scroll to position [14222, 0]
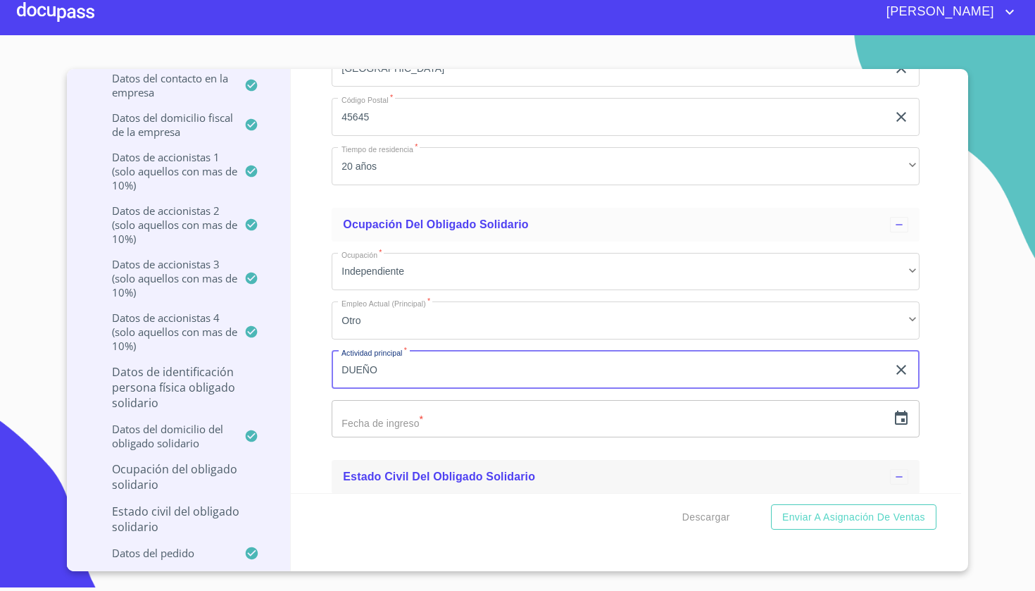
type input "DUEÑO"
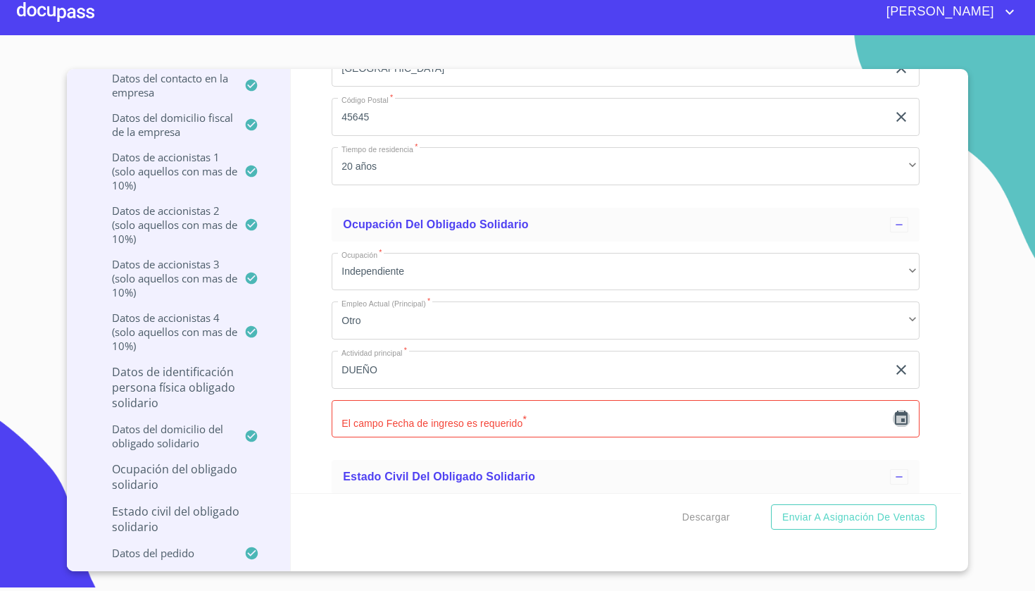
click at [908, 411] on icon "button" at bounding box center [901, 418] width 13 height 14
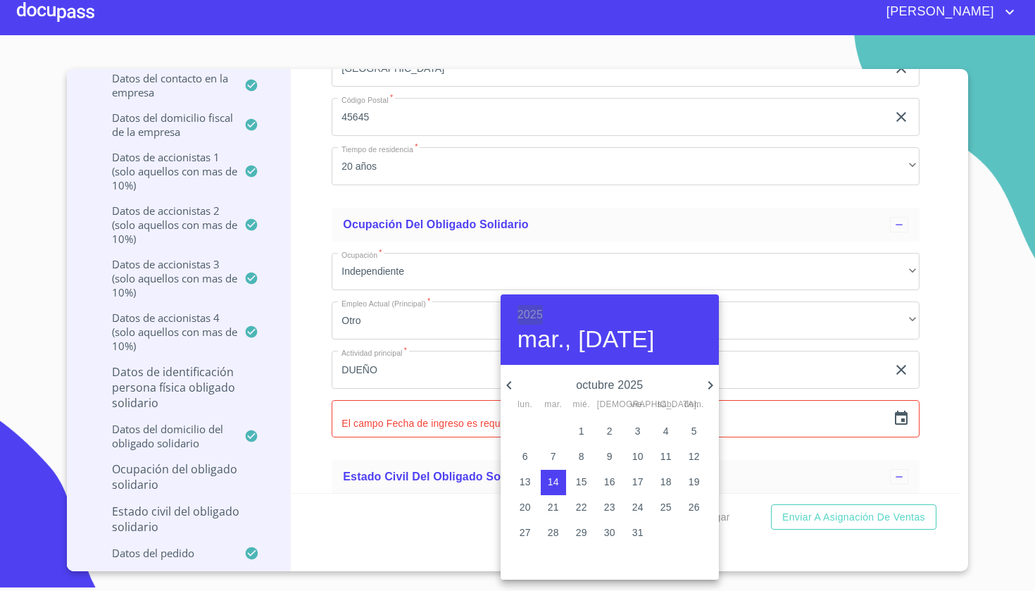
click at [533, 316] on h6 "2025" at bounding box center [530, 315] width 25 height 20
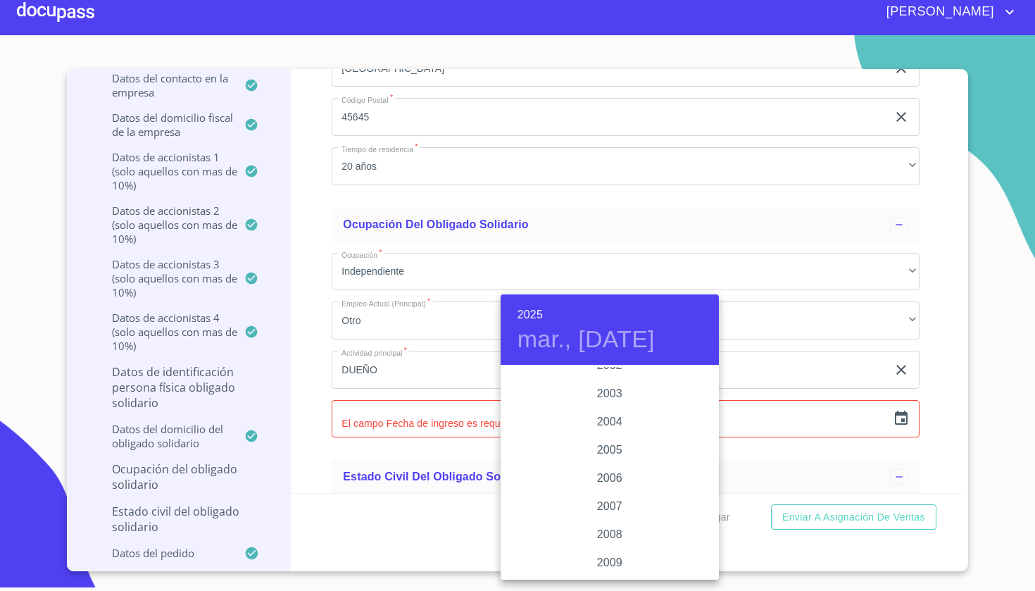
scroll to position [2186, 0]
click at [621, 419] on div "2004" at bounding box center [610, 420] width 218 height 28
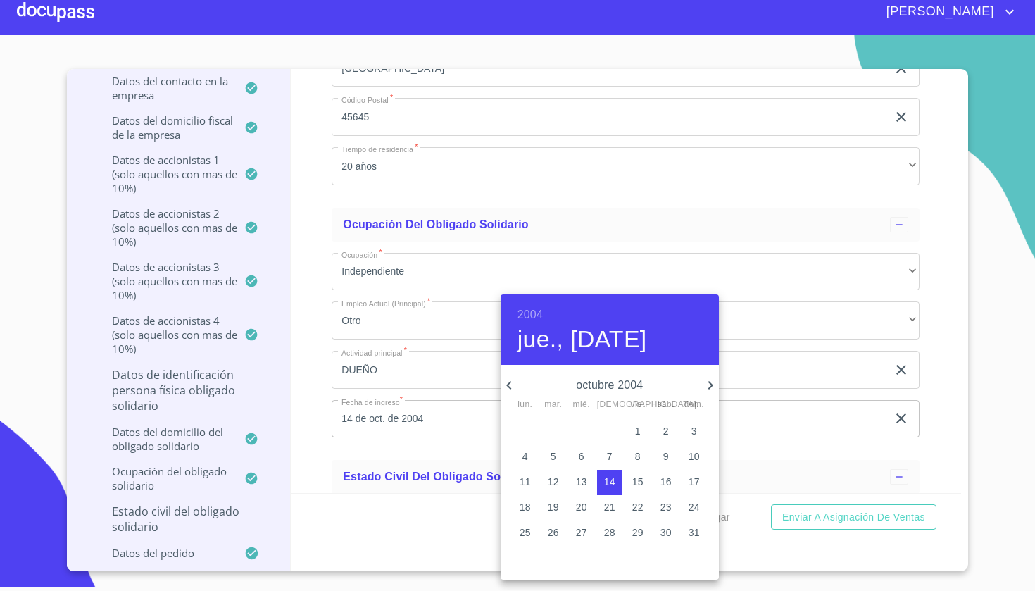
scroll to position [223, 0]
click at [506, 382] on icon "button" at bounding box center [509, 385] width 17 height 17
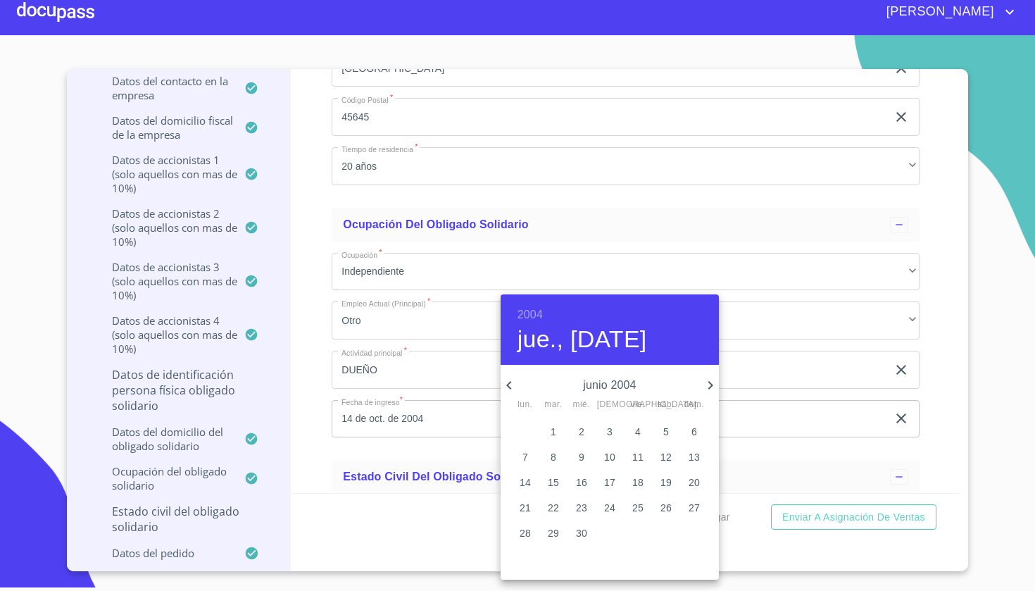
click at [506, 382] on icon "button" at bounding box center [509, 385] width 17 height 17
click at [630, 534] on span "27" at bounding box center [637, 532] width 25 height 14
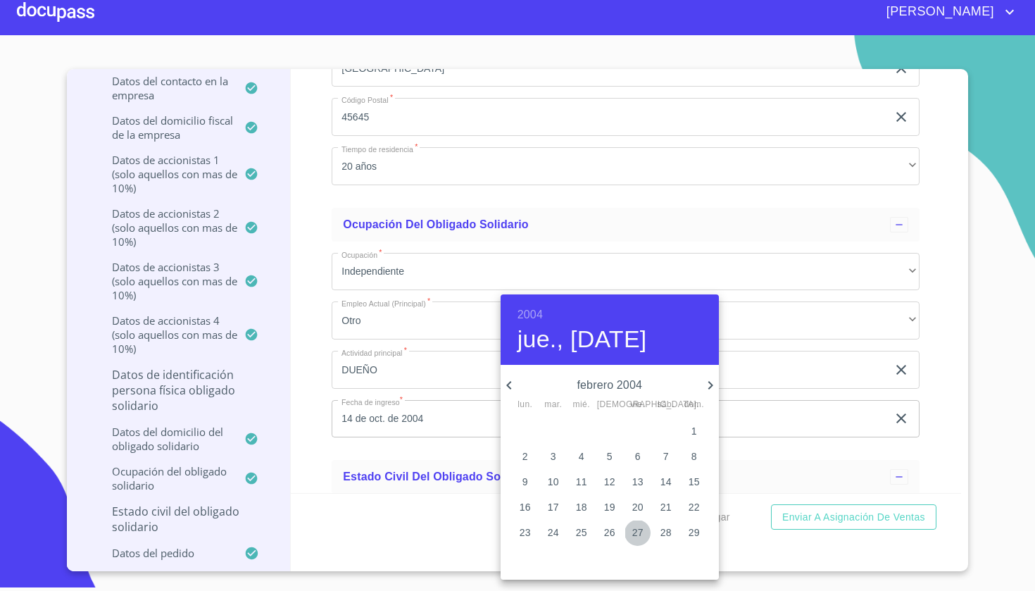
type input "27 de feb. de 2004"
click at [776, 411] on div at bounding box center [517, 295] width 1035 height 591
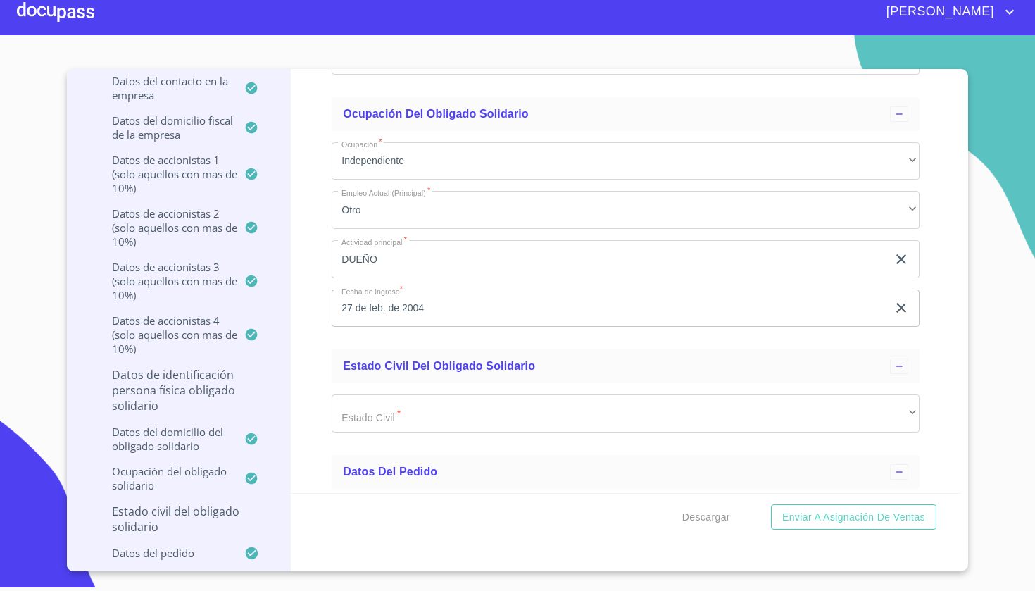
scroll to position [14337, 0]
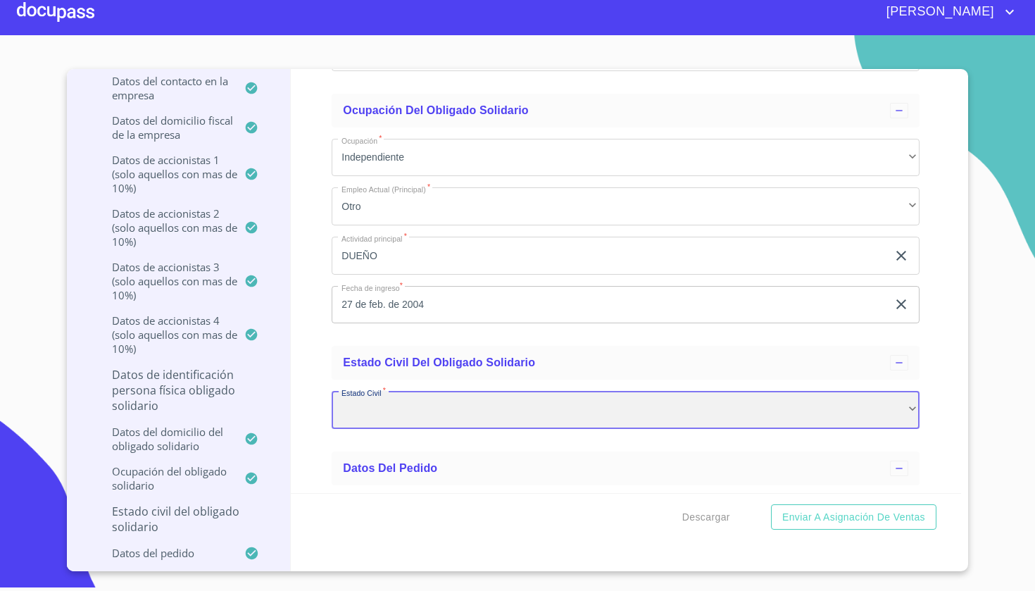
click at [548, 406] on div "​" at bounding box center [626, 410] width 588 height 38
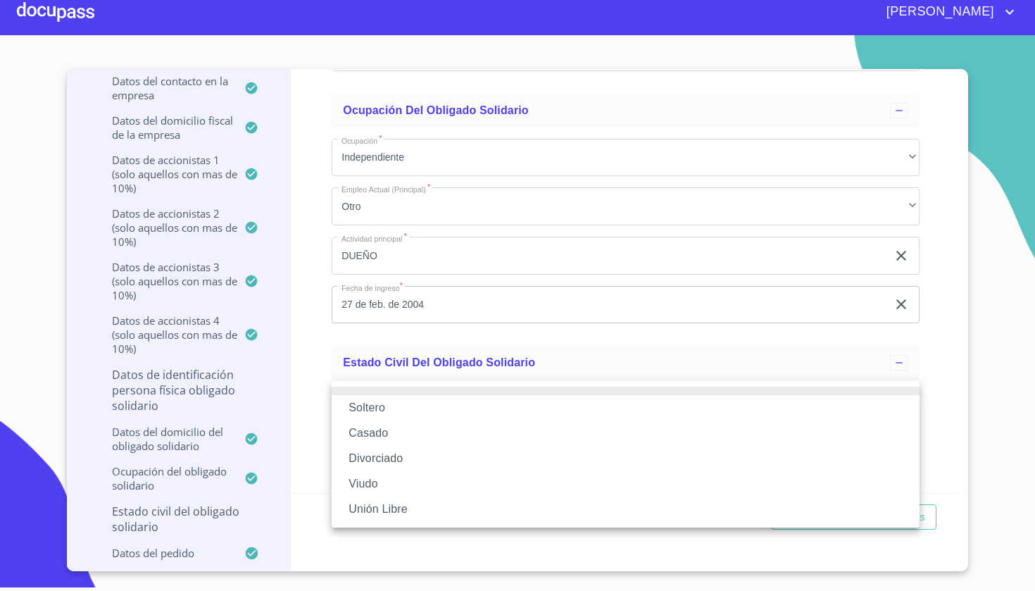
click at [495, 432] on li "Casado" at bounding box center [626, 432] width 588 height 25
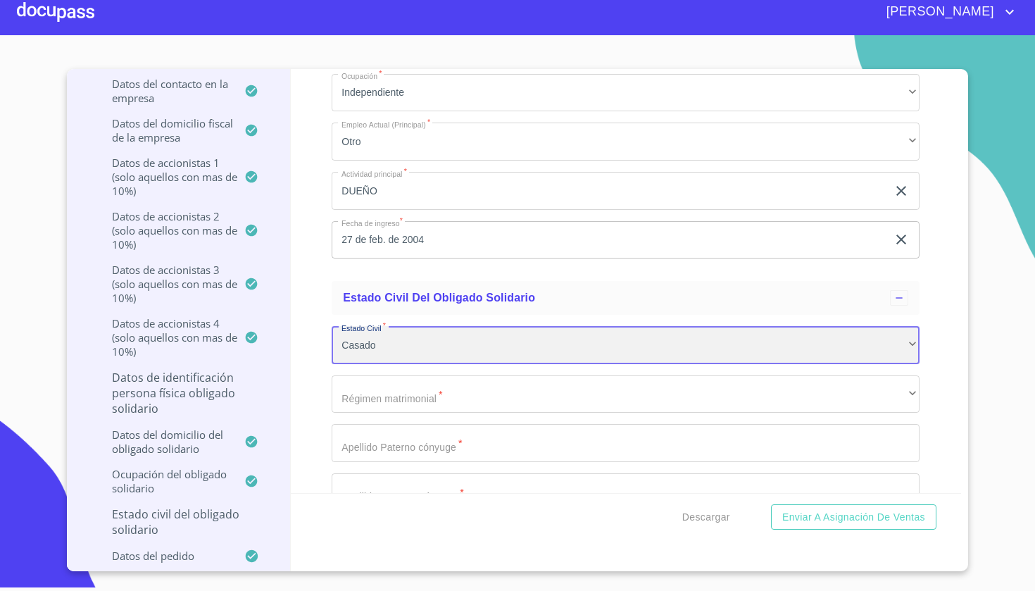
scroll to position [14415, 0]
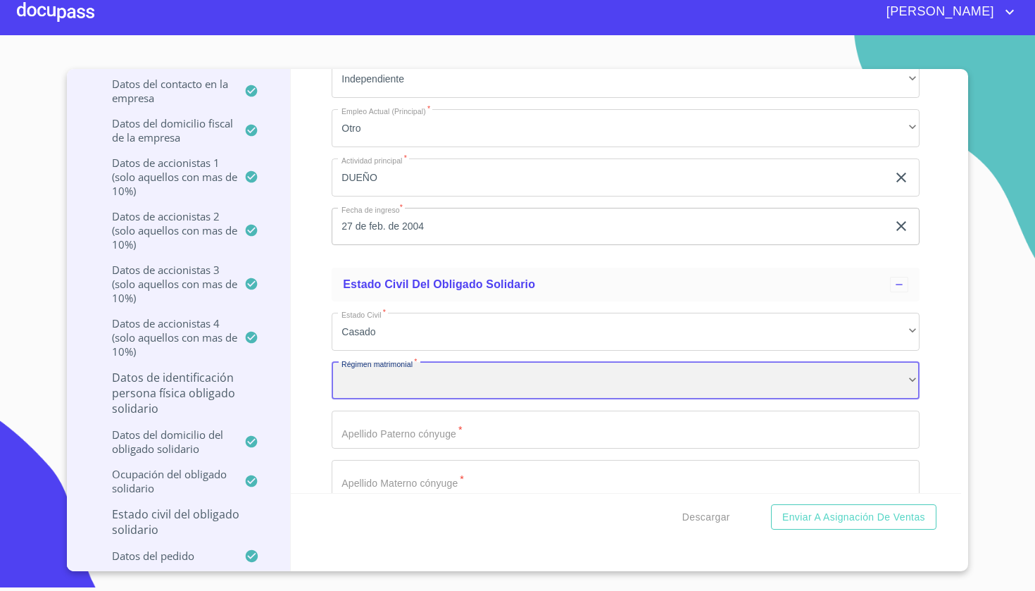
click at [443, 375] on div "​" at bounding box center [626, 381] width 588 height 38
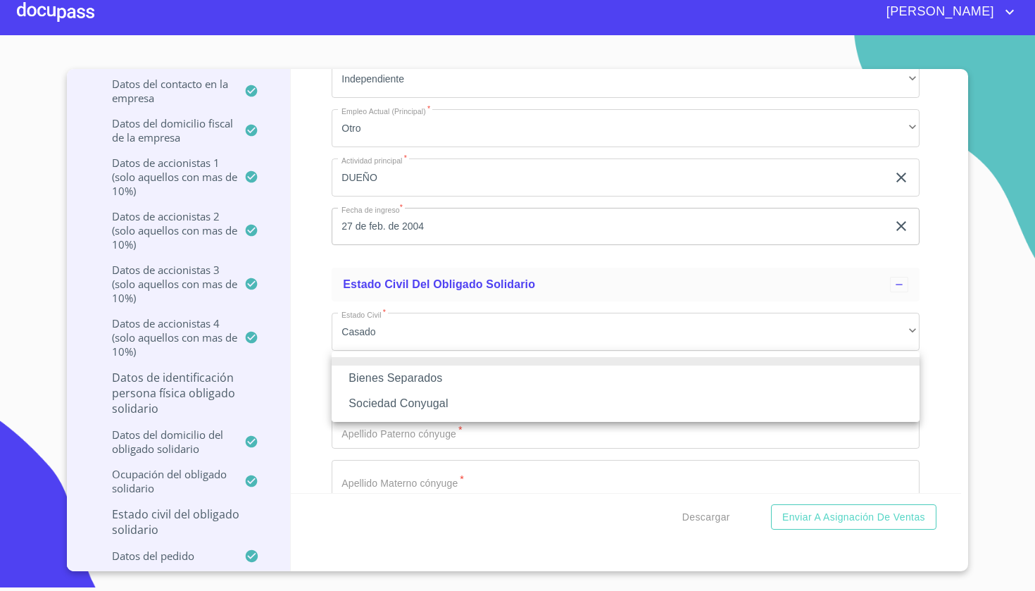
click at [435, 406] on li "Sociedad Conyugal" at bounding box center [626, 403] width 588 height 25
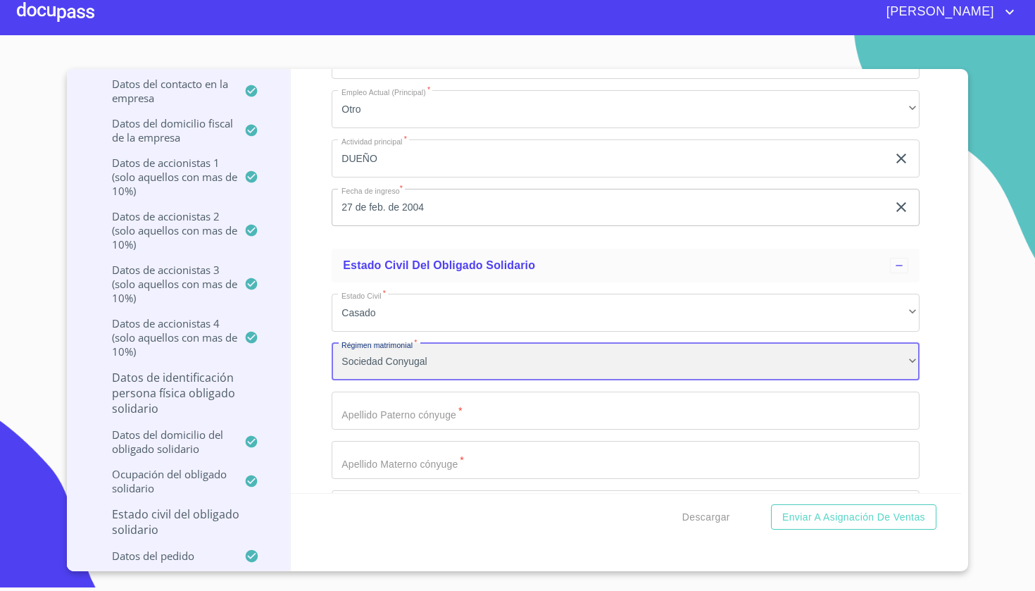
scroll to position [14439, 0]
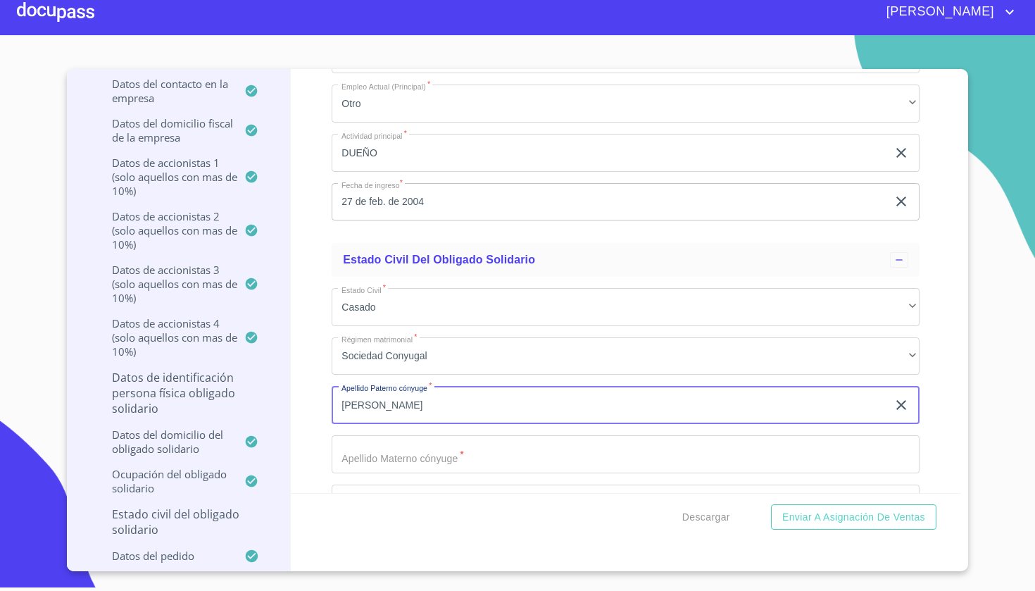
type input "[PERSON_NAME]"
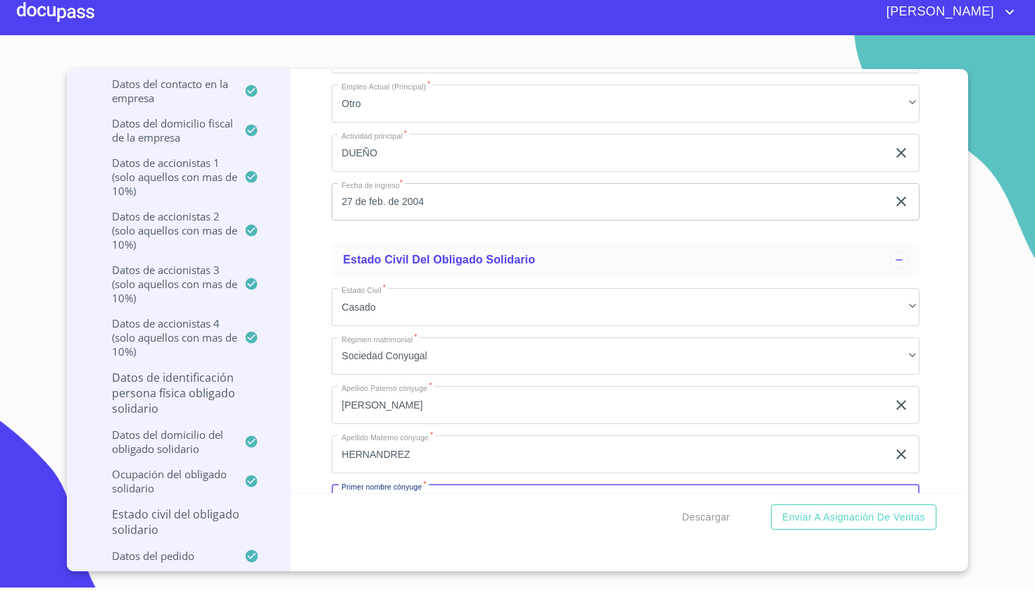
scroll to position [14443, 0]
click at [455, 444] on input "HERNANDREZ" at bounding box center [610, 451] width 556 height 38
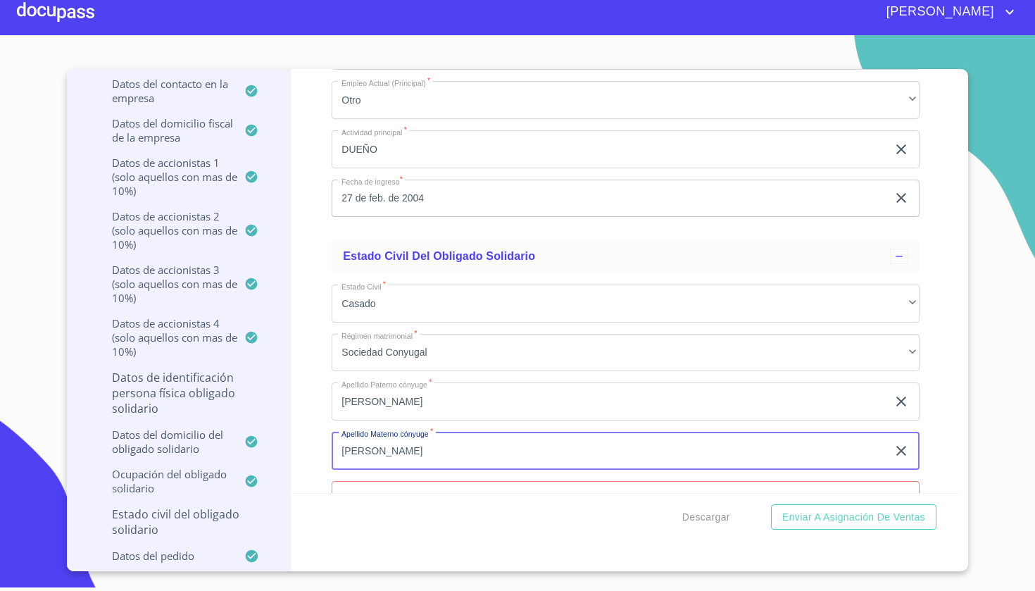
type input "[PERSON_NAME]"
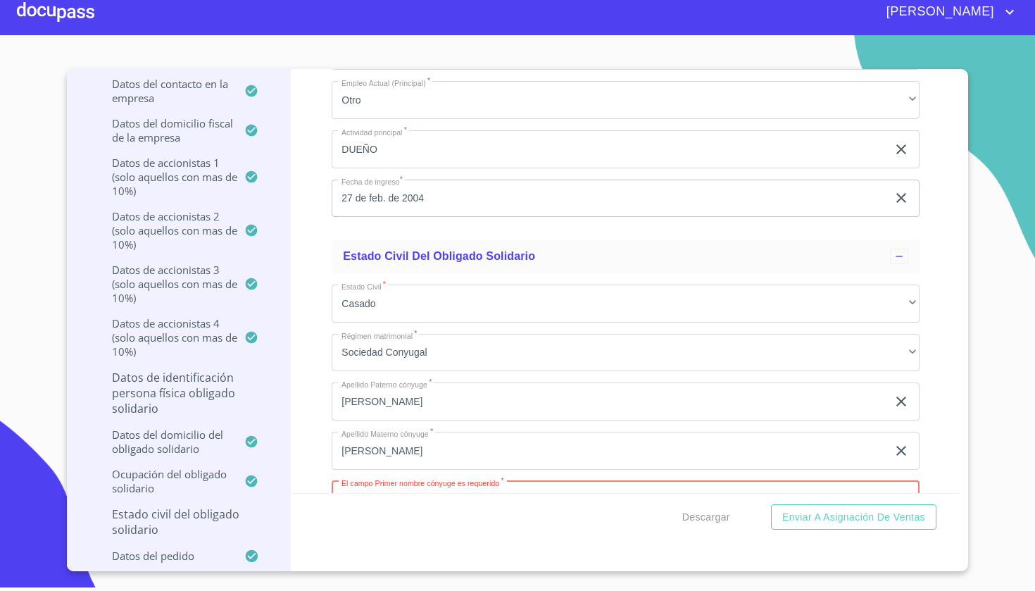
type input "ALMA"
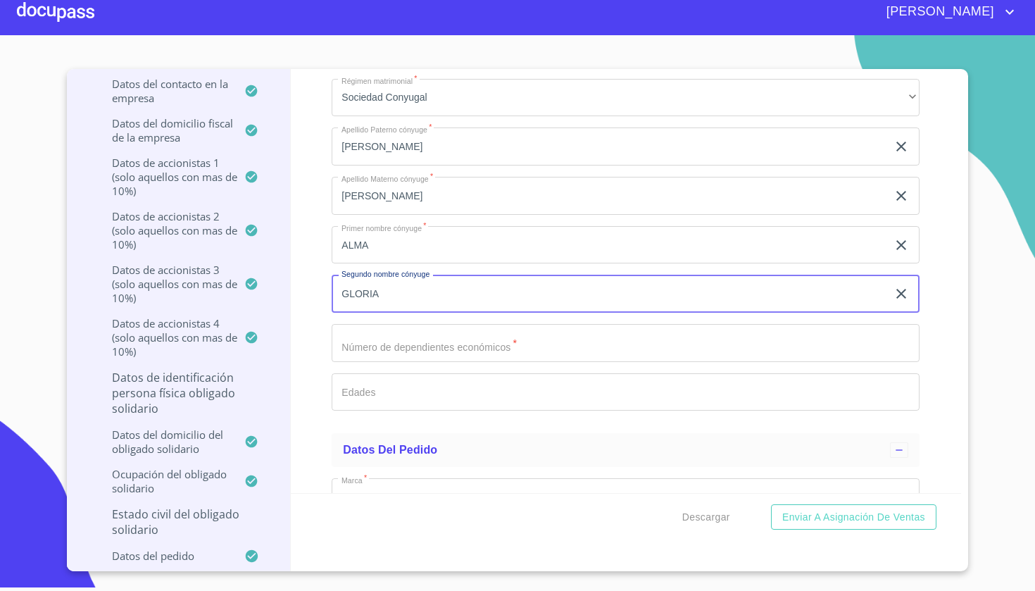
type input "GLORIA"
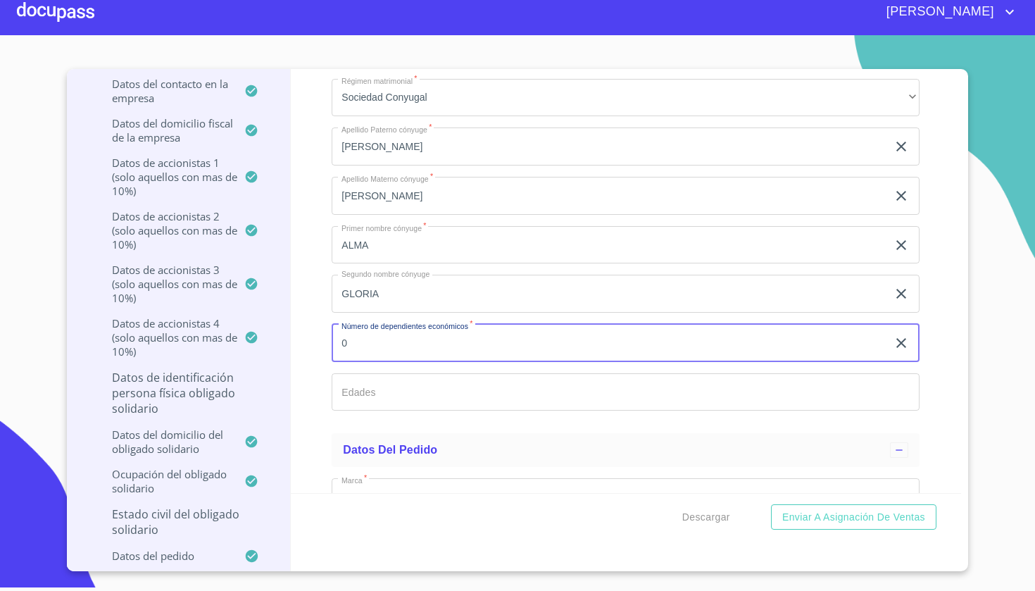
type input "0"
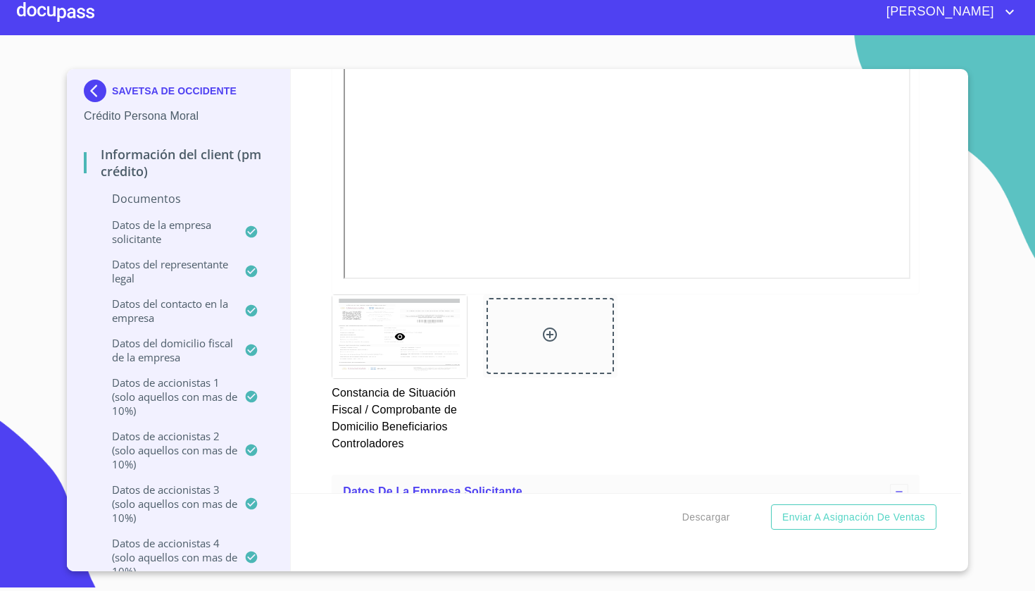
scroll to position [0, 0]
click at [104, 91] on img at bounding box center [98, 91] width 28 height 23
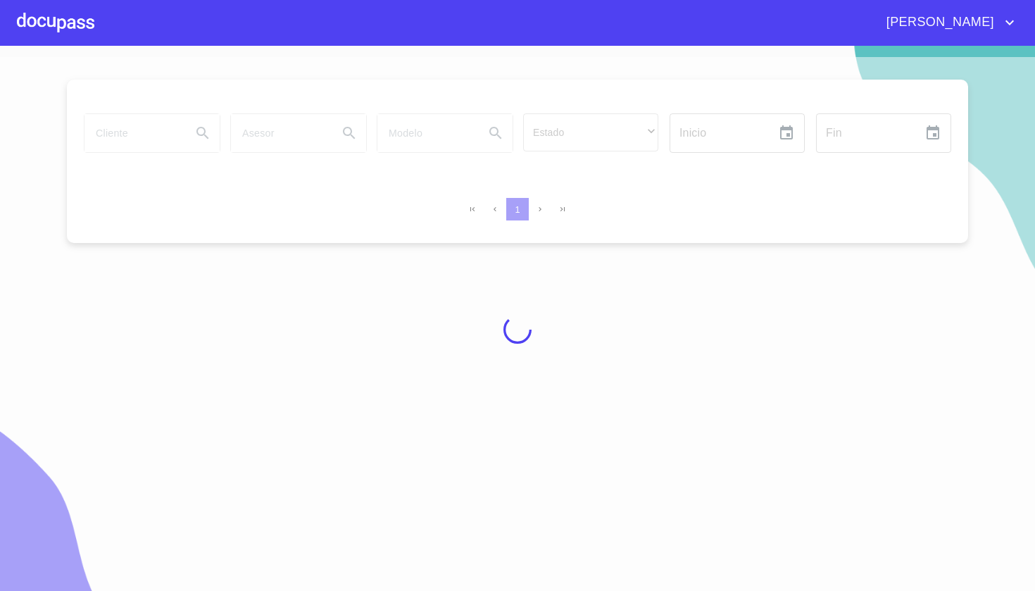
click at [150, 131] on div at bounding box center [517, 329] width 1035 height 545
click at [151, 139] on div at bounding box center [517, 329] width 1035 height 545
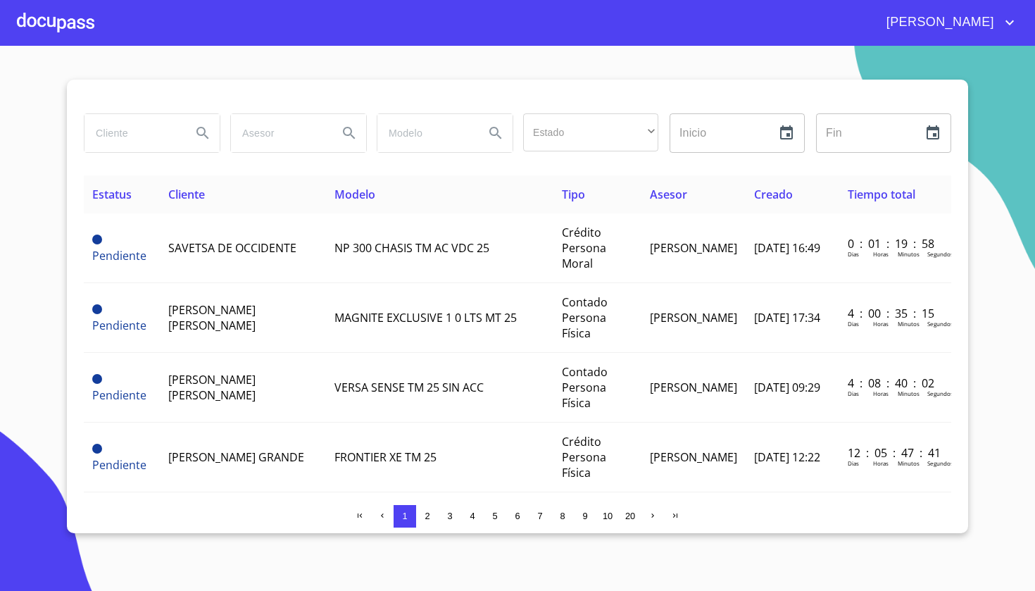
click at [151, 146] on input "search" at bounding box center [133, 133] width 96 height 38
click at [206, 130] on icon "Search" at bounding box center [202, 133] width 17 height 17
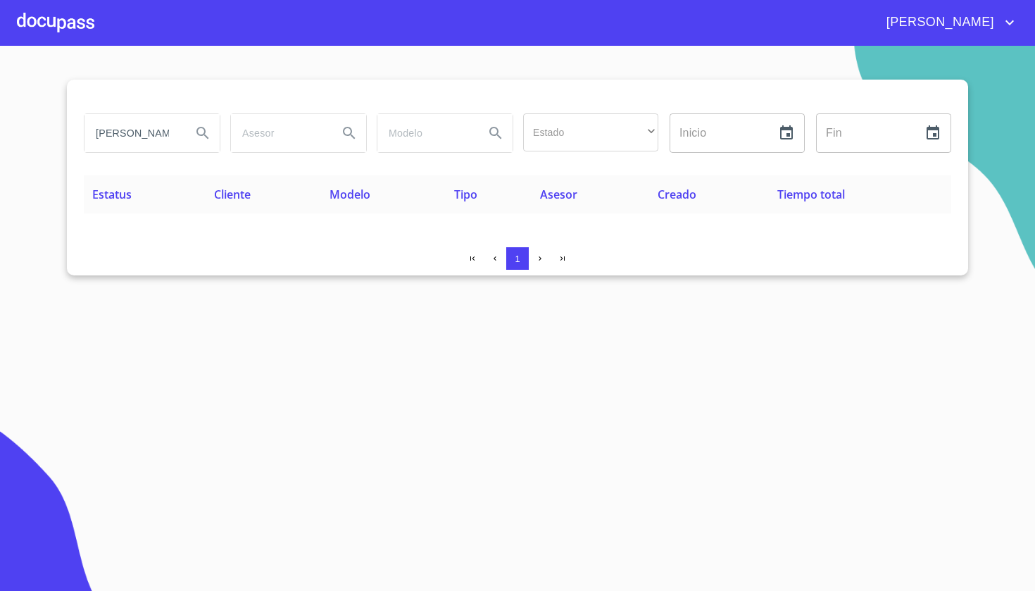
click at [178, 133] on input "[PERSON_NAME]" at bounding box center [133, 133] width 96 height 38
type input "s"
click at [132, 137] on input "search" at bounding box center [133, 133] width 96 height 38
type input "SAVETSA"
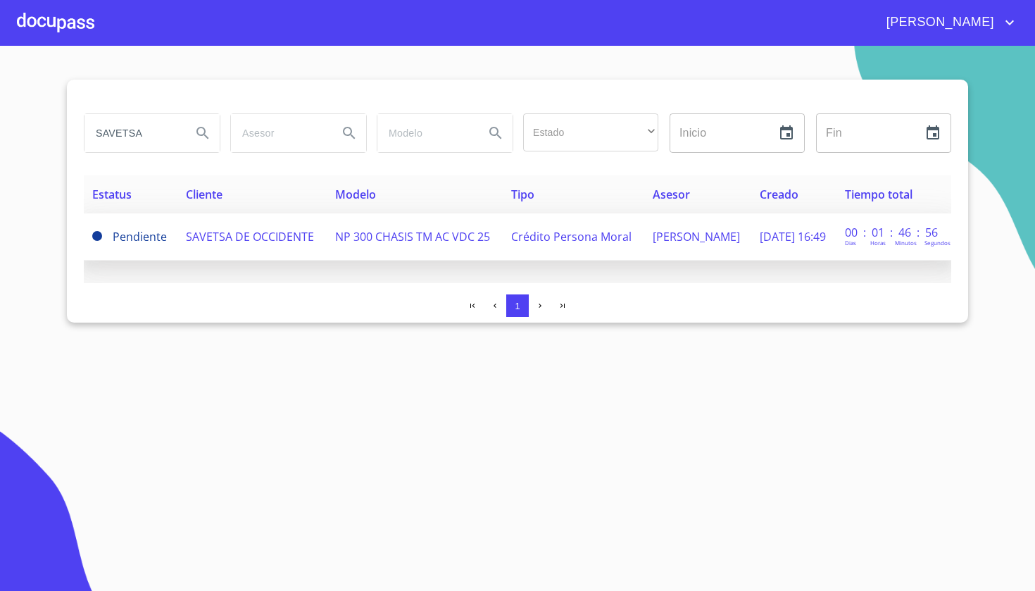
click at [319, 237] on td "SAVETSA DE OCCIDENTE" at bounding box center [251, 236] width 149 height 47
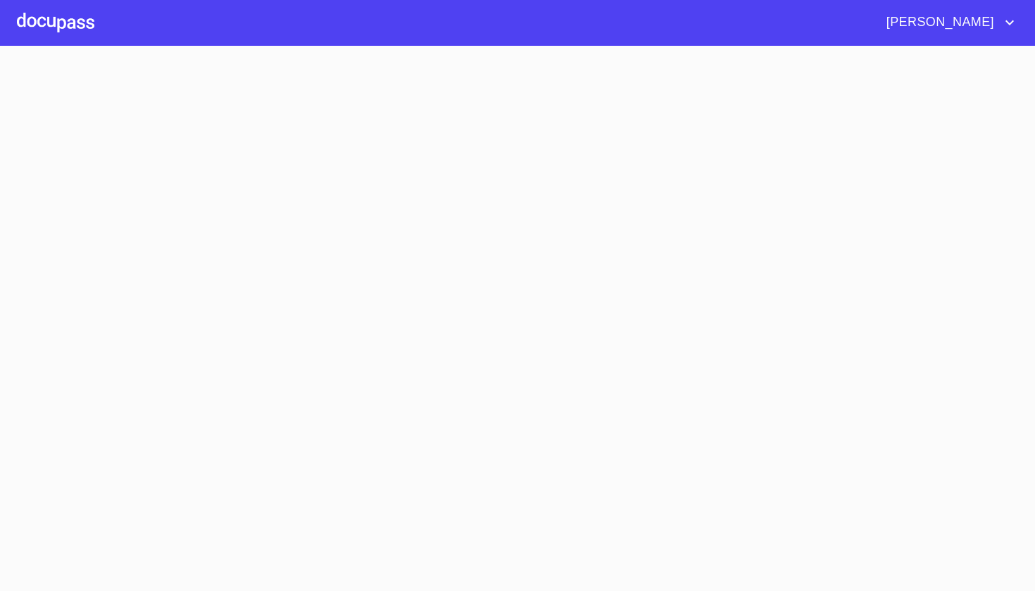
click at [319, 237] on section at bounding box center [517, 318] width 1035 height 545
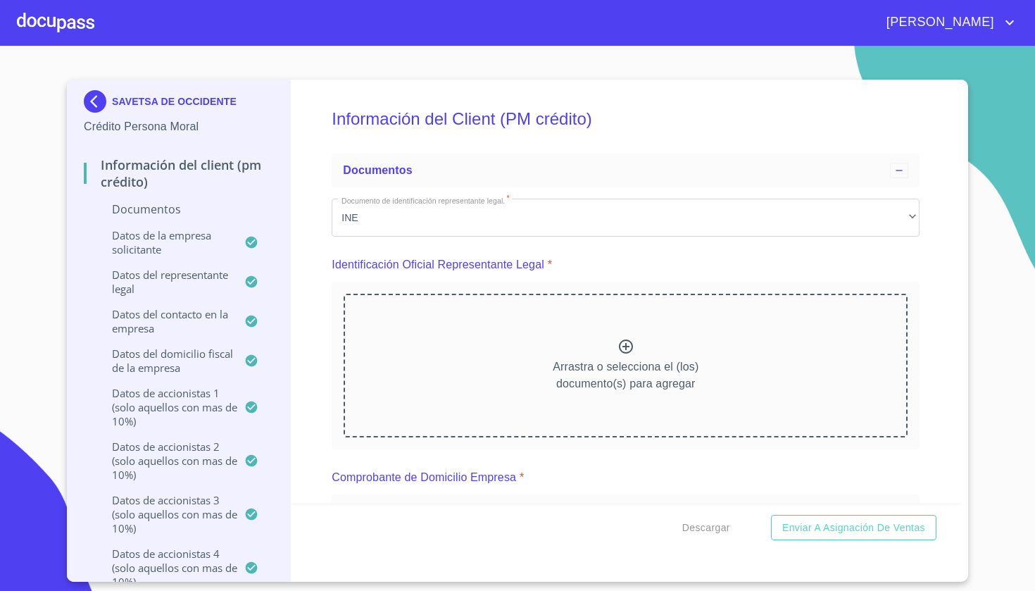
click at [947, 244] on div "Información del Client (PM crédito) Documentos Documento de identificación repr…" at bounding box center [626, 292] width 671 height 424
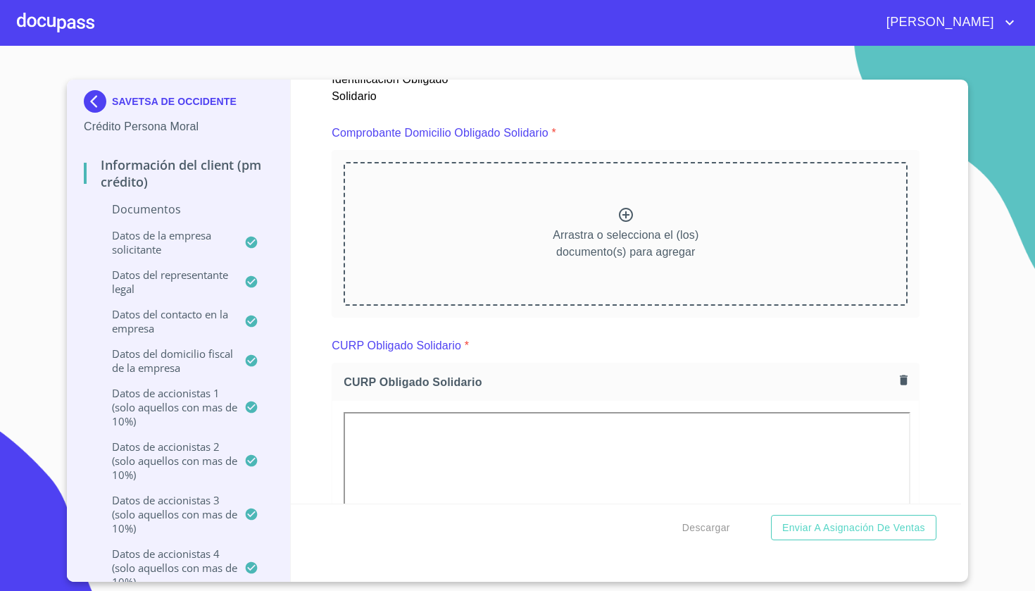
scroll to position [4544, 0]
click at [626, 208] on icon at bounding box center [626, 215] width 17 height 17
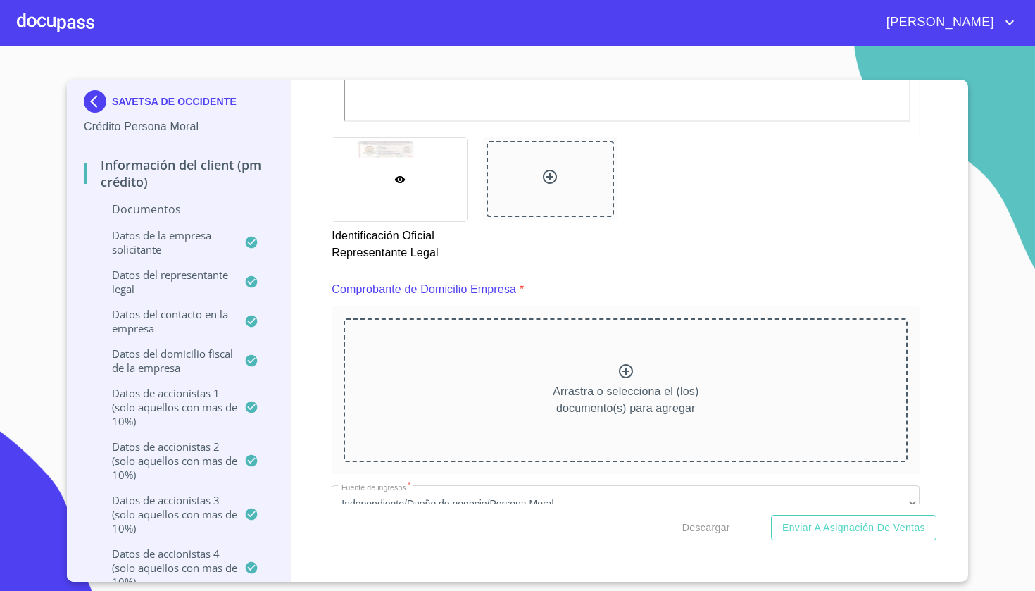
scroll to position [592, 0]
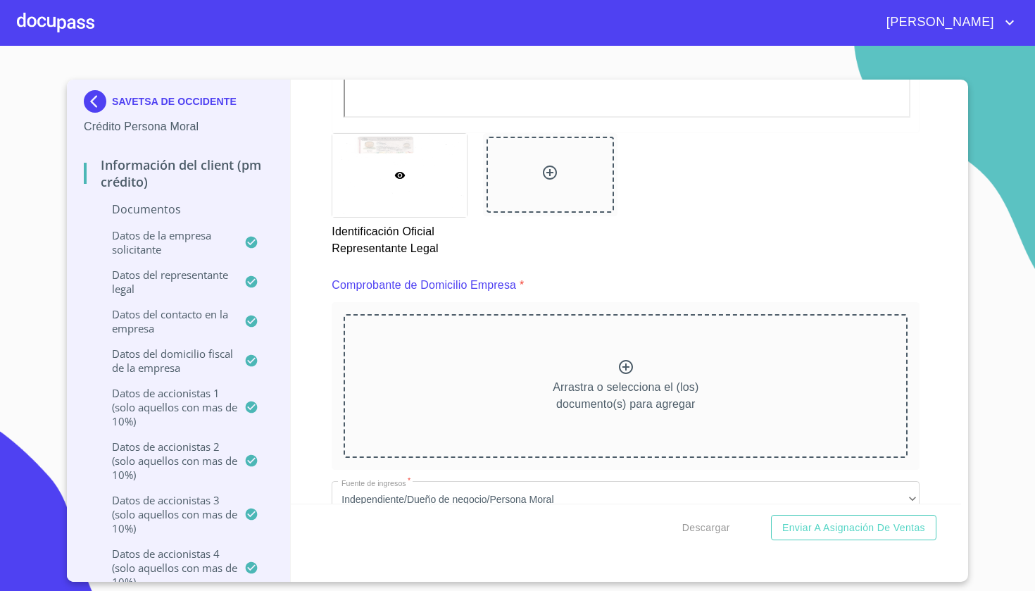
click at [626, 363] on icon at bounding box center [626, 367] width 14 height 14
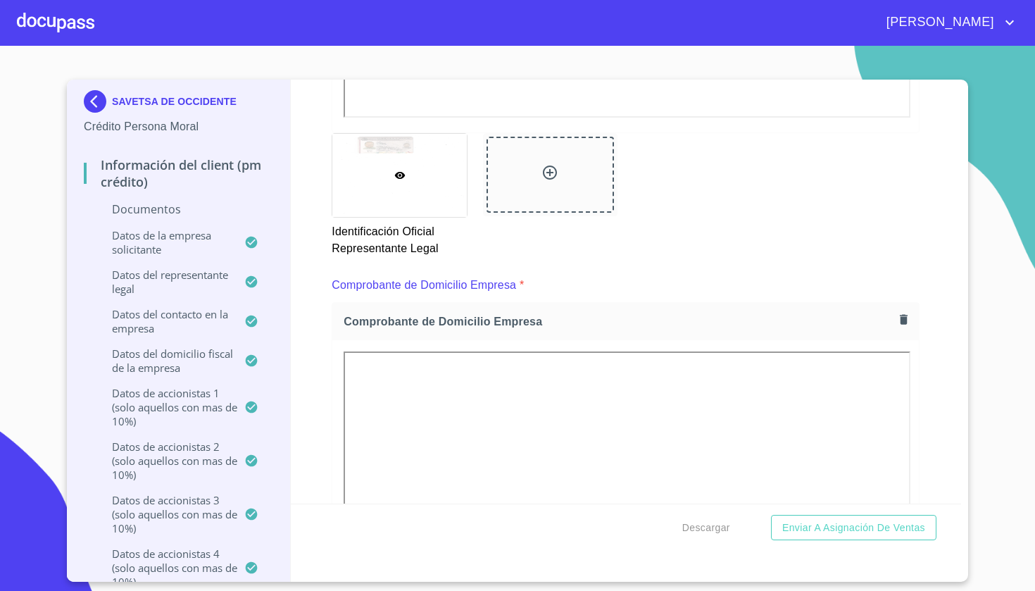
click at [947, 297] on div "Información del Client (PM crédito) Documentos Documento de identificación repr…" at bounding box center [626, 292] width 671 height 424
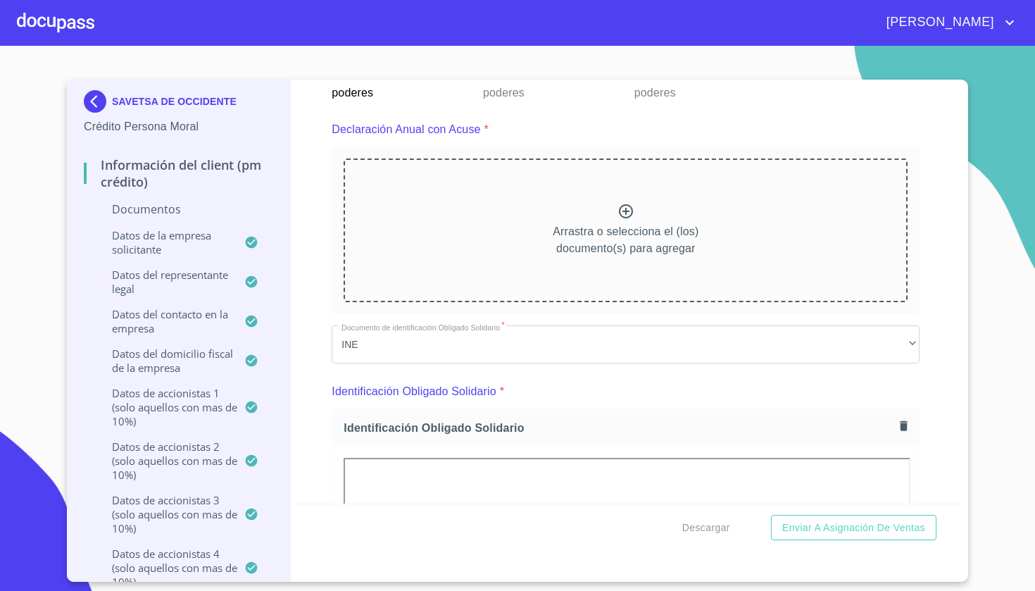
scroll to position [4467, 0]
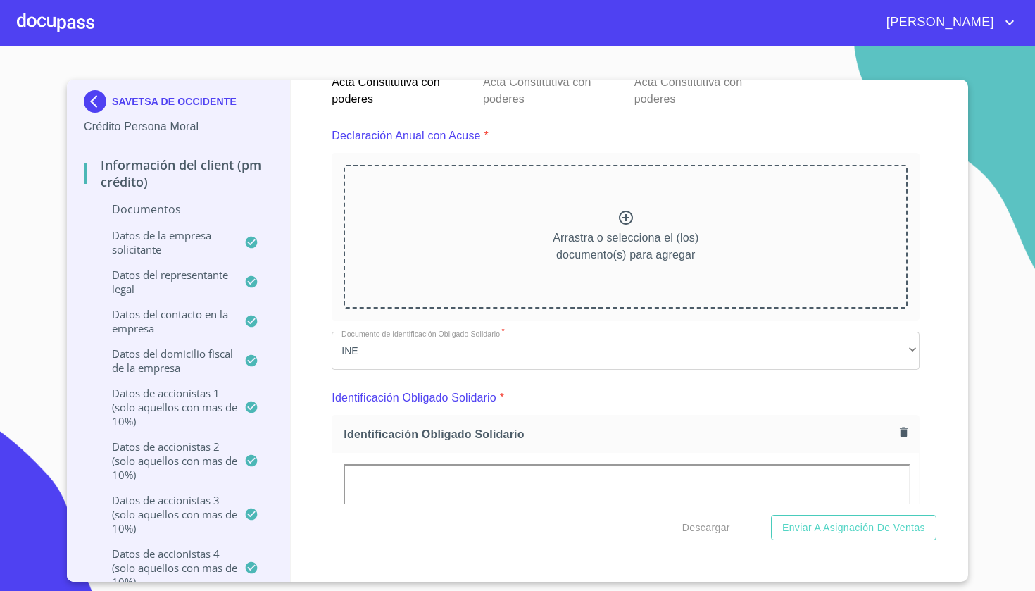
click at [500, 214] on div "Arrastra o selecciona el (los) documento(s) para agregar" at bounding box center [626, 237] width 564 height 144
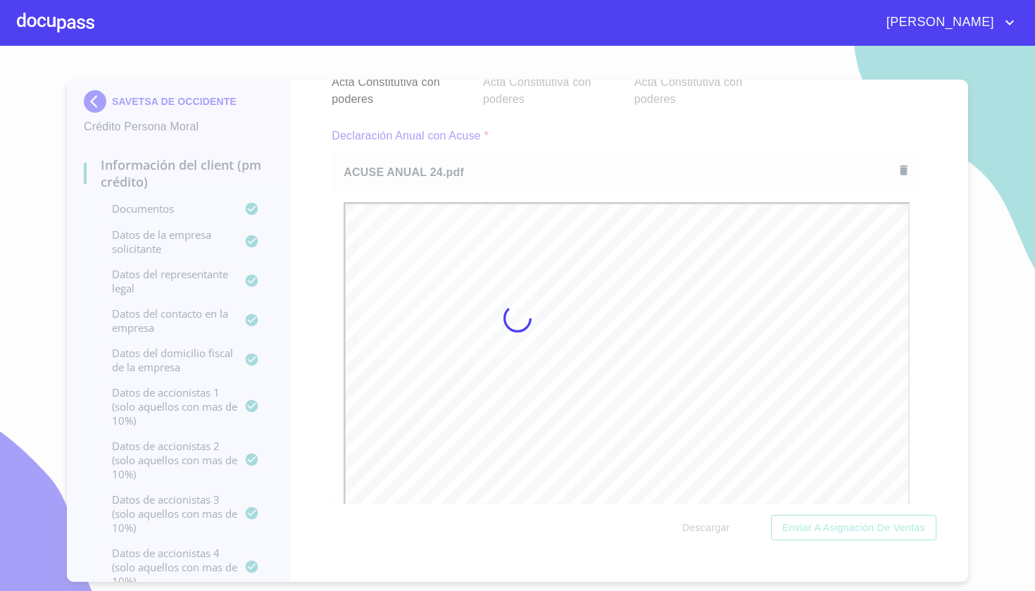
scroll to position [0, 0]
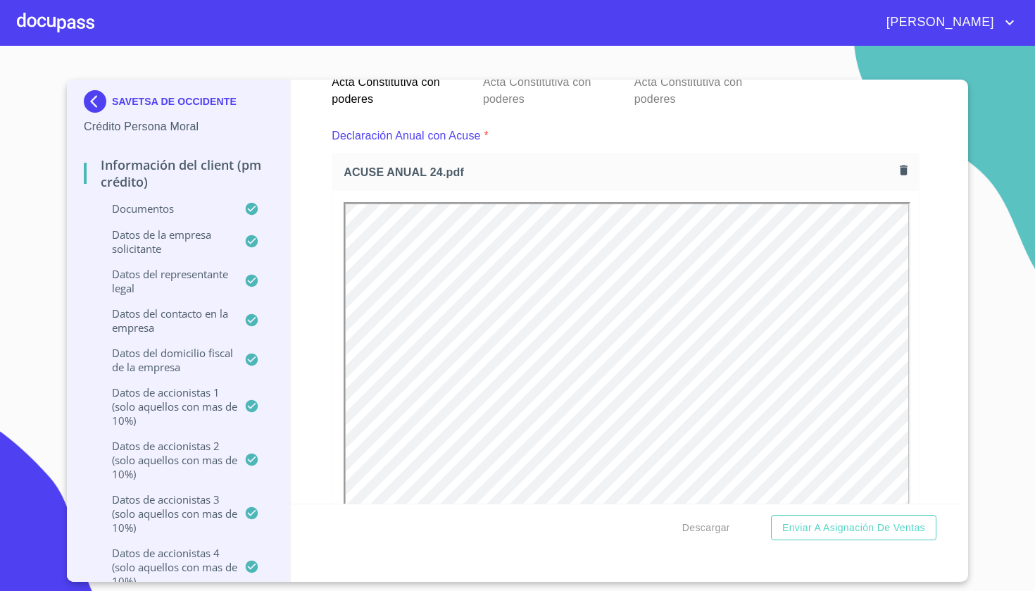
click at [935, 362] on div "Información del Client (PM crédito) Documentos Documento de identificación repr…" at bounding box center [626, 292] width 671 height 424
click at [937, 362] on div "Información del Client (PM crédito) Documentos Documento de identificación repr…" at bounding box center [626, 292] width 671 height 424
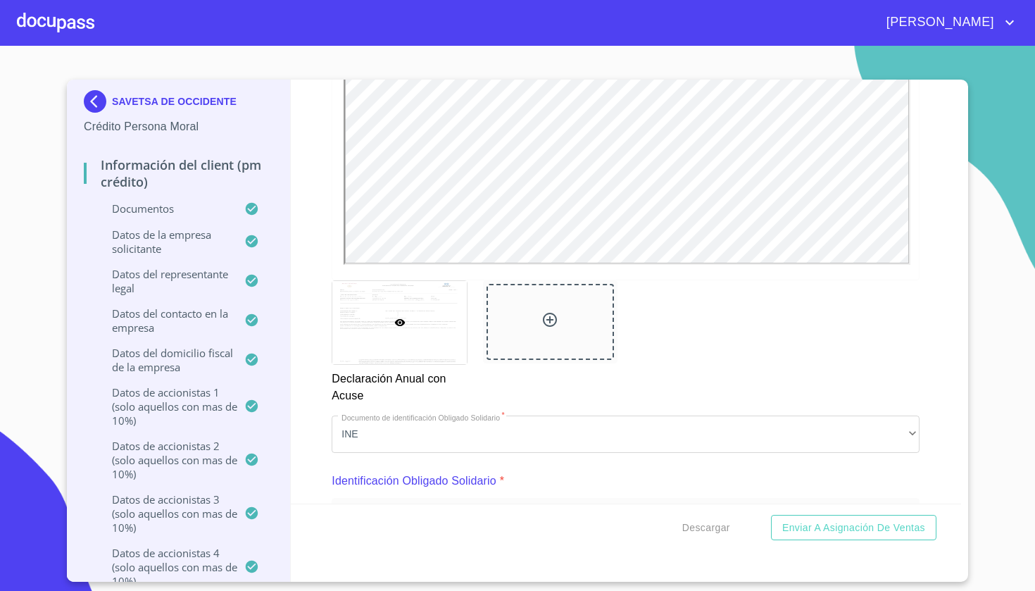
scroll to position [4808, 0]
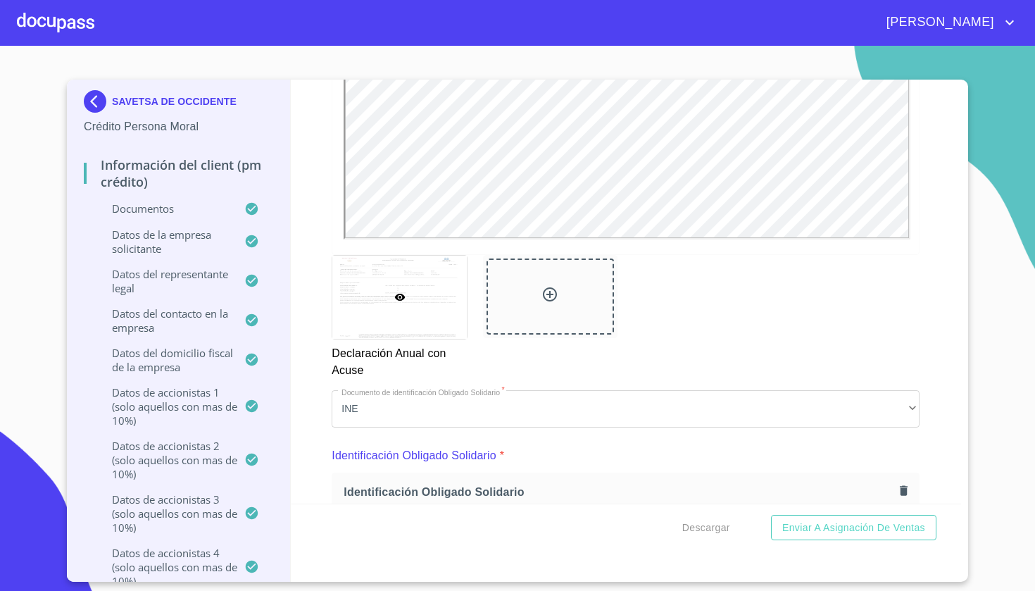
click at [558, 300] on icon at bounding box center [550, 294] width 17 height 17
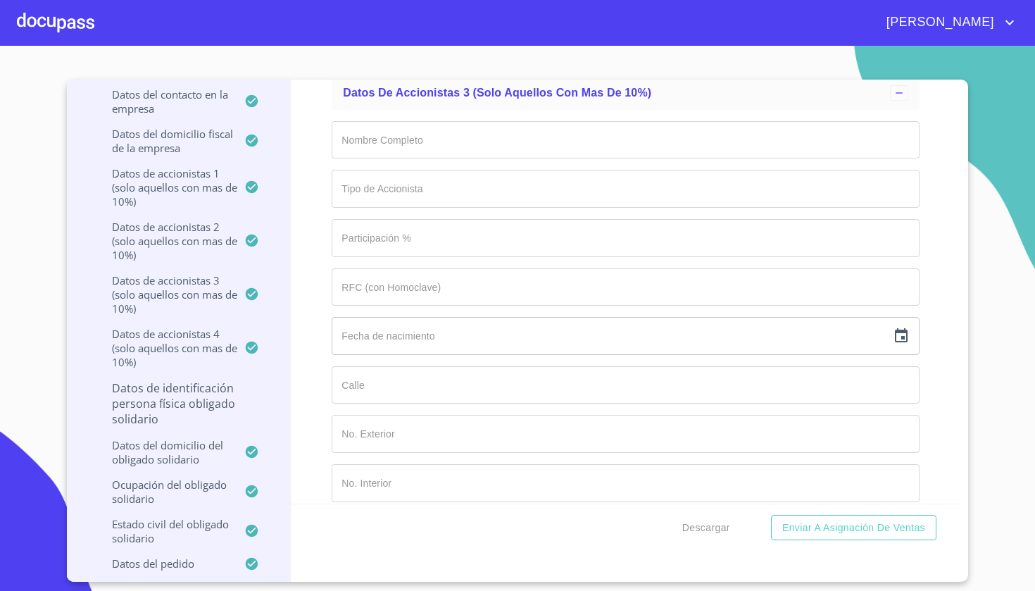
scroll to position [13992, 0]
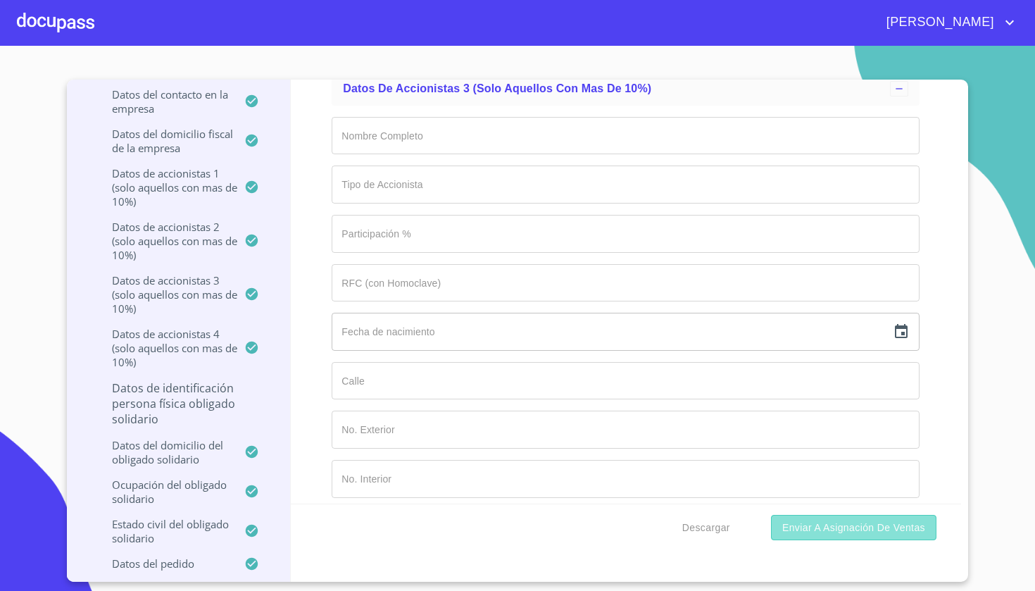
click at [791, 531] on span "Enviar a Asignación de Ventas" at bounding box center [854, 528] width 143 height 18
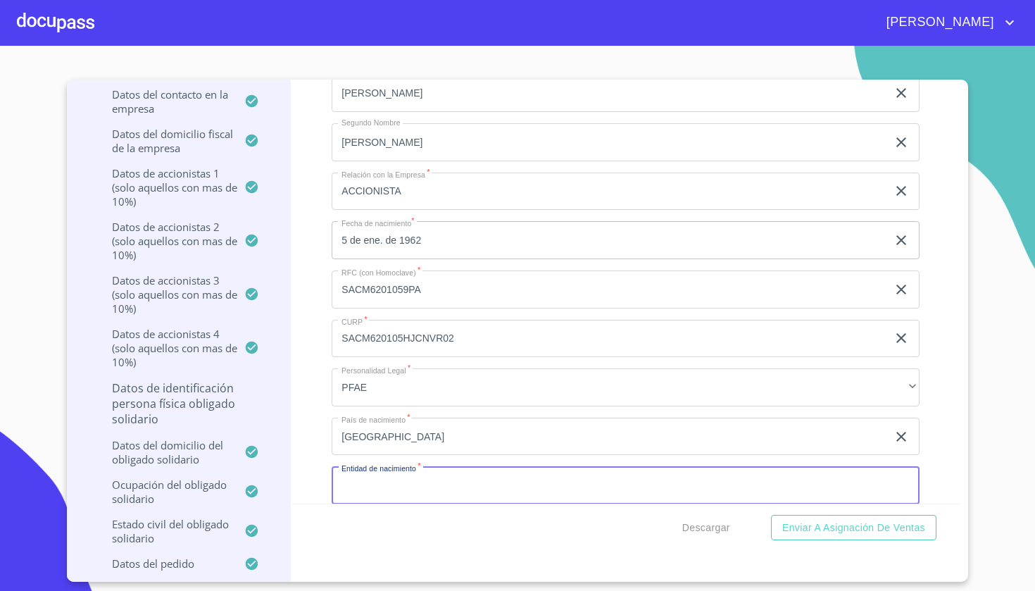
scroll to position [15621, 0]
click at [499, 470] on input "Documento de identificación representante legal.   *" at bounding box center [626, 483] width 588 height 38
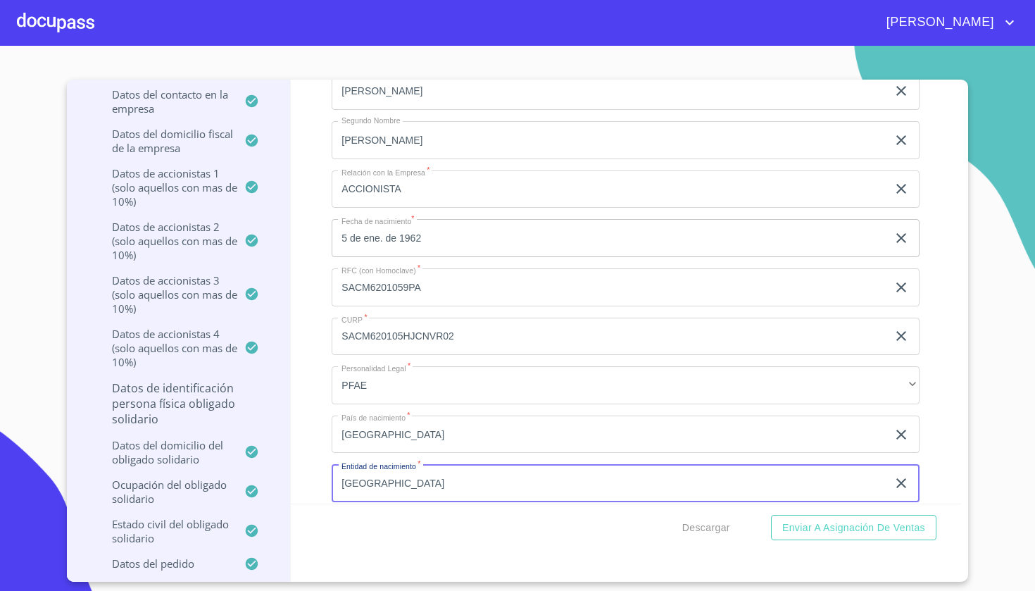
type input "JALISCO"
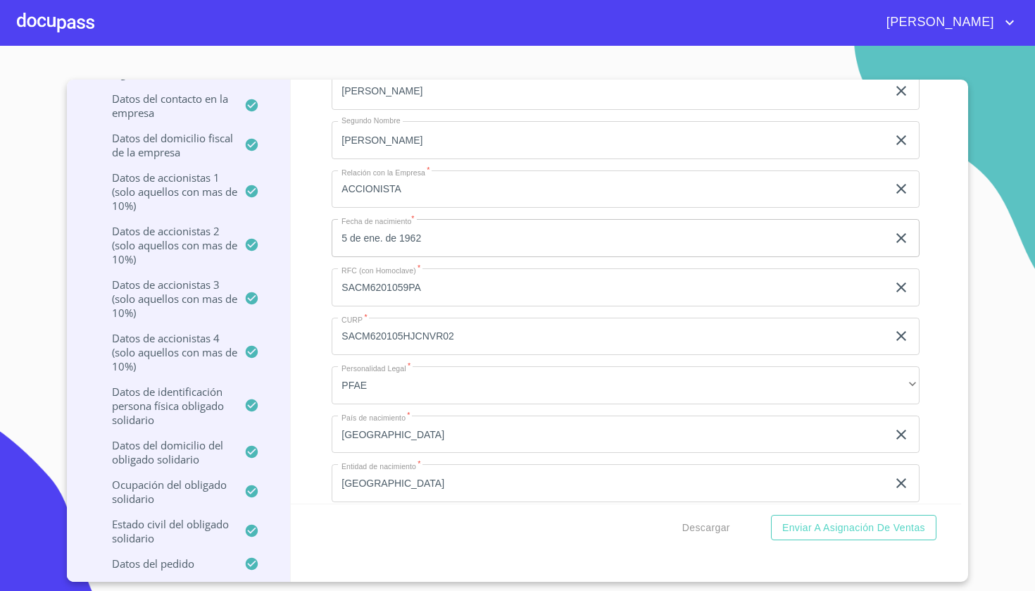
scroll to position [15657, 0]
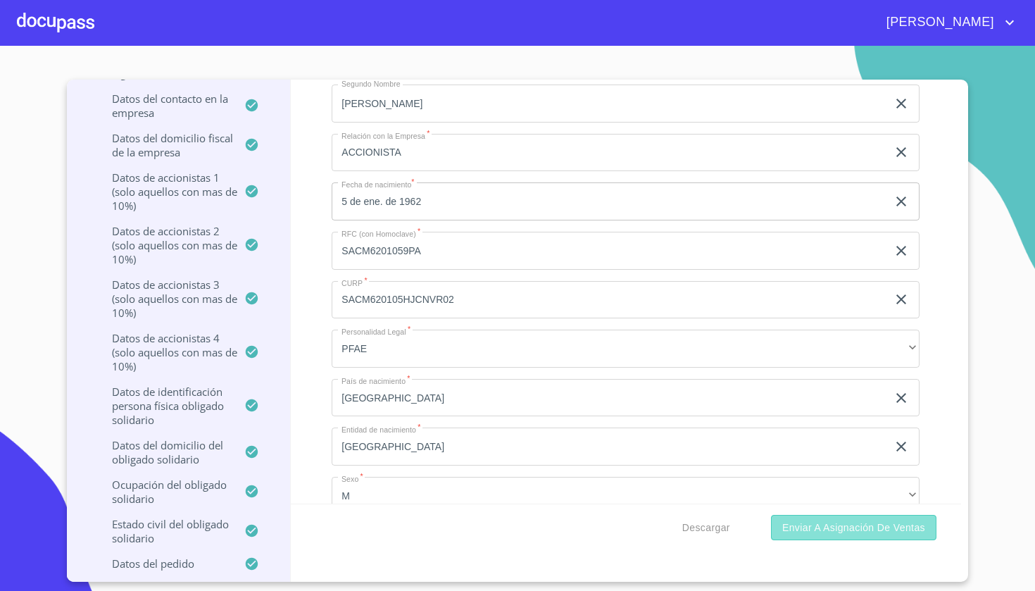
click at [849, 525] on span "Enviar a Asignación de Ventas" at bounding box center [854, 528] width 143 height 18
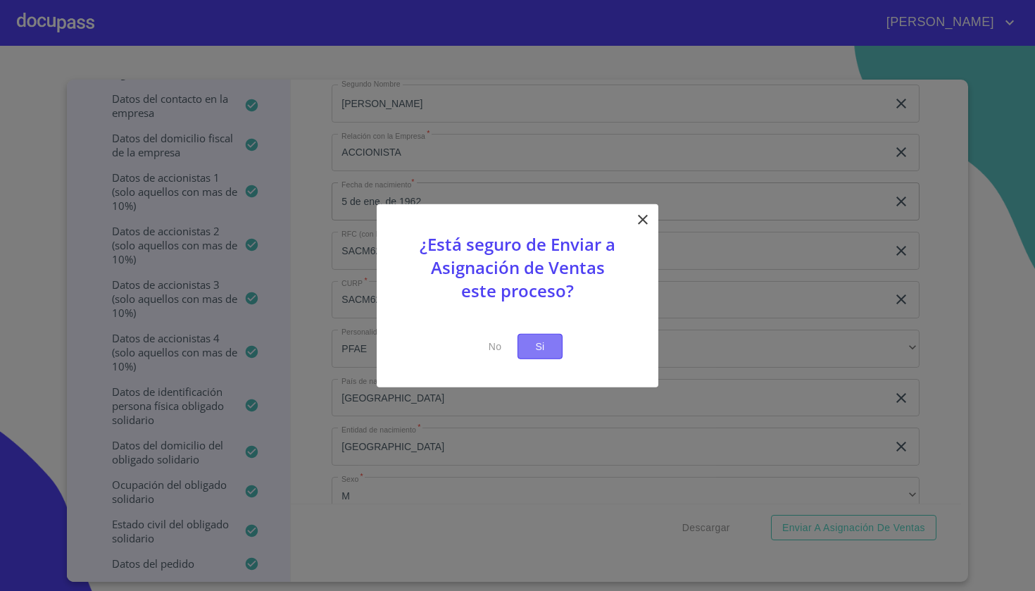
click at [553, 337] on button "Si" at bounding box center [540, 346] width 45 height 26
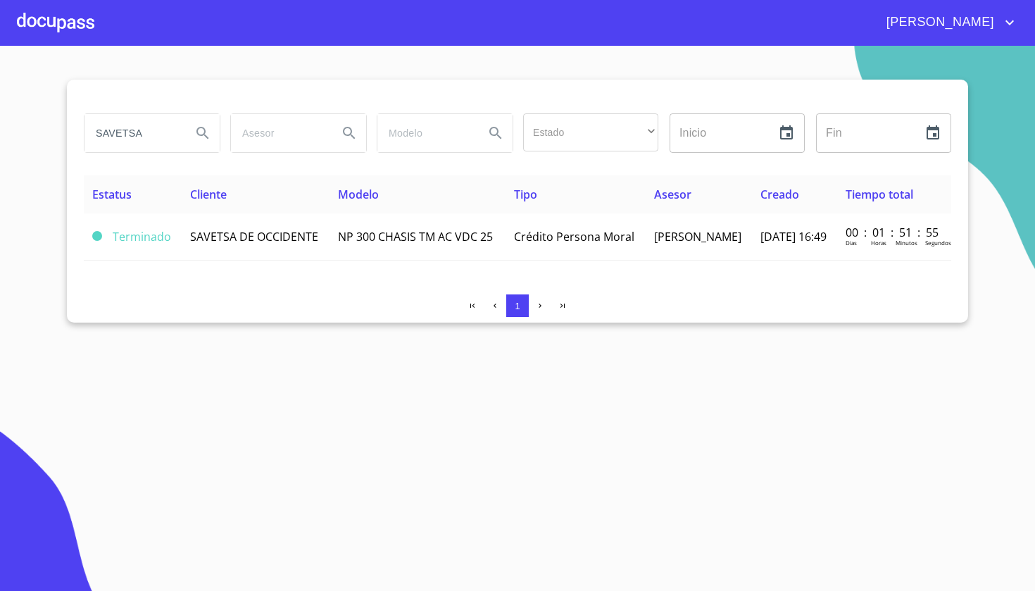
click at [61, 17] on div at bounding box center [55, 22] width 77 height 45
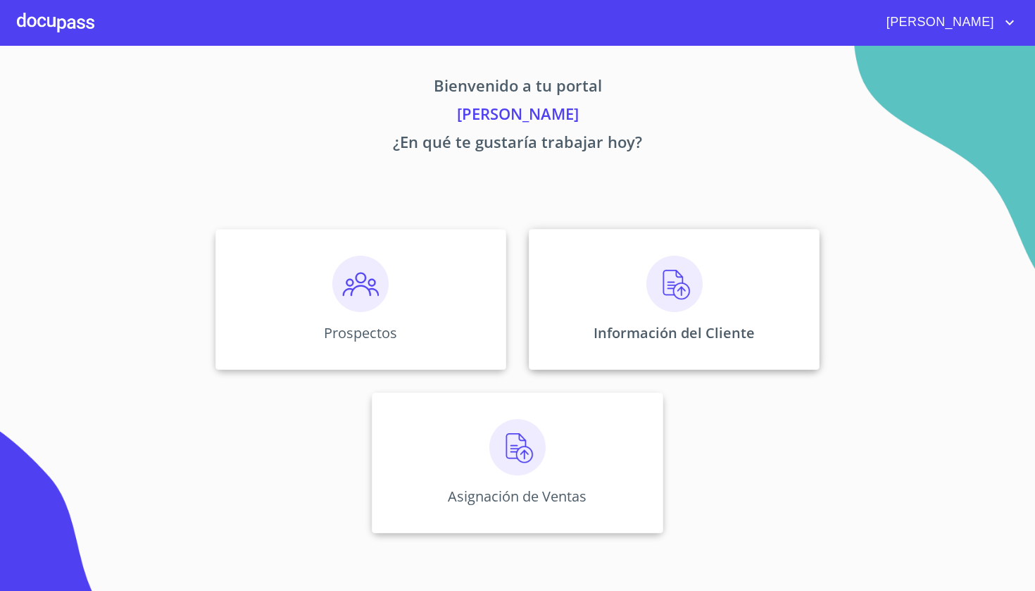
click at [685, 318] on div "Información del Cliente" at bounding box center [674, 299] width 291 height 141
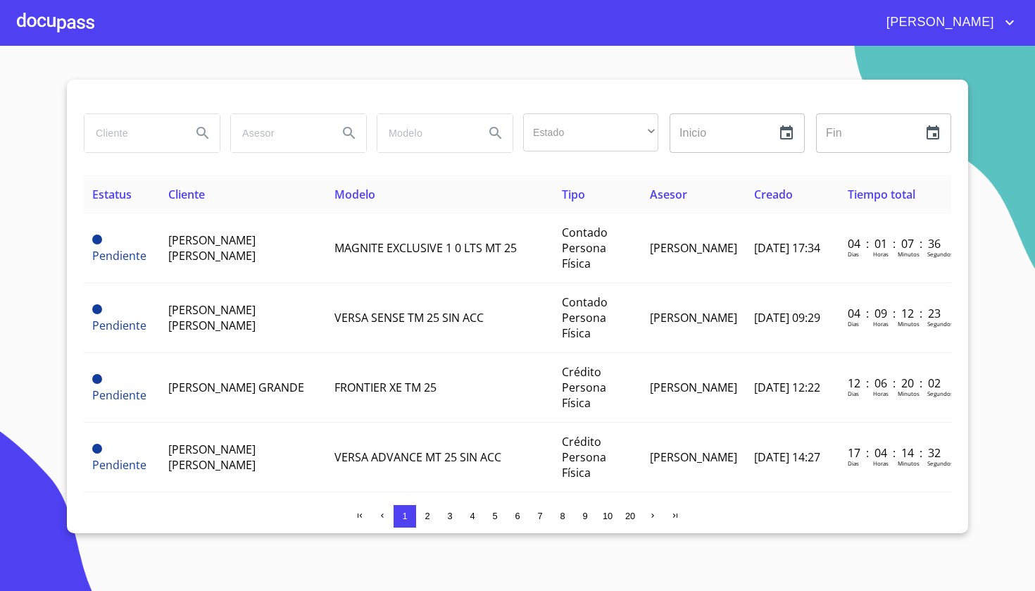
click at [154, 123] on input "search" at bounding box center [133, 133] width 96 height 38
type input "SAVETSA"
click at [203, 142] on button "Search" at bounding box center [203, 133] width 34 height 34
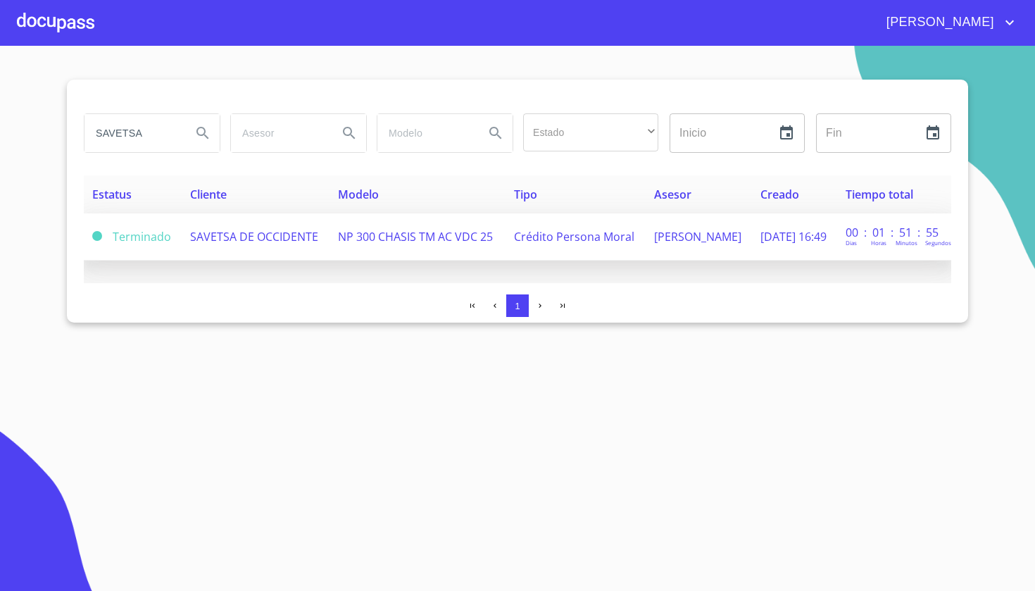
click at [216, 231] on span "SAVETSA DE OCCIDENTE" at bounding box center [254, 236] width 128 height 15
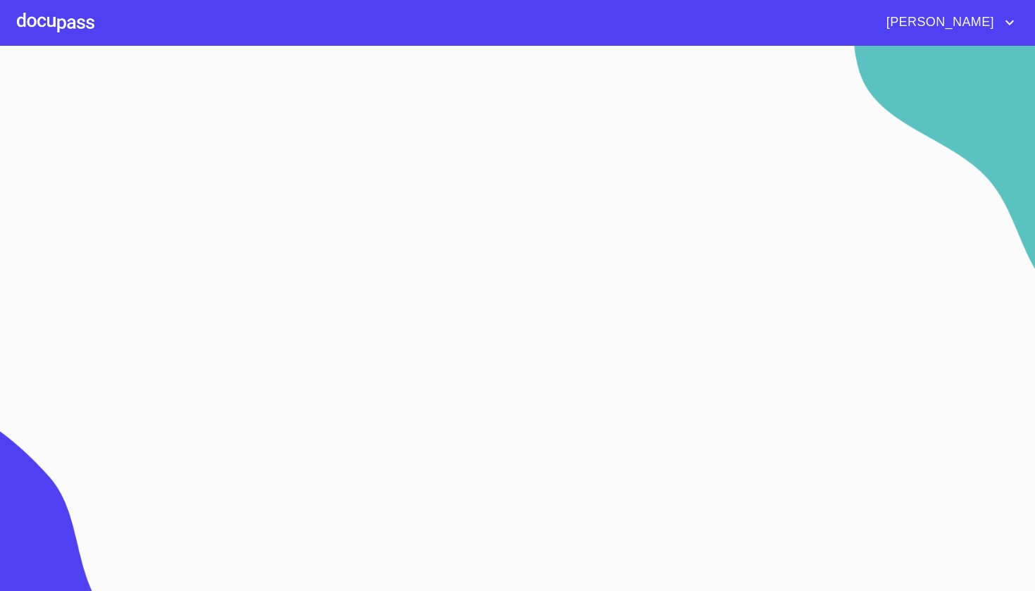
click at [216, 231] on section at bounding box center [517, 318] width 1035 height 545
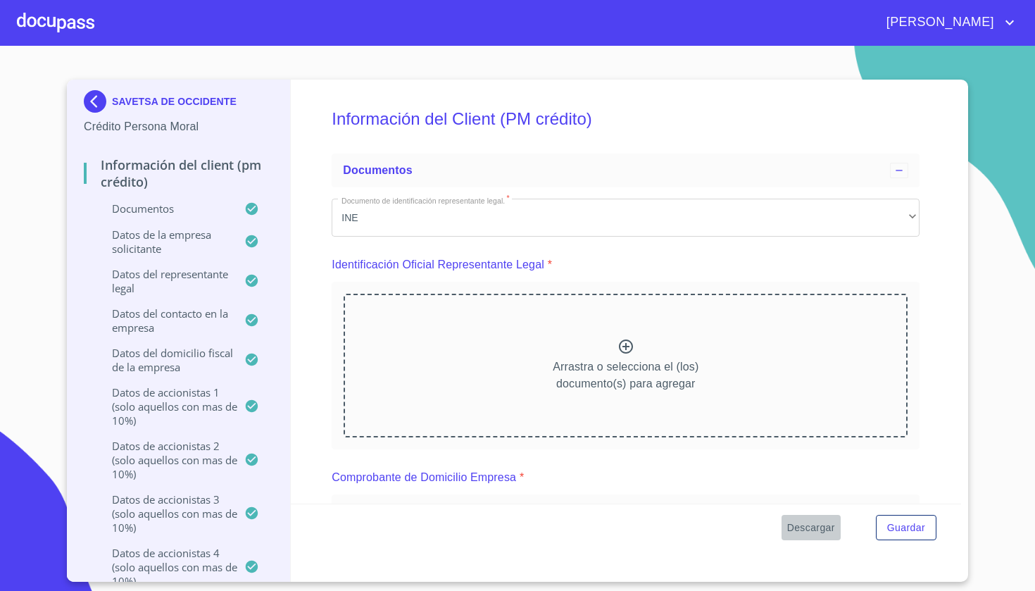
click at [801, 522] on span "Descargar" at bounding box center [811, 528] width 48 height 18
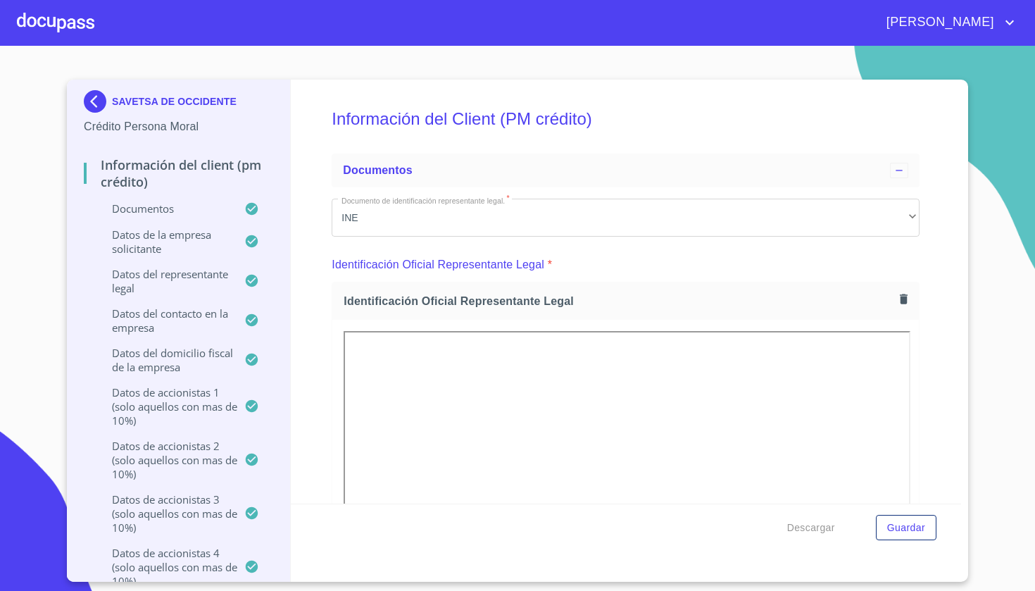
click at [709, 145] on h5 "Información del Client (PM crédito)" at bounding box center [626, 119] width 588 height 58
